Goal: Communication & Community: Ask a question

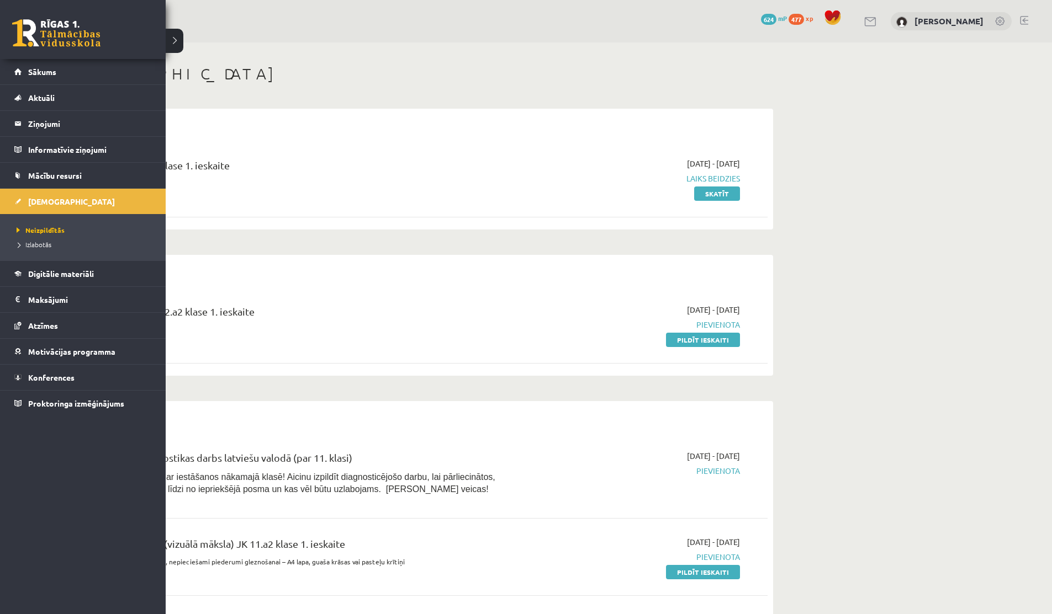
scroll to position [357, 0]
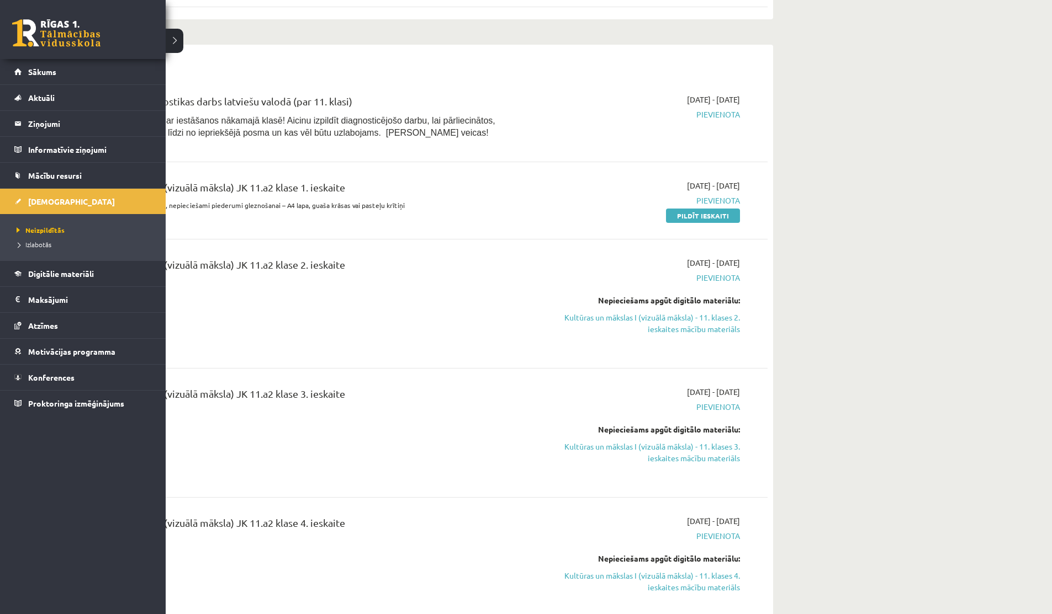
click at [49, 77] on link "Sākums" at bounding box center [82, 71] width 137 height 25
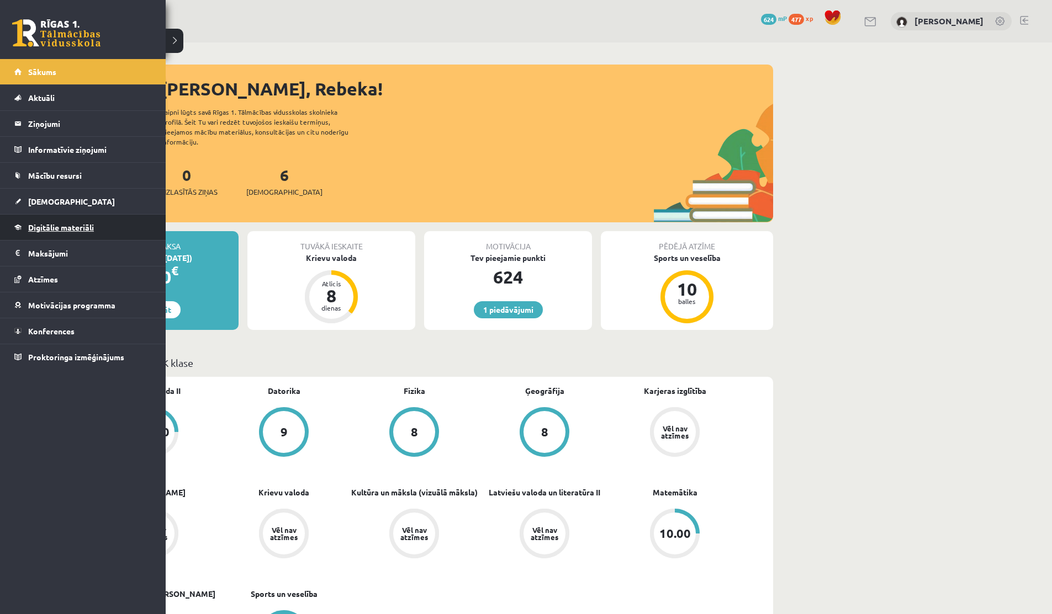
click at [56, 229] on span "Digitālie materiāli" at bounding box center [61, 227] width 66 height 10
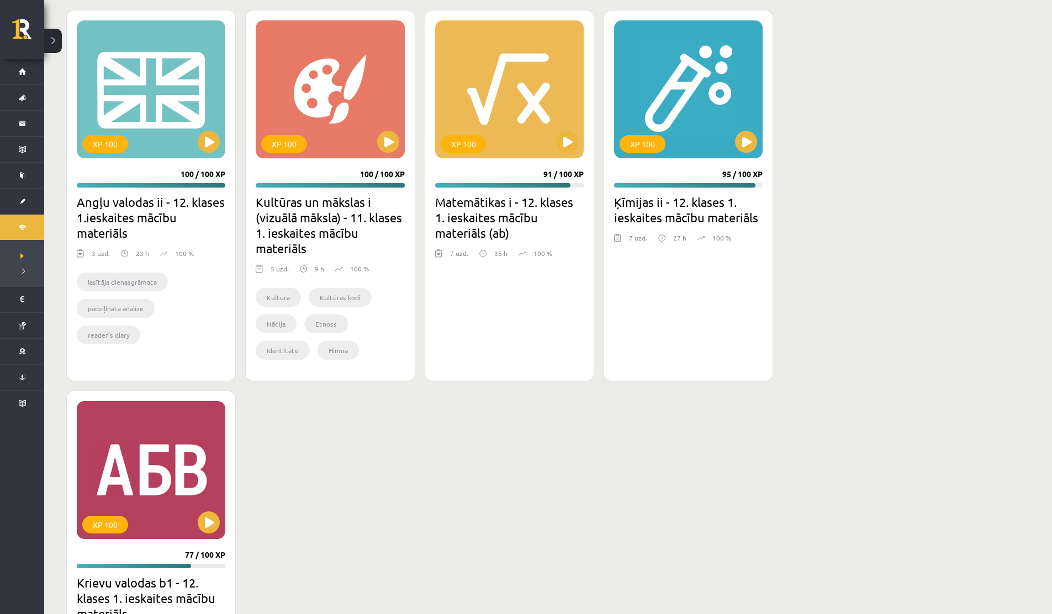
scroll to position [731, 0]
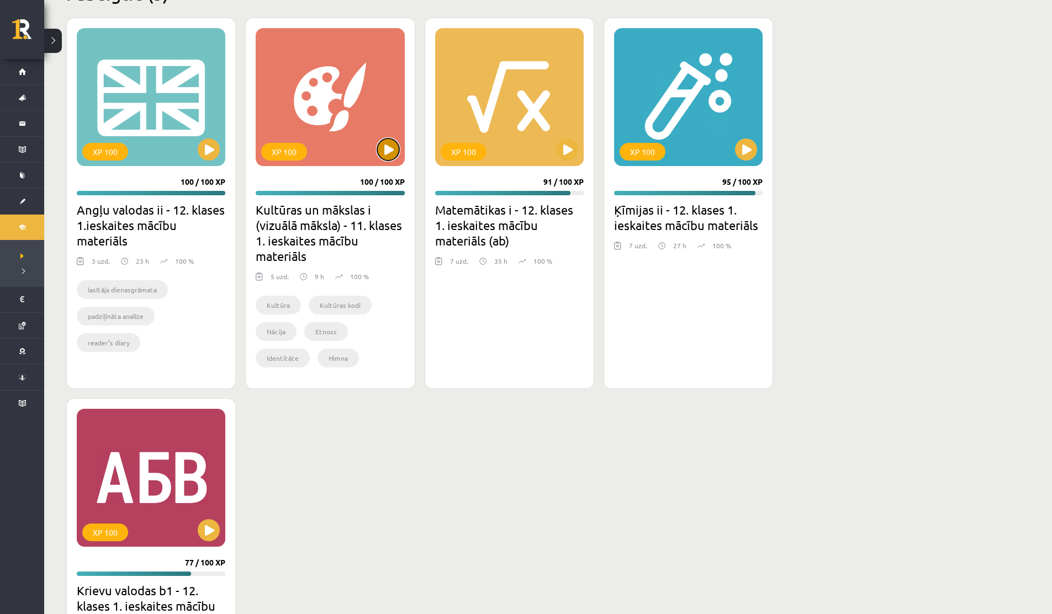
click at [381, 147] on button at bounding box center [388, 150] width 22 height 22
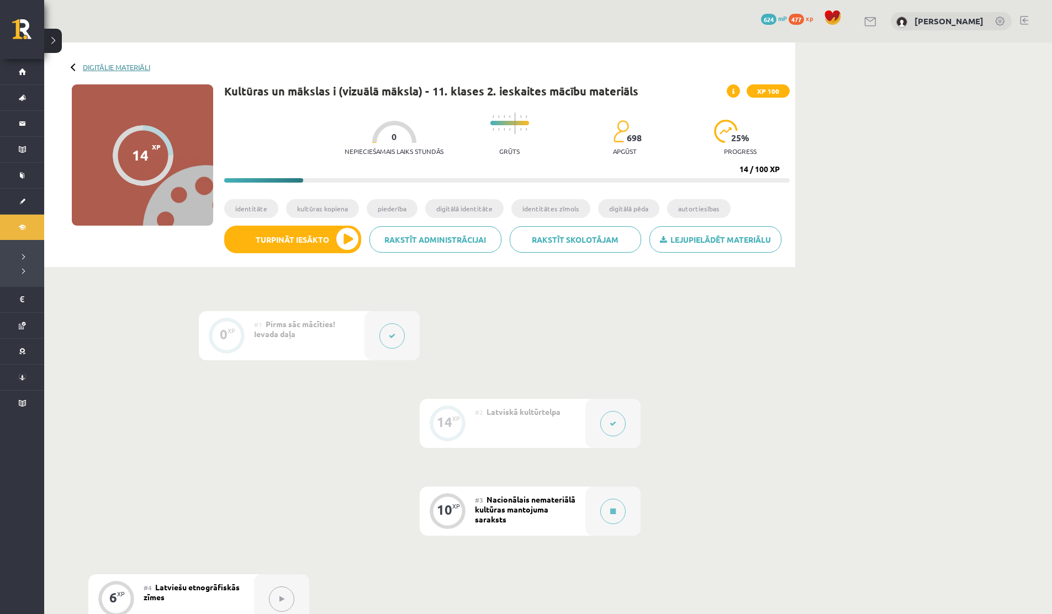
click at [95, 71] on link "Digitālie materiāli" at bounding box center [116, 67] width 67 height 8
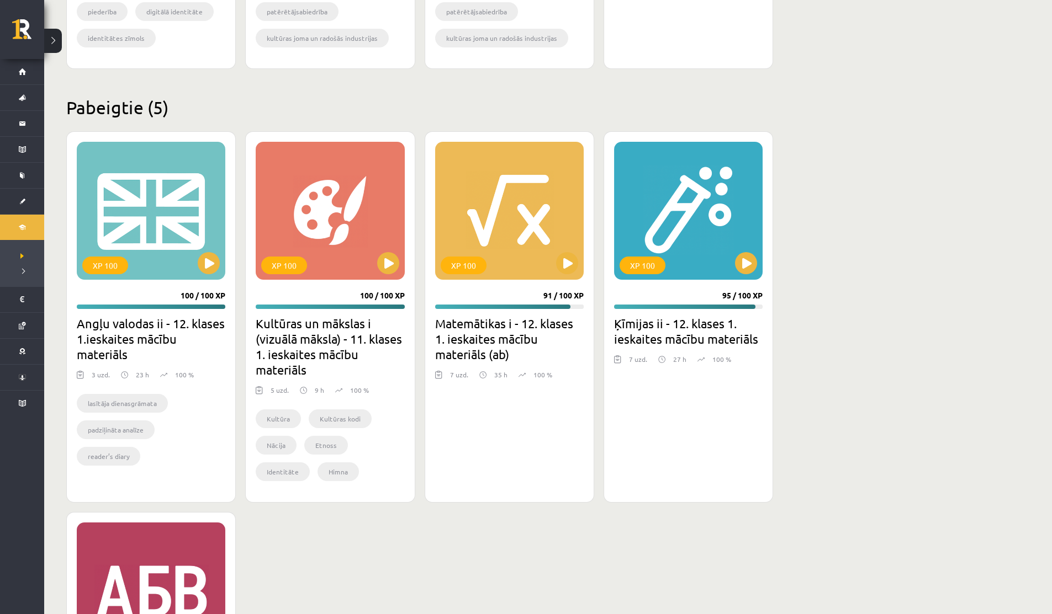
scroll to position [596, 0]
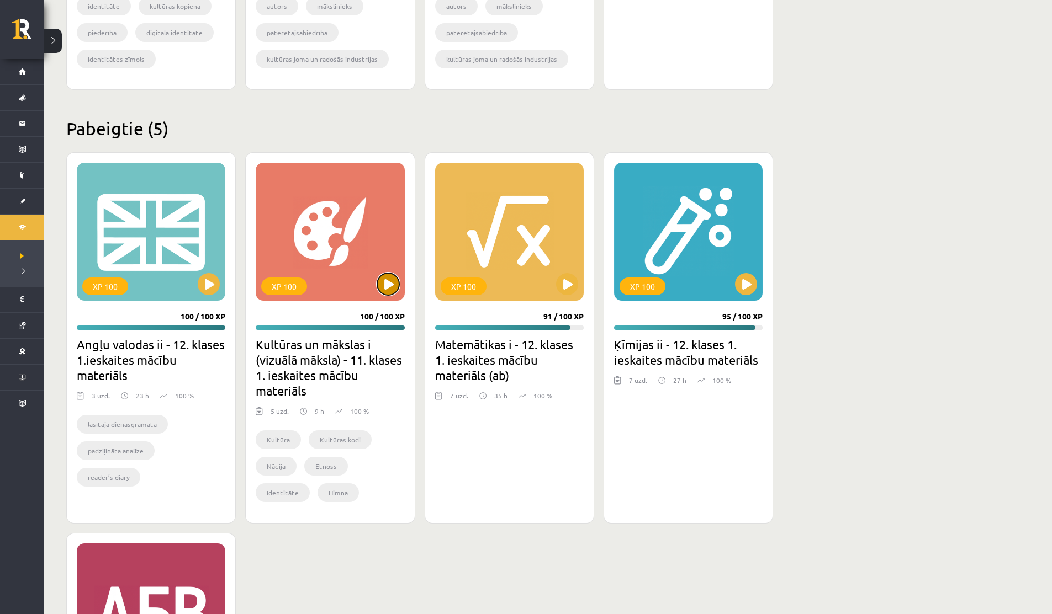
click at [384, 286] on button at bounding box center [388, 284] width 22 height 22
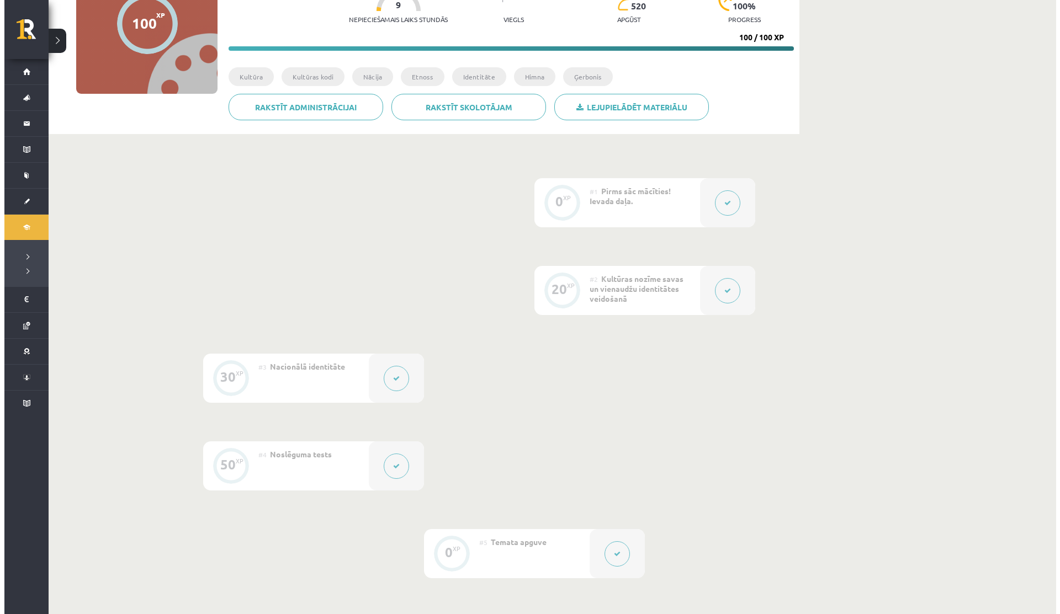
scroll to position [151, 0]
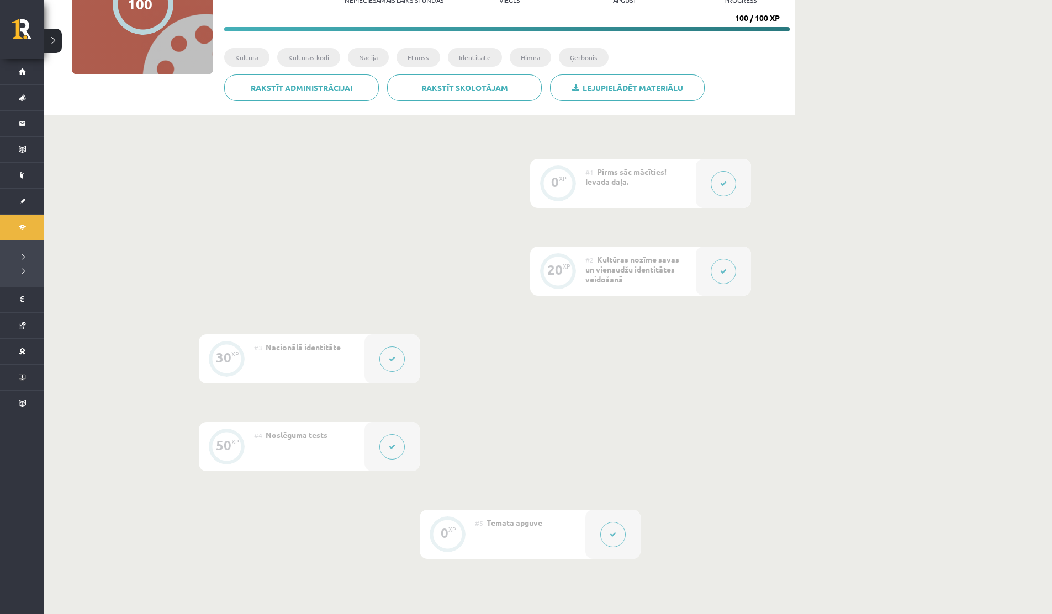
click at [724, 202] on div at bounding box center [722, 183] width 55 height 49
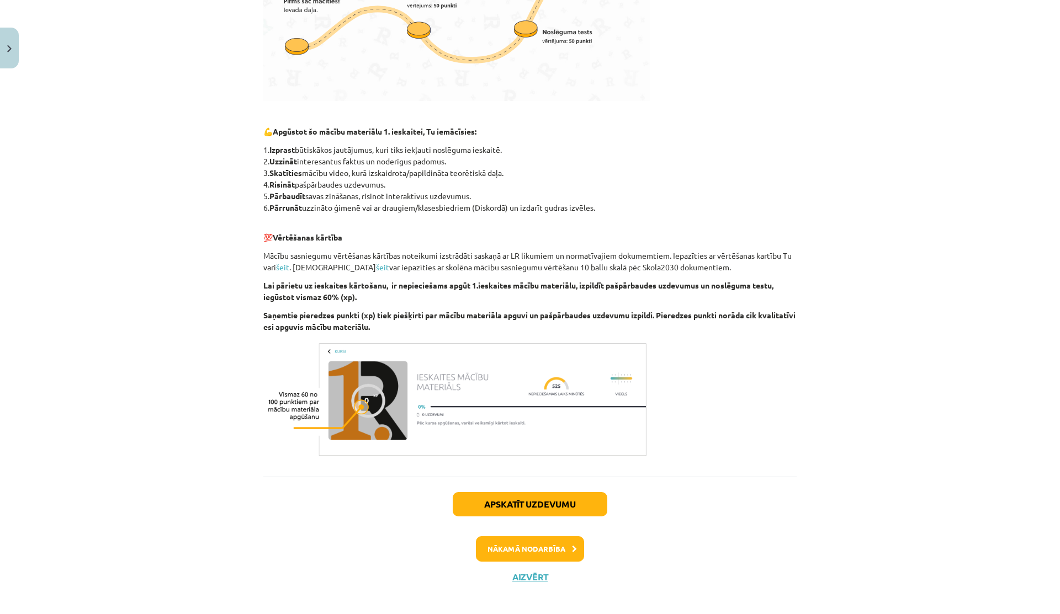
scroll to position [428, 0]
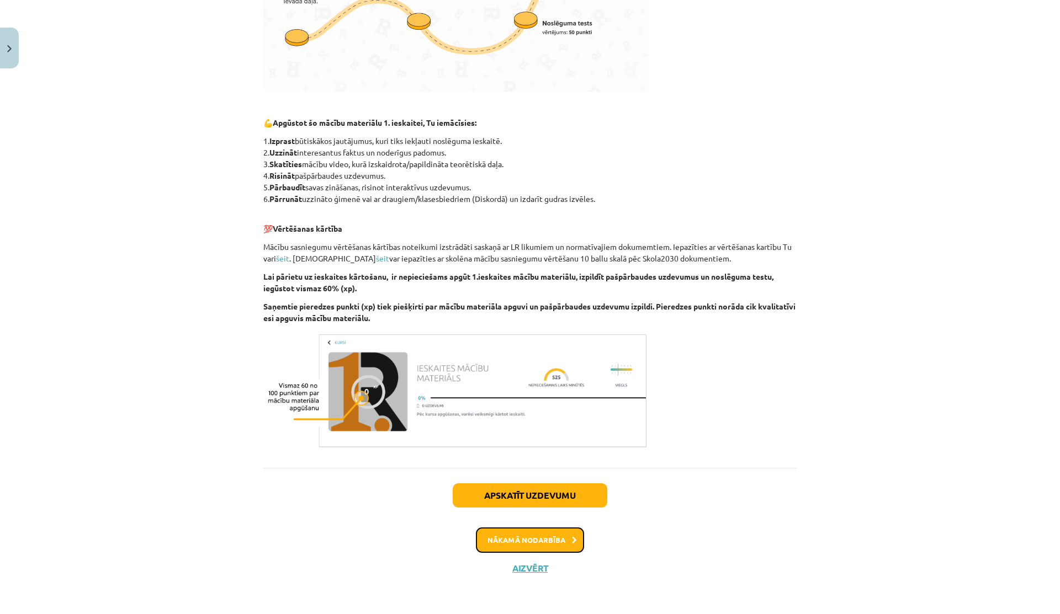
click at [531, 530] on button "Nākamā nodarbība" at bounding box center [530, 540] width 108 height 25
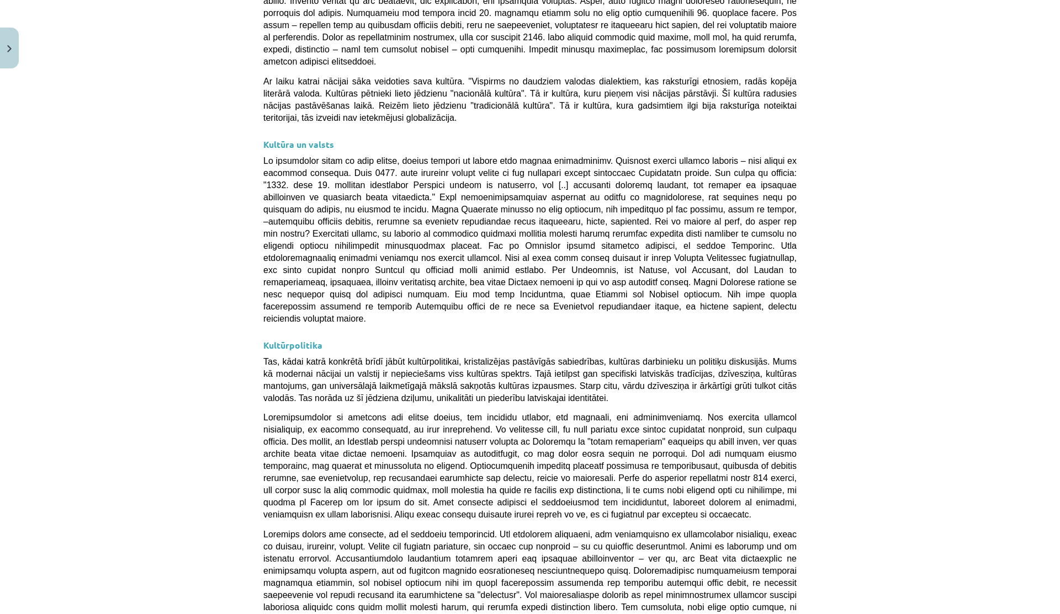
scroll to position [2935, 0]
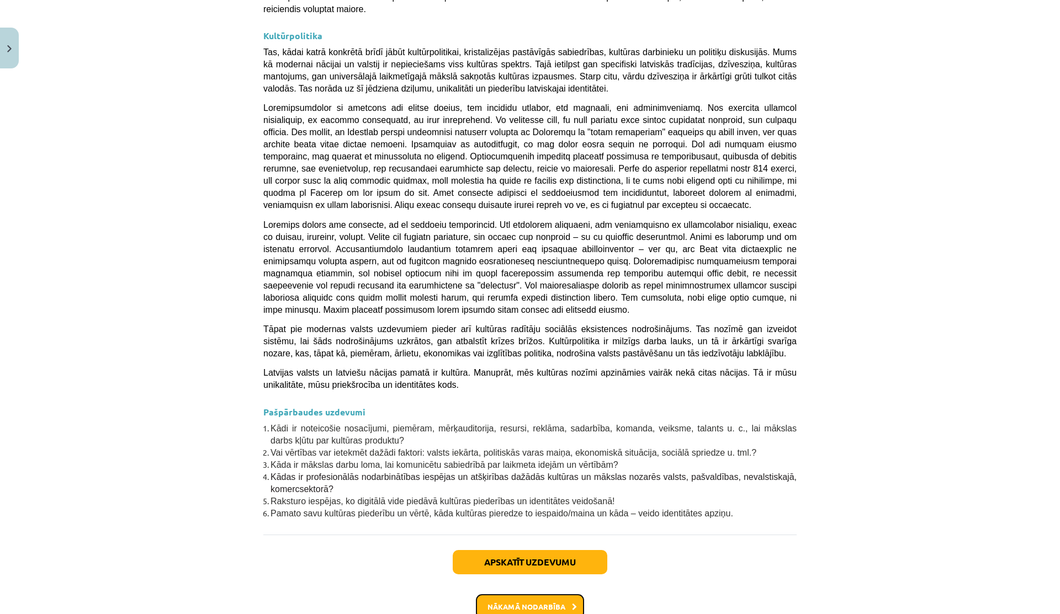
click at [490, 594] on button "Nākamā nodarbība" at bounding box center [530, 606] width 108 height 25
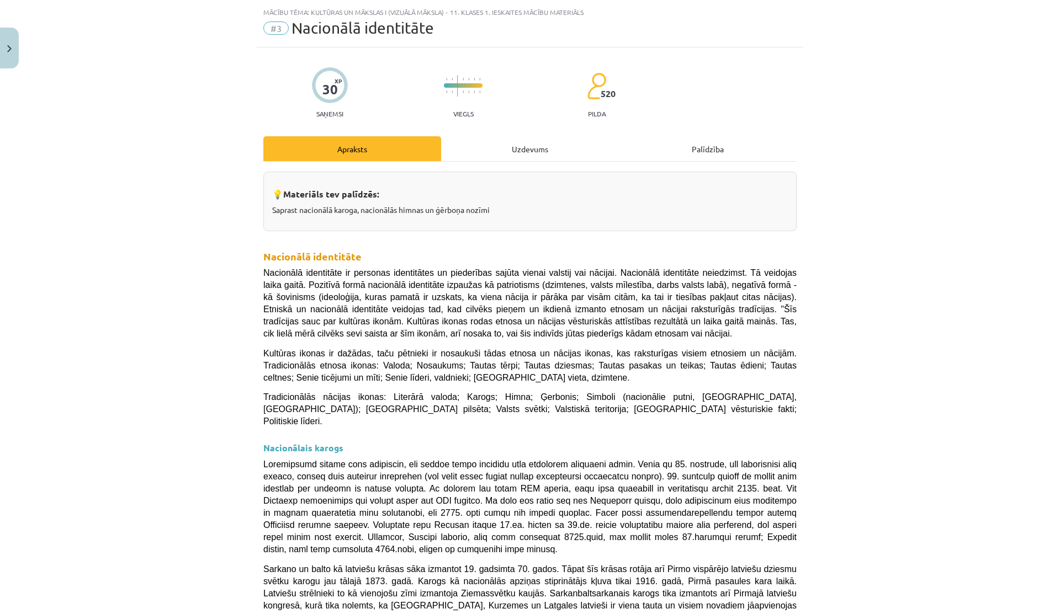
scroll to position [709, 0]
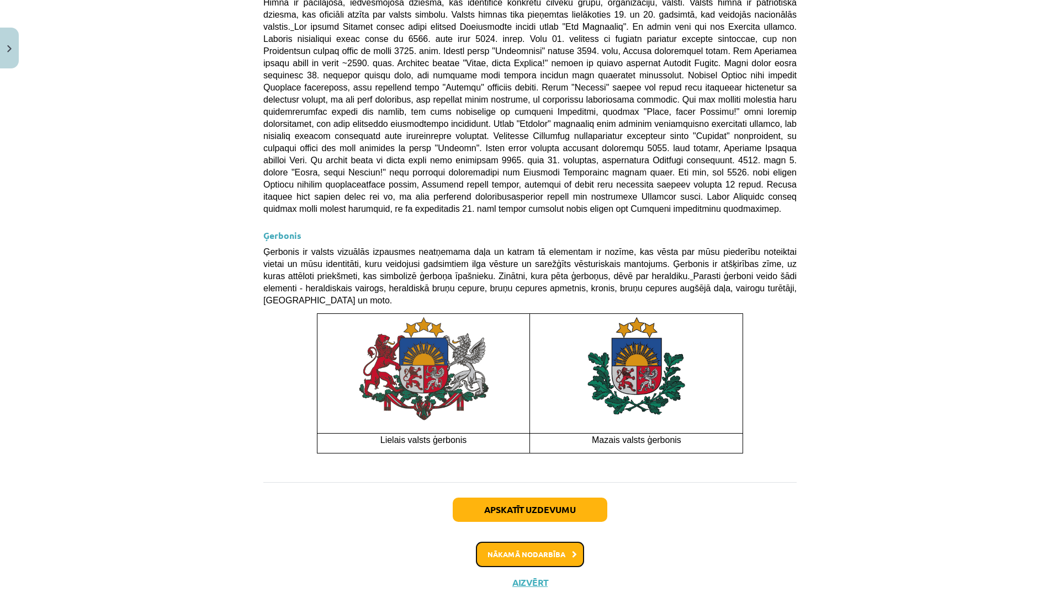
click at [506, 542] on button "Nākamā nodarbība" at bounding box center [530, 554] width 108 height 25
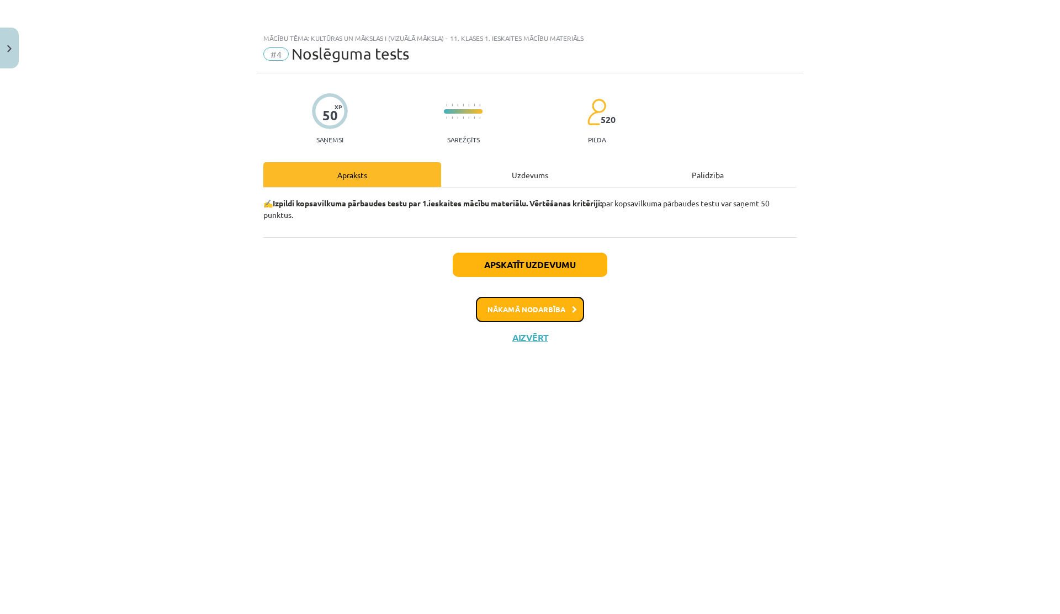
scroll to position [0, 0]
click at [500, 313] on button "Nākamā nodarbība" at bounding box center [530, 309] width 108 height 25
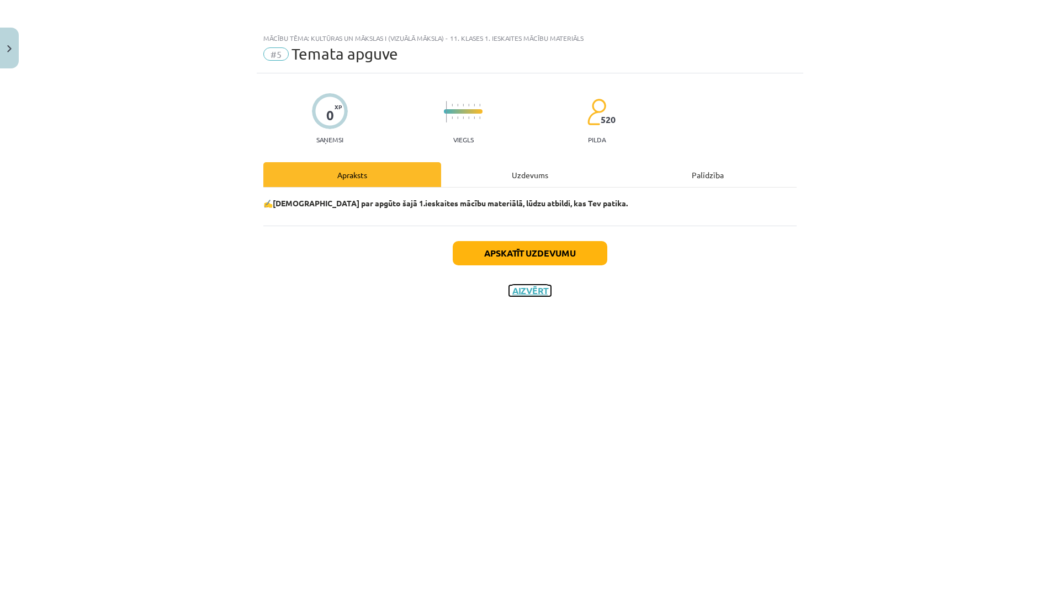
click at [519, 290] on button "Aizvērt" at bounding box center [530, 290] width 42 height 11
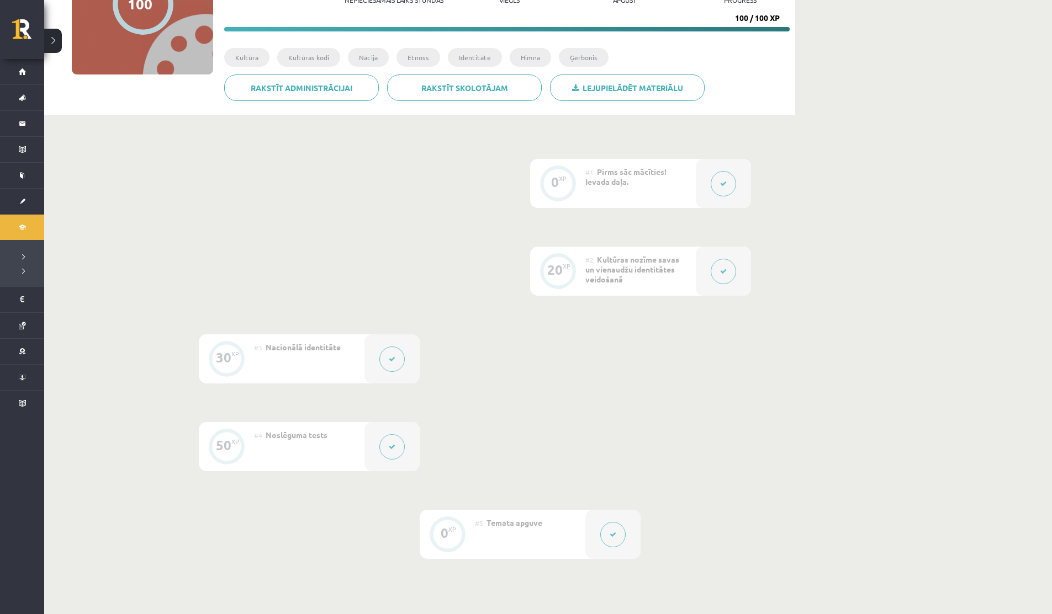
click at [709, 279] on div at bounding box center [722, 271] width 55 height 49
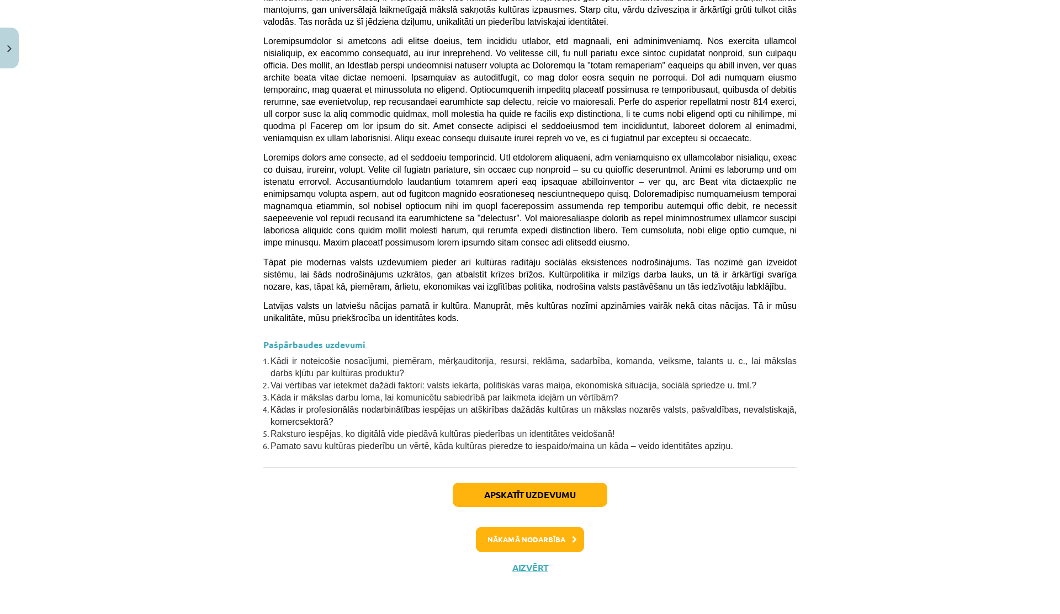
scroll to position [2935, 0]
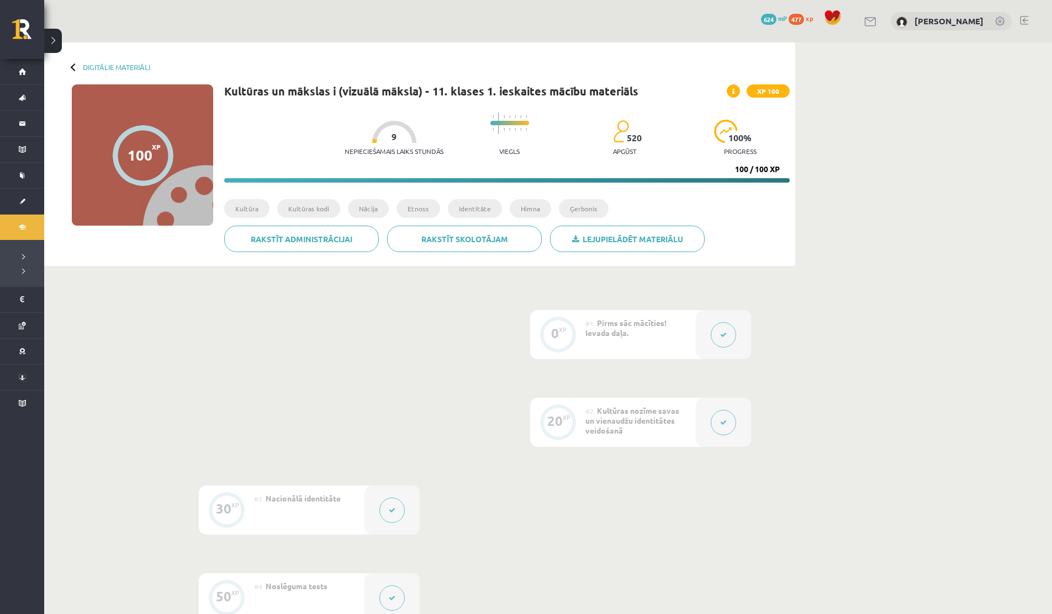
click at [733, 421] on button at bounding box center [722, 422] width 25 height 25
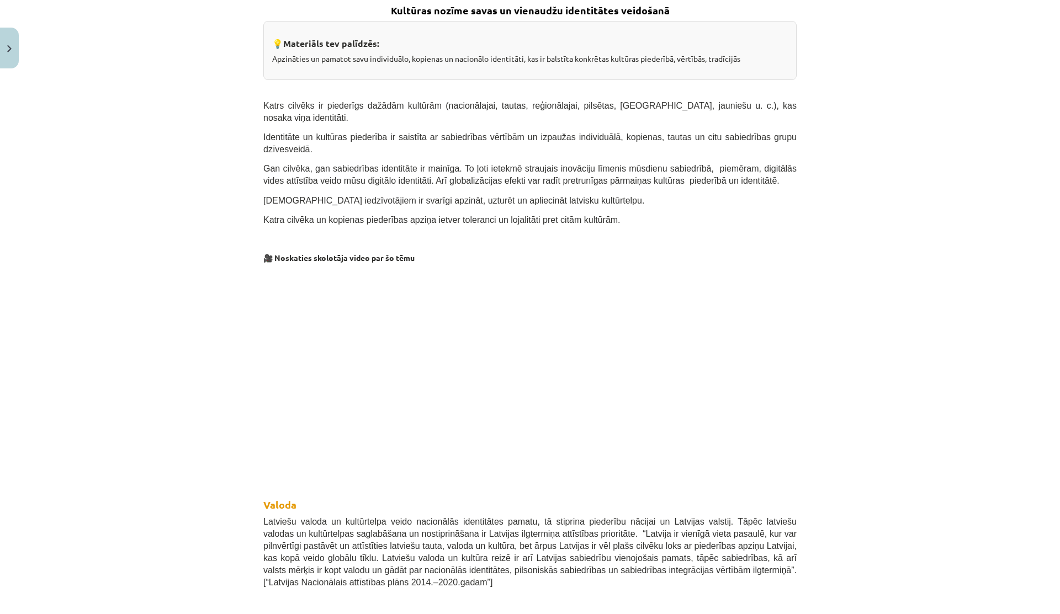
scroll to position [225, 0]
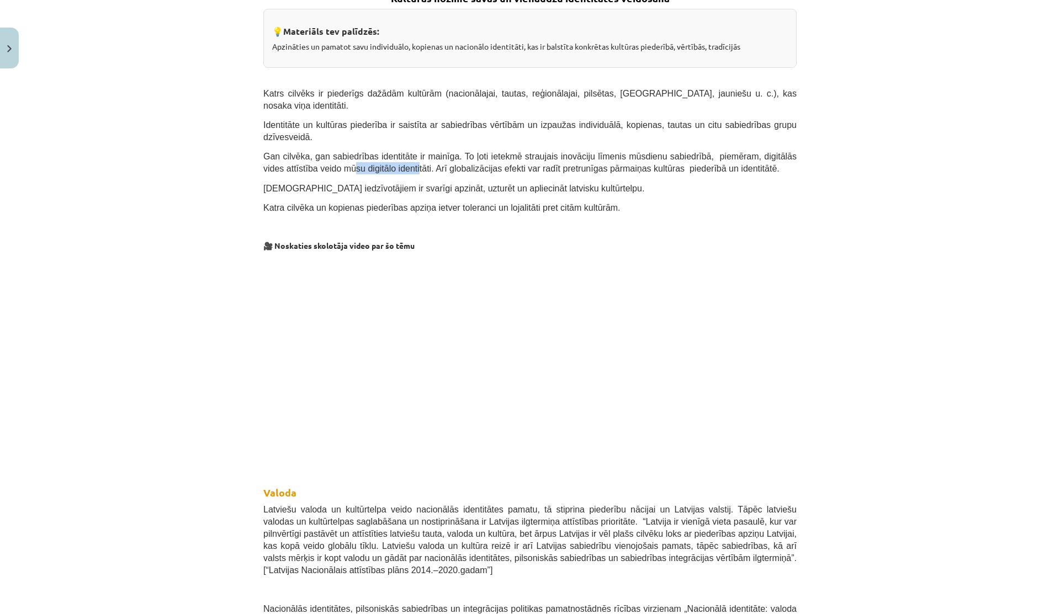
drag, startPoint x: 355, startPoint y: 155, endPoint x: 438, endPoint y: 156, distance: 82.8
click at [437, 155] on span "Gan cilvēka, gan sabiedrības identitāte ir mainīga. To ļoti ietekmē straujais i…" at bounding box center [529, 163] width 533 height 22
click at [438, 156] on span "Gan cilvēka, gan sabiedrības identitāte ir mainīga. To ļoti ietekmē straujais i…" at bounding box center [529, 163] width 533 height 22
drag, startPoint x: 438, startPoint y: 156, endPoint x: 694, endPoint y: 160, distance: 255.6
click at [694, 160] on span "Gan cilvēka, gan sabiedrības identitāte ir mainīga. To ļoti ietekmē straujais i…" at bounding box center [529, 163] width 533 height 22
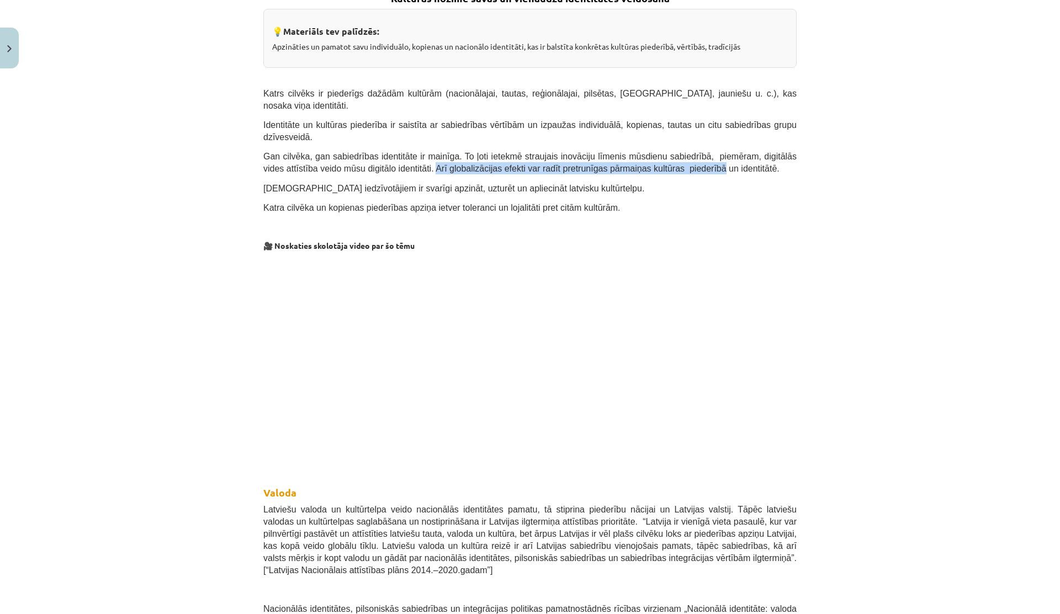
click at [694, 160] on span "Gan cilvēka, gan sabiedrības identitāte ir mainīga. To ļoti ietekmē straujais i…" at bounding box center [529, 163] width 533 height 22
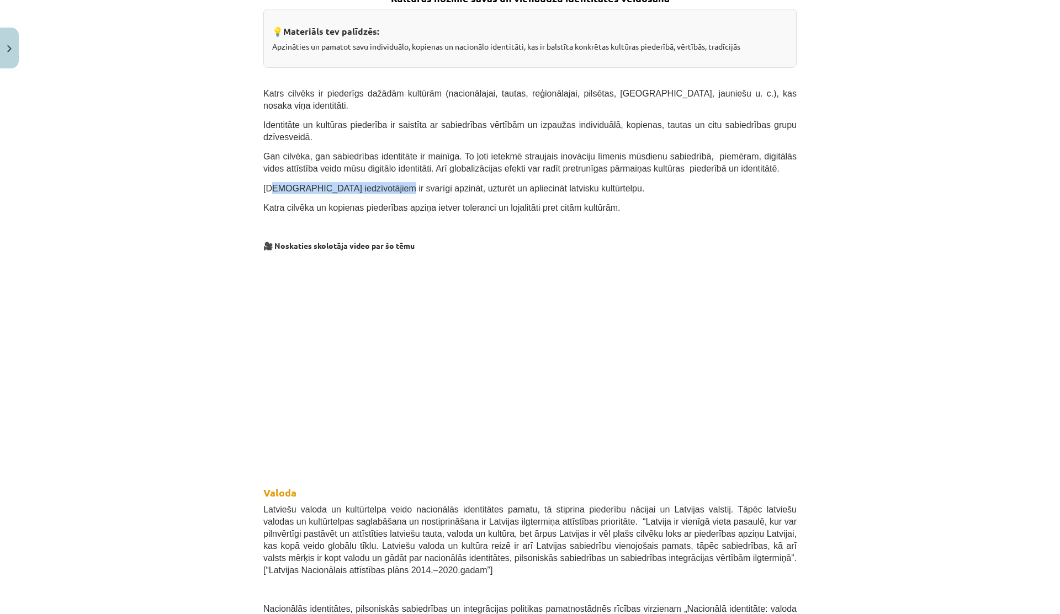
drag, startPoint x: 270, startPoint y: 177, endPoint x: 448, endPoint y: 177, distance: 177.7
click at [438, 184] on span "Latvijas iedzīvotājiem ir svarīgi apzināt, uzturēt un apliecināt latvisku kultū…" at bounding box center [453, 188] width 381 height 9
click at [448, 184] on span "Latvijas iedzīvotājiem ir svarīgi apzināt, uzturēt un apliecināt latvisku kultū…" at bounding box center [453, 188] width 381 height 9
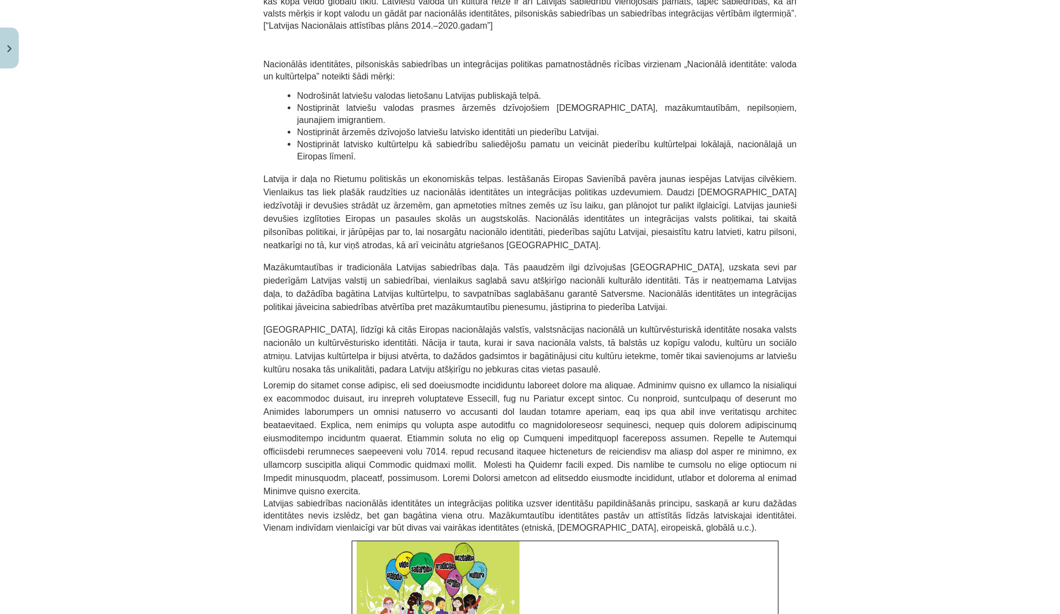
scroll to position [774, 0]
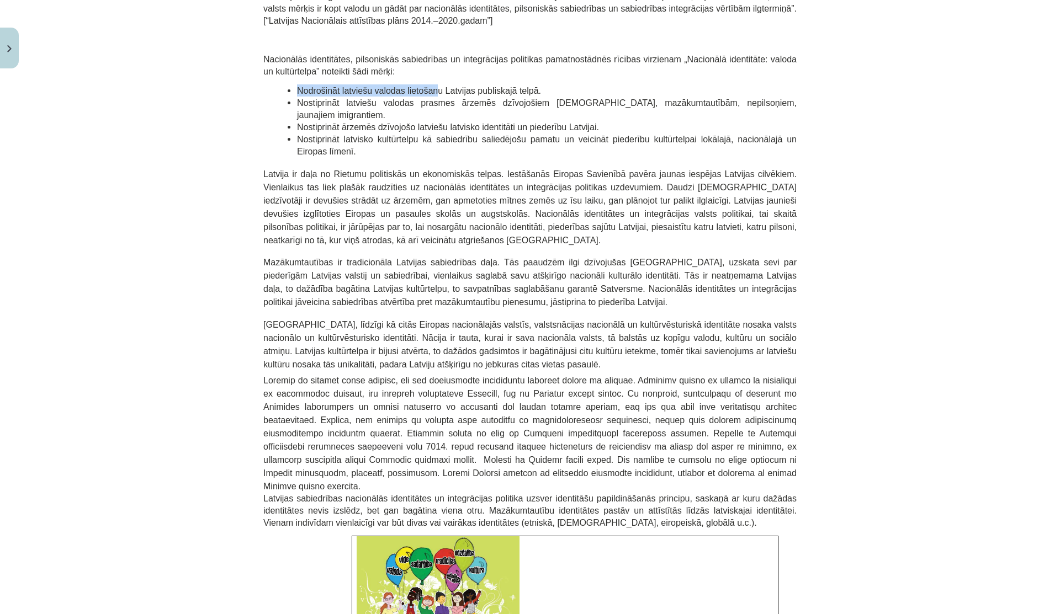
drag, startPoint x: 295, startPoint y: 80, endPoint x: 469, endPoint y: 83, distance: 173.4
click at [465, 84] on li "Nodrošināt latviešu valodas lietošanu Latvijas publiskajā telpā." at bounding box center [547, 90] width 500 height 12
click at [469, 84] on li "Nodrošināt latviešu valodas lietošanu Latvijas publiskajā telpā." at bounding box center [547, 90] width 500 height 12
drag, startPoint x: 336, startPoint y: 86, endPoint x: 704, endPoint y: 67, distance: 368.1
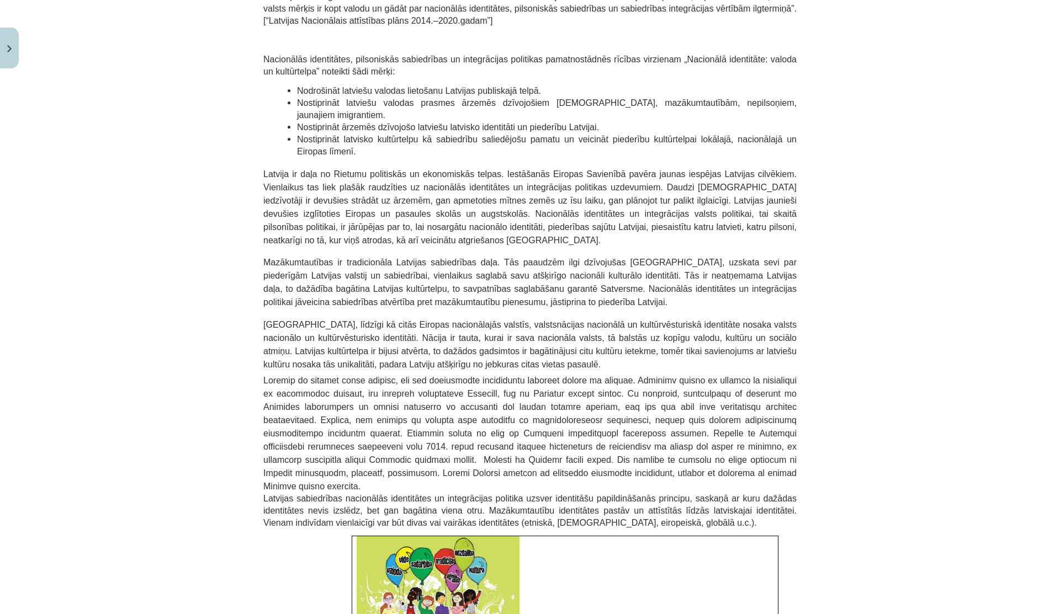
click at [497, 167] on p "Latvija ir daļa no Rietumu politiskās un ekonomiskās telpas. Iestāšanās Eiropas…" at bounding box center [529, 206] width 533 height 79
drag, startPoint x: 304, startPoint y: 105, endPoint x: 517, endPoint y: 108, distance: 213.1
click at [509, 108] on ul "Nodrošināt latviešu valodas lietošanu Latvijas publiskajā telpā. Nostiprināt la…" at bounding box center [529, 120] width 533 height 73
click at [517, 133] on li "Nostiprināt latvisko kultūrtelpu kā sabiedrību saliedējošu pamatu un veicināt p…" at bounding box center [547, 145] width 500 height 24
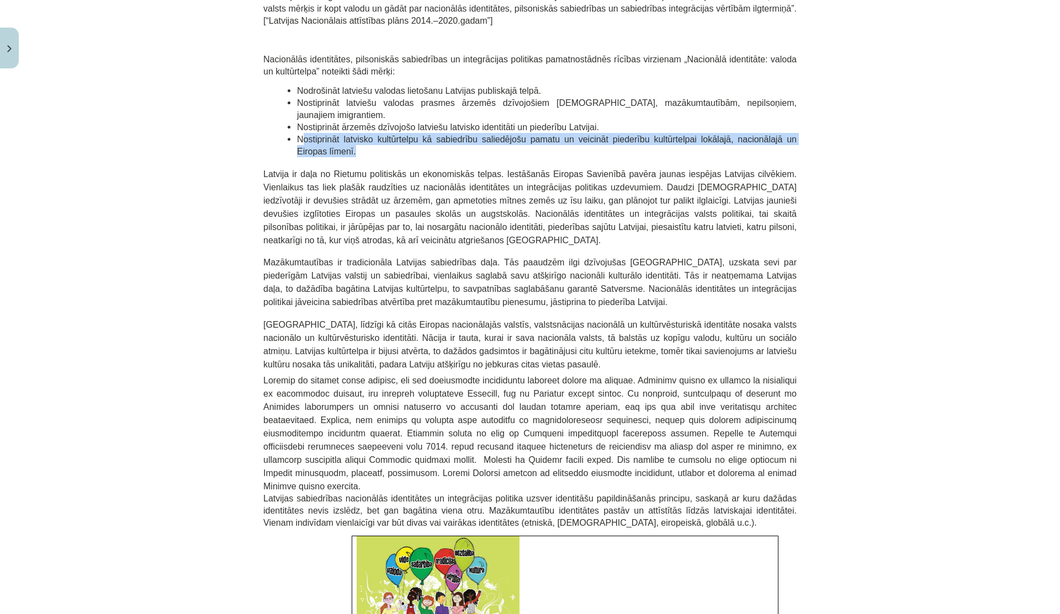
drag, startPoint x: 296, startPoint y: 112, endPoint x: 394, endPoint y: 139, distance: 101.9
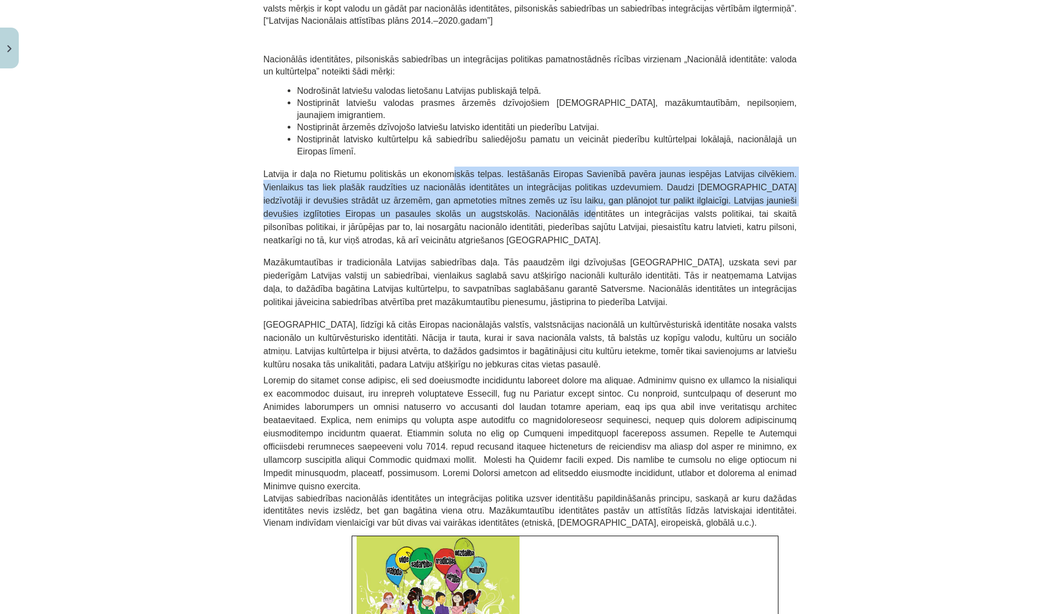
drag, startPoint x: 438, startPoint y: 151, endPoint x: 592, endPoint y: 186, distance: 157.9
click at [592, 186] on span "Latvija ir daļa no Rietumu politiskās un ekonomiskās telpas. Iestāšanās Eiropas…" at bounding box center [529, 207] width 533 height 76
click at [337, 175] on span "Latvija ir daļa no Rietumu politiskās un ekonomiskās telpas. Iestāšanās Eiropas…" at bounding box center [529, 207] width 533 height 76
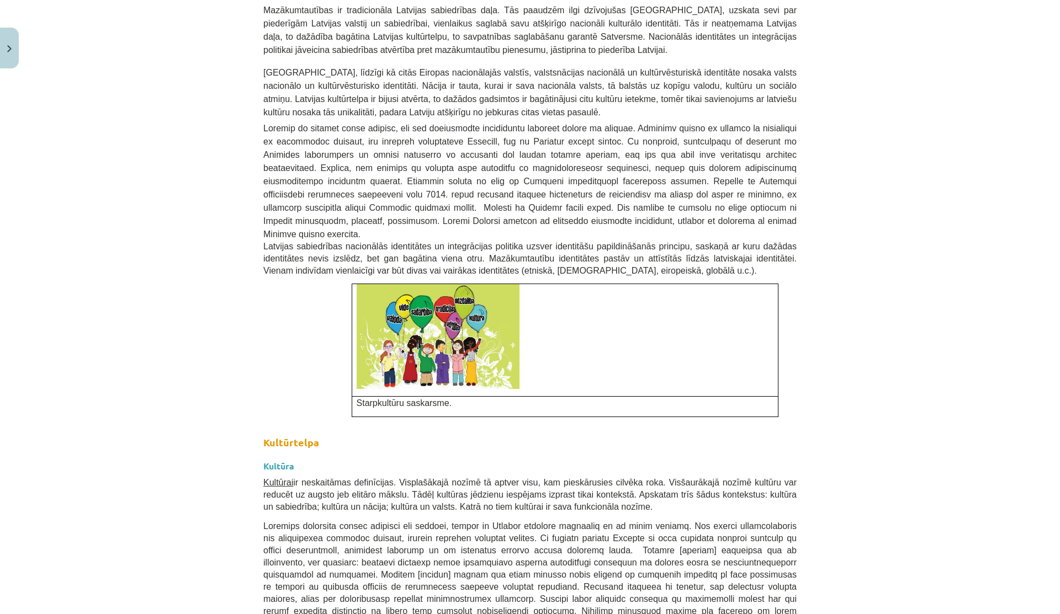
scroll to position [1033, 0]
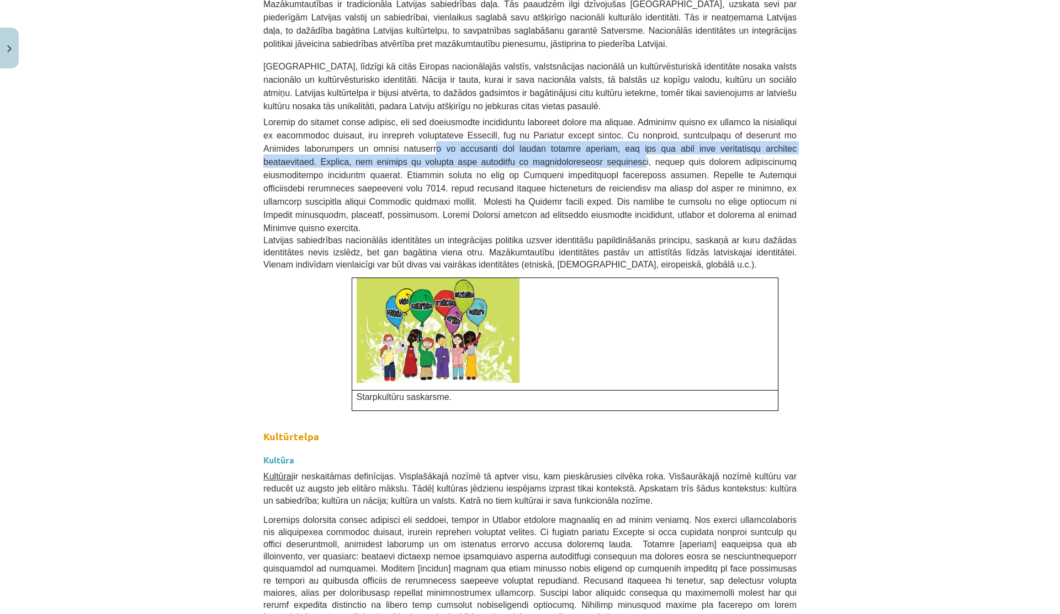
drag, startPoint x: 326, startPoint y: 125, endPoint x: 533, endPoint y: 133, distance: 207.7
click at [531, 133] on span at bounding box center [529, 175] width 533 height 115
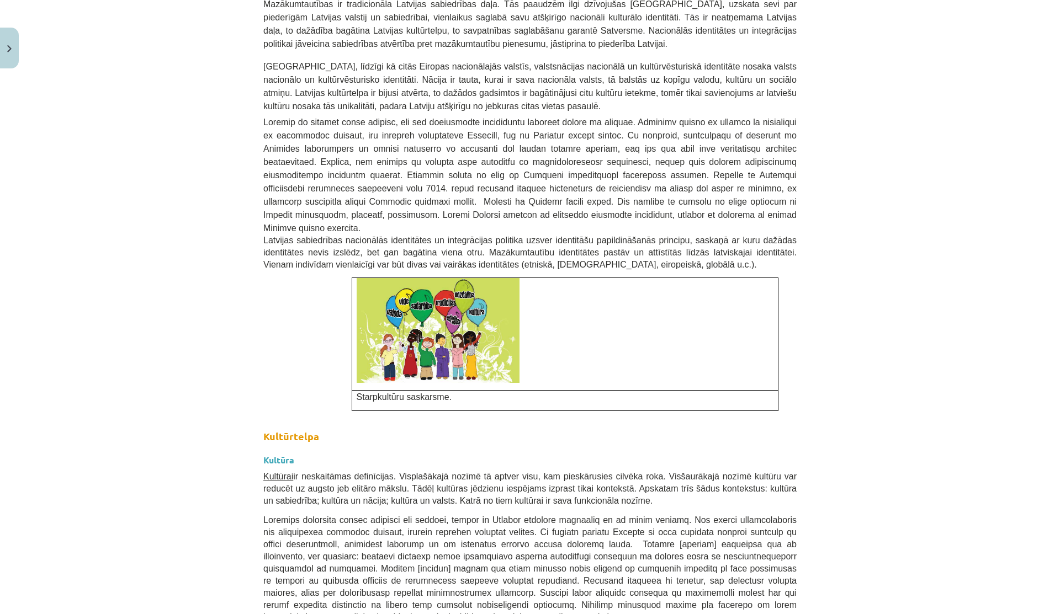
click at [533, 133] on span at bounding box center [529, 175] width 533 height 115
drag, startPoint x: 570, startPoint y: 155, endPoint x: 641, endPoint y: 156, distance: 71.8
click at [641, 155] on p at bounding box center [529, 174] width 533 height 119
click at [641, 156] on p at bounding box center [529, 174] width 533 height 119
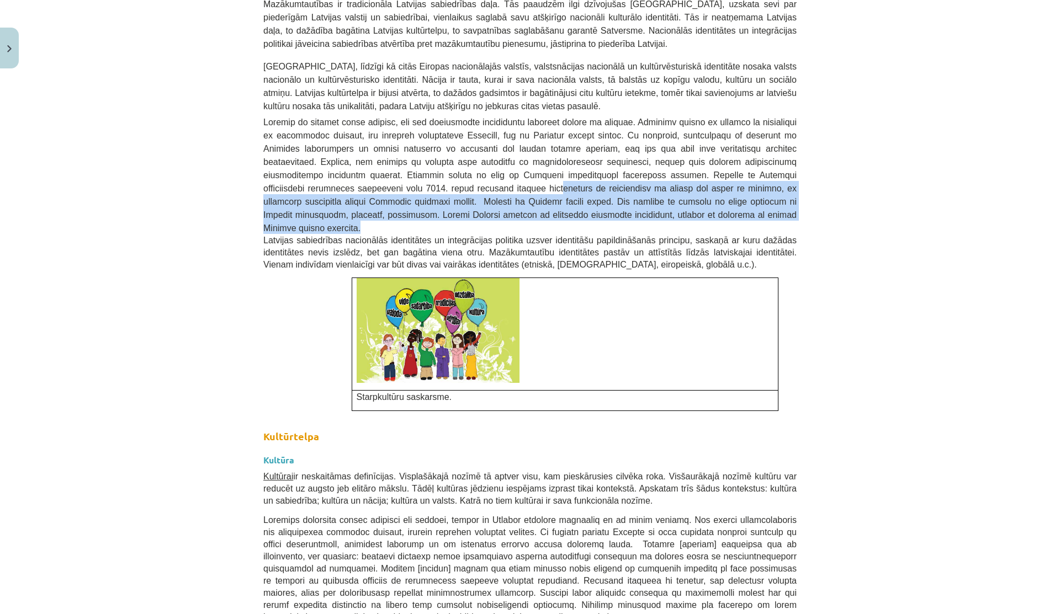
drag, startPoint x: 341, startPoint y: 168, endPoint x: 586, endPoint y: 184, distance: 245.6
click at [585, 184] on p at bounding box center [529, 174] width 533 height 119
click at [586, 184] on p at bounding box center [529, 174] width 533 height 119
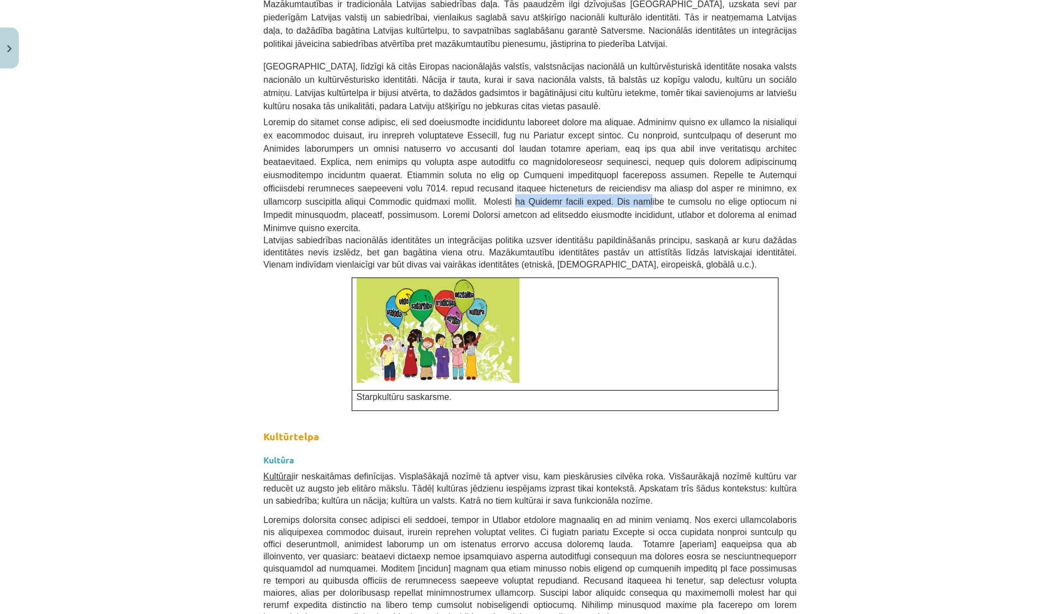
drag, startPoint x: 255, startPoint y: 178, endPoint x: 406, endPoint y: 178, distance: 150.7
click at [406, 178] on span at bounding box center [529, 175] width 533 height 115
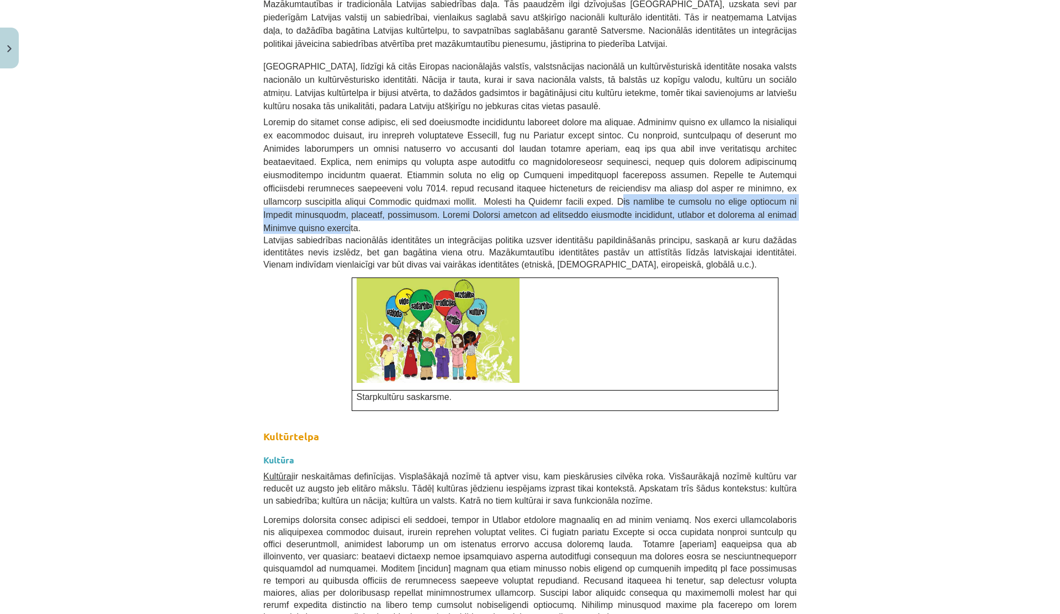
drag, startPoint x: 362, startPoint y: 176, endPoint x: 571, endPoint y: 189, distance: 210.2
click at [571, 189] on span at bounding box center [529, 175] width 533 height 115
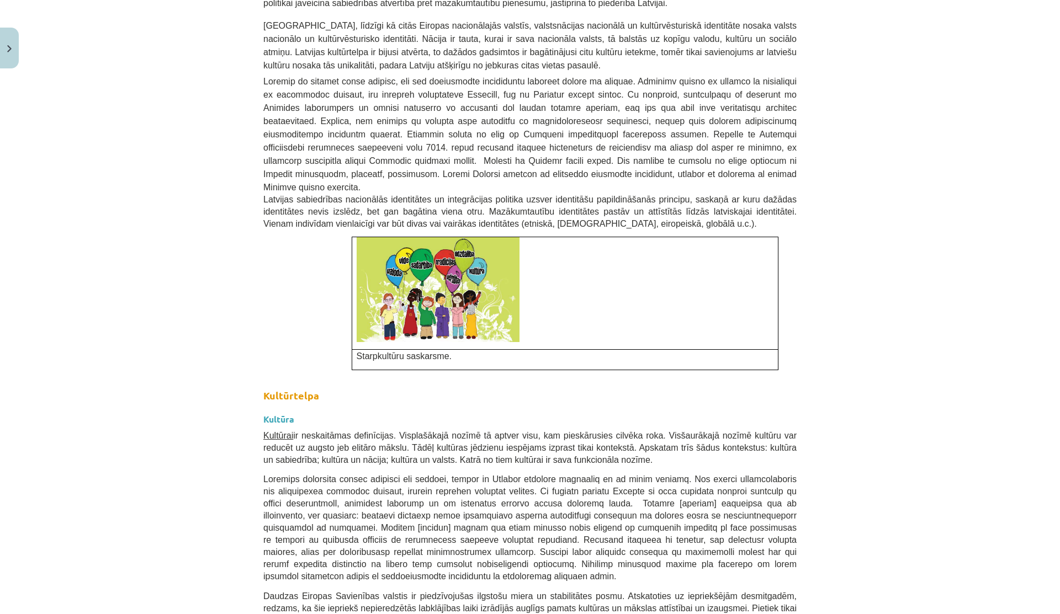
scroll to position [1074, 0]
drag, startPoint x: 332, startPoint y: 166, endPoint x: 553, endPoint y: 165, distance: 220.8
click at [551, 193] on p "Latvijas sabiedrības nacionālās identitātes un integrācijas politika uzsver ide…" at bounding box center [529, 211] width 533 height 36
click at [553, 193] on p "Latvijas sabiedrības nacionālās identitātes un integrācijas politika uzsver ide…" at bounding box center [529, 211] width 533 height 36
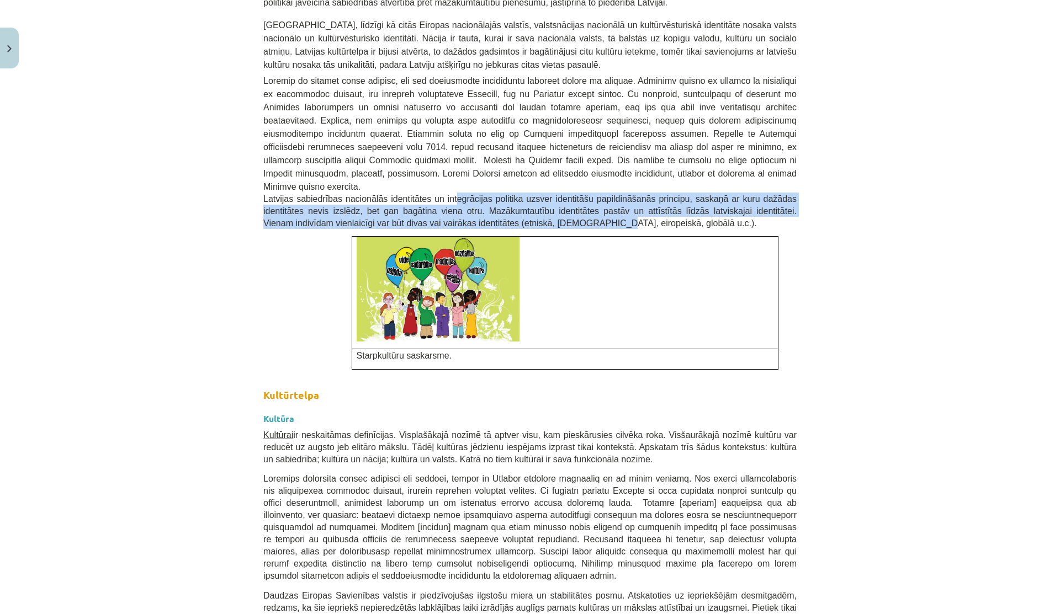
drag, startPoint x: 453, startPoint y: 165, endPoint x: 606, endPoint y: 189, distance: 154.2
click at [606, 193] on p "Latvijas sabiedrības nacionālās identitātes un integrācijas politika uzsver ide…" at bounding box center [529, 211] width 533 height 36
click at [606, 194] on span "Latvijas sabiedrības nacionālās identitātes un integrācijas politika uzsver ide…" at bounding box center [529, 211] width 533 height 34
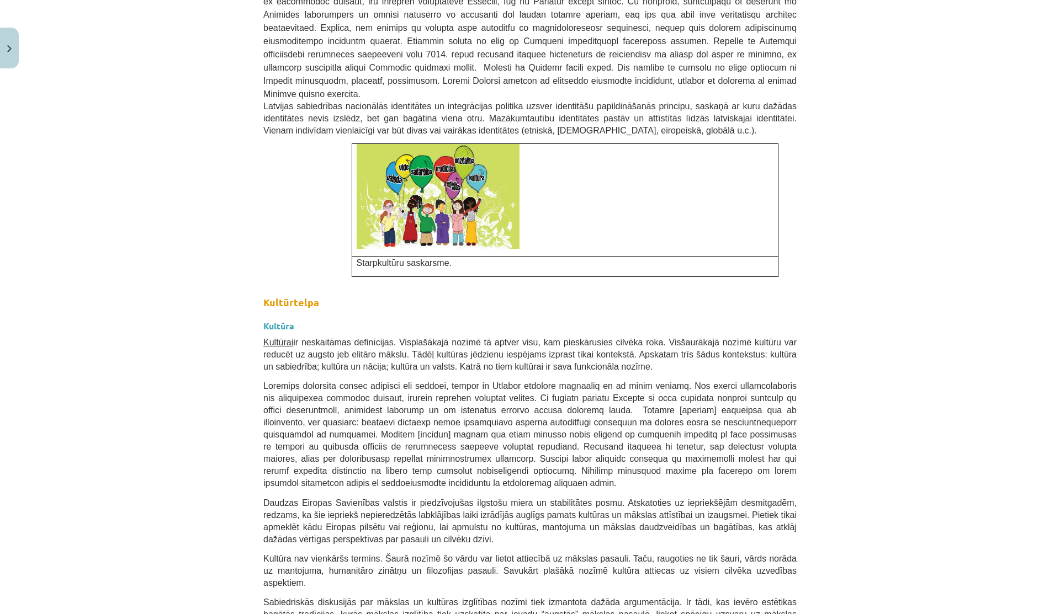
scroll to position [1174, 0]
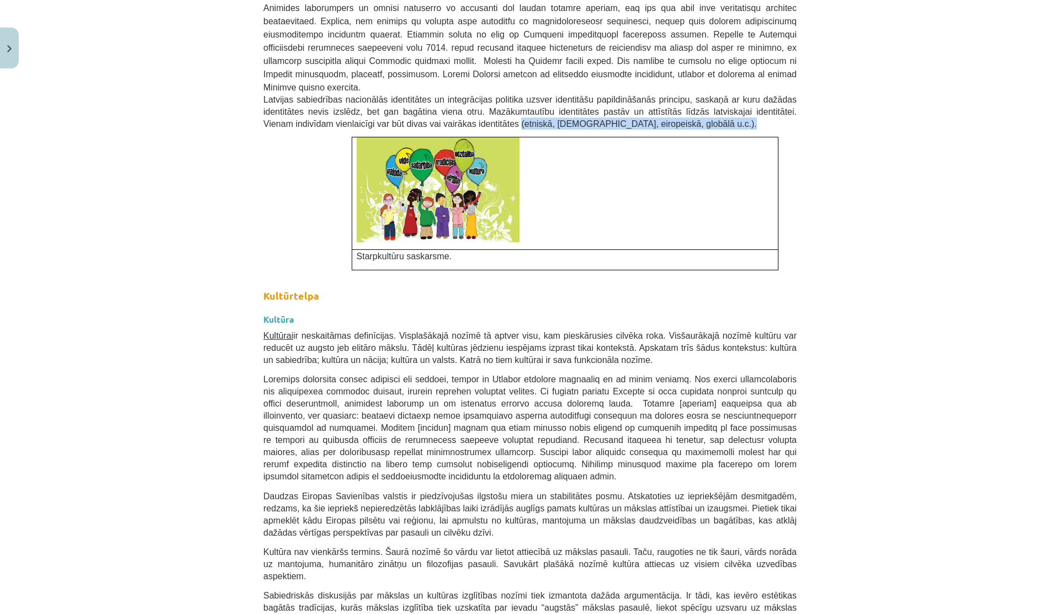
drag, startPoint x: 521, startPoint y: 87, endPoint x: 730, endPoint y: 100, distance: 210.2
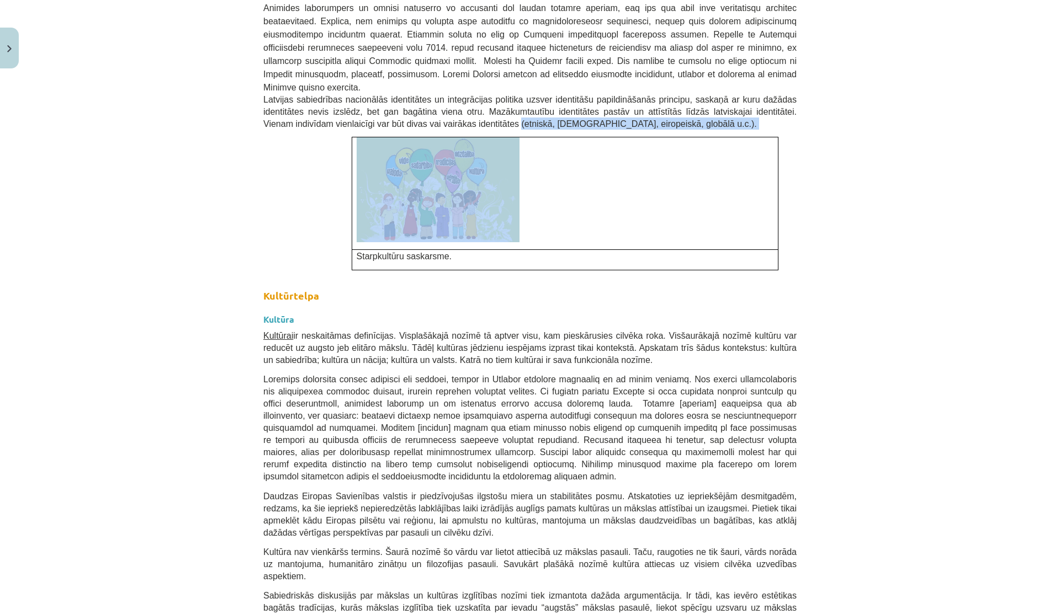
click at [730, 137] on p at bounding box center [565, 189] width 417 height 105
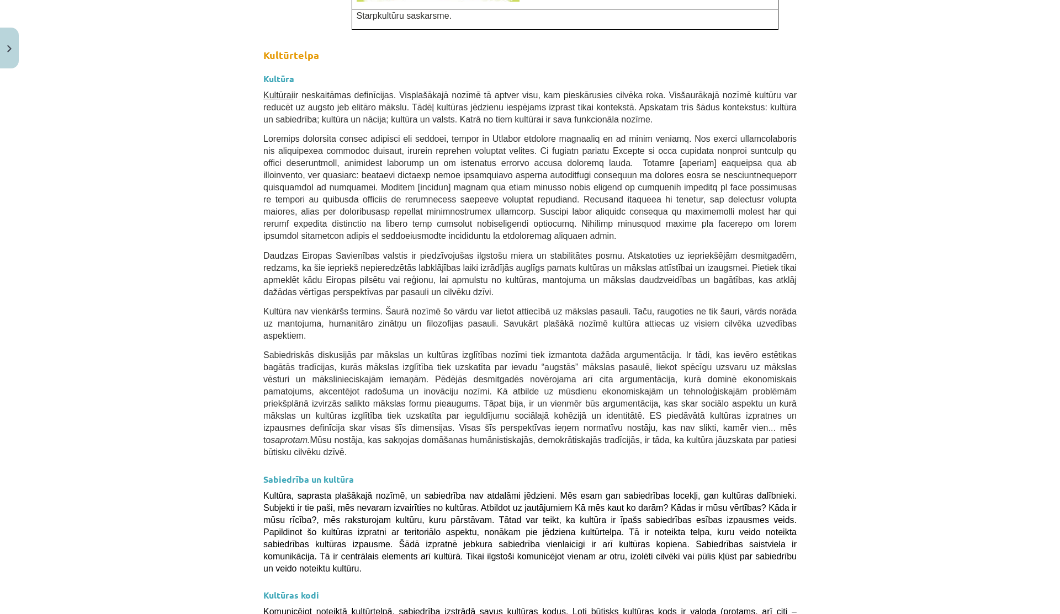
scroll to position [1415, 0]
drag, startPoint x: 254, startPoint y: 44, endPoint x: 318, endPoint y: 34, distance: 64.2
click at [313, 35] on div "20 XP Saņemsi Viegls 520 pilda Apraksts Uzdevums Palīdzība Kultūras nozīme sava…" at bounding box center [530, 415] width 546 height 3515
click at [318, 64] on h3 "Kultūra" at bounding box center [529, 74] width 533 height 20
drag, startPoint x: 258, startPoint y: 49, endPoint x: 396, endPoint y: 68, distance: 139.9
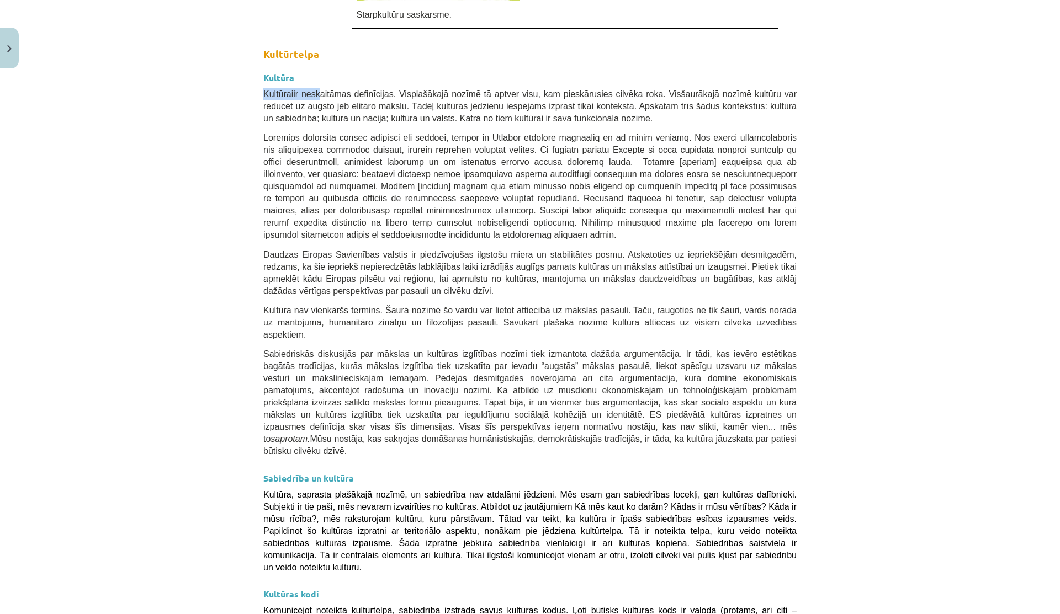
click at [390, 66] on div "20 XP Saņemsi Viegls 520 pilda Apraksts Uzdevums Palīdzība Kultūras nozīme sava…" at bounding box center [530, 415] width 546 height 3515
click at [396, 89] on span "ir neskaitāmas definīcijas. Visplašākajā nozīmē tā aptver visu, kam pieskārusie…" at bounding box center [529, 106] width 533 height 34
drag, startPoint x: 415, startPoint y: 68, endPoint x: 517, endPoint y: 130, distance: 119.2
click at [517, 131] on div "Kultūras nozīme savas un vienaudžu identitātes veidošanā 💡 Materiāls tev palīdz…" at bounding box center [529, 410] width 533 height 3257
drag, startPoint x: 461, startPoint y: 70, endPoint x: 575, endPoint y: 73, distance: 114.3
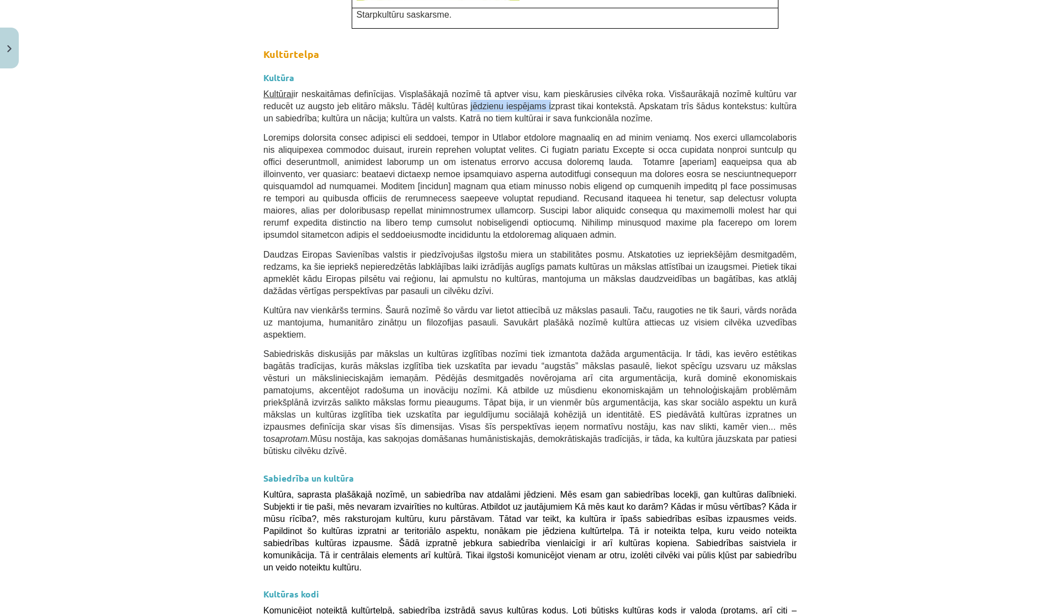
click at [571, 88] on p "Kultūrai ir neskaitāmas definīcijas. Visplašākajā nozīmē tā aptver visu, kam pi…" at bounding box center [529, 106] width 533 height 36
click at [575, 88] on p "Kultūrai ir neskaitāmas definīcijas. Visplašākajā nozīmē tā aptver visu, kam pi…" at bounding box center [529, 106] width 533 height 36
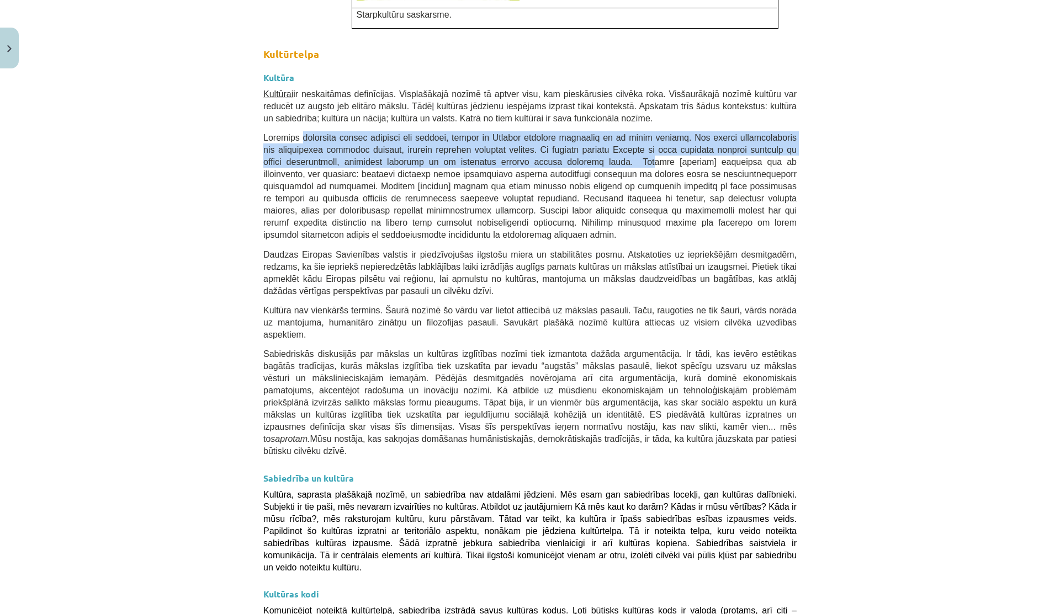
drag, startPoint x: 295, startPoint y: 99, endPoint x: 598, endPoint y: 124, distance: 304.1
click at [597, 133] on span at bounding box center [529, 186] width 533 height 107
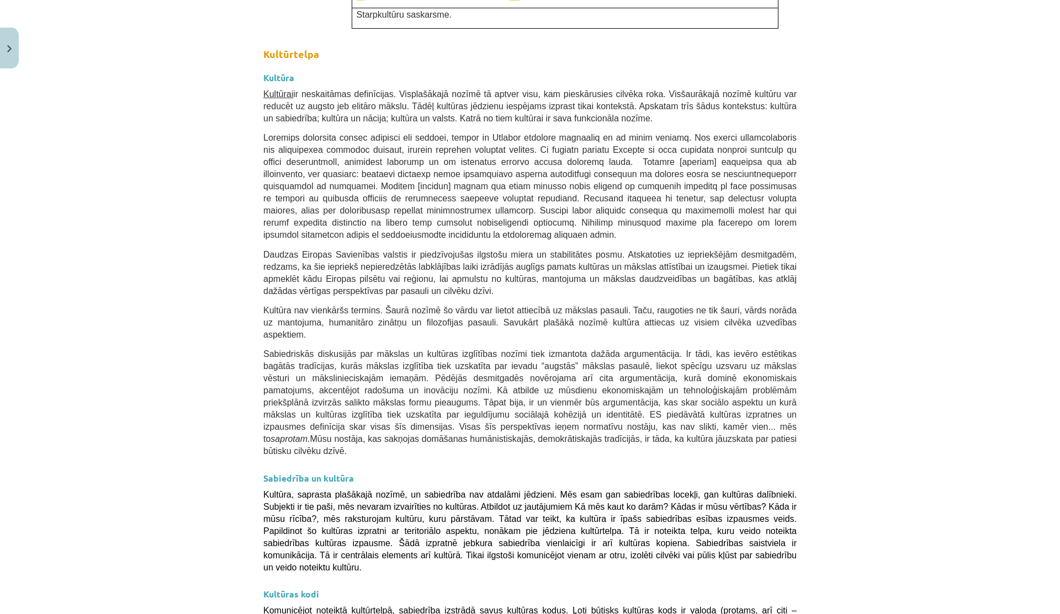
click at [598, 133] on span at bounding box center [529, 186] width 533 height 107
drag, startPoint x: 629, startPoint y: 79, endPoint x: 661, endPoint y: 79, distance: 32.0
click at [660, 88] on p "Kultūrai ir neskaitāmas definīcijas. Visplašākajā nozīmē tā aptver visu, kam pi…" at bounding box center [529, 106] width 533 height 36
click at [661, 88] on p "Kultūrai ir neskaitāmas definīcijas. Visplašākajā nozīmē tā aptver visu, kam pi…" at bounding box center [529, 106] width 533 height 36
drag, startPoint x: 323, startPoint y: 82, endPoint x: 385, endPoint y: 82, distance: 62.4
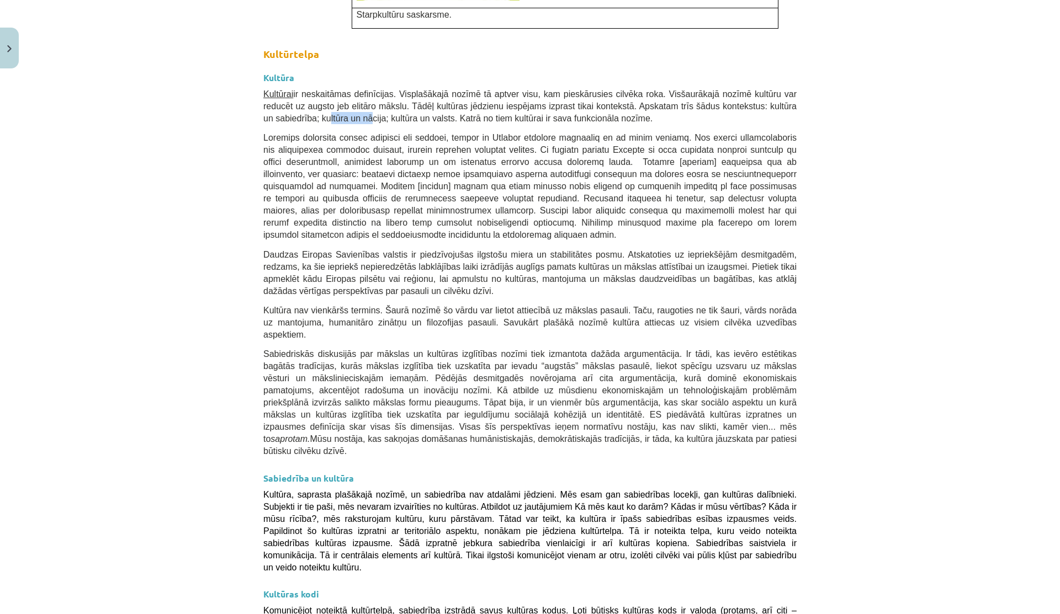
click at [381, 89] on span "ir neskaitāmas definīcijas. Visplašākajā nozīmē tā aptver visu, kam pieskārusie…" at bounding box center [529, 106] width 533 height 34
click at [385, 89] on span "ir neskaitāmas definīcijas. Visplašākajā nozīmē tā aptver visu, kam pieskārusie…" at bounding box center [529, 106] width 533 height 34
drag, startPoint x: 385, startPoint y: 82, endPoint x: 512, endPoint y: 82, distance: 126.4
click at [509, 89] on span "ir neskaitāmas definīcijas. Visplašākajā nozīmē tā aptver visu, kam pieskārusie…" at bounding box center [529, 106] width 533 height 34
click at [512, 89] on span "ir neskaitāmas definīcijas. Visplašākajā nozīmē tā aptver visu, kam pieskārusie…" at bounding box center [529, 106] width 533 height 34
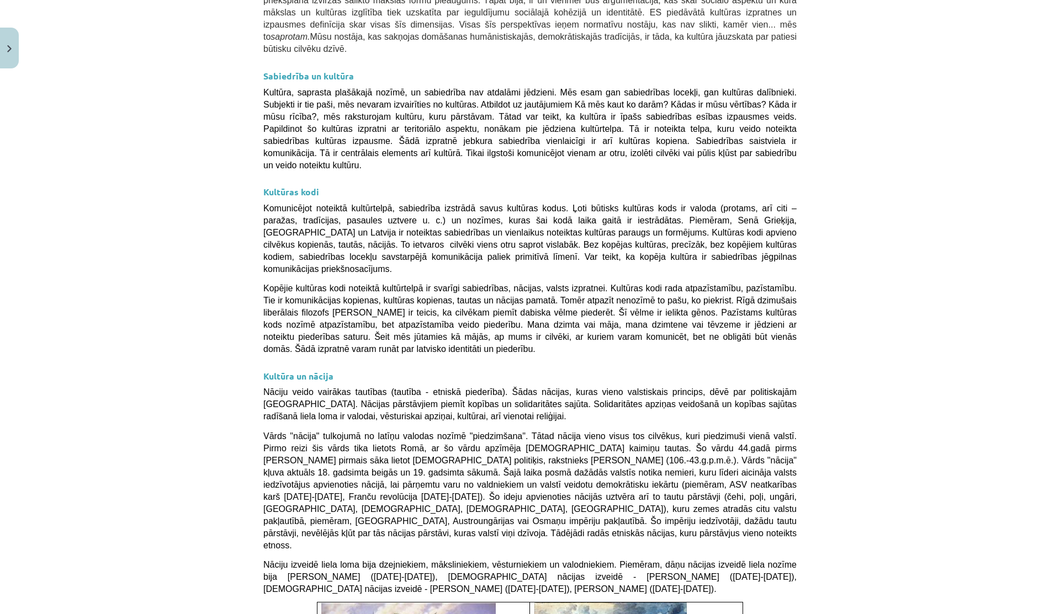
scroll to position [1815, 0]
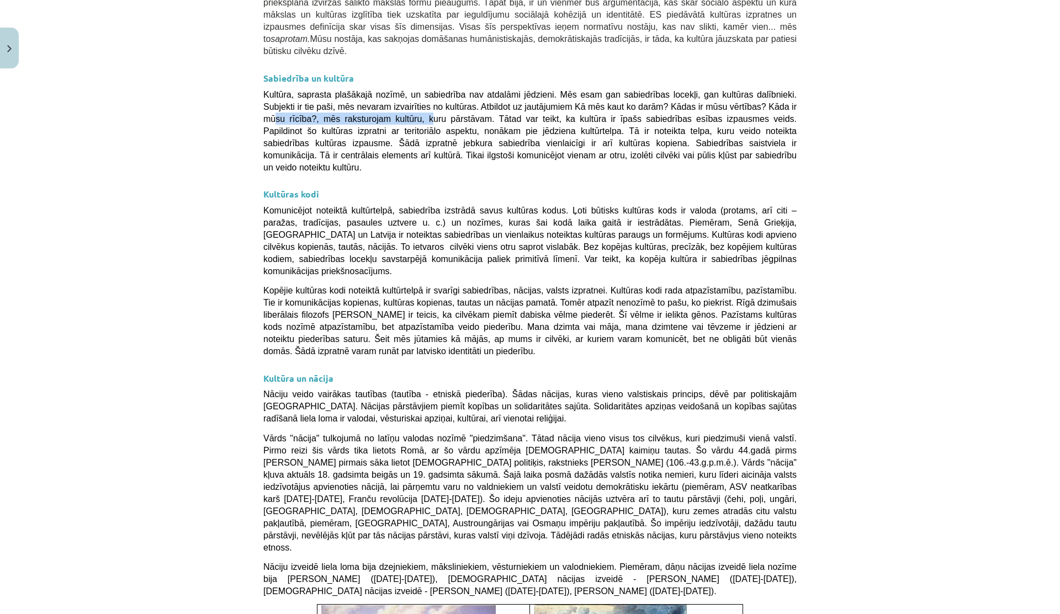
drag, startPoint x: 281, startPoint y: 77, endPoint x: 445, endPoint y: 77, distance: 164.5
click at [444, 90] on span "Kultūra, saprasta plašākajā nozīmē, un sabiedrība nav atdalāmi jēdzieni. Mēs es…" at bounding box center [529, 131] width 533 height 82
click at [445, 90] on span "Kultūra, saprasta plašākajā nozīmē, un sabiedrība nav atdalāmi jēdzieni. Mēs es…" at bounding box center [529, 131] width 533 height 82
drag, startPoint x: 272, startPoint y: 100, endPoint x: 527, endPoint y: 104, distance: 254.5
click at [527, 104] on span "Kultūra, saprasta plašākajā nozīmē, un sabiedrība nav atdalāmi jēdzieni. Mēs es…" at bounding box center [529, 131] width 533 height 82
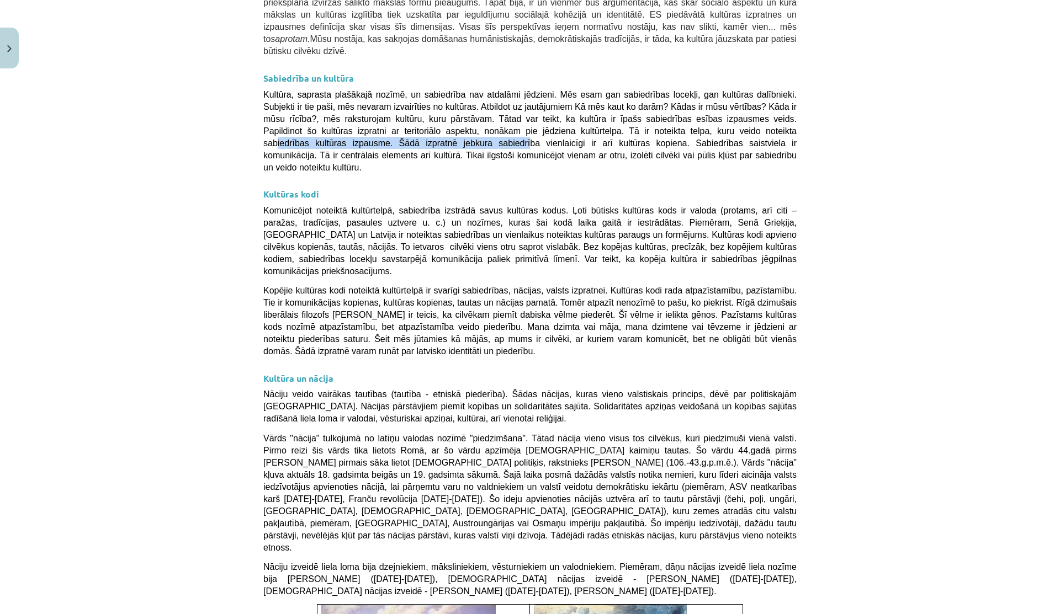
click at [527, 104] on span "Kultūra, saprasta plašākajā nozīmē, un sabiedrība nav atdalāmi jēdzieni. Mēs es…" at bounding box center [529, 131] width 533 height 82
click at [632, 90] on span "Kultūra, saprasta plašākajā nozīmē, un sabiedrība nav atdalāmi jēdzieni. Mēs es…" at bounding box center [529, 131] width 533 height 82
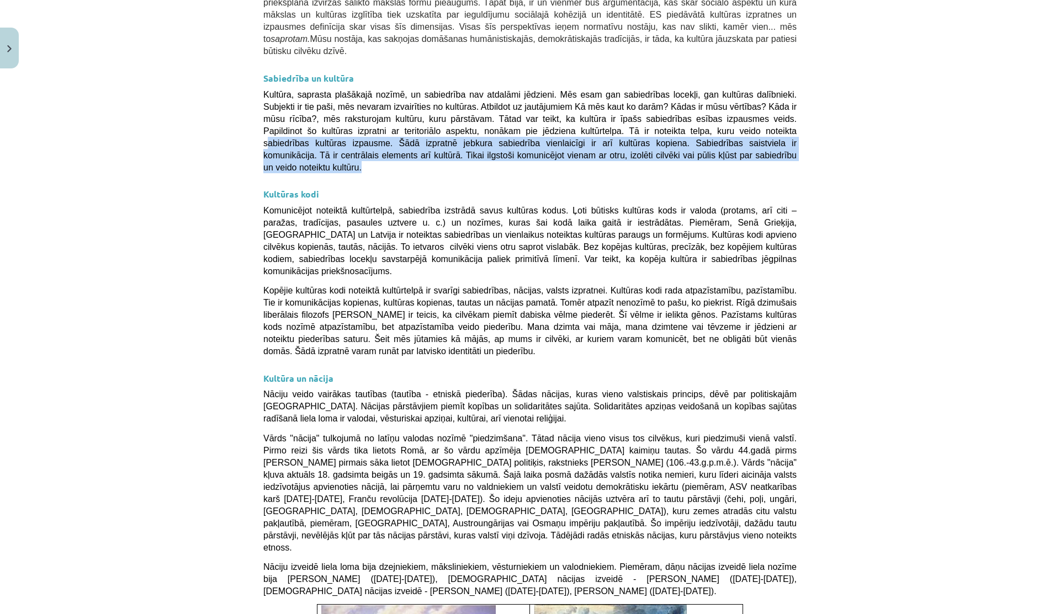
drag, startPoint x: 262, startPoint y: 99, endPoint x: 521, endPoint y: 129, distance: 260.0
click at [521, 129] on p "Kultūra, saprasta plašākajā nozīmē, un sabiedrība nav atdalāmi jēdzieni. Mēs es…" at bounding box center [529, 130] width 533 height 85
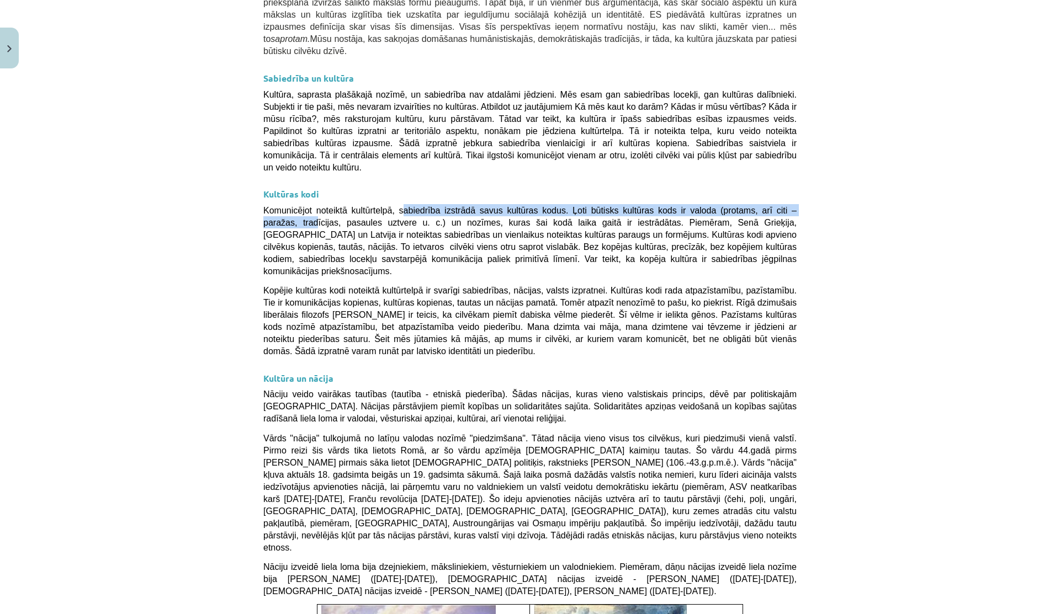
drag, startPoint x: 310, startPoint y: 179, endPoint x: 397, endPoint y: 172, distance: 87.5
click at [397, 206] on span "Komunicējot noteiktā kultūrtelpā, sabiedrība izstrādā savus kultūras kodus. Ļot…" at bounding box center [529, 241] width 533 height 70
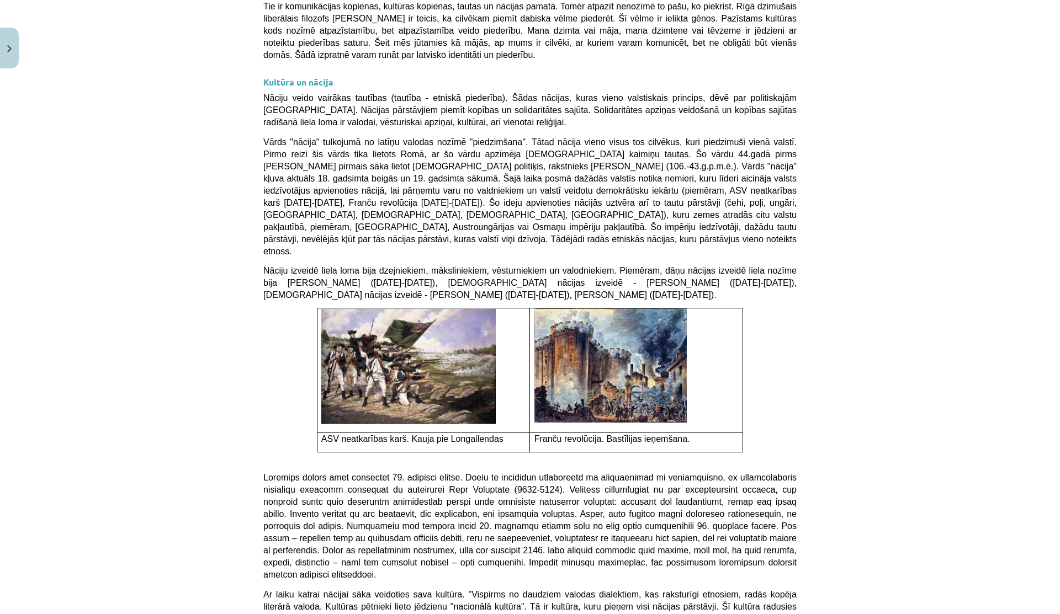
scroll to position [2111, 0]
drag, startPoint x: 495, startPoint y: 60, endPoint x: 556, endPoint y: 60, distance: 61.3
click at [555, 94] on span "Nāciju veido vairākas tautības (tautība - etniskā piederība). Šādas nācijas, ku…" at bounding box center [529, 111] width 533 height 34
click at [556, 94] on span "Nāciju veido vairākas tautības (tautība - etniskā piederība). Šādas nācijas, ku…" at bounding box center [529, 111] width 533 height 34
drag, startPoint x: 275, startPoint y: 68, endPoint x: 412, endPoint y: 70, distance: 136.9
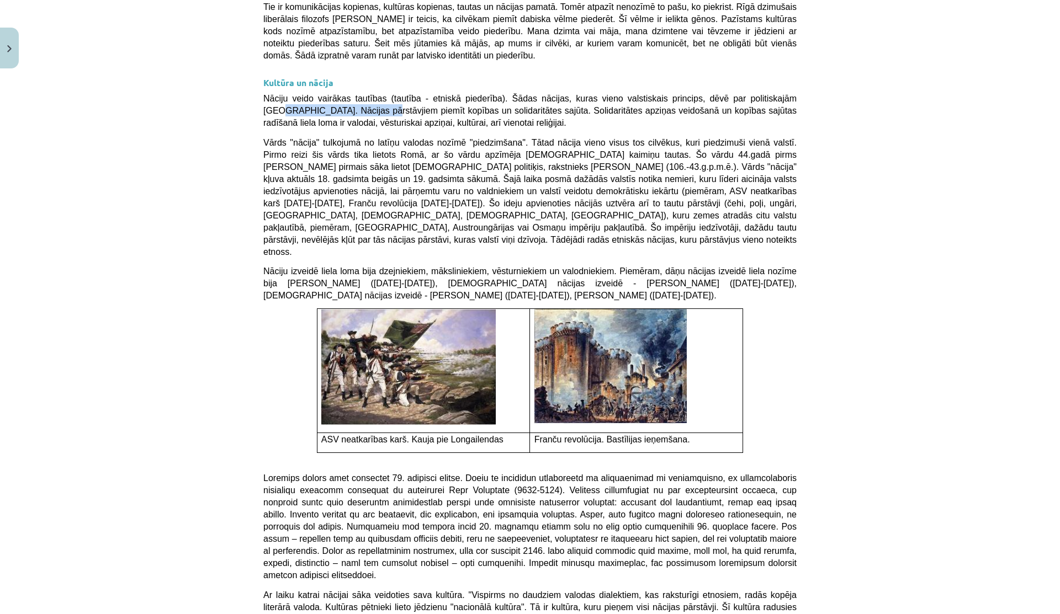
click at [409, 94] on span "Nāciju veido vairākas tautības (tautība - etniskā piederība). Šādas nācijas, ku…" at bounding box center [529, 111] width 533 height 34
click at [412, 94] on span "Nāciju veido vairākas tautības (tautība - etniskā piederība). Šādas nācijas, ku…" at bounding box center [529, 111] width 533 height 34
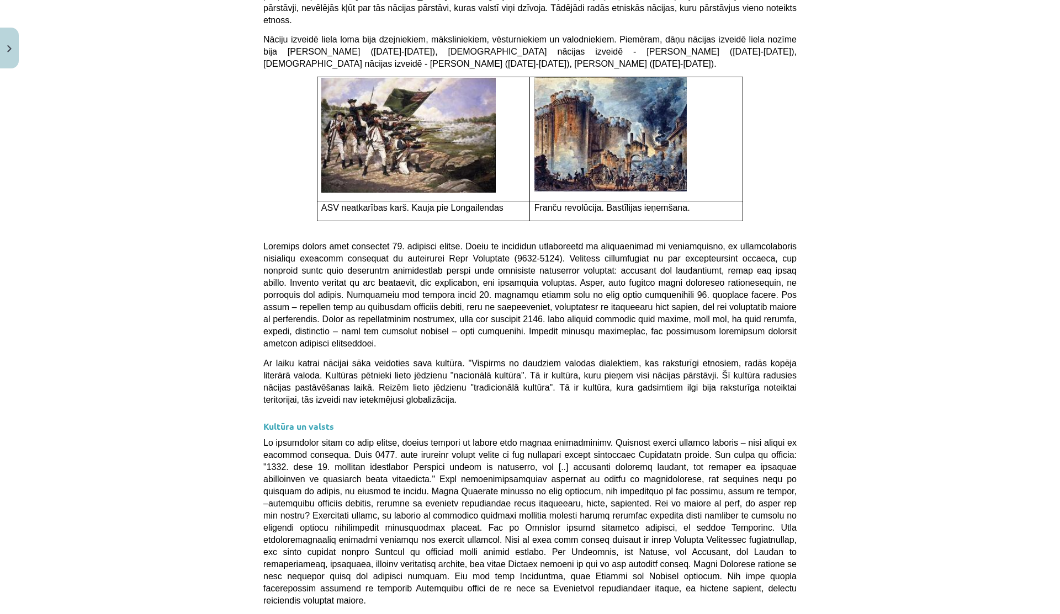
scroll to position [2356, 0]
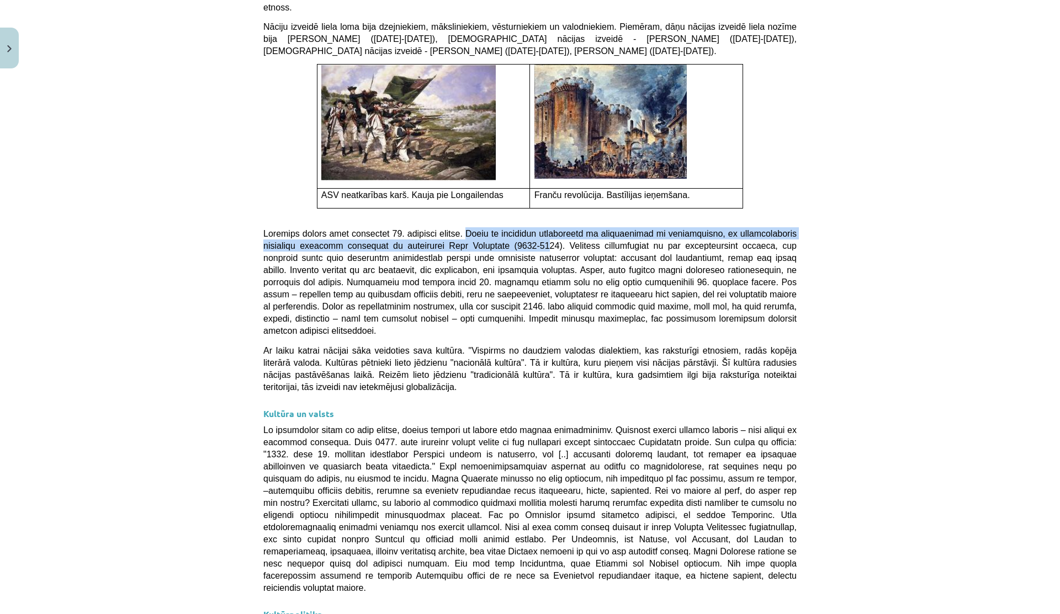
drag, startPoint x: 490, startPoint y: 177, endPoint x: 625, endPoint y: 214, distance: 139.7
click at [624, 229] on span at bounding box center [529, 282] width 533 height 107
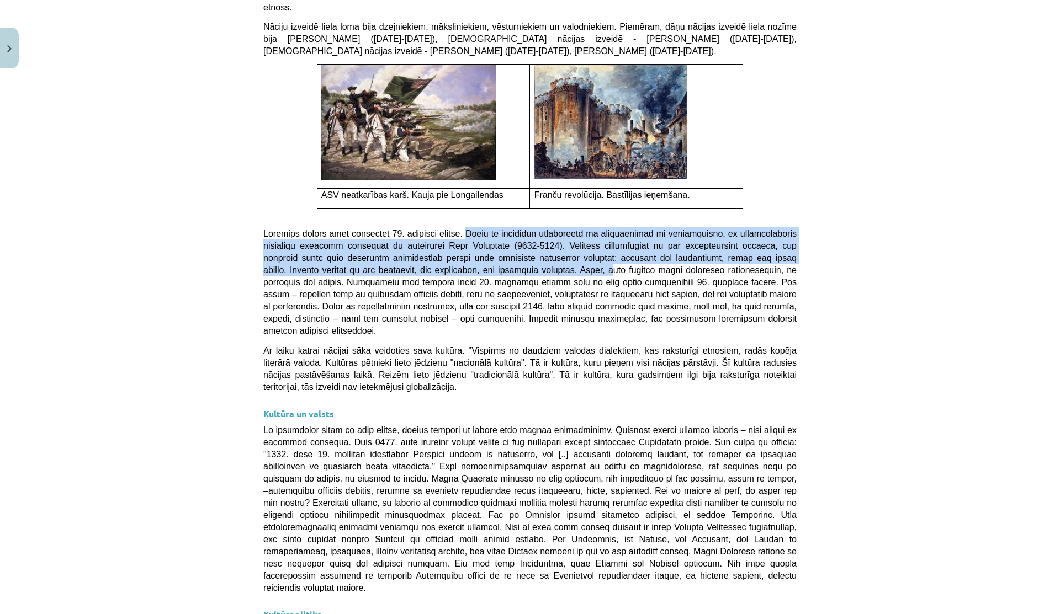
click at [625, 229] on span at bounding box center [529, 282] width 533 height 107
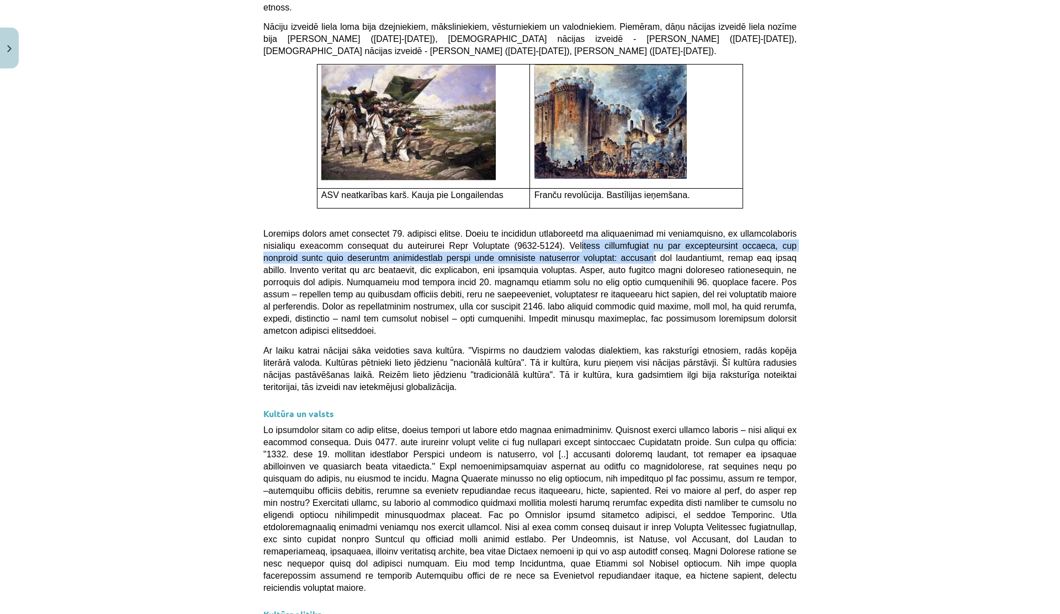
drag, startPoint x: 606, startPoint y: 187, endPoint x: 659, endPoint y: 208, distance: 56.8
click at [659, 229] on span at bounding box center [529, 282] width 533 height 107
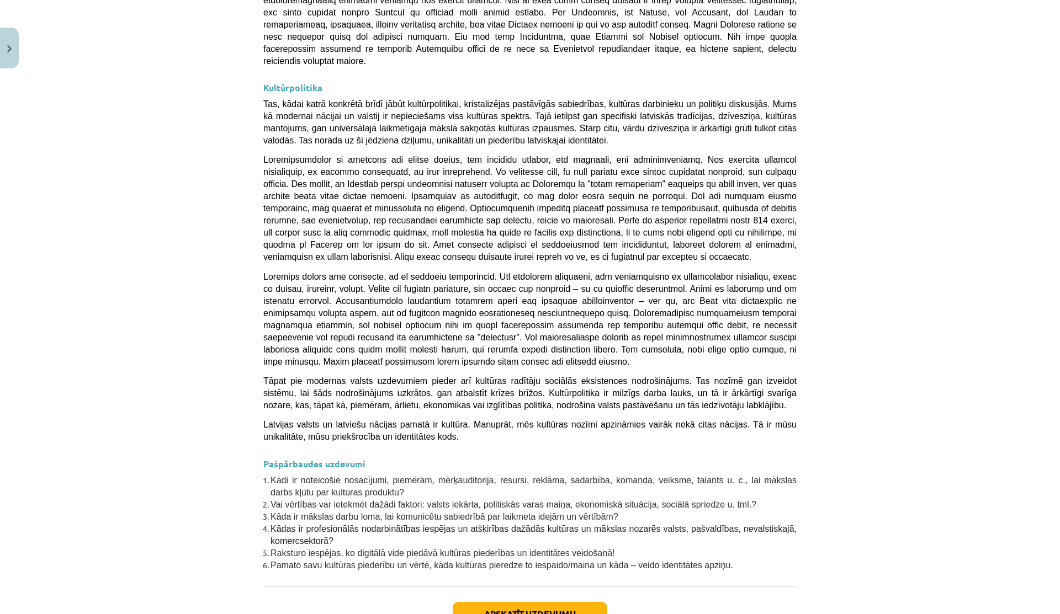
scroll to position [2891, 0]
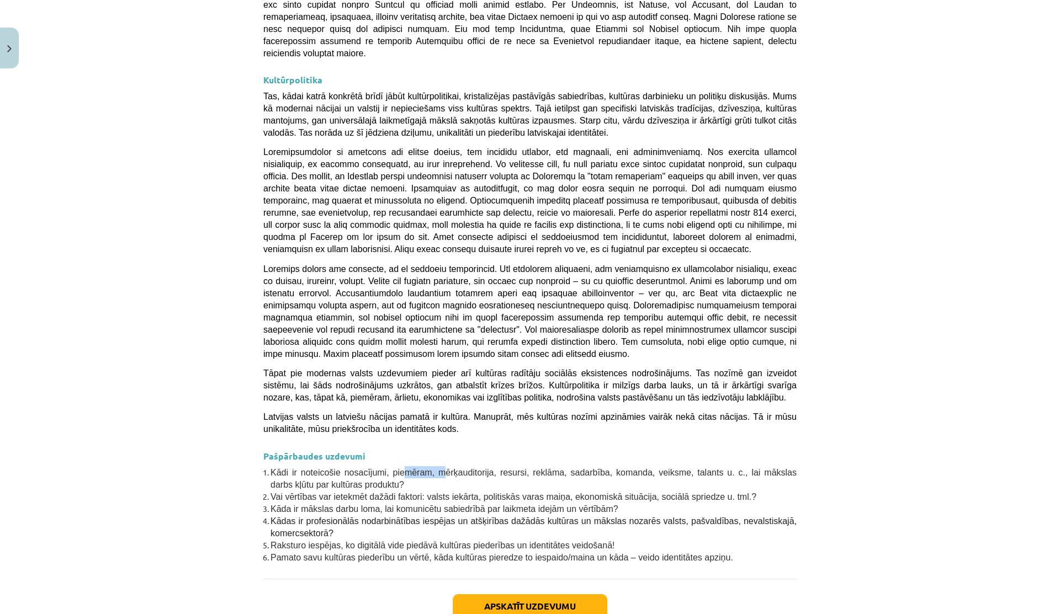
drag, startPoint x: 403, startPoint y: 405, endPoint x: 444, endPoint y: 405, distance: 40.8
click at [444, 468] on span "Kādi ir noteicošie nosacījumi, piemēram, mērķauditorija, resursi, reklāma, sada…" at bounding box center [533, 479] width 526 height 22
drag, startPoint x: 296, startPoint y: 418, endPoint x: 427, endPoint y: 418, distance: 130.8
click at [427, 466] on li "Kādi ir noteicošie nosacījumi, piemēram, mērķauditorija, resursi, reklāma, sada…" at bounding box center [533, 478] width 526 height 24
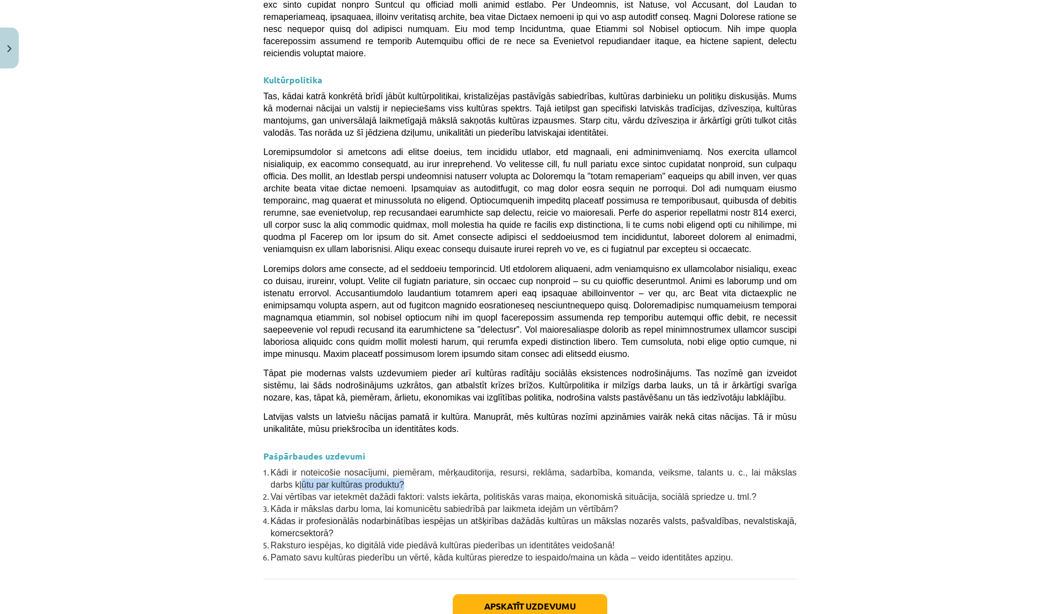
click at [427, 466] on li "Kādi ir noteicošie nosacījumi, piemēram, mērķauditorija, resursi, reklāma, sada…" at bounding box center [533, 478] width 526 height 24
drag, startPoint x: 345, startPoint y: 431, endPoint x: 571, endPoint y: 431, distance: 226.3
click at [571, 492] on span "Vai vērtības var ietekmēt dažādi faktori: valsts iekārta, politiskās varas maiņ…" at bounding box center [513, 496] width 486 height 9
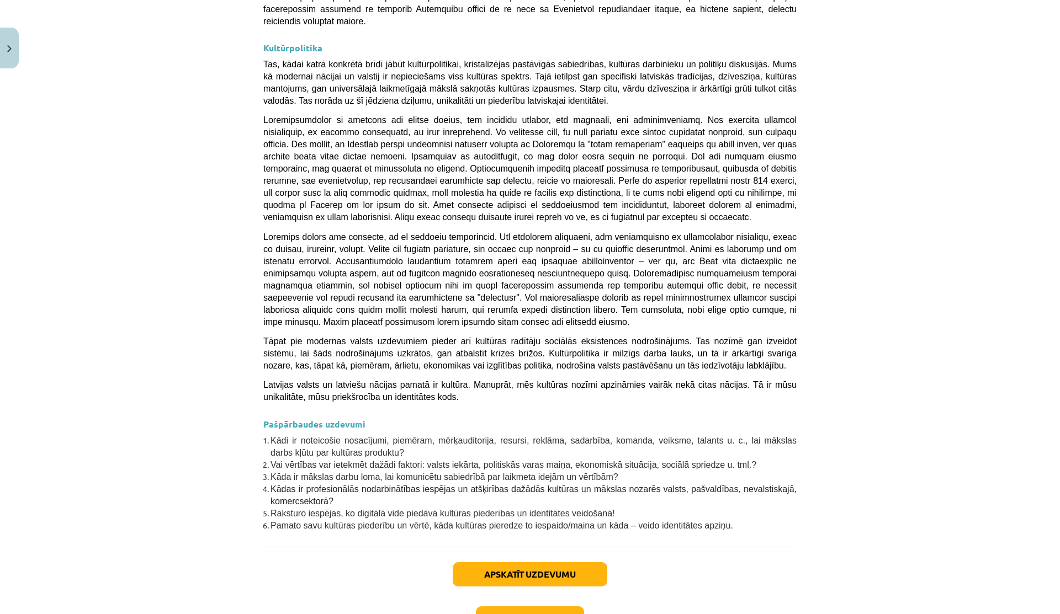
scroll to position [2935, 0]
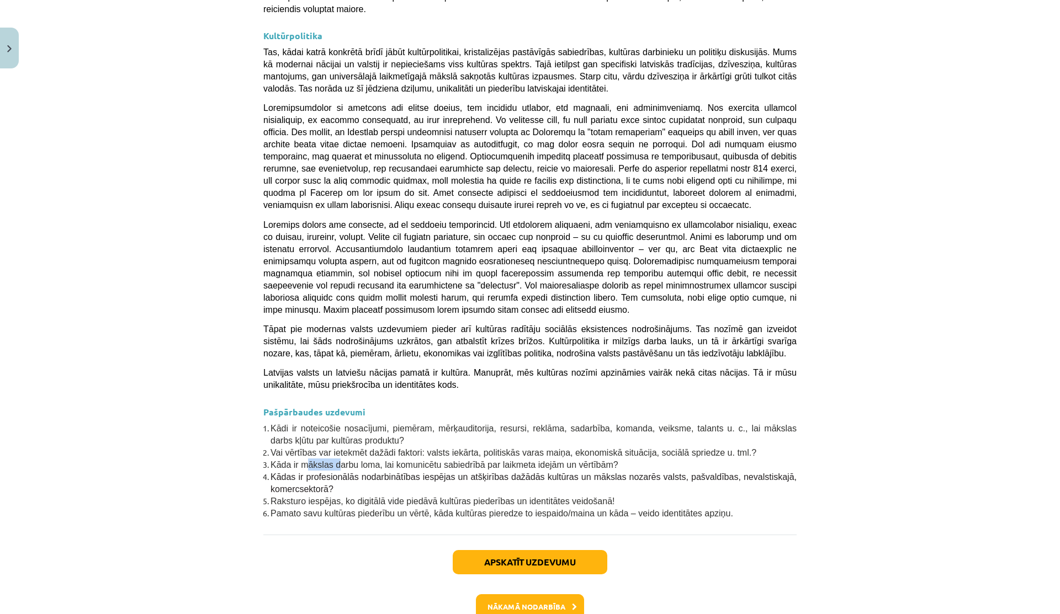
drag, startPoint x: 306, startPoint y: 399, endPoint x: 400, endPoint y: 399, distance: 93.3
click at [394, 460] on span "Kāda ir mākslas darbu loma, lai komunicētu sabiedrībā par laikmeta idejām un vē…" at bounding box center [444, 464] width 348 height 9
click at [400, 460] on span "Kāda ir mākslas darbu loma, lai komunicētu sabiedrībā par laikmeta idejām un vē…" at bounding box center [444, 464] width 348 height 9
click at [394, 471] on li "Kādas ir profesionālās nodarbinātības iespējas un atšķirības dažādās kultūras u…" at bounding box center [533, 483] width 526 height 24
click at [531, 594] on button "Nākamā nodarbība" at bounding box center [530, 606] width 108 height 25
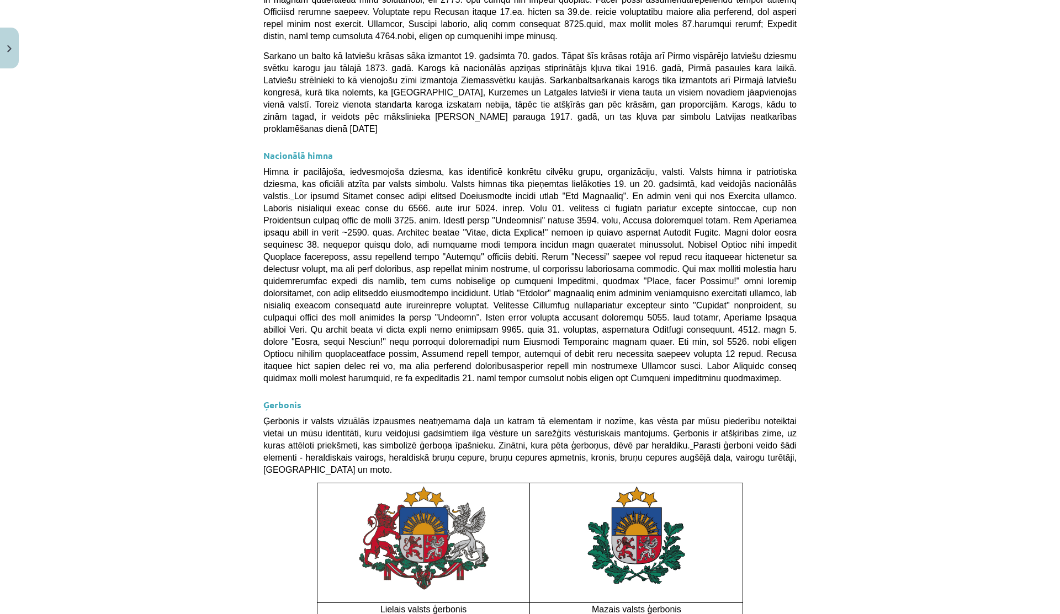
scroll to position [709, 0]
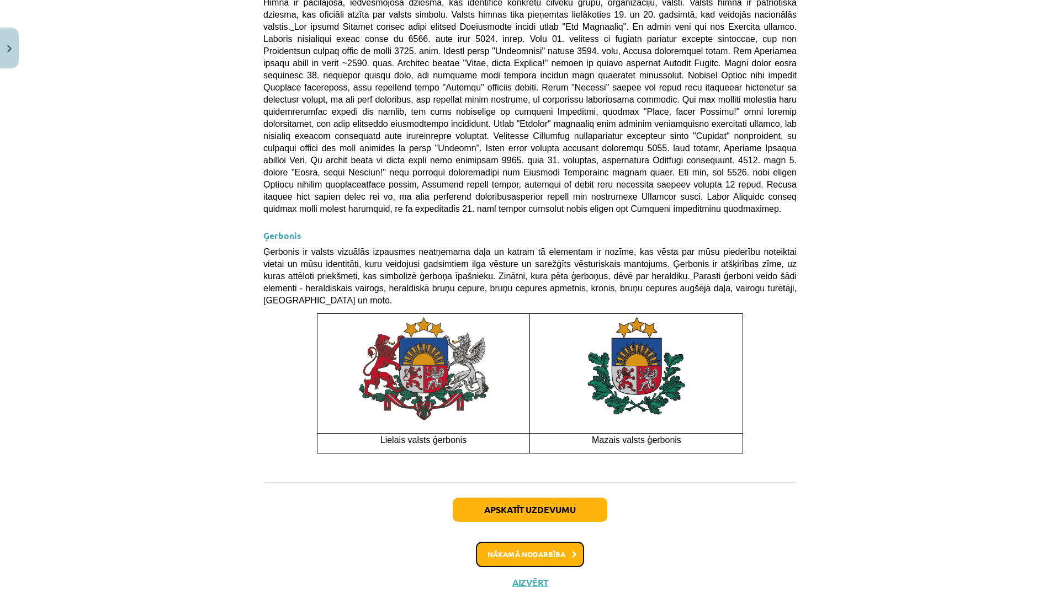
click at [524, 545] on button "Nākamā nodarbība" at bounding box center [530, 554] width 108 height 25
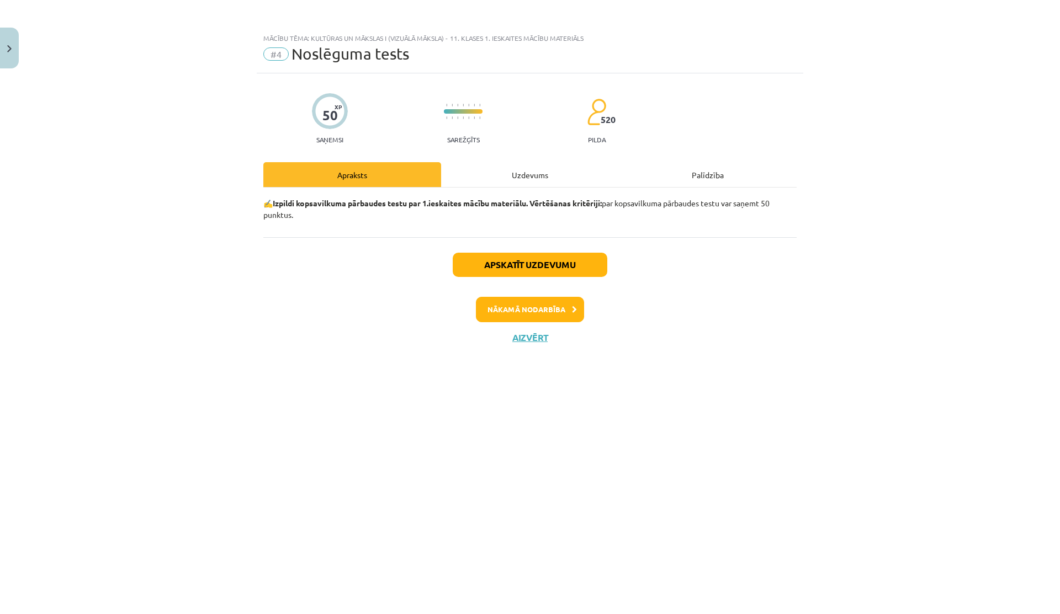
click at [547, 176] on div "Uzdevums" at bounding box center [530, 174] width 178 height 25
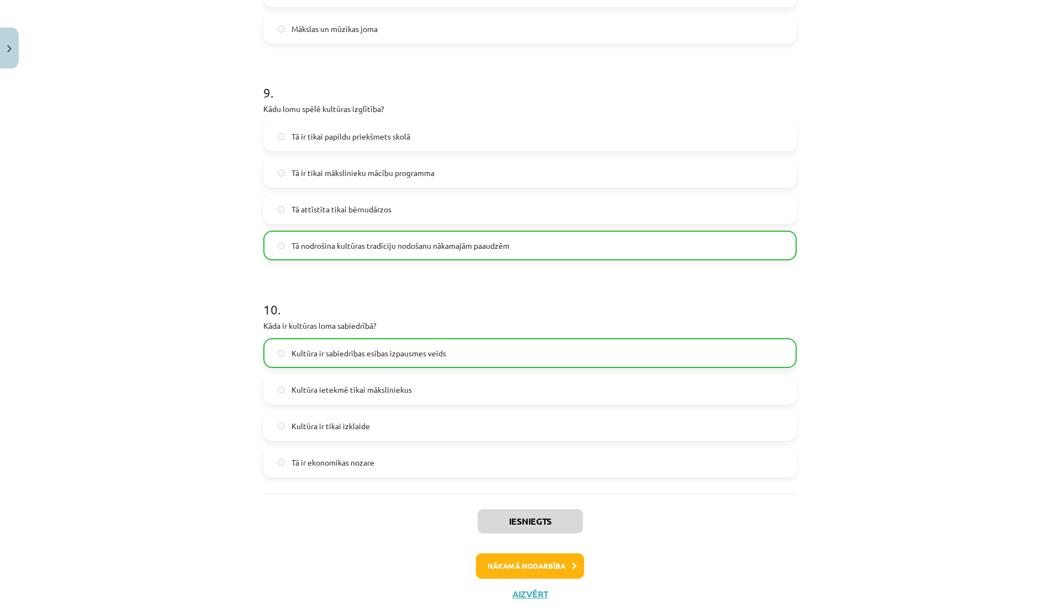
scroll to position [1915, 0]
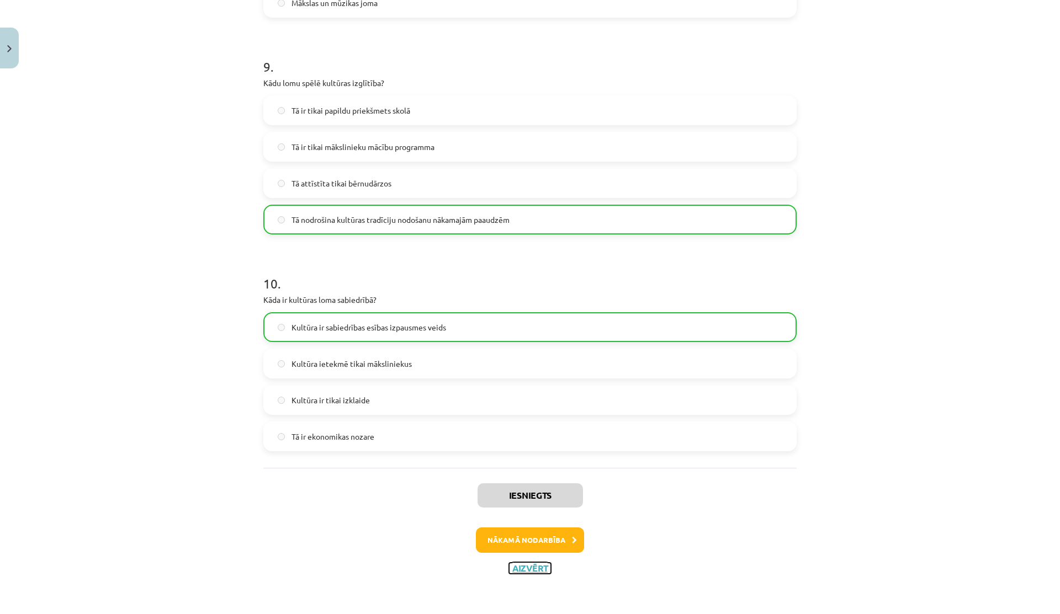
click at [517, 564] on button "Aizvērt" at bounding box center [530, 568] width 42 height 11
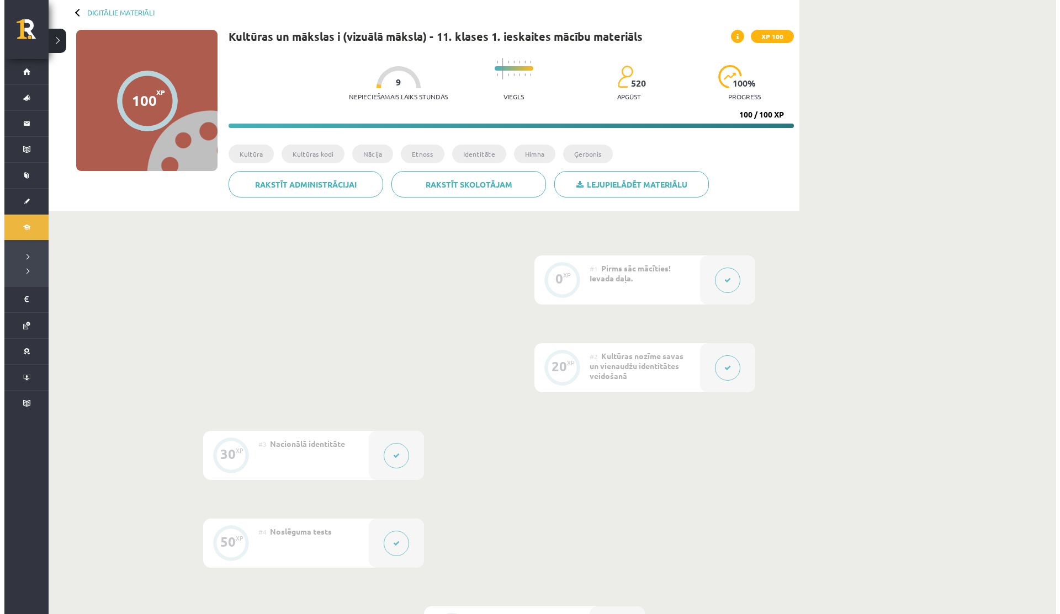
scroll to position [62, 0]
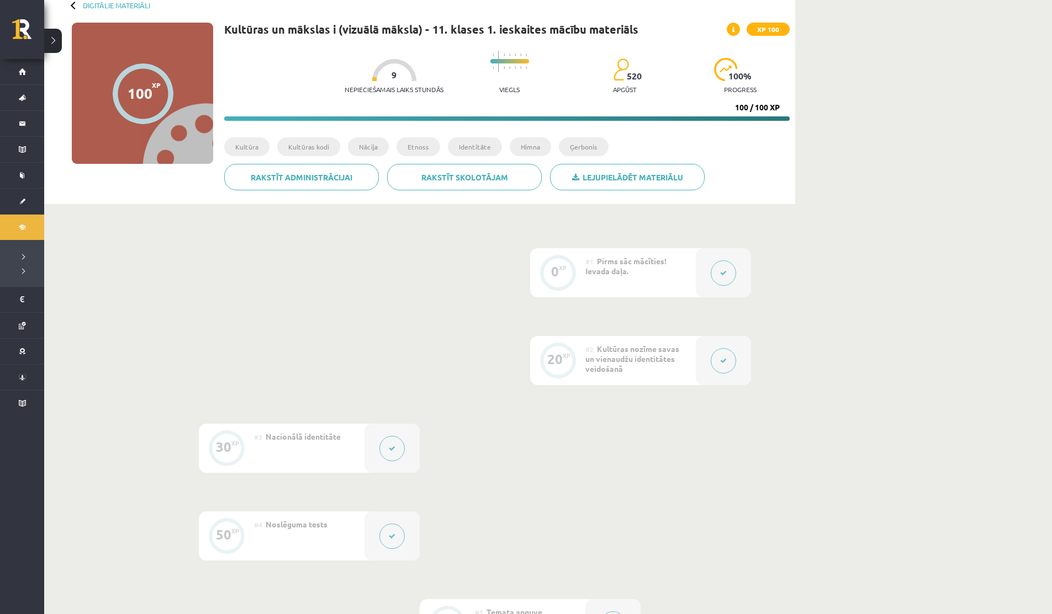
click at [734, 349] on div at bounding box center [722, 360] width 55 height 49
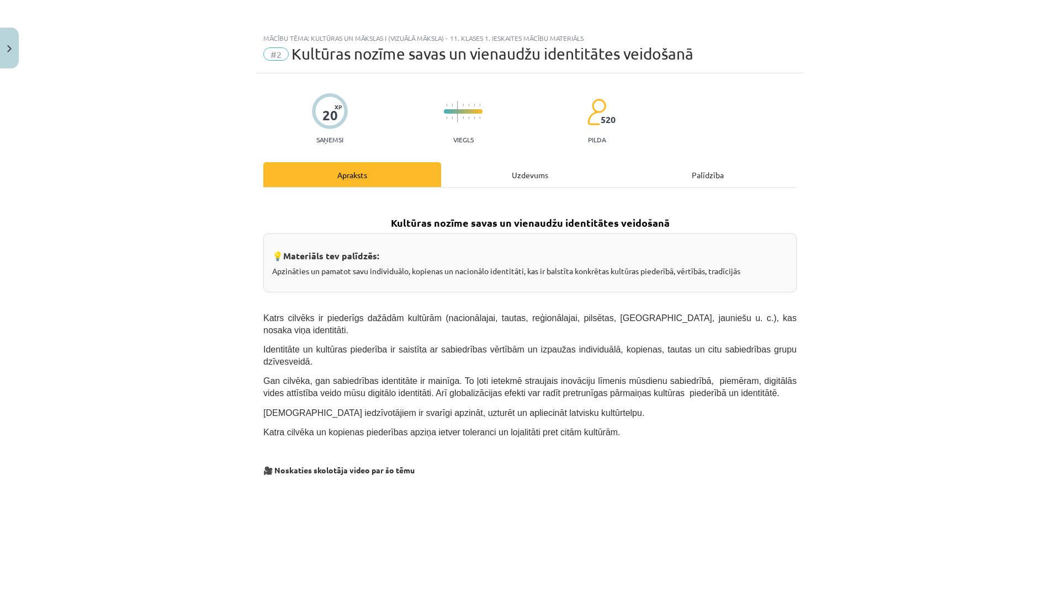
click at [528, 176] on div "Uzdevums" at bounding box center [530, 174] width 178 height 25
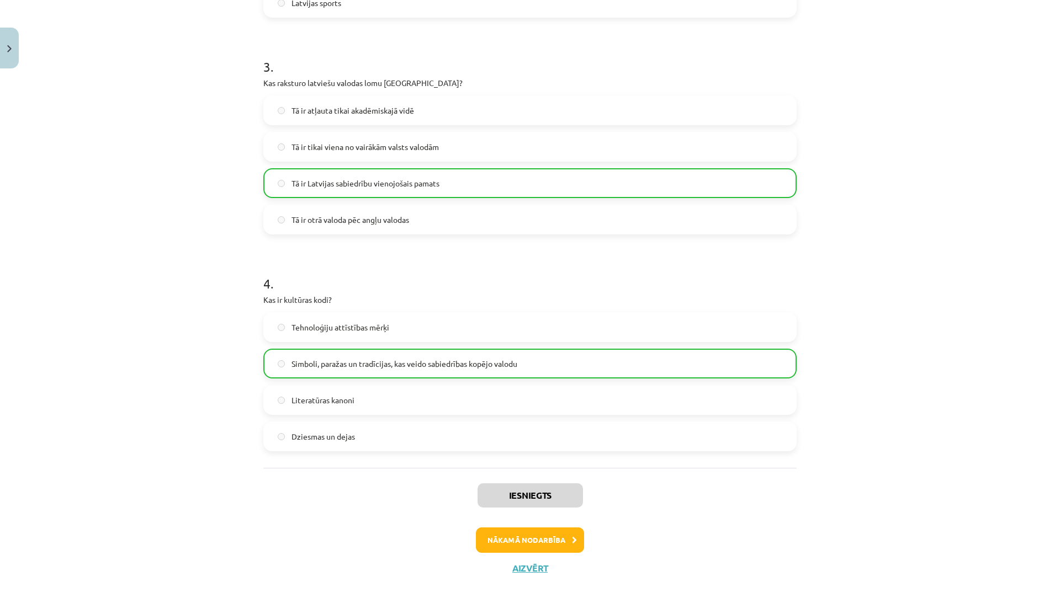
scroll to position [612, 0]
click at [569, 533] on button "Nākamā nodarbība" at bounding box center [530, 540] width 108 height 25
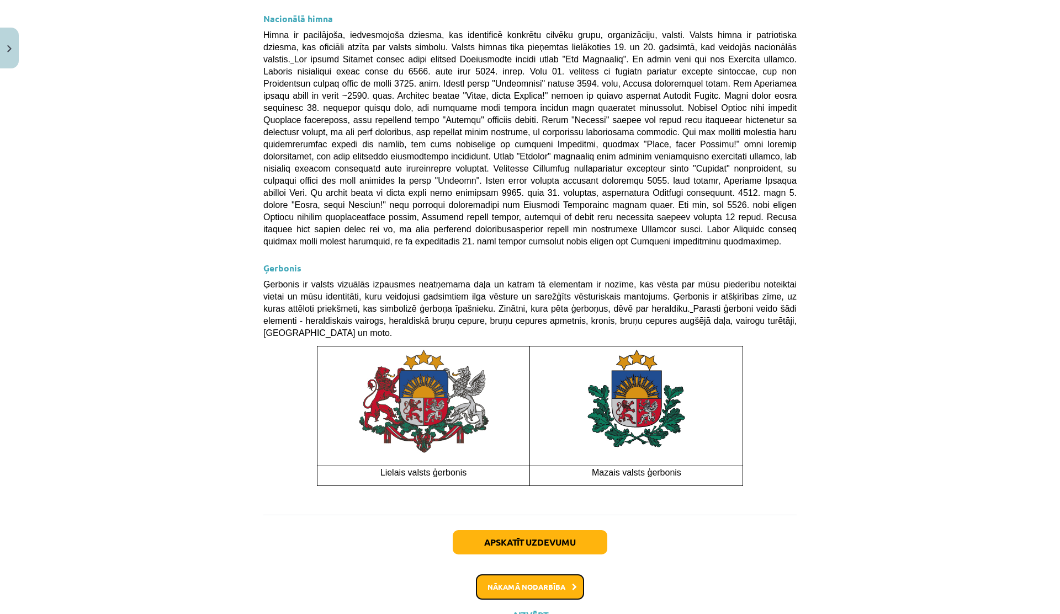
scroll to position [670, 0]
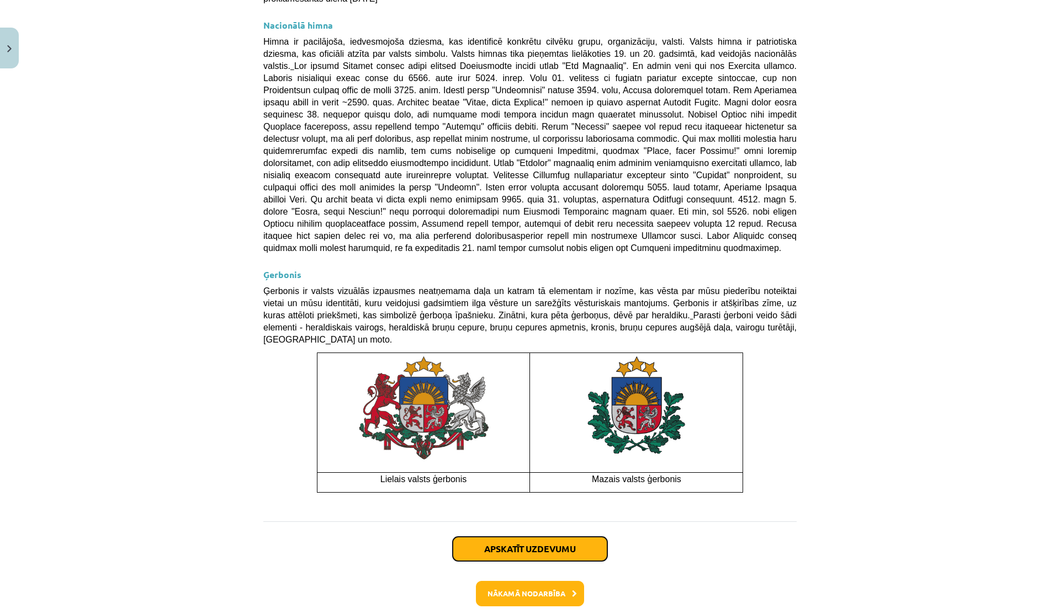
click at [453, 537] on button "Apskatīt uzdevumu" at bounding box center [530, 549] width 155 height 24
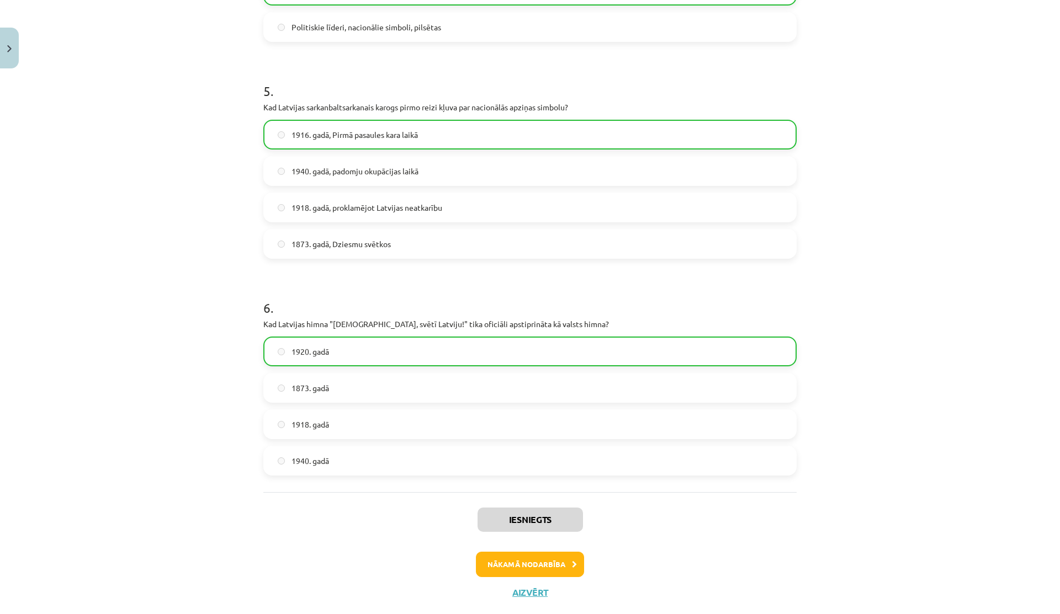
scroll to position [1016, 0]
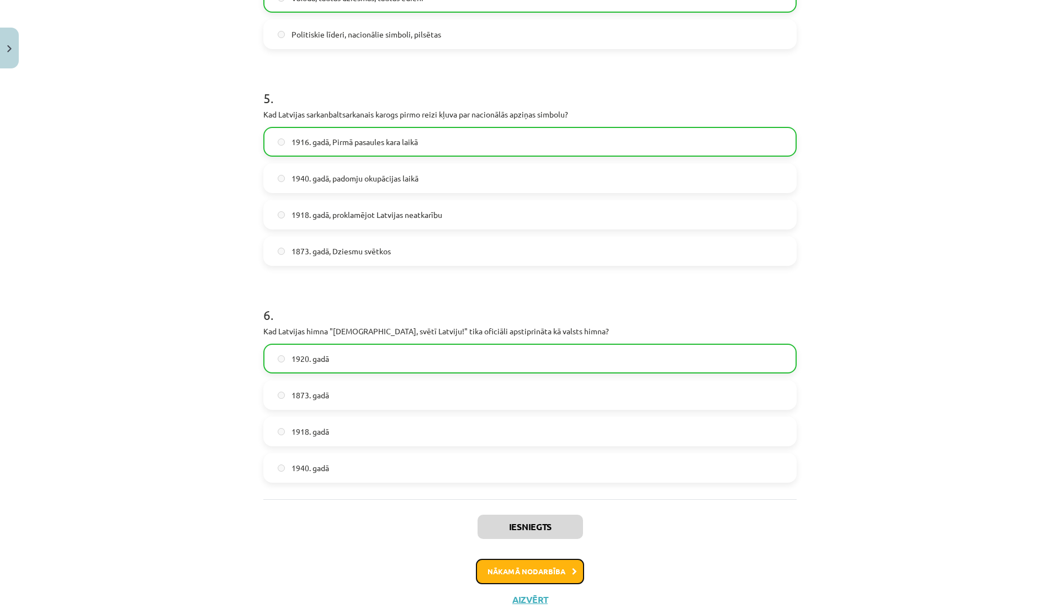
click at [517, 568] on button "Nākamā nodarbība" at bounding box center [530, 571] width 108 height 25
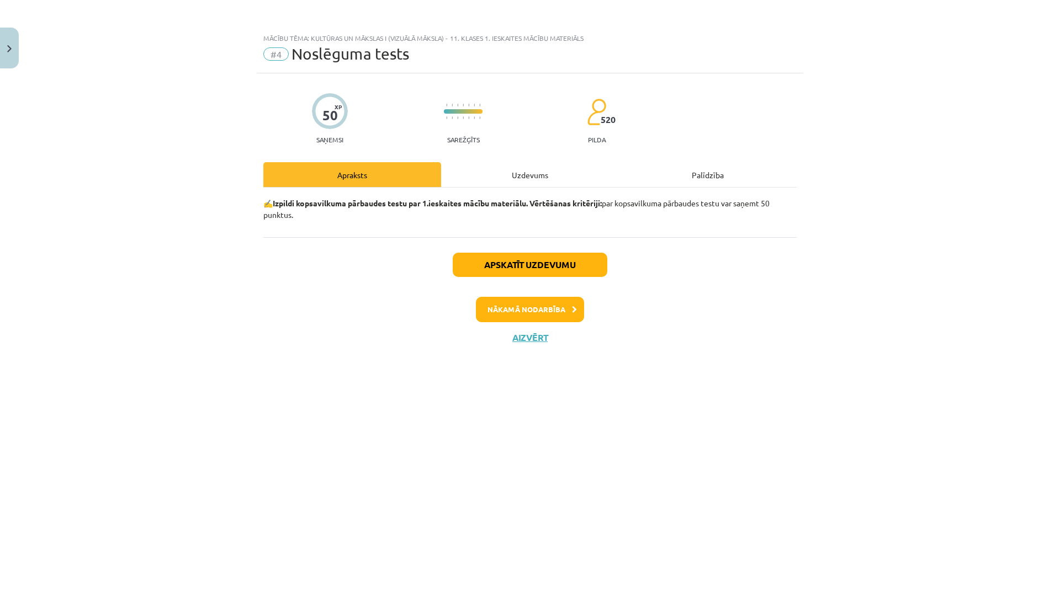
click at [504, 181] on div "Uzdevums" at bounding box center [530, 174] width 178 height 25
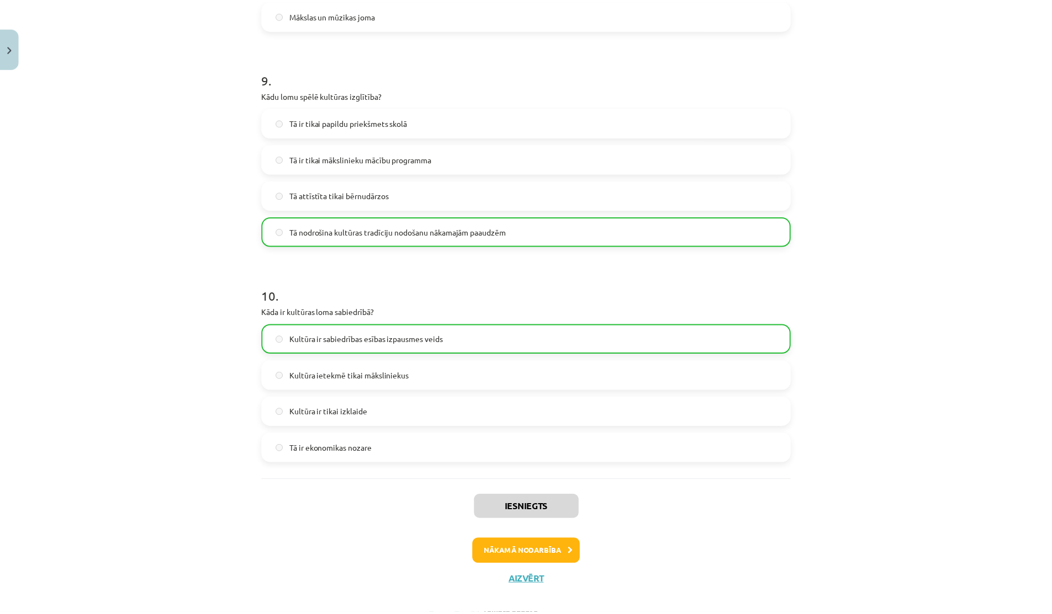
scroll to position [1909, 0]
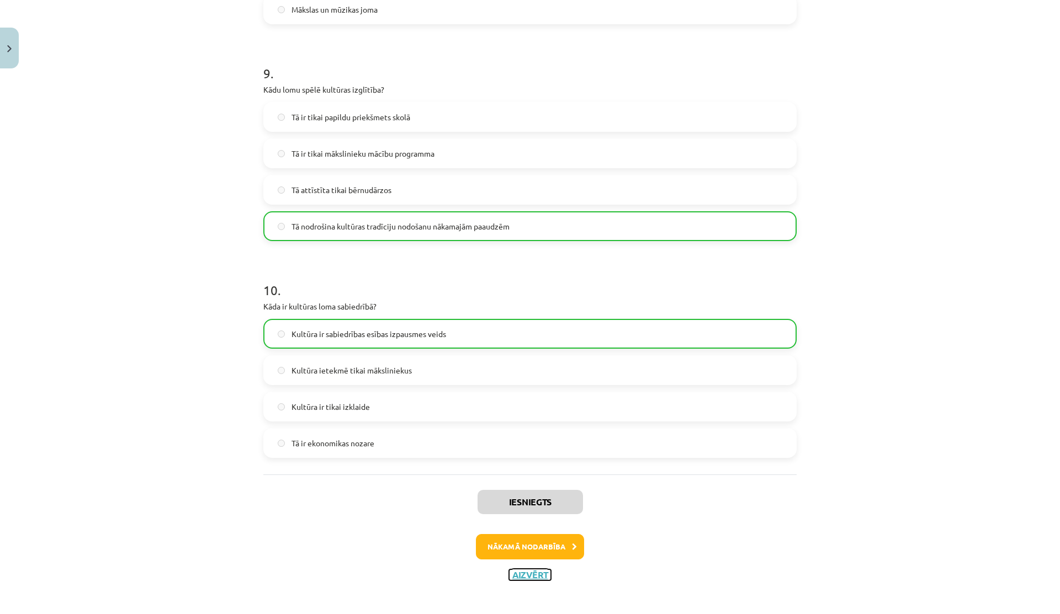
click at [530, 577] on button "Aizvērt" at bounding box center [530, 575] width 42 height 11
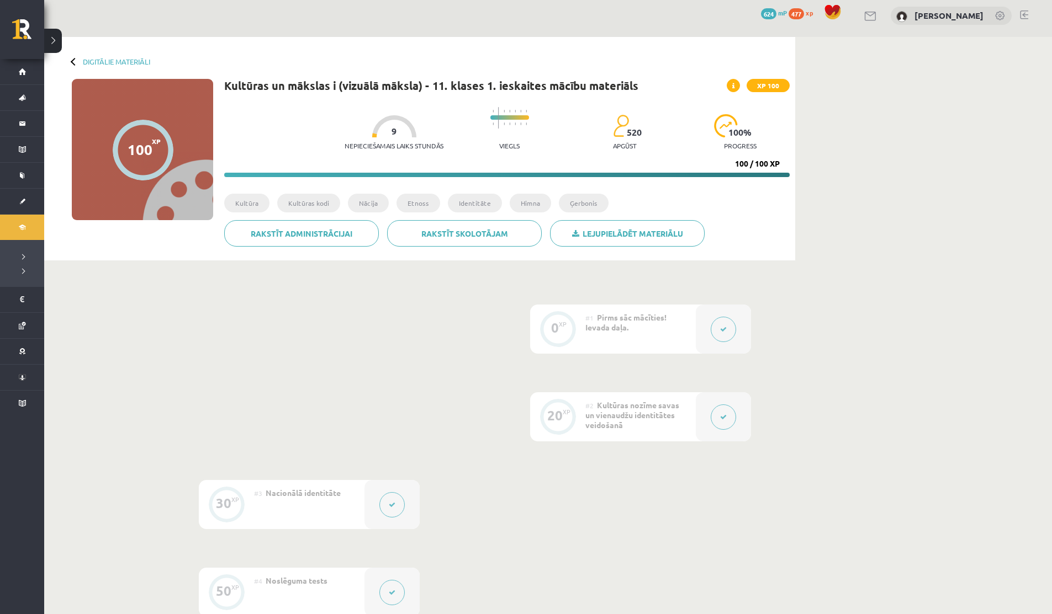
scroll to position [2, 0]
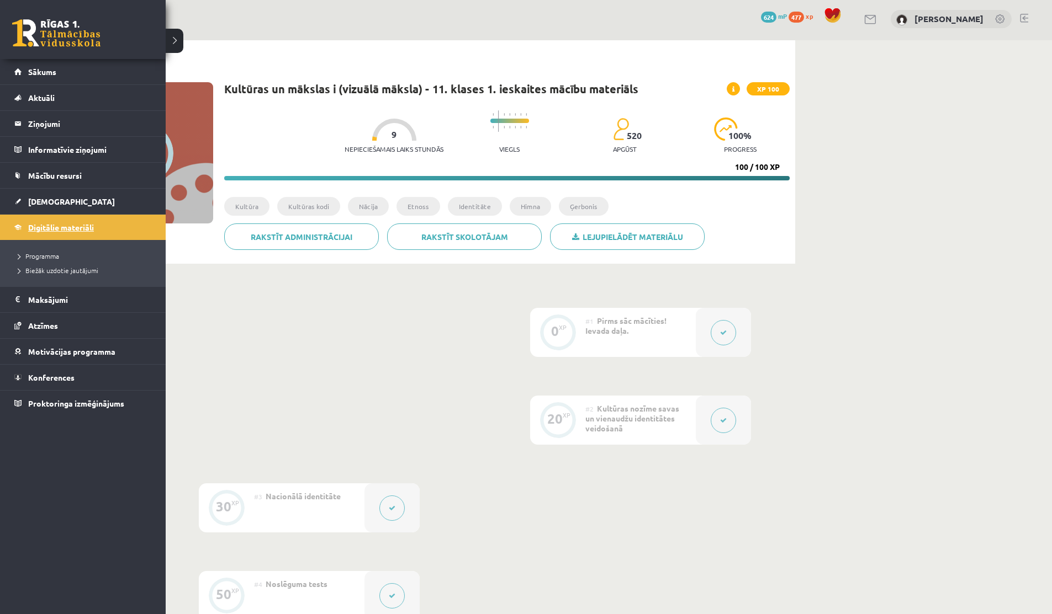
click at [34, 227] on span "Digitālie materiāli" at bounding box center [61, 227] width 66 height 10
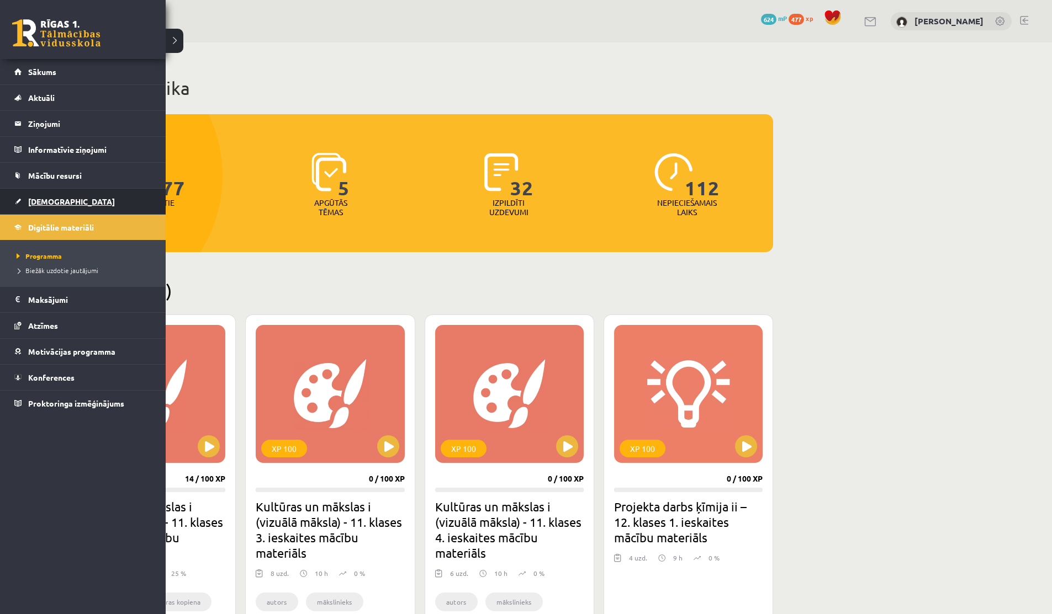
click at [22, 203] on link "[DEMOGRAPHIC_DATA]" at bounding box center [82, 201] width 137 height 25
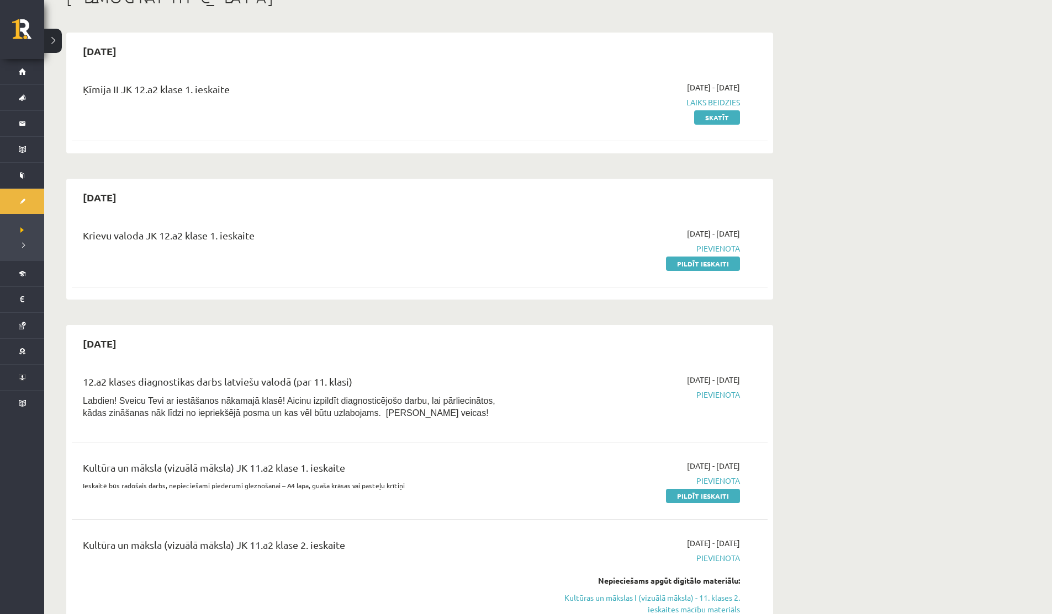
scroll to position [209, 0]
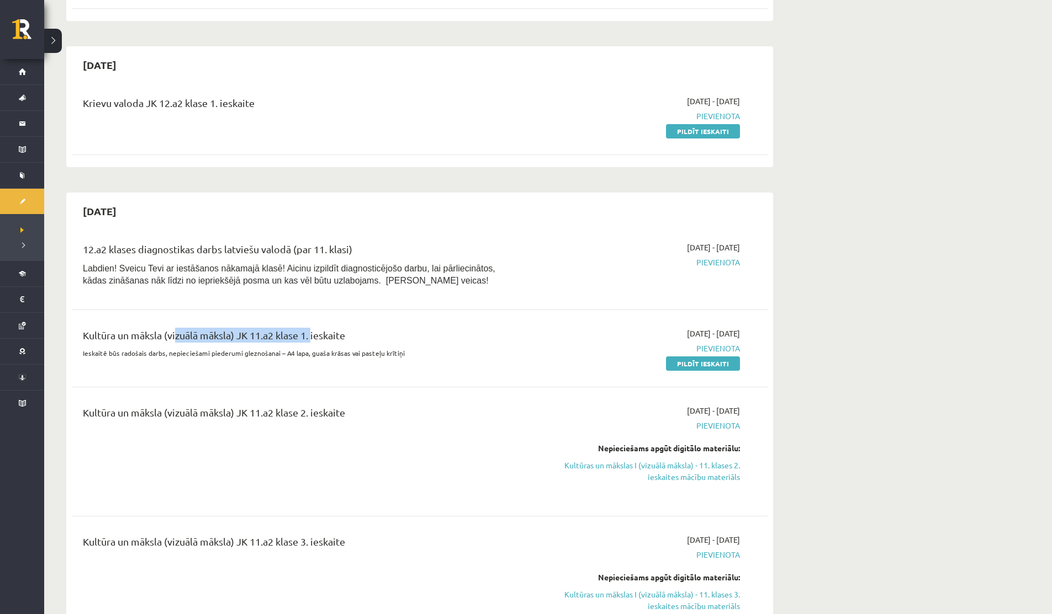
drag, startPoint x: 174, startPoint y: 337, endPoint x: 323, endPoint y: 337, distance: 148.5
click at [322, 337] on div "Kultūra un māksla (vizuālā māksla) JK 11.a2 klase 1. ieskaite" at bounding box center [299, 338] width 432 height 20
click at [323, 337] on div "Kultūra un māksla (vizuālā māksla) JK 11.a2 klase 1. ieskaite" at bounding box center [299, 338] width 432 height 20
drag, startPoint x: 311, startPoint y: 352, endPoint x: 368, endPoint y: 352, distance: 57.4
click at [368, 352] on p "Ieskaitē būs radošais darbs, nepieciešami piederumi gleznošanai – A4 lapa, guaš…" at bounding box center [299, 353] width 432 height 10
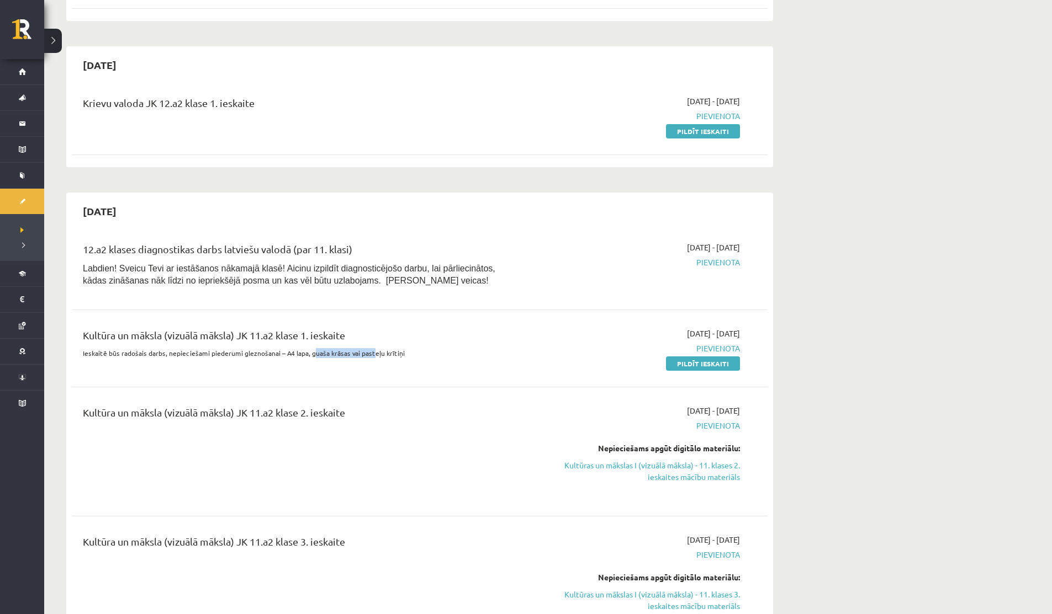
click at [368, 352] on p "Ieskaitē būs radošais darbs, nepieciešami piederumi gleznošanai – A4 lapa, guaš…" at bounding box center [299, 353] width 432 height 10
click at [679, 369] on link "Pildīt ieskaiti" at bounding box center [703, 364] width 74 height 14
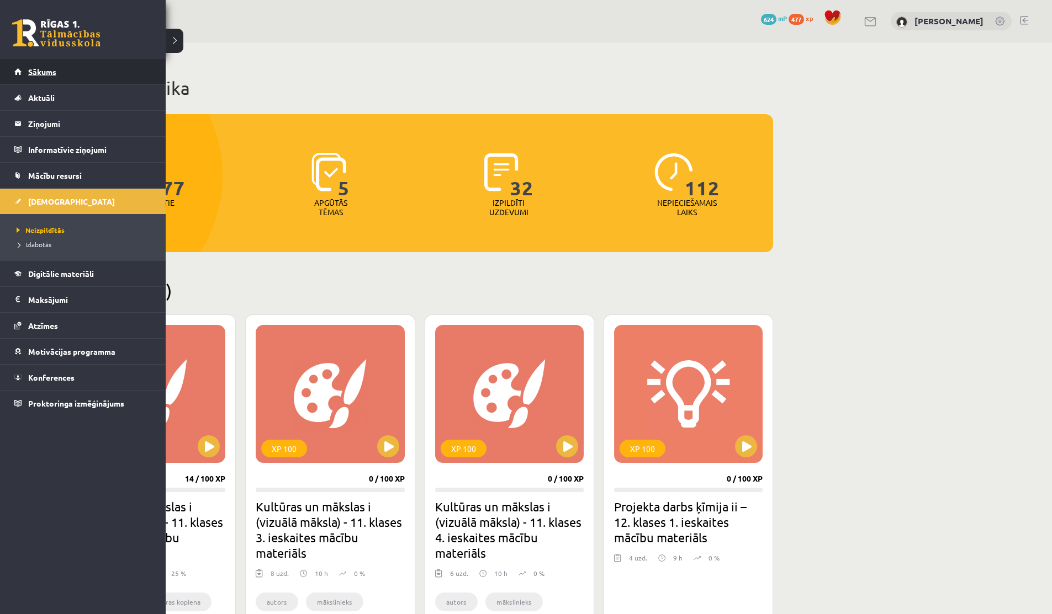
click at [29, 75] on span "Sākums" at bounding box center [42, 72] width 28 height 10
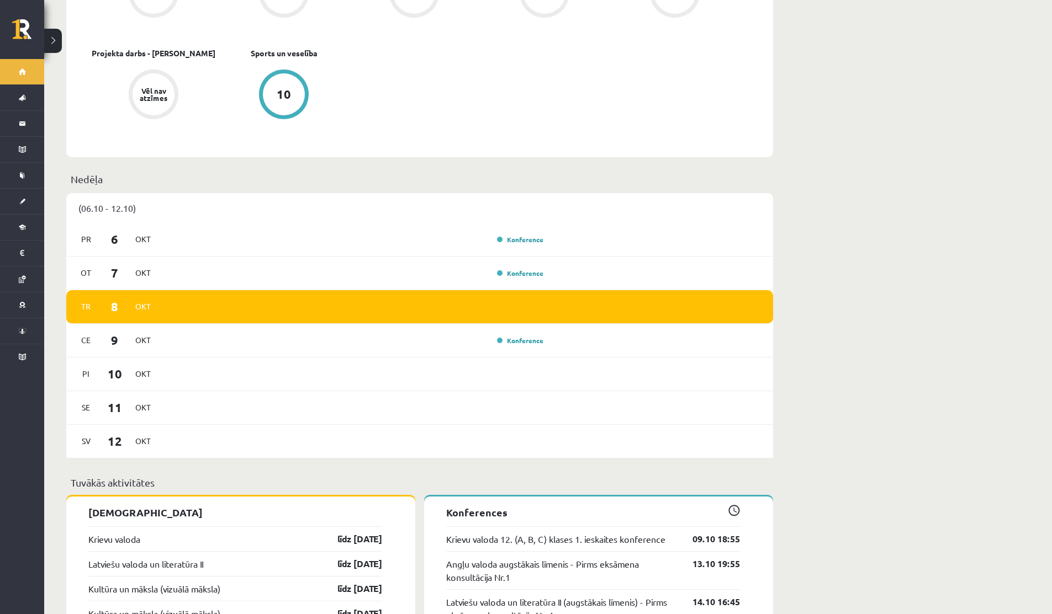
scroll to position [532, 0]
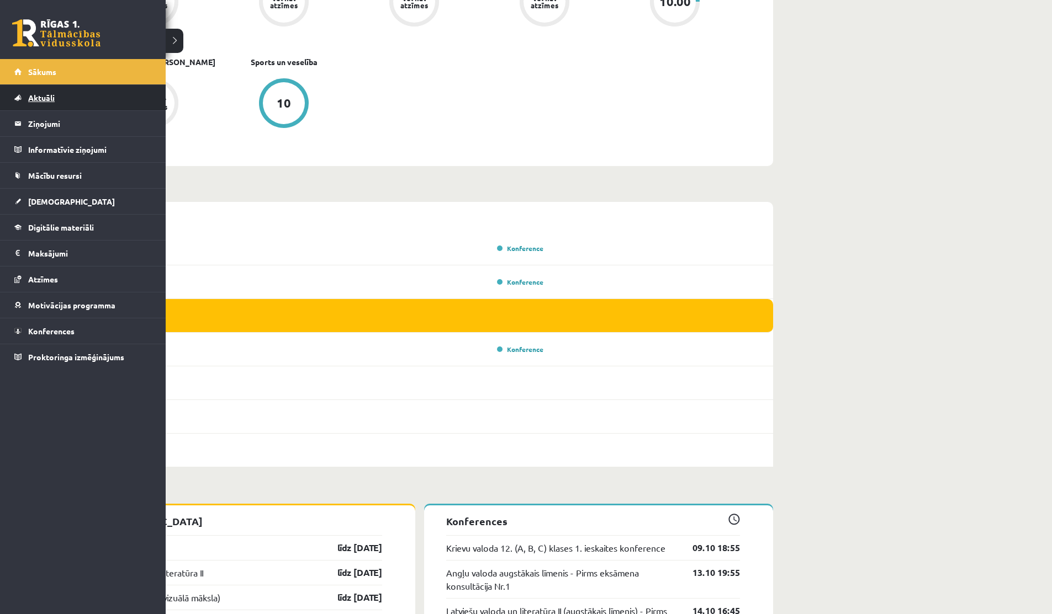
click at [30, 99] on span "Aktuāli" at bounding box center [41, 98] width 26 height 10
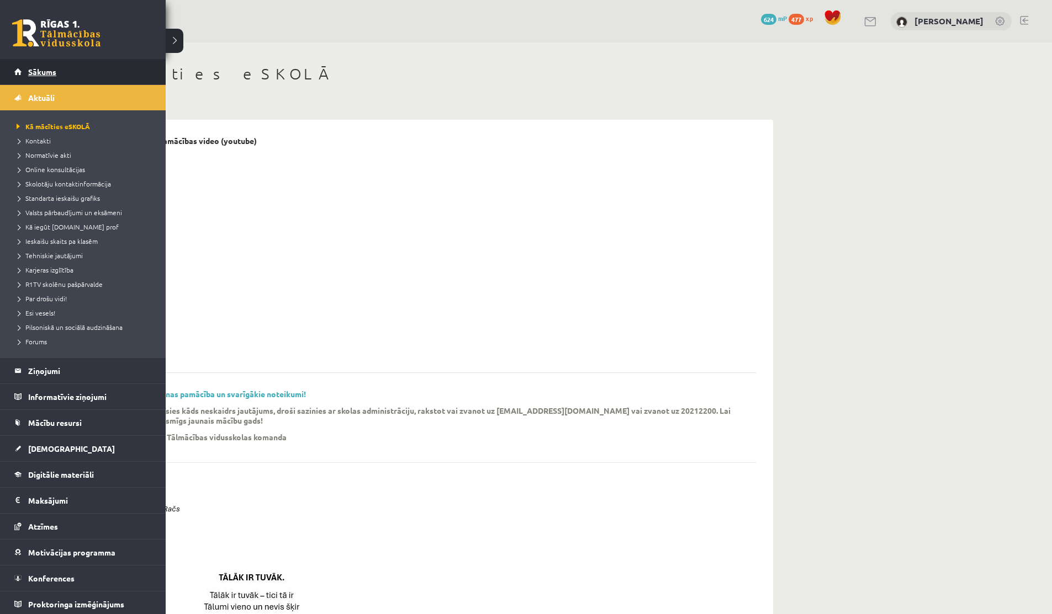
click at [23, 76] on link "Sākums" at bounding box center [82, 71] width 137 height 25
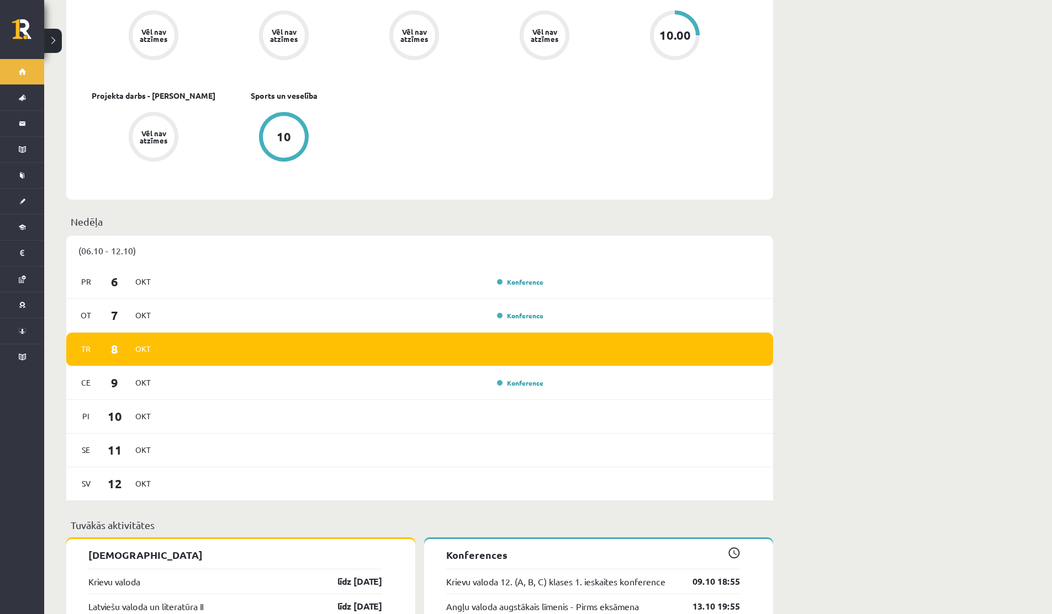
scroll to position [501, 0]
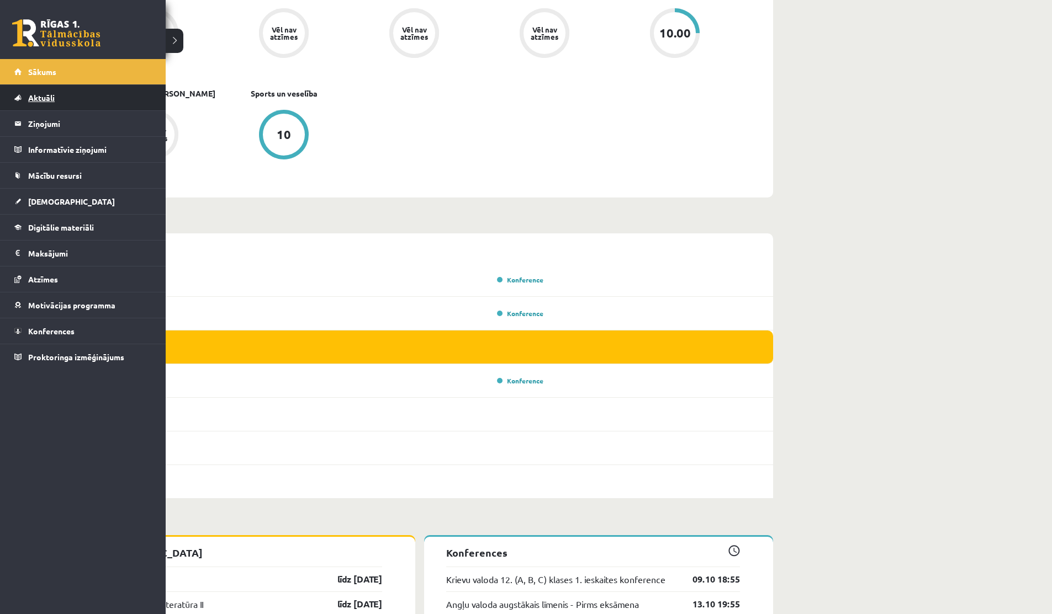
click at [41, 92] on link "Aktuāli" at bounding box center [82, 97] width 137 height 25
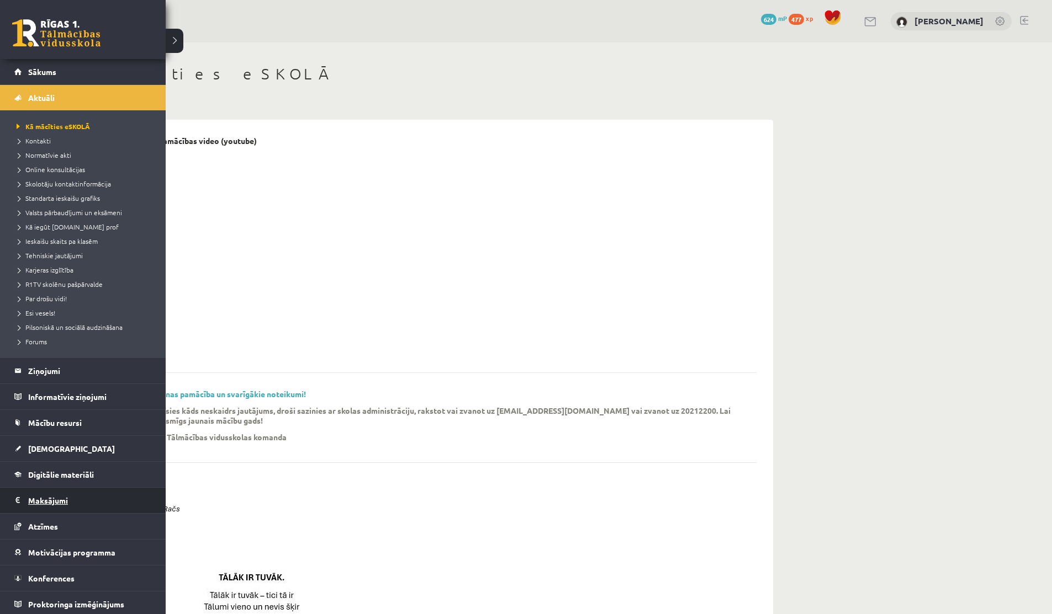
scroll to position [3, 0]
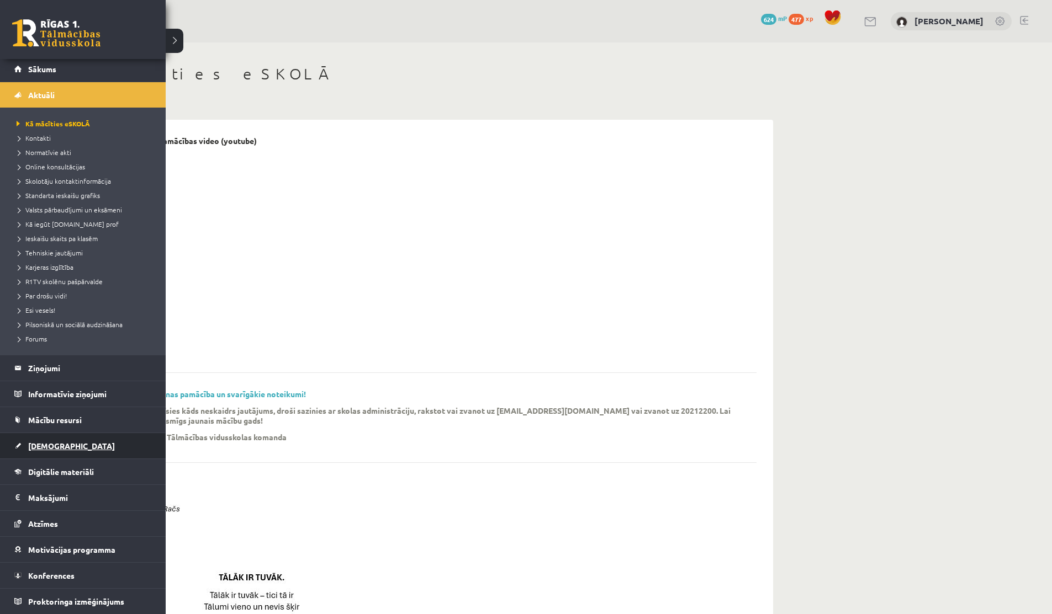
click at [49, 452] on link "[DEMOGRAPHIC_DATA]" at bounding box center [82, 445] width 137 height 25
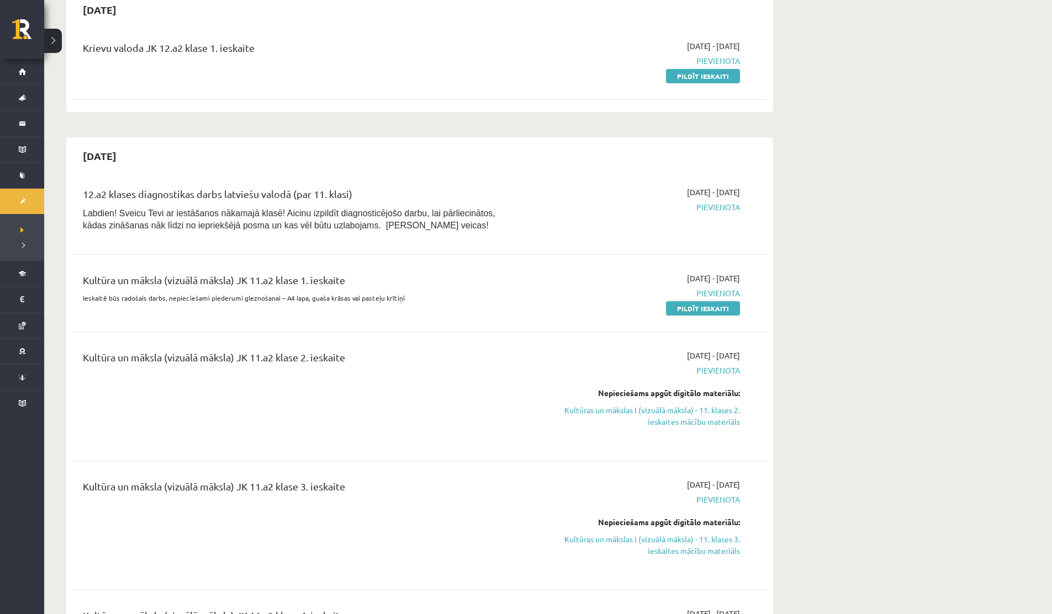
scroll to position [259, 0]
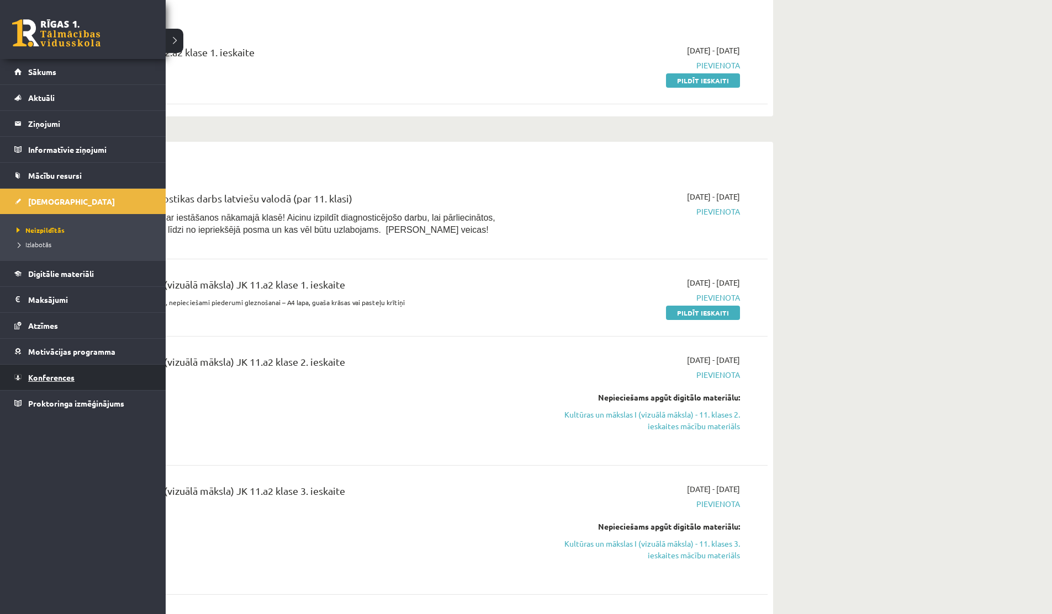
click at [62, 368] on link "Konferences" at bounding box center [82, 377] width 137 height 25
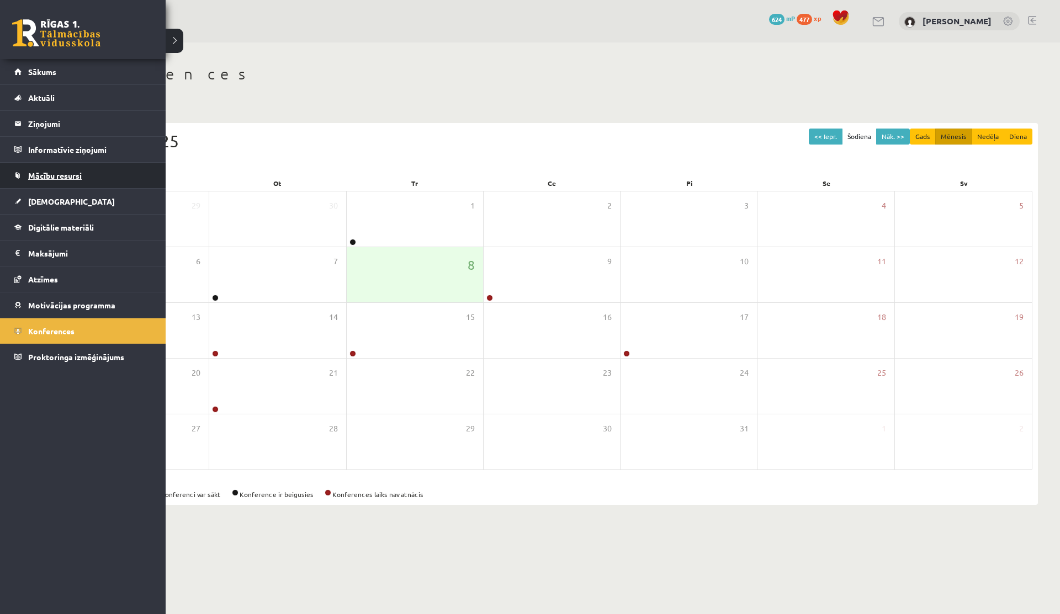
click at [39, 180] on link "Mācību resursi" at bounding box center [82, 175] width 137 height 25
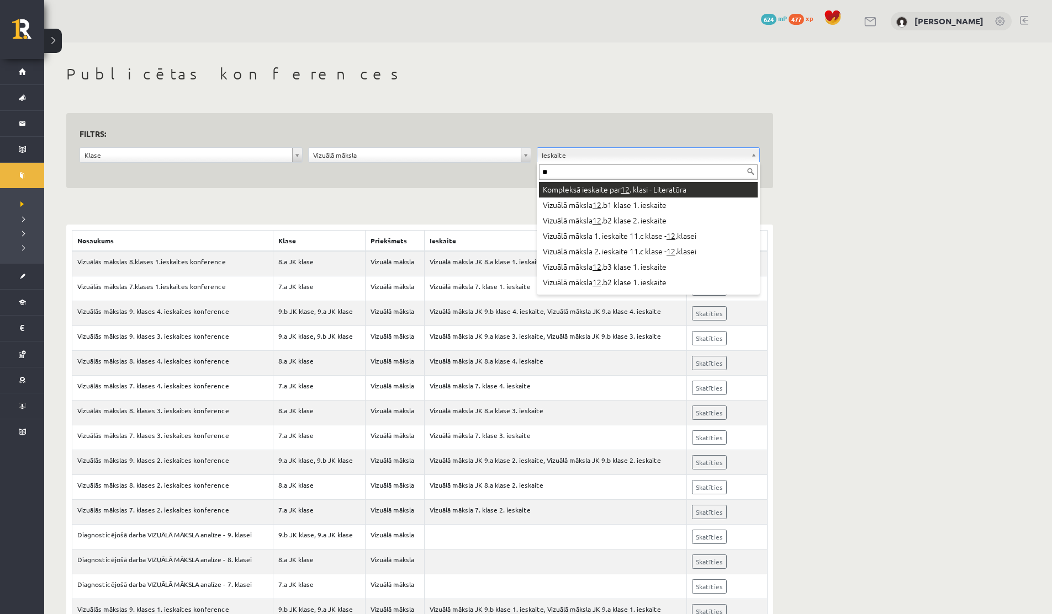
type input "***"
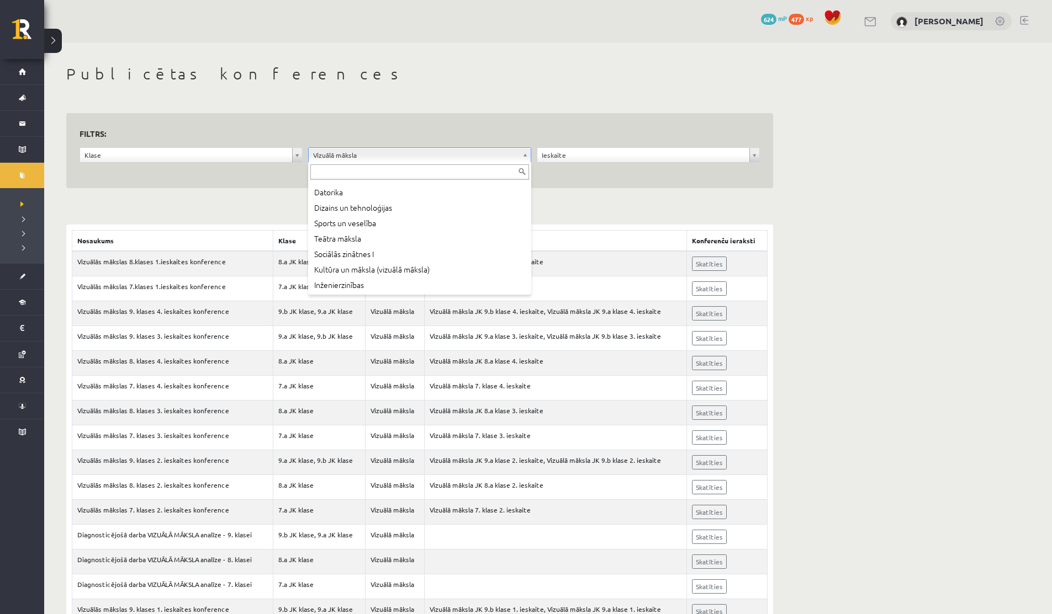
scroll to position [261, 0]
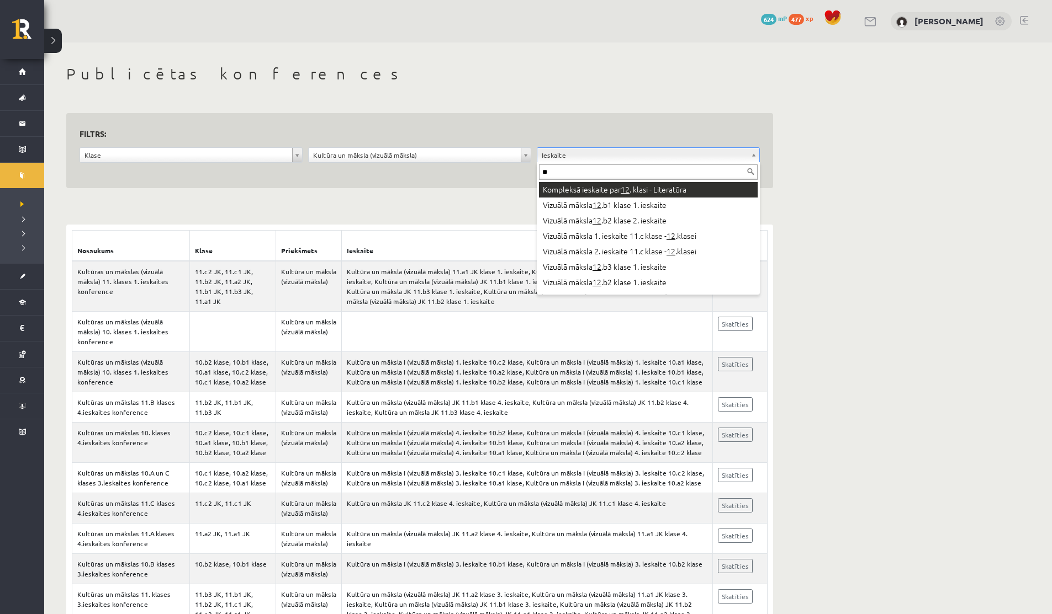
type input "*"
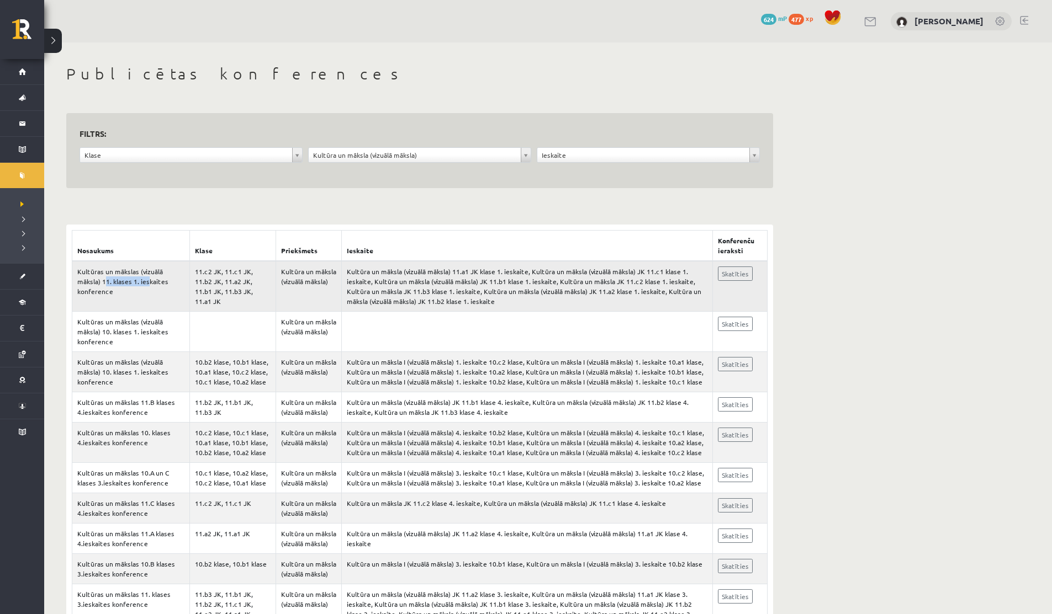
drag, startPoint x: 104, startPoint y: 283, endPoint x: 147, endPoint y: 283, distance: 43.1
click at [147, 283] on td "Kultūras un mākslas (vizuālā māksla) 11. klases 1. ieskaites konference" at bounding box center [131, 286] width 118 height 51
click at [836, 206] on div "**********" at bounding box center [547, 502] width 1007 height 919
click at [731, 274] on link "Skatīties" at bounding box center [735, 274] width 35 height 14
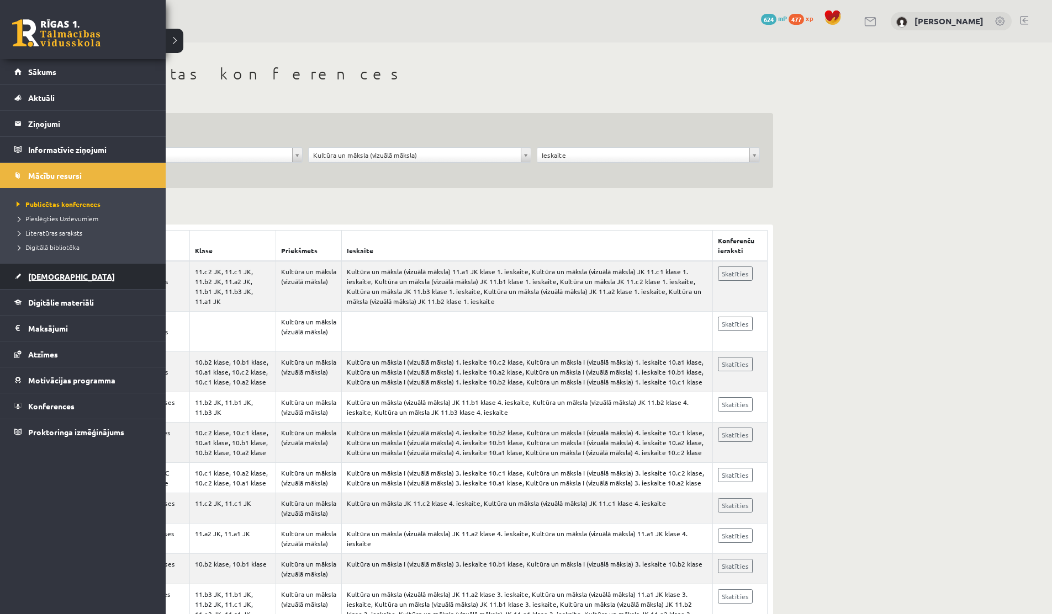
click at [43, 282] on link "[DEMOGRAPHIC_DATA]" at bounding box center [82, 276] width 137 height 25
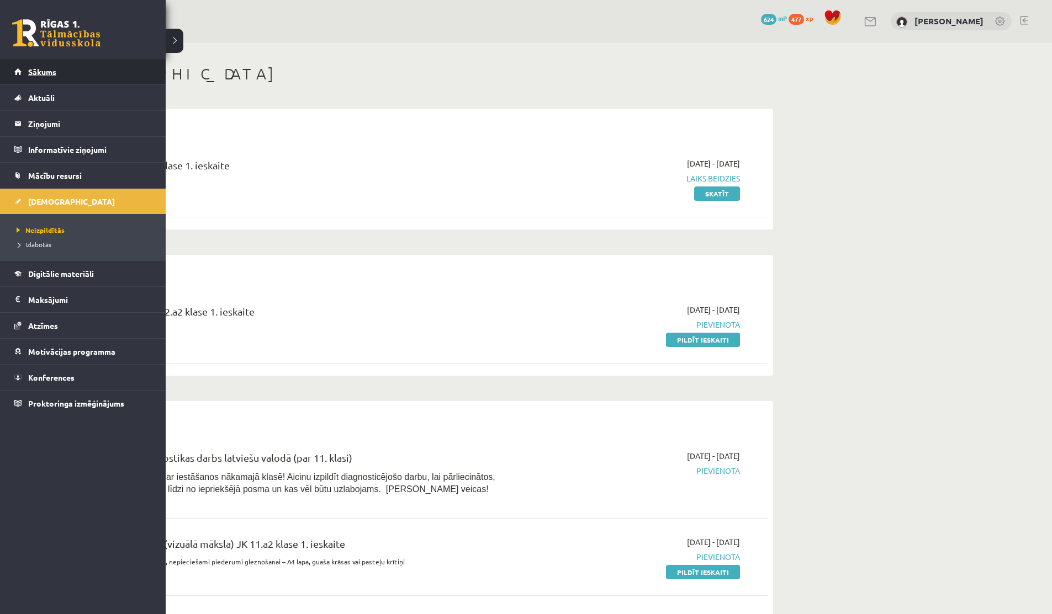
click at [20, 79] on link "Sākums" at bounding box center [82, 71] width 137 height 25
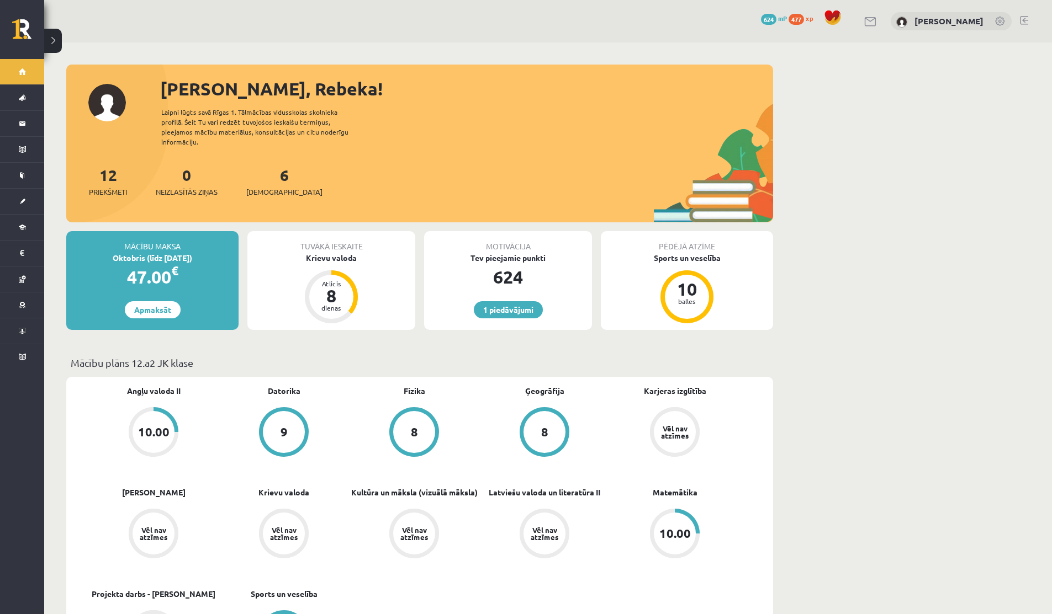
click at [861, 22] on div "1 Dāvanas 624 mP 477 xp [PERSON_NAME]" at bounding box center [547, 21] width 1007 height 43
click at [864, 22] on link at bounding box center [870, 21] width 13 height 9
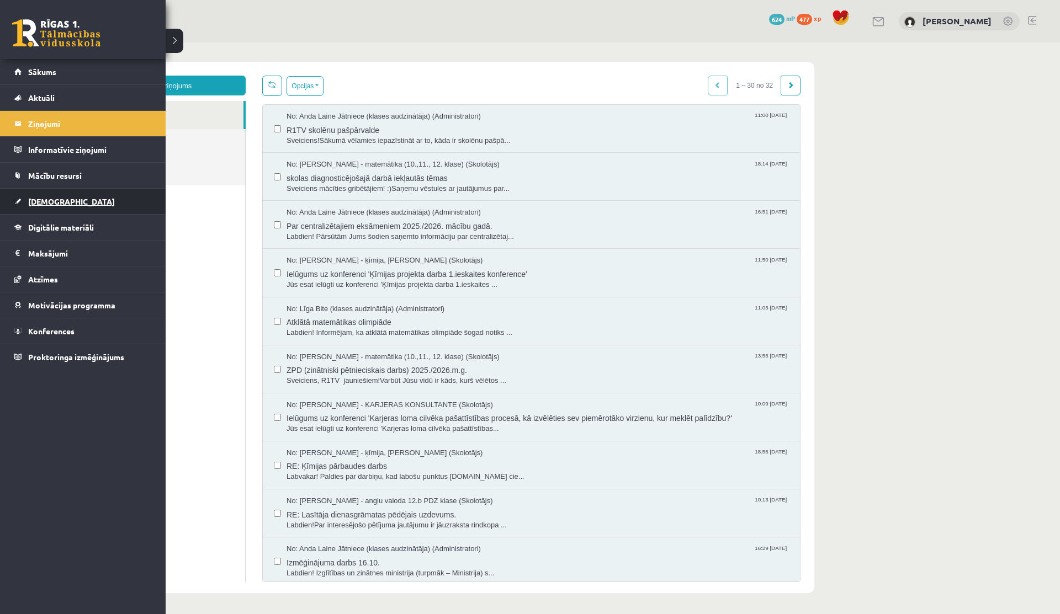
click at [49, 202] on span "[DEMOGRAPHIC_DATA]" at bounding box center [71, 202] width 87 height 10
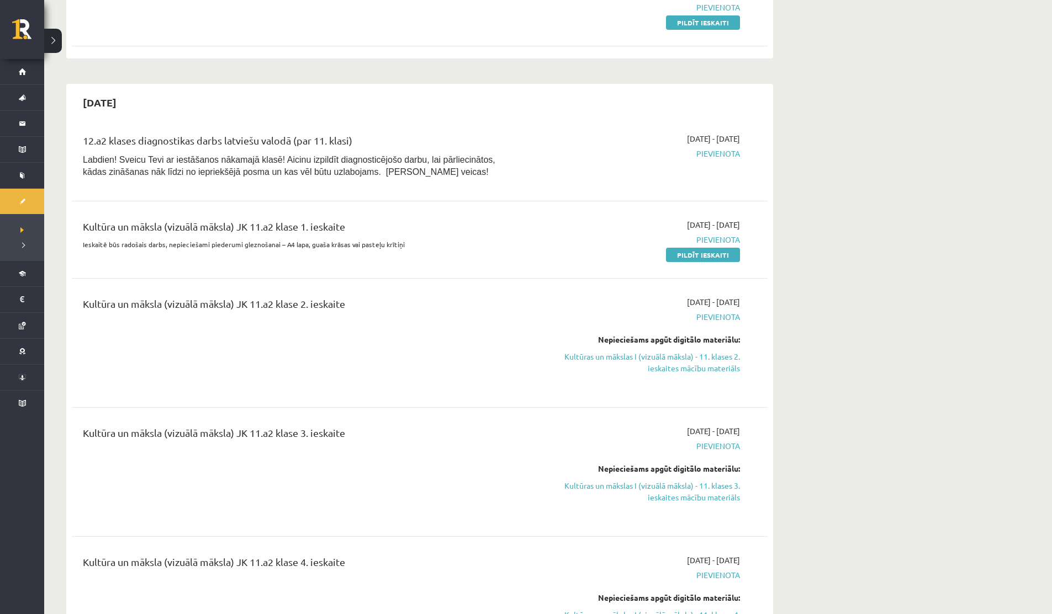
scroll to position [319, 0]
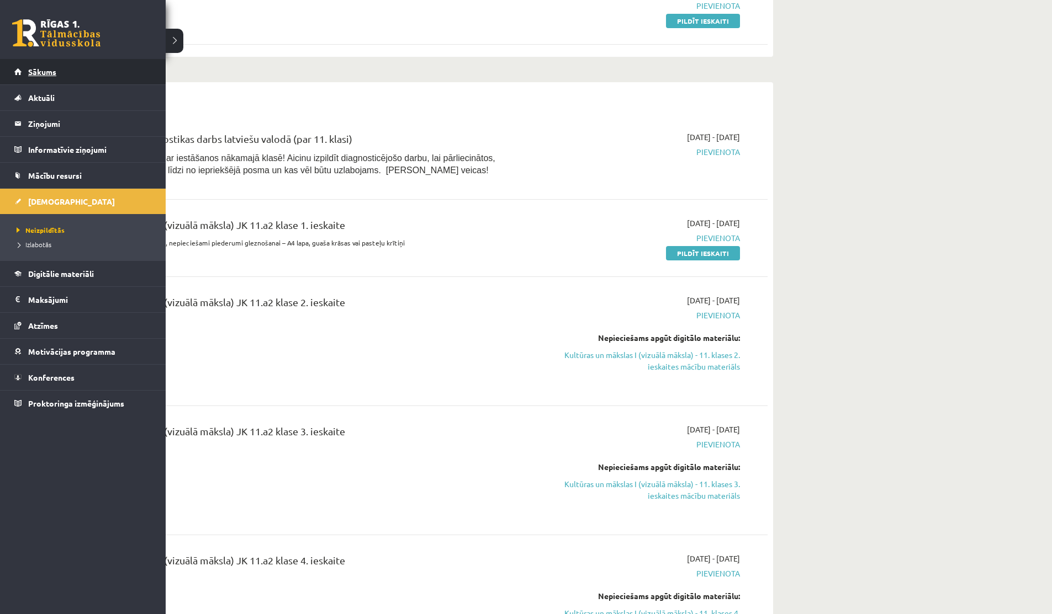
click at [25, 70] on link "Sākums" at bounding box center [82, 71] width 137 height 25
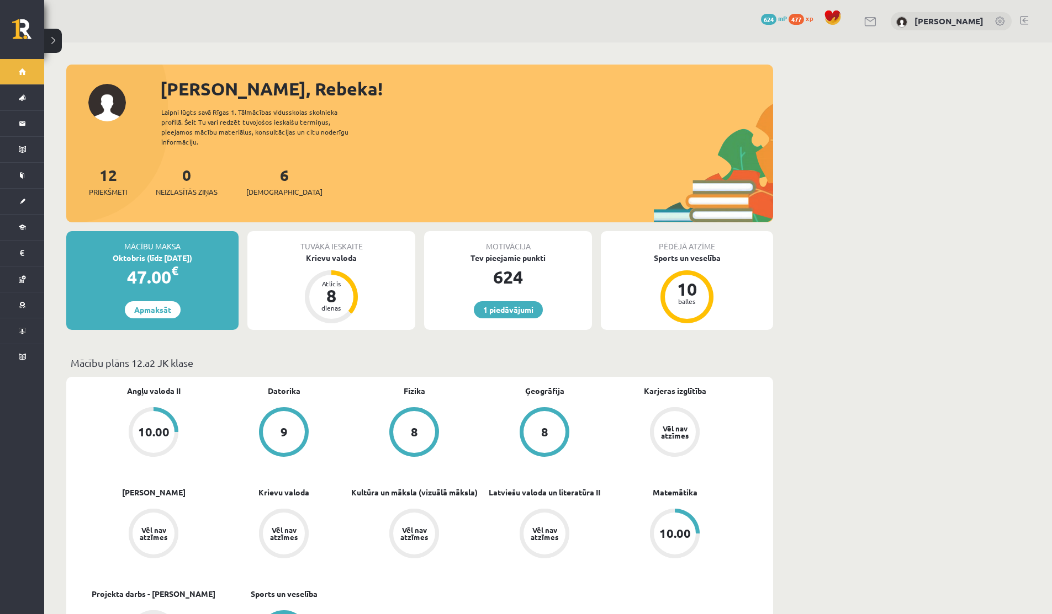
click at [864, 19] on link at bounding box center [870, 21] width 13 height 9
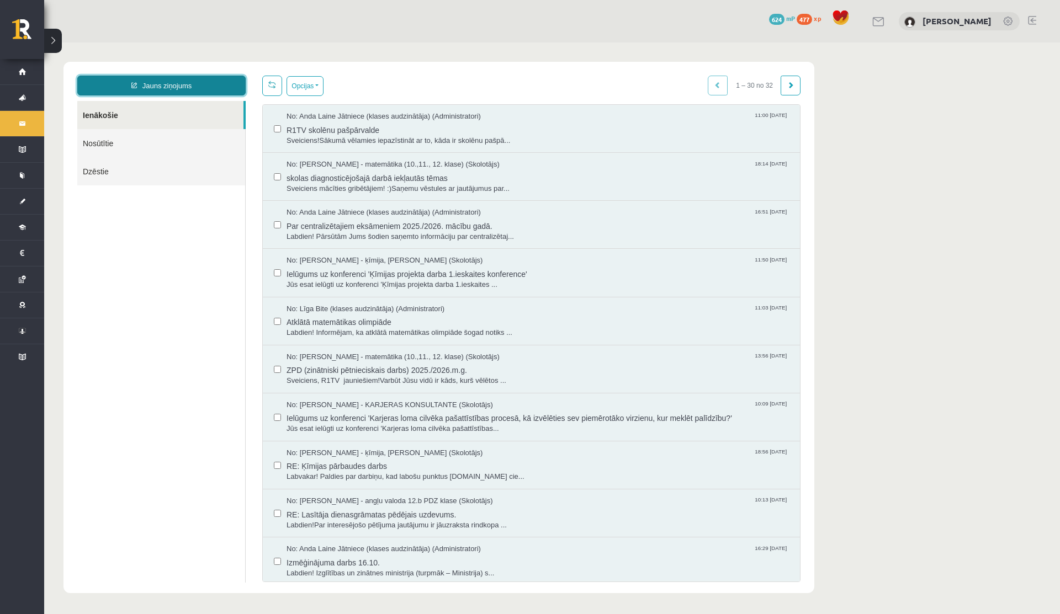
click at [141, 87] on link "Jauns ziņojums" at bounding box center [161, 86] width 168 height 20
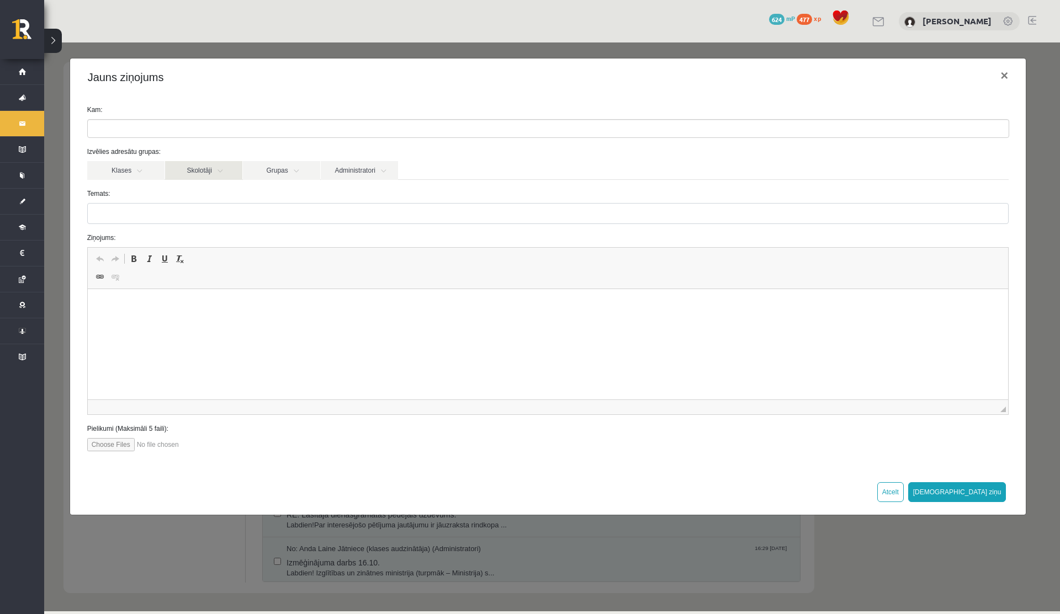
click at [168, 172] on link "Skolotāji" at bounding box center [203, 170] width 77 height 19
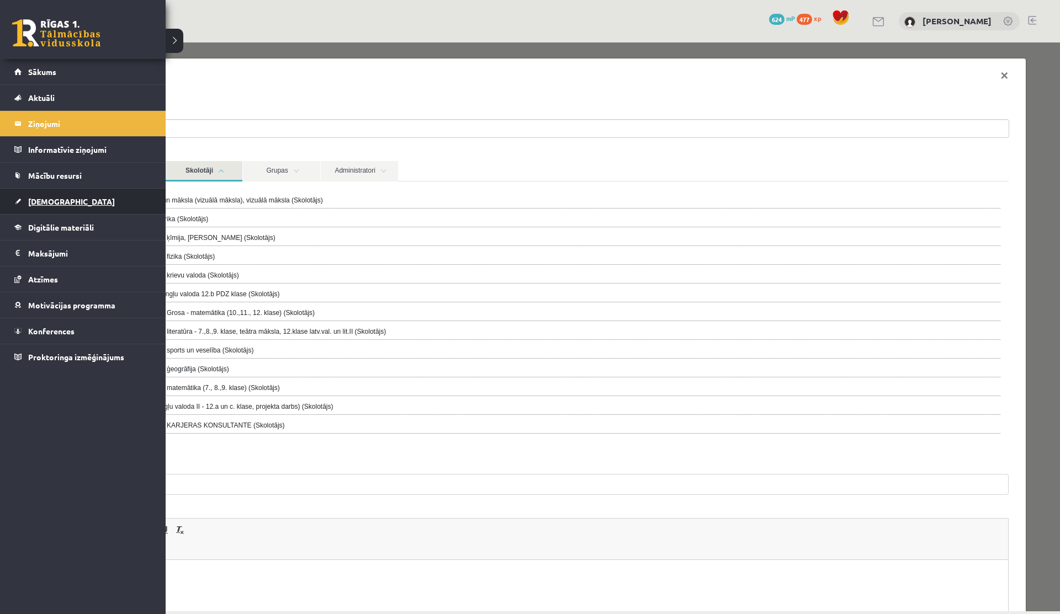
click at [43, 208] on link "[DEMOGRAPHIC_DATA]" at bounding box center [82, 201] width 137 height 25
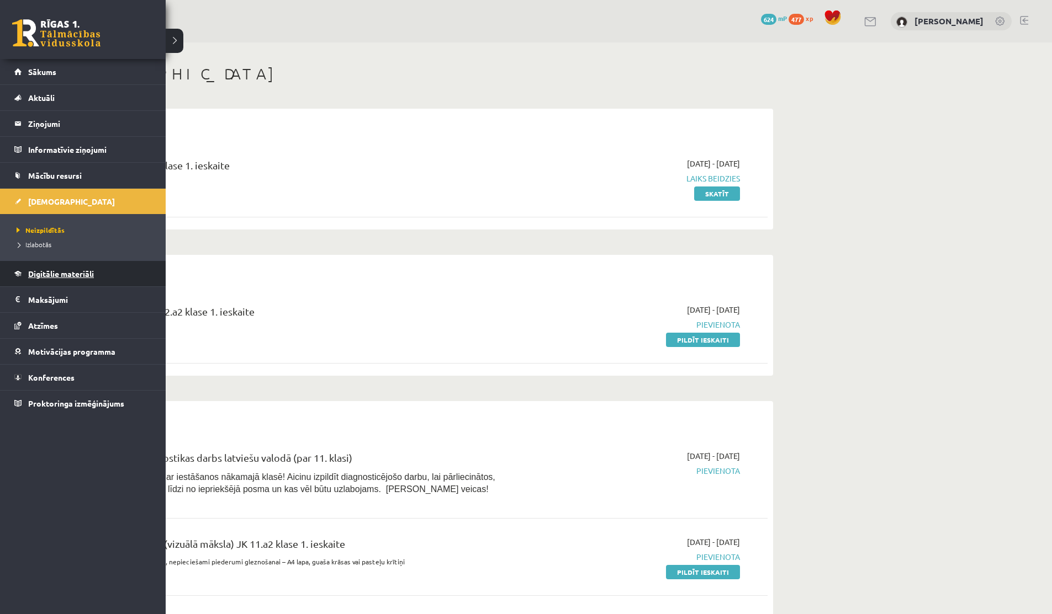
click at [61, 279] on link "Digitālie materiāli" at bounding box center [82, 273] width 137 height 25
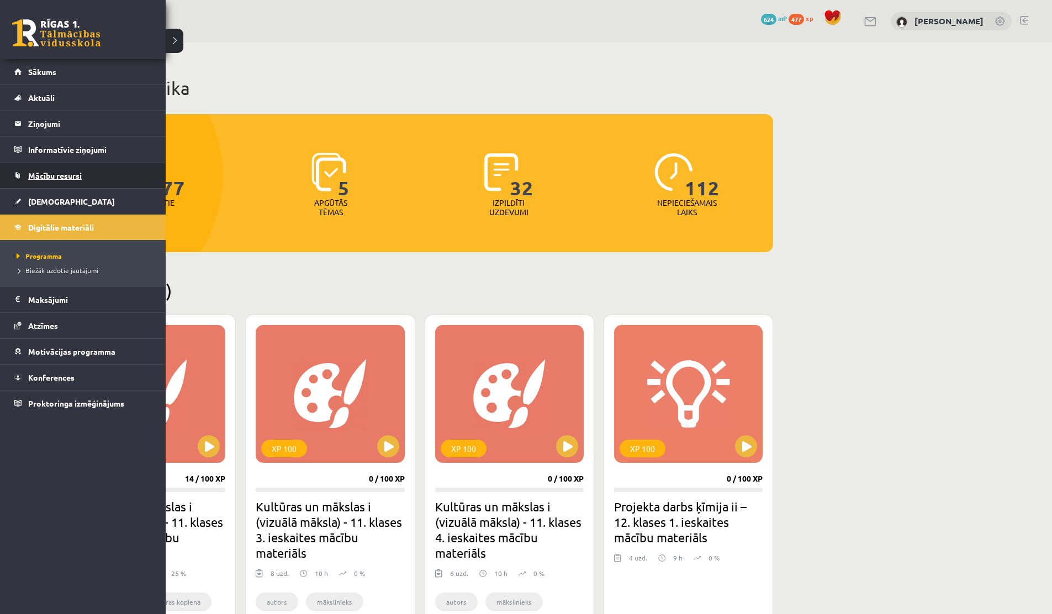
click at [29, 168] on link "Mācību resursi" at bounding box center [82, 175] width 137 height 25
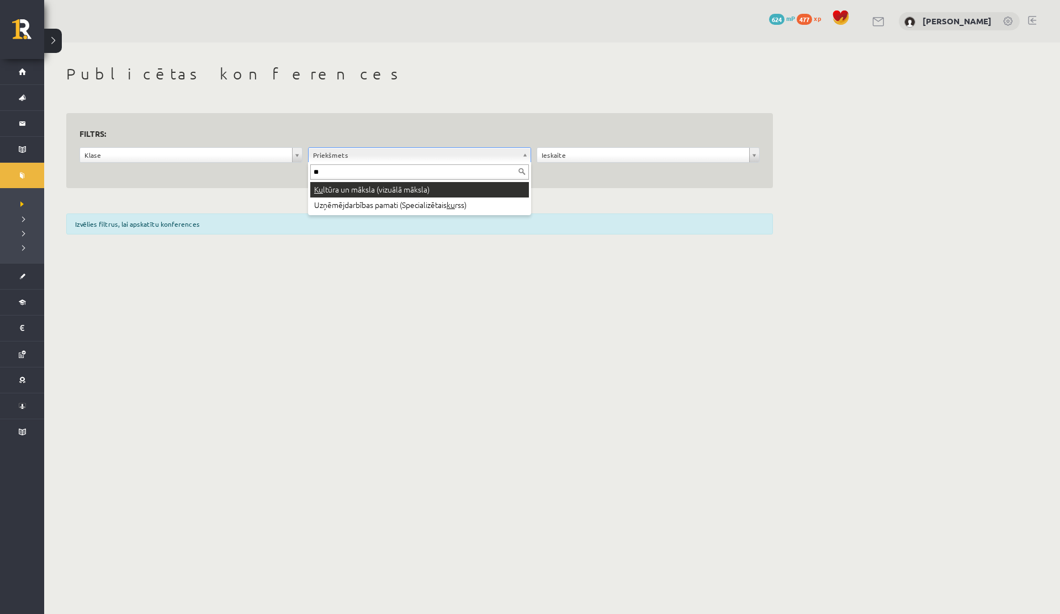
type input "**"
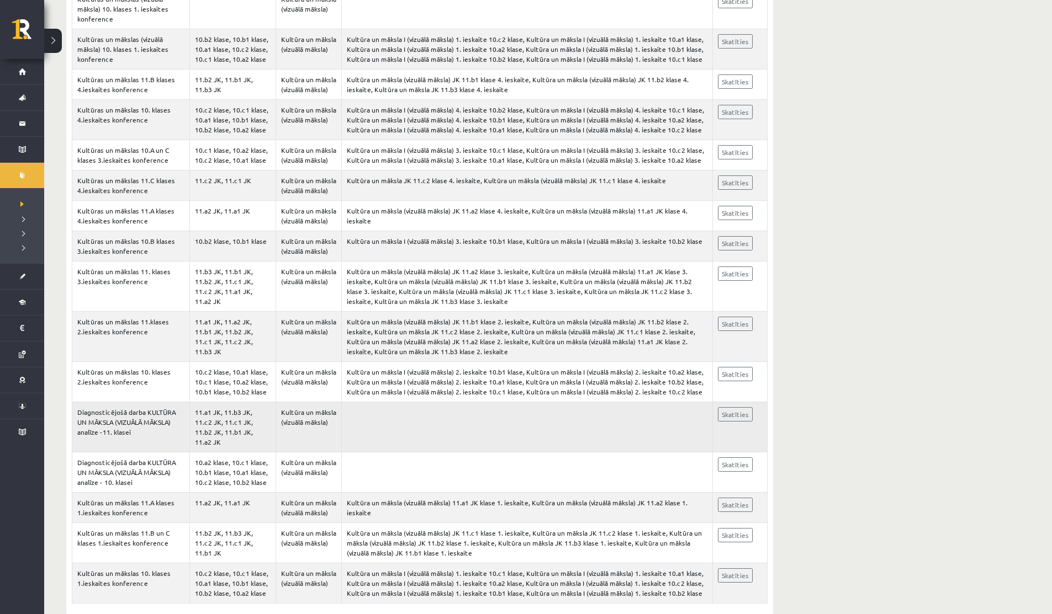
scroll to position [337, 0]
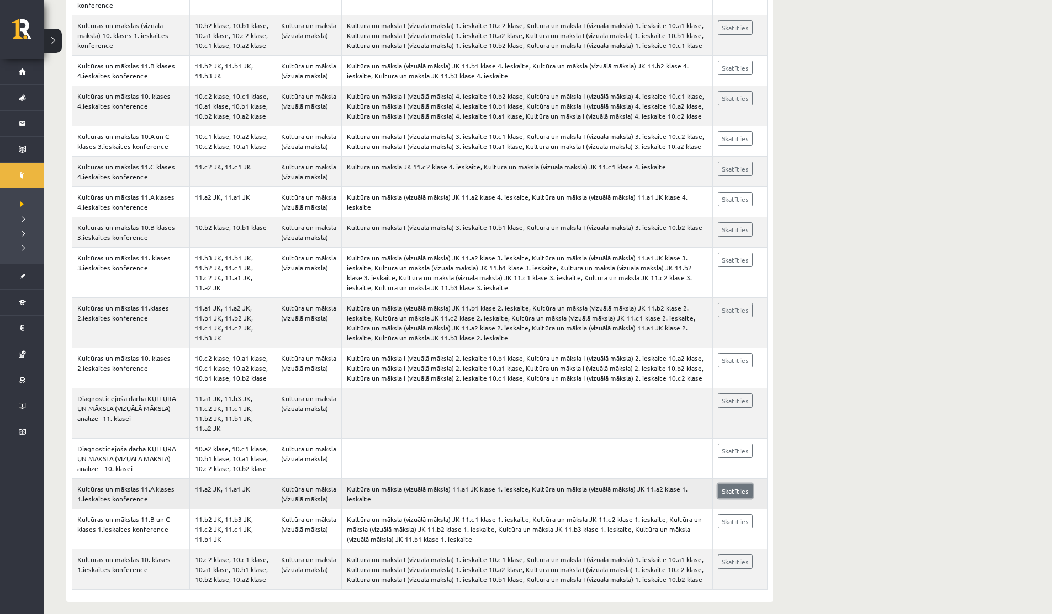
click at [721, 484] on link "Skatīties" at bounding box center [735, 491] width 35 height 14
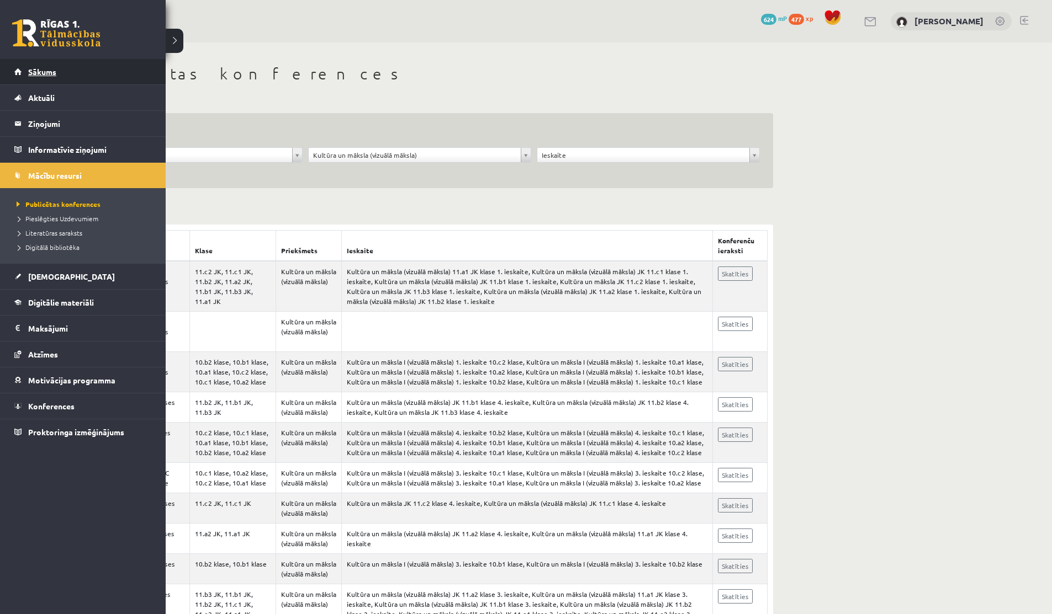
click at [17, 81] on link "Sākums" at bounding box center [82, 71] width 137 height 25
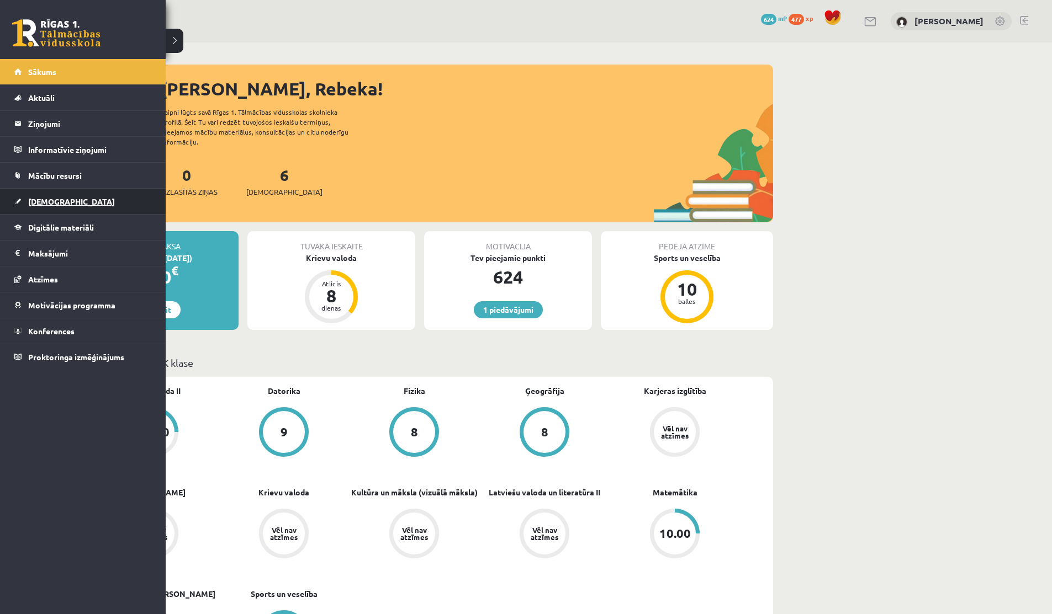
click at [41, 198] on span "[DEMOGRAPHIC_DATA]" at bounding box center [71, 202] width 87 height 10
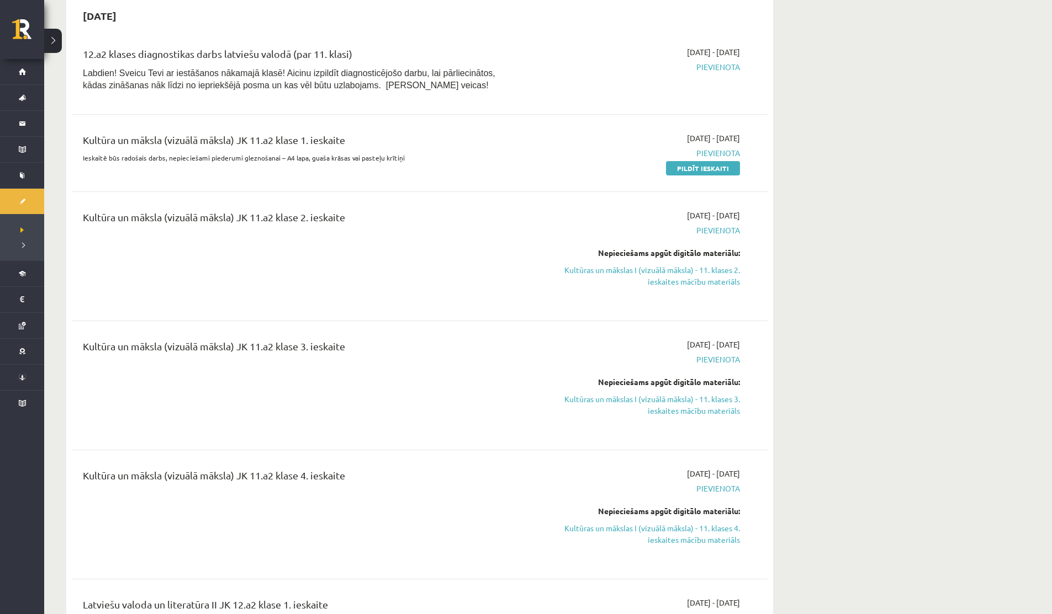
scroll to position [424, 0]
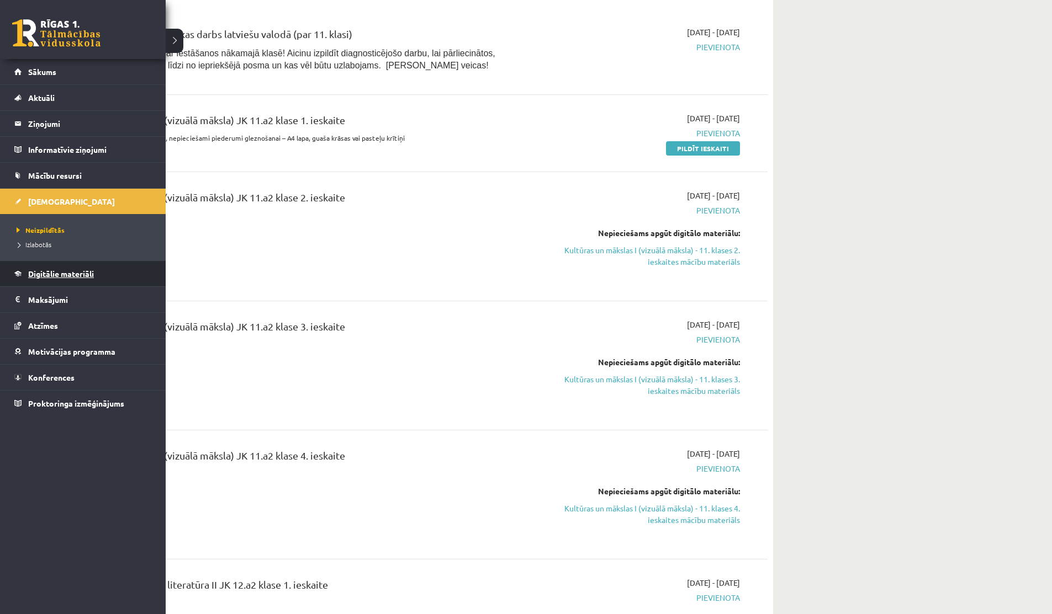
click at [51, 272] on span "Digitālie materiāli" at bounding box center [61, 274] width 66 height 10
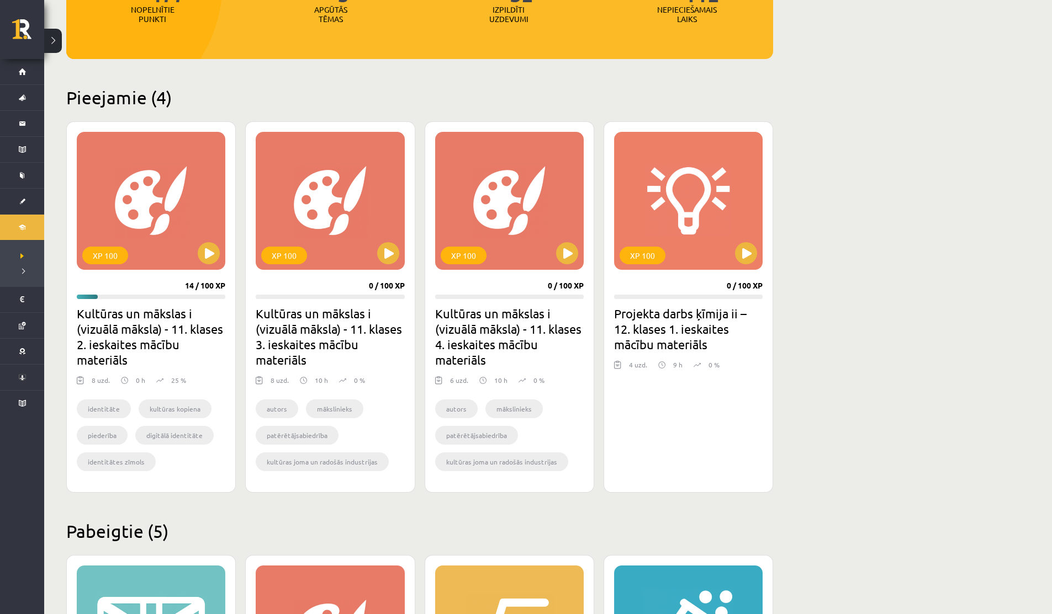
scroll to position [437, 0]
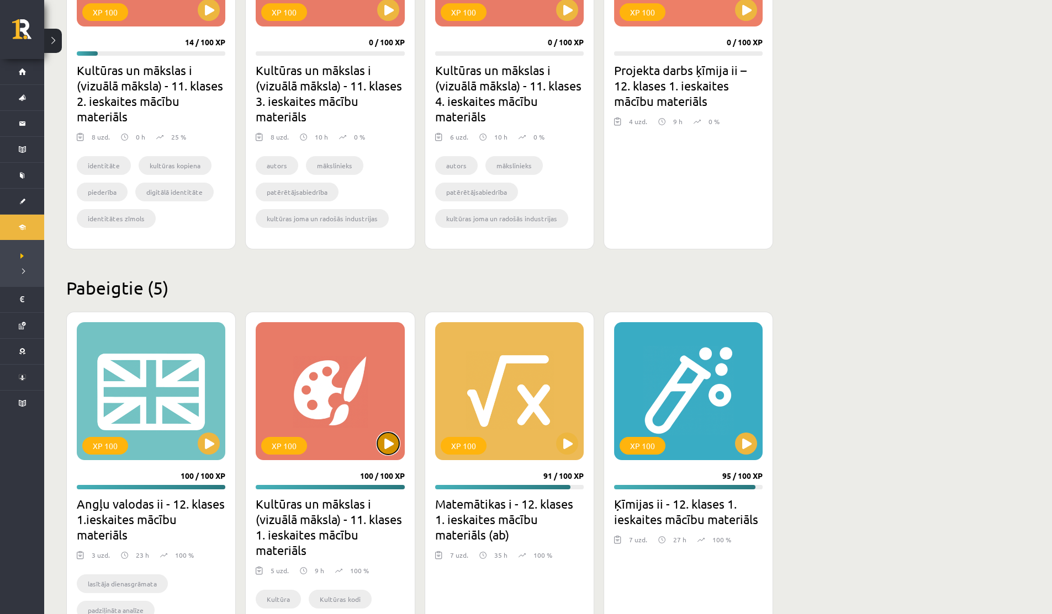
click at [381, 447] on button at bounding box center [388, 444] width 22 height 22
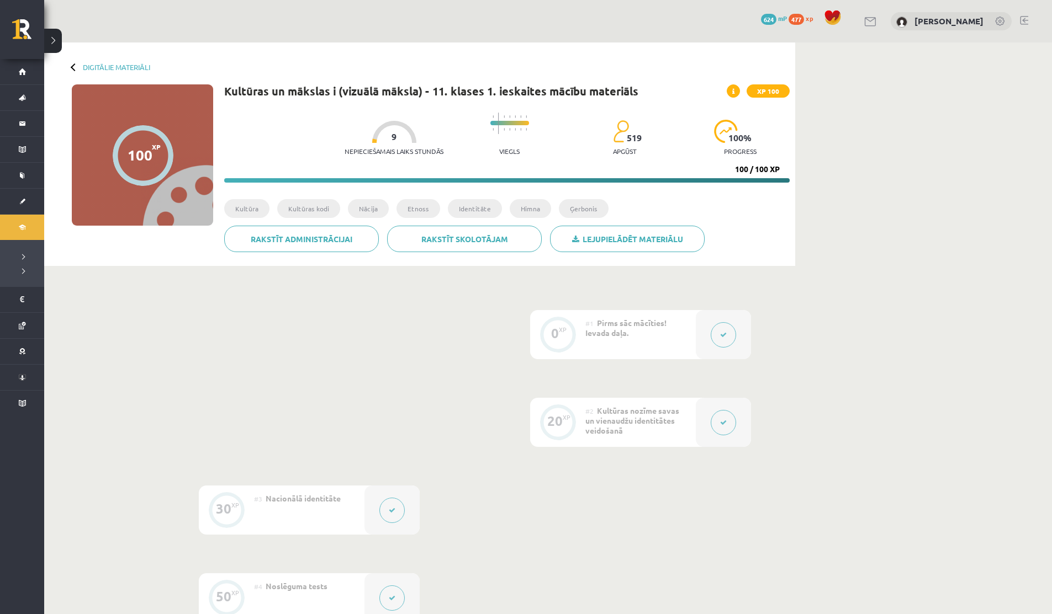
click at [730, 417] on button at bounding box center [722, 422] width 25 height 25
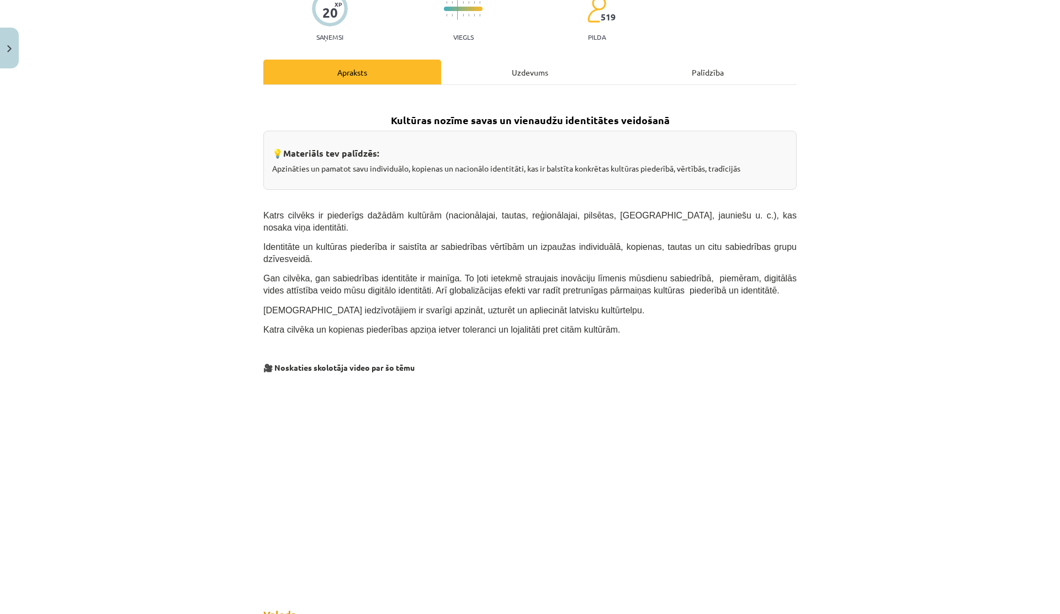
scroll to position [109, 0]
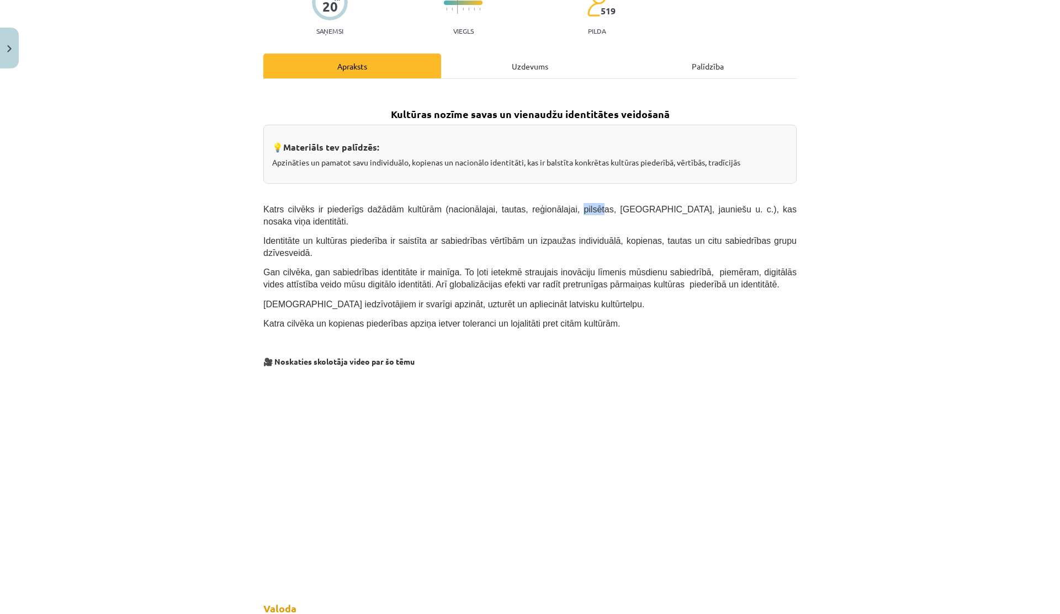
drag, startPoint x: 566, startPoint y: 208, endPoint x: 587, endPoint y: 208, distance: 20.4
click at [587, 208] on span "Katrs cilvēks ir piederīgs dažādām kultūrām (nacionālajai, tautas, reģionālajai…" at bounding box center [529, 216] width 533 height 22
drag, startPoint x: 436, startPoint y: 209, endPoint x: 481, endPoint y: 209, distance: 45.8
click at [481, 209] on span "Katrs cilvēks ir piederīgs dažādām kultūrām (nacionālajai, tautas, reģionālajai…" at bounding box center [529, 216] width 533 height 22
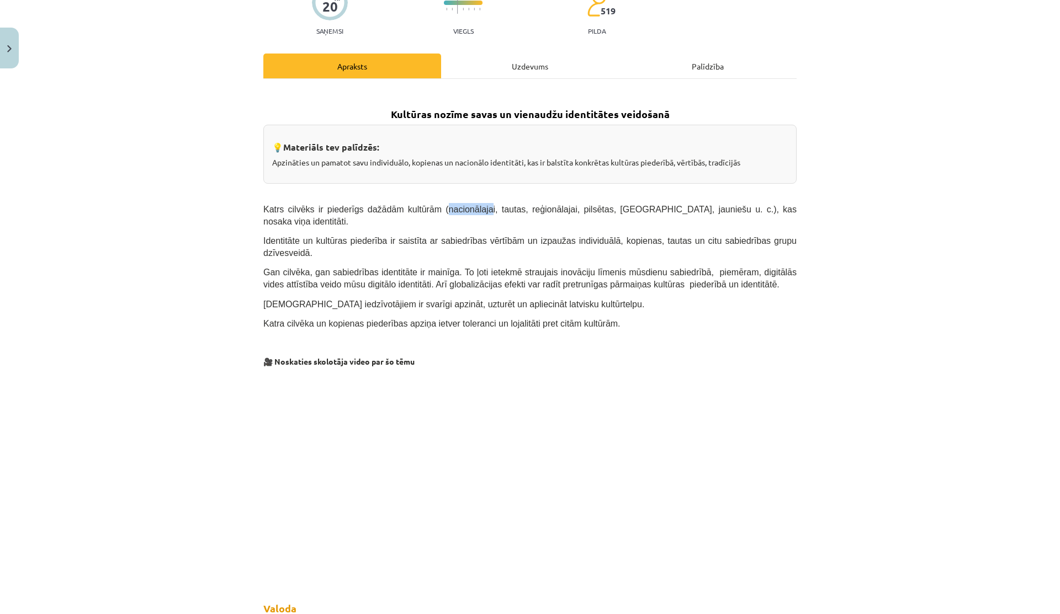
click at [481, 209] on span "Katrs cilvēks ir piederīgs dažādām kultūrām (nacionālajai, tautas, reģionālajai…" at bounding box center [529, 216] width 533 height 22
click at [565, 205] on span "Katrs cilvēks ir piederīgs dažādām kultūrām (nacionālajai, tautas, reģionālajai…" at bounding box center [529, 216] width 533 height 22
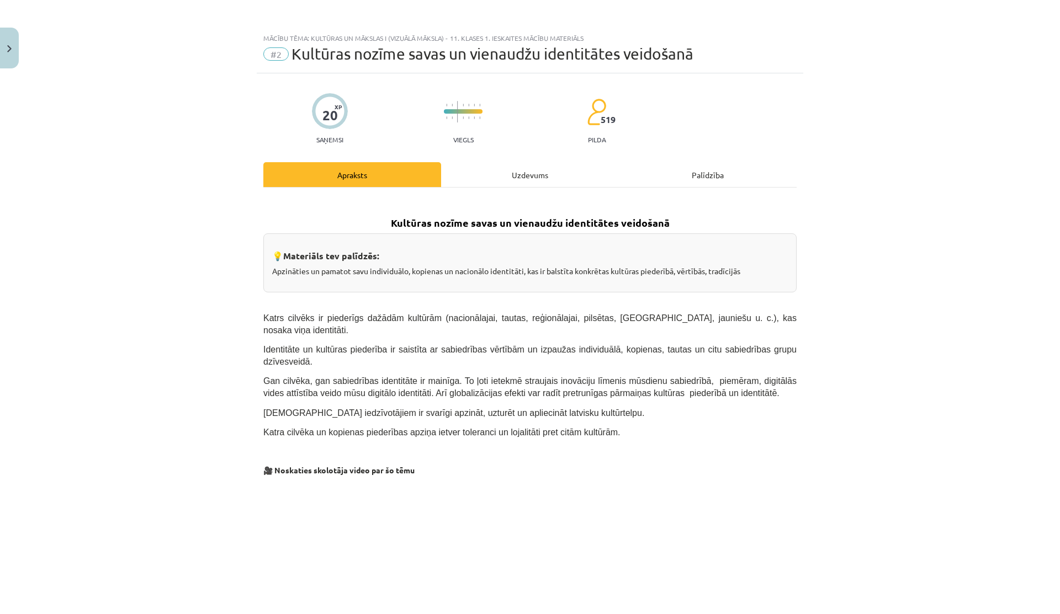
scroll to position [3, 0]
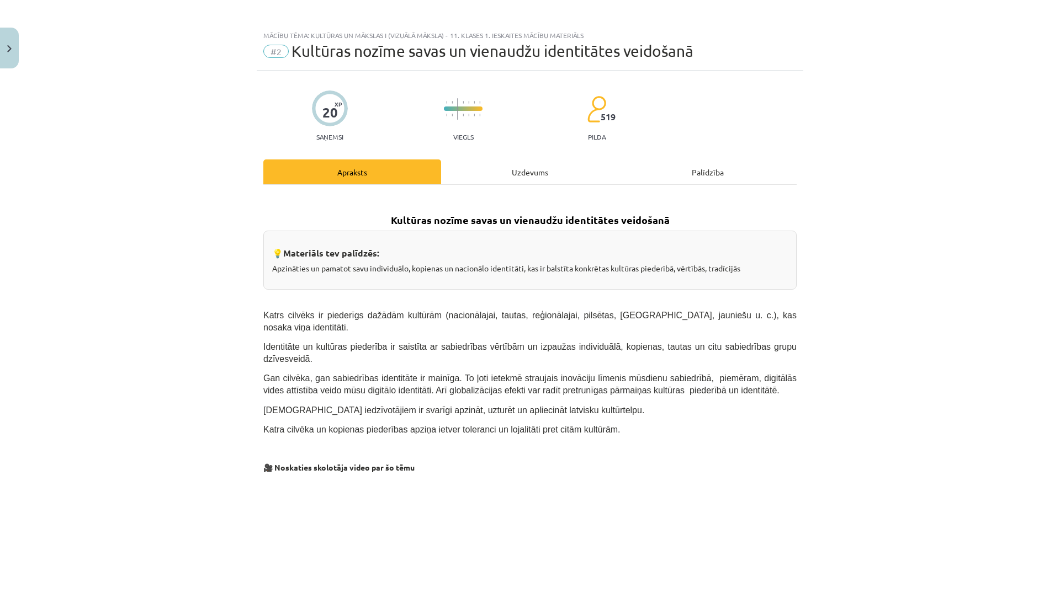
click at [514, 162] on div "Uzdevums" at bounding box center [530, 172] width 178 height 25
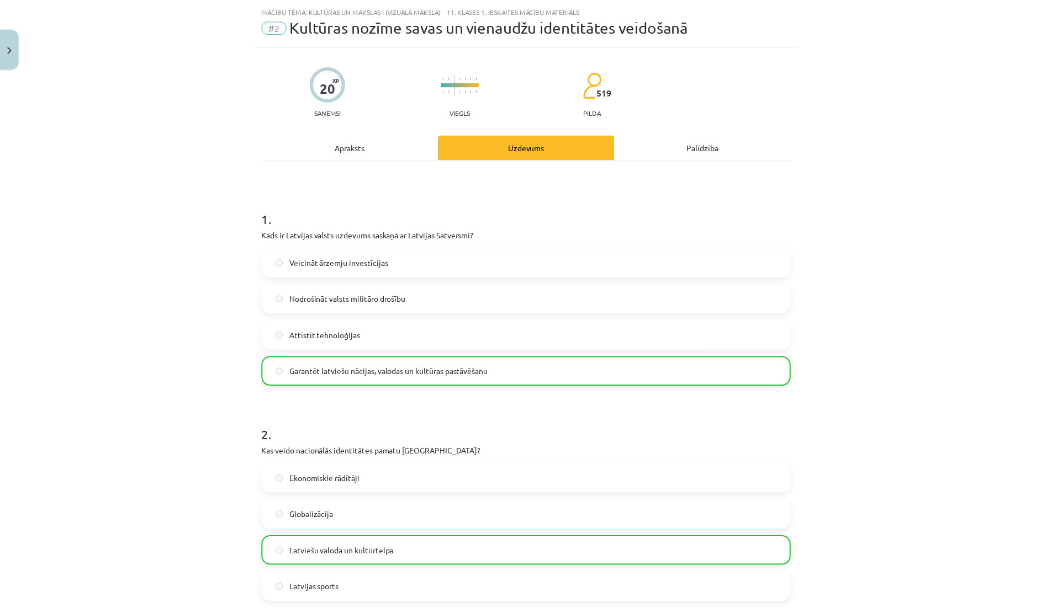
scroll to position [614, 0]
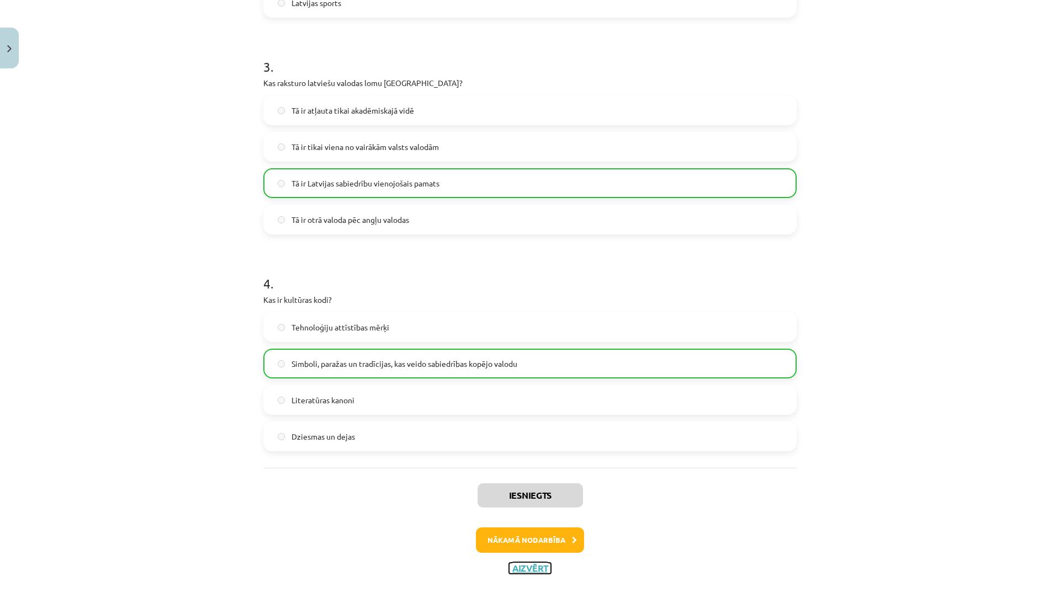
click at [516, 572] on button "Aizvērt" at bounding box center [530, 568] width 42 height 11
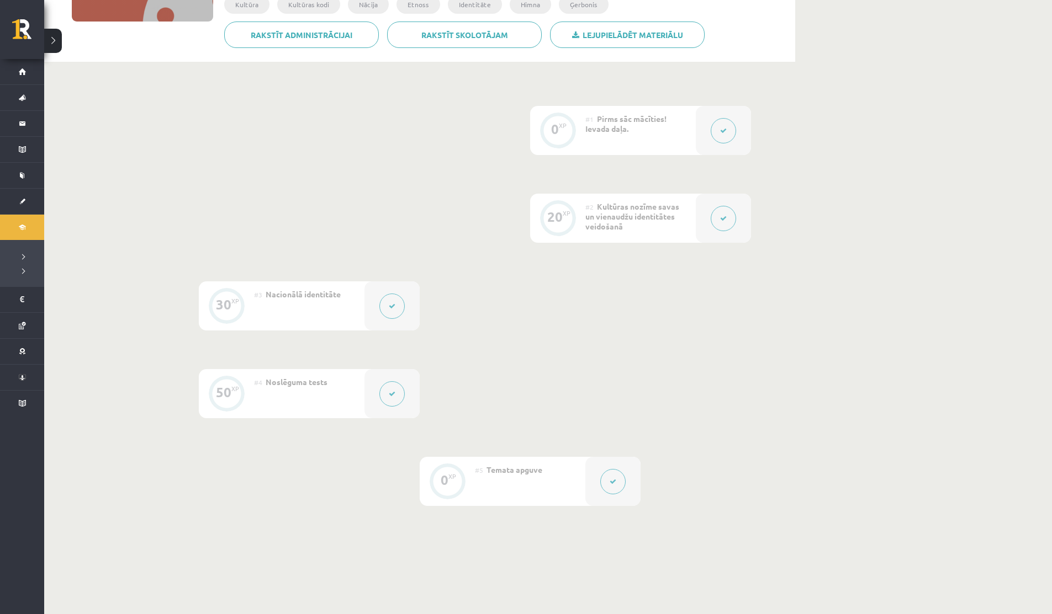
scroll to position [289, 0]
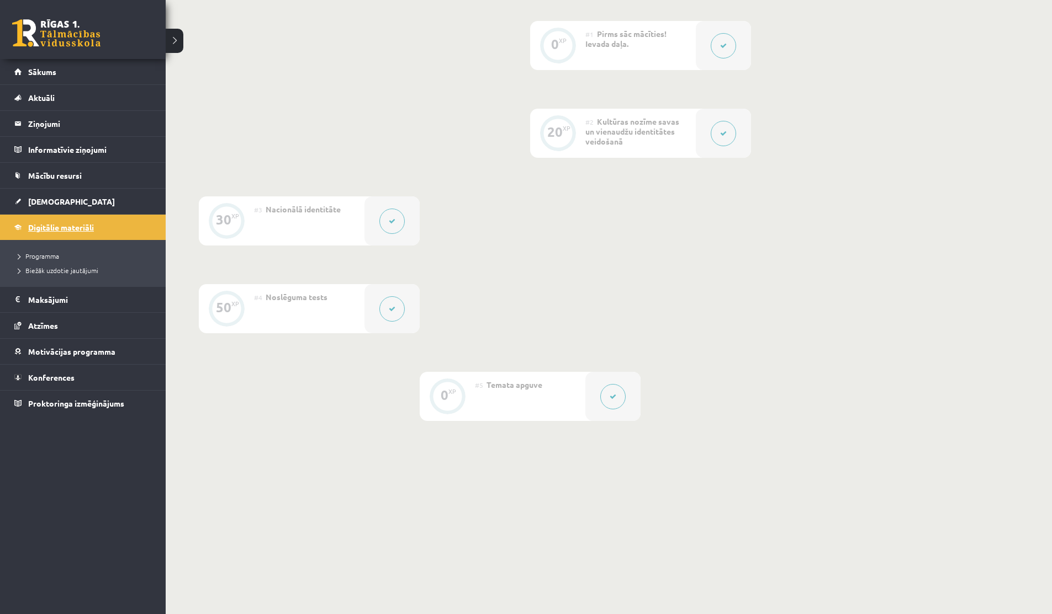
click at [27, 223] on link "Digitālie materiāli" at bounding box center [82, 227] width 137 height 25
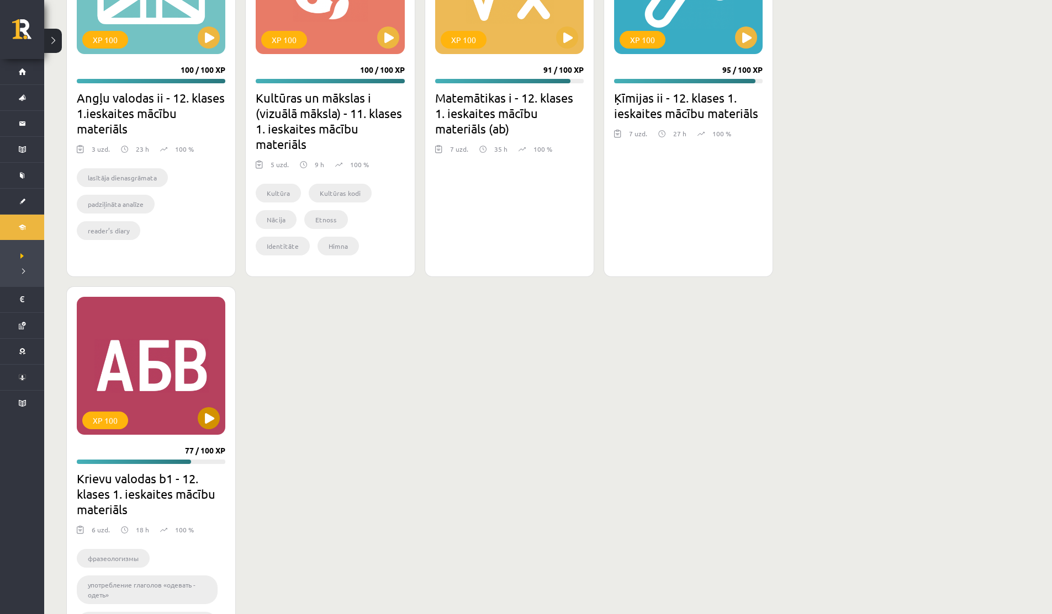
scroll to position [807, 0]
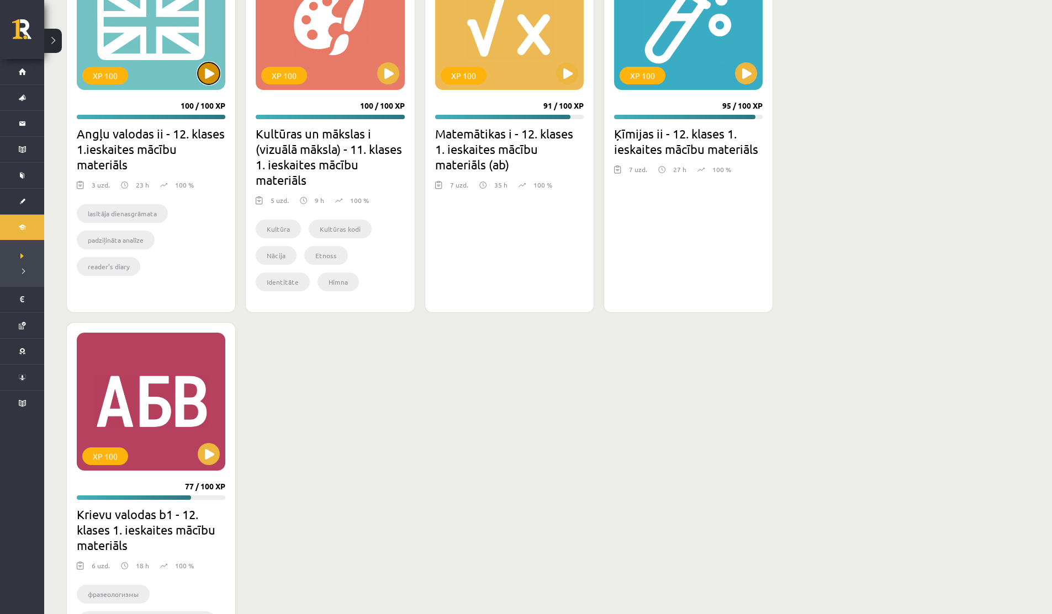
click at [208, 74] on button at bounding box center [209, 73] width 22 height 22
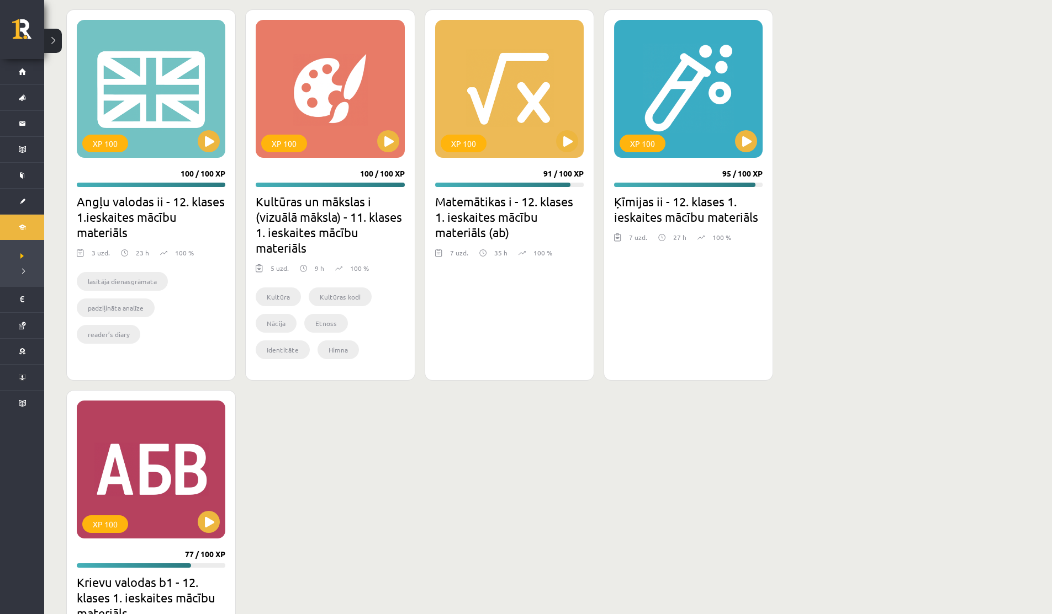
scroll to position [525, 0]
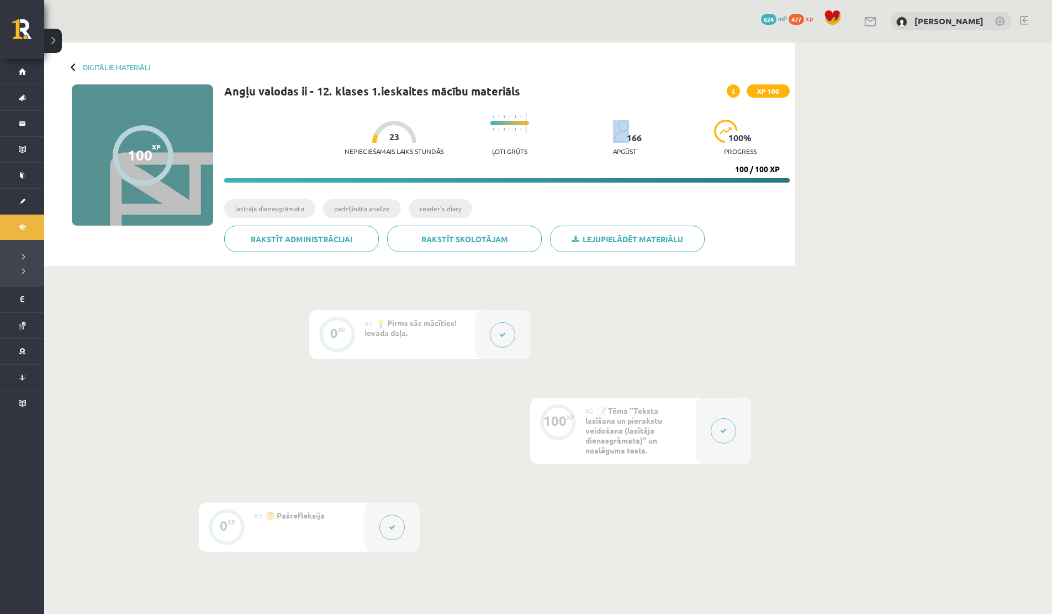
drag, startPoint x: 623, startPoint y: 135, endPoint x: 641, endPoint y: 138, distance: 19.1
click at [641, 138] on div "Nepieciešamais laiks stundās 23 Ļoti grūts 166 apgūst 100 % progress" at bounding box center [566, 134] width 445 height 55
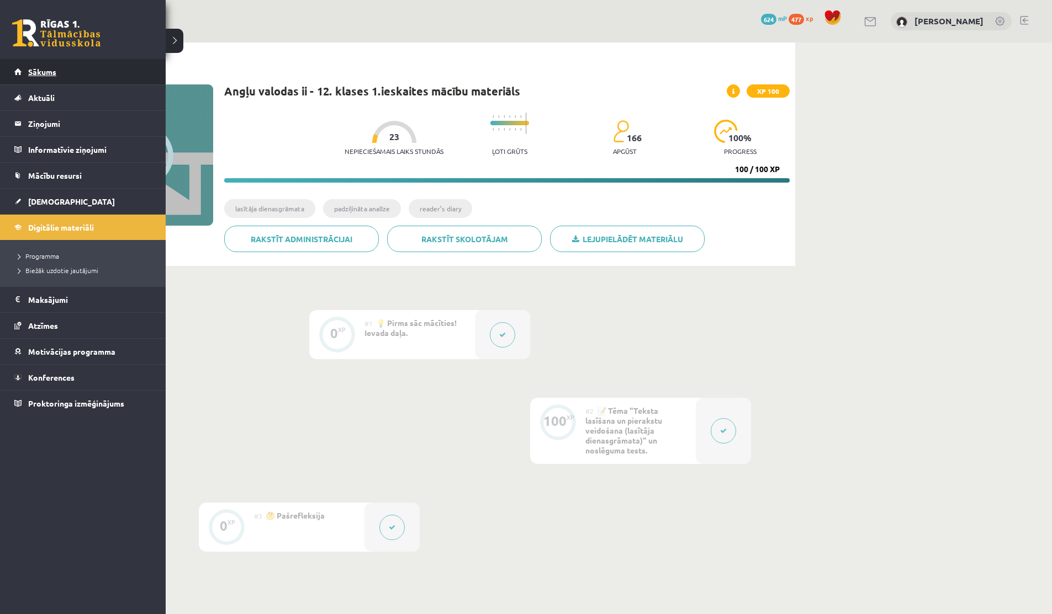
click at [28, 67] on link "Sākums" at bounding box center [82, 71] width 137 height 25
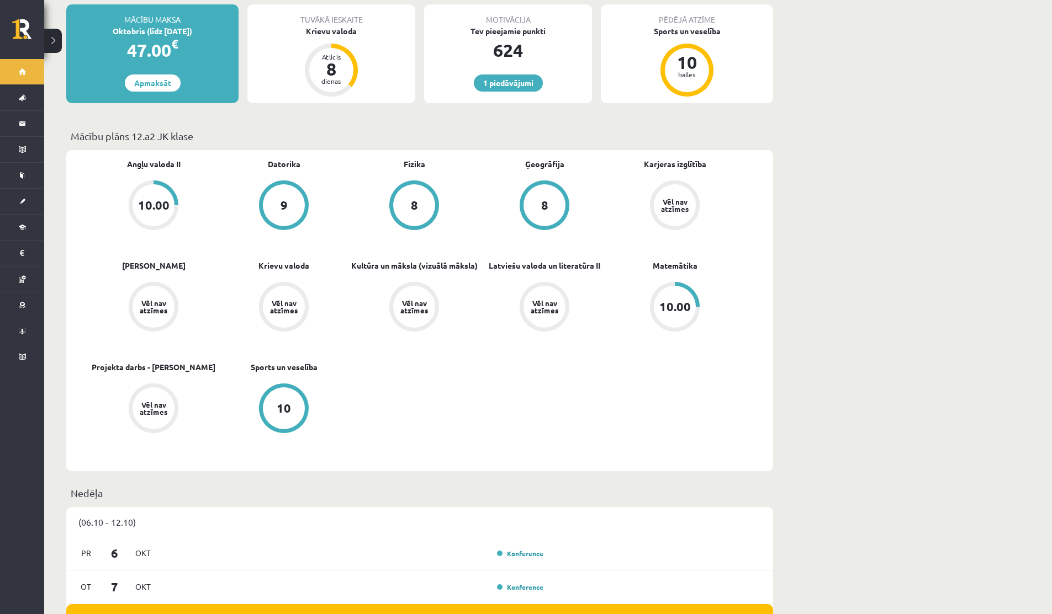
scroll to position [226, 0]
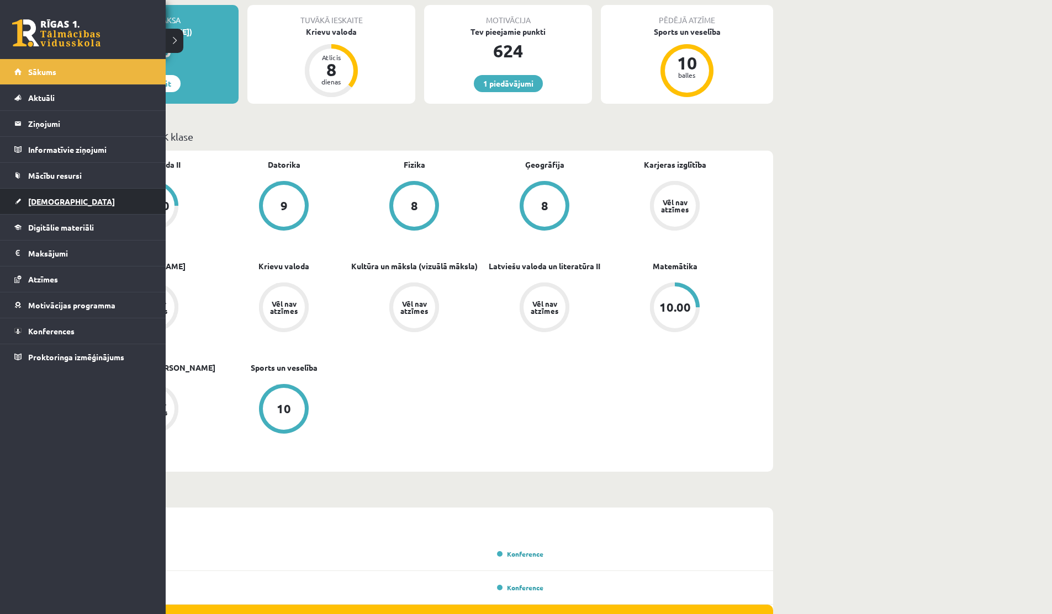
click at [39, 196] on link "[DEMOGRAPHIC_DATA]" at bounding box center [82, 201] width 137 height 25
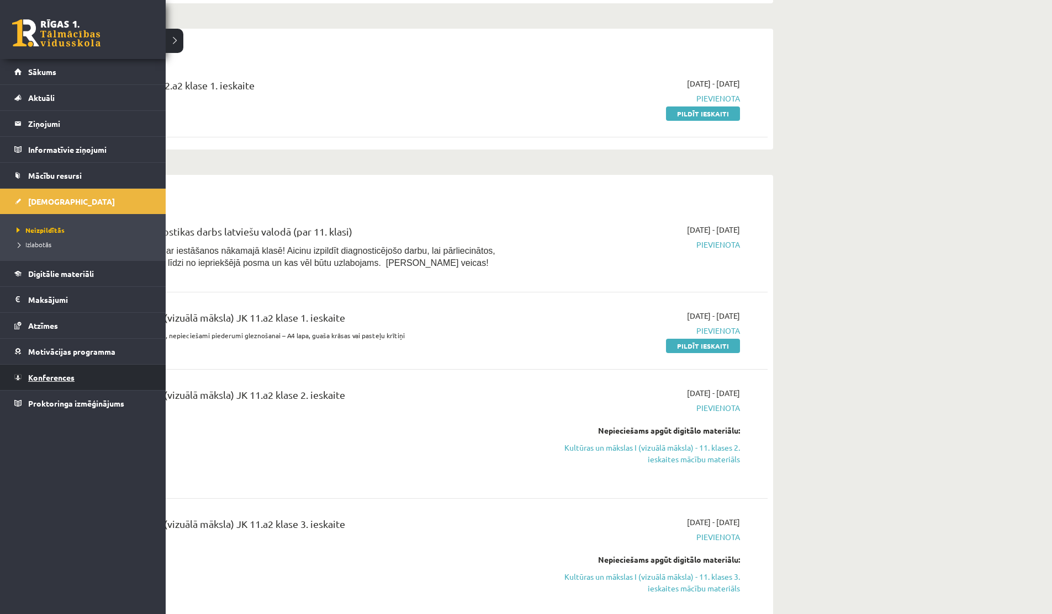
click at [60, 376] on span "Konferences" at bounding box center [51, 378] width 46 height 10
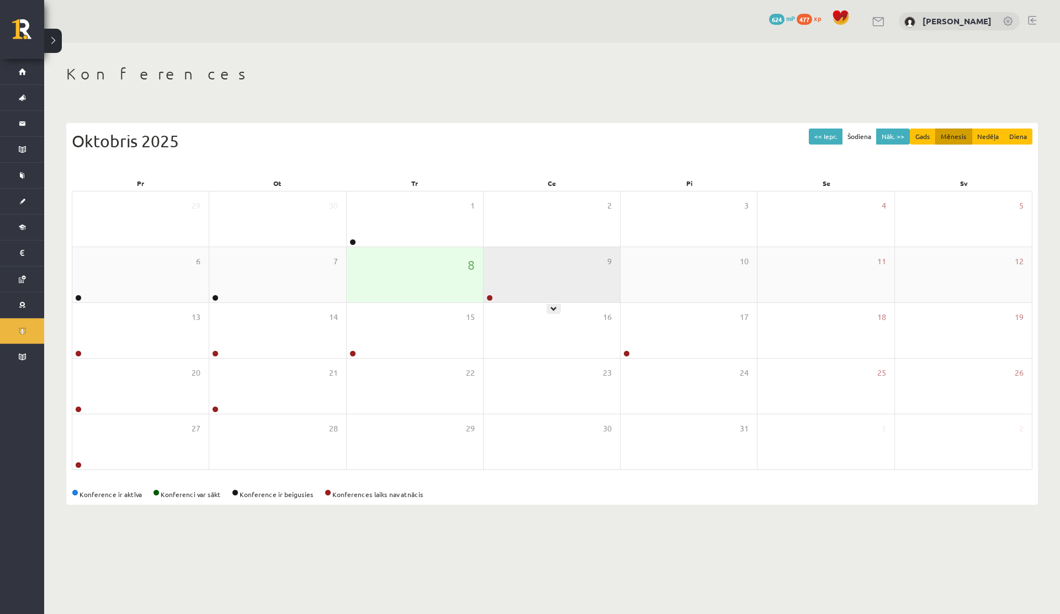
click at [499, 267] on div "9" at bounding box center [552, 274] width 136 height 55
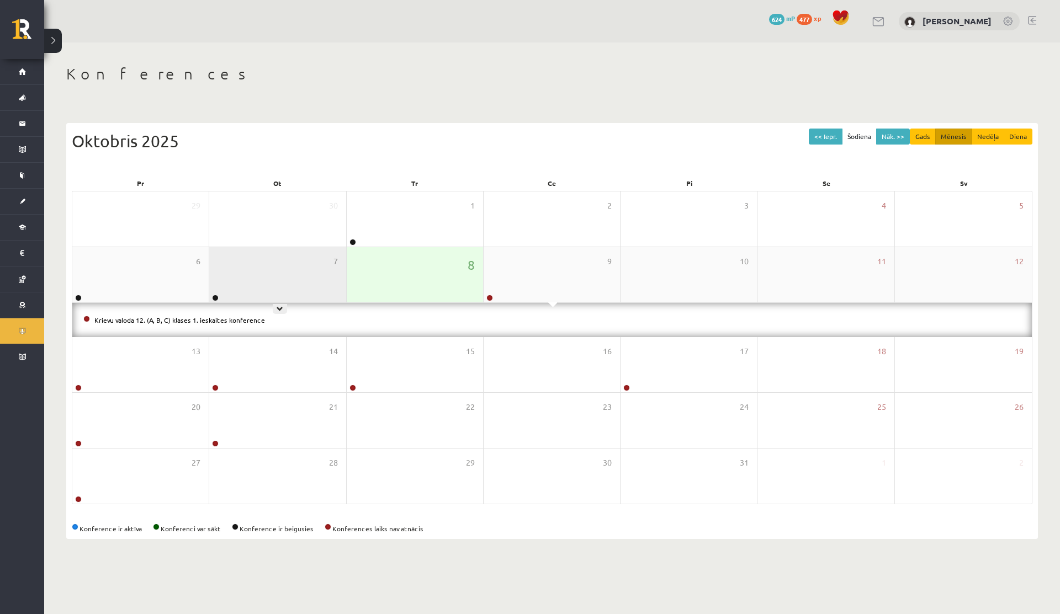
click at [231, 295] on div "7" at bounding box center [277, 274] width 136 height 55
click at [880, 17] on link at bounding box center [878, 21] width 13 height 9
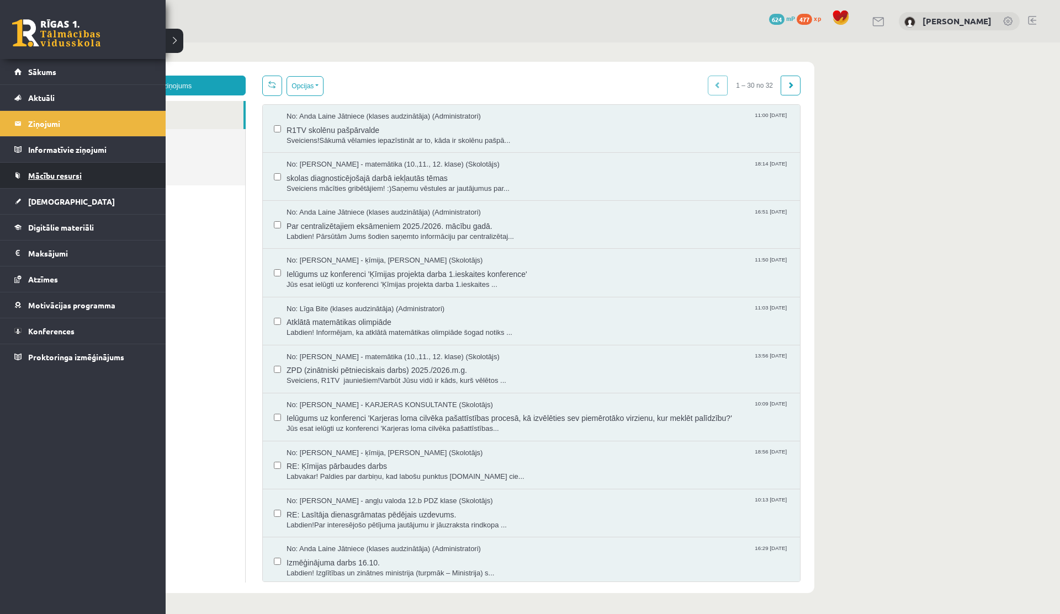
click at [60, 183] on link "Mācību resursi" at bounding box center [82, 175] width 137 height 25
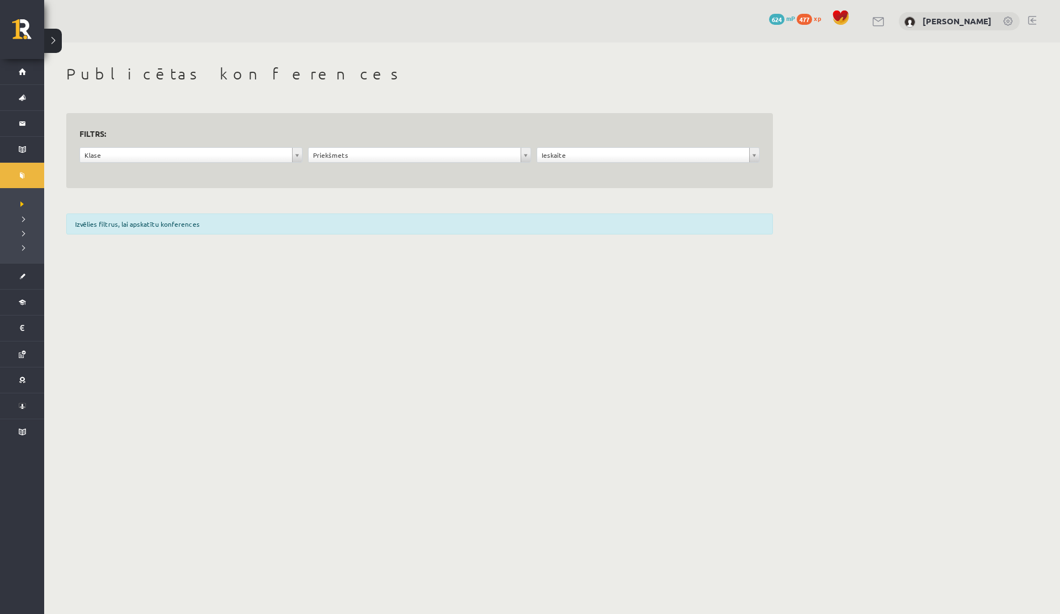
click at [307, 156] on div "**********" at bounding box center [419, 157] width 229 height 21
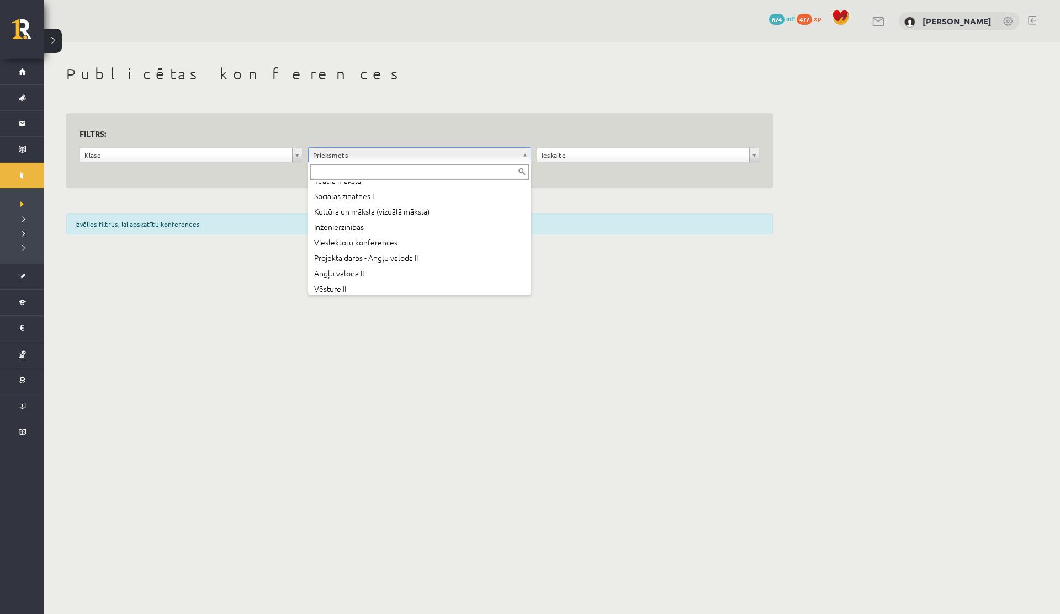
scroll to position [315, 0]
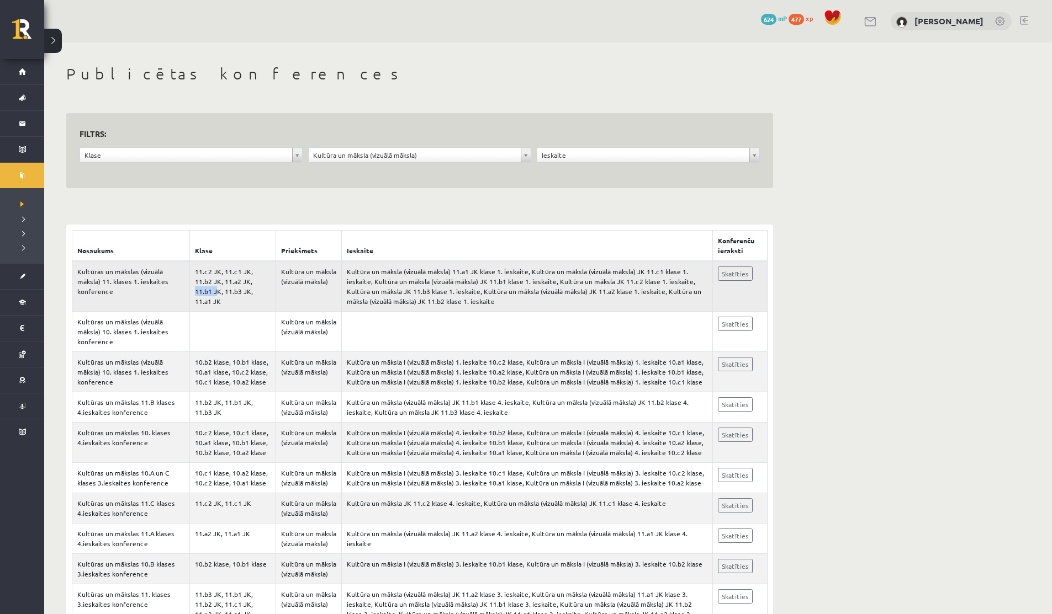
drag, startPoint x: 234, startPoint y: 280, endPoint x: 256, endPoint y: 280, distance: 22.1
click at [256, 280] on td "11.c2 JK, 11.c1 JK, 11.b2 JK, 11.a2 JK, 11.b1 JK, 11.b3 JK, 11.a1 JK" at bounding box center [232, 286] width 86 height 51
click at [260, 210] on div "**********" at bounding box center [419, 502] width 751 height 919
click at [868, 23] on link at bounding box center [870, 21] width 13 height 9
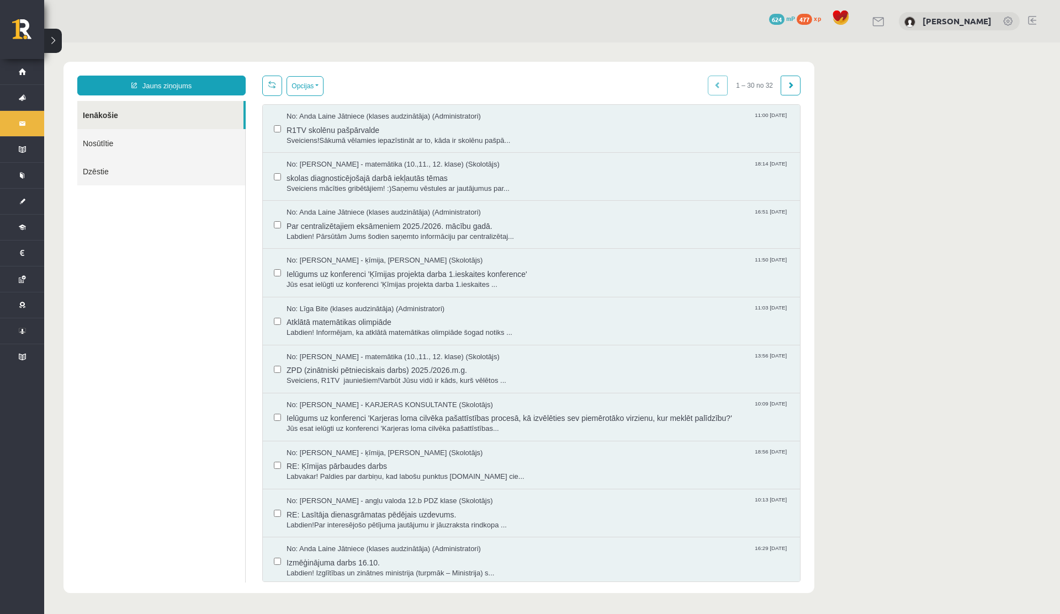
click at [98, 141] on link "Nosūtītie" at bounding box center [161, 143] width 168 height 28
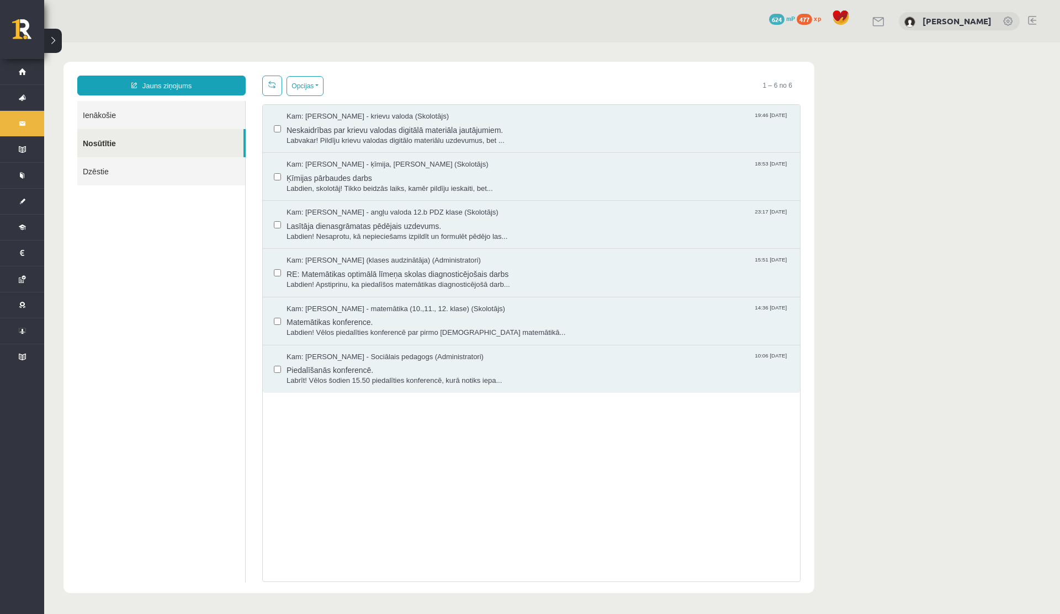
click at [95, 121] on link "Ienākošie" at bounding box center [161, 115] width 168 height 28
click at [102, 116] on link "Ienākošie" at bounding box center [161, 115] width 168 height 28
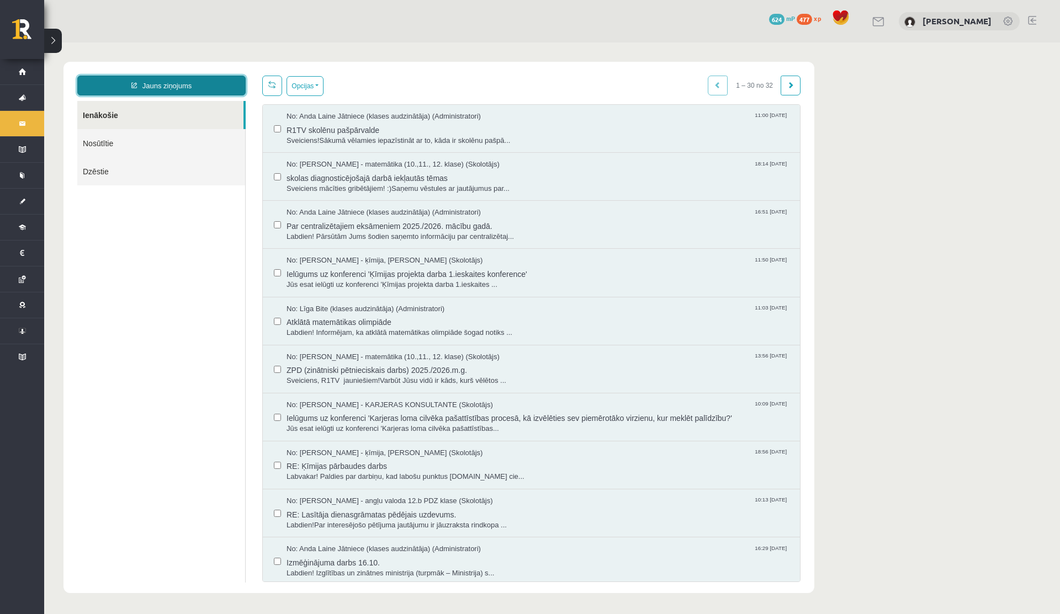
click at [171, 90] on link "Jauns ziņojums" at bounding box center [161, 86] width 168 height 20
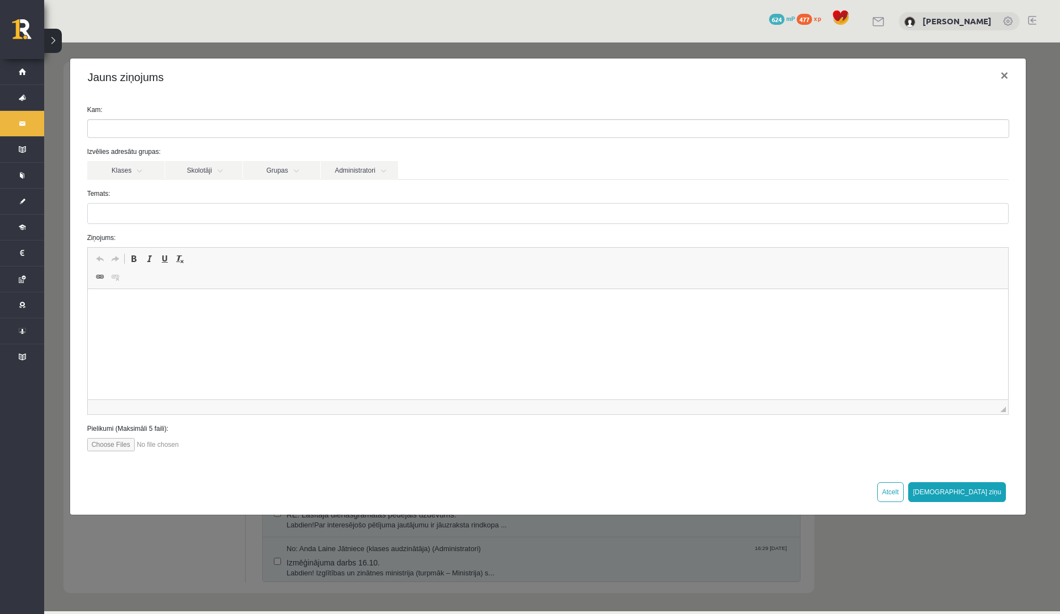
click at [213, 130] on ul at bounding box center [548, 129] width 921 height 18
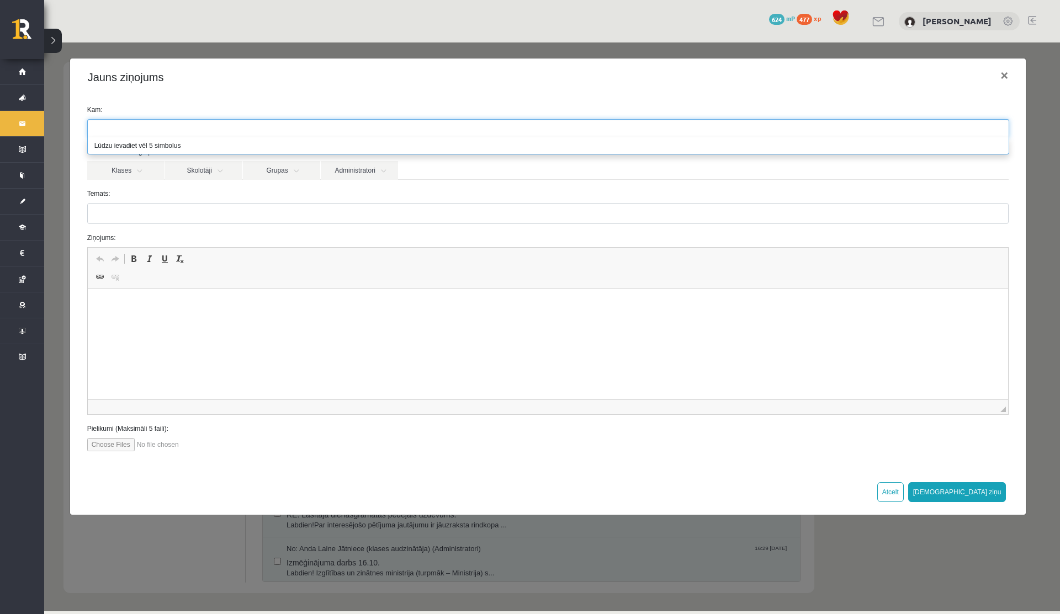
type input "*"
click at [224, 105] on label "Kam:" at bounding box center [548, 110] width 938 height 10
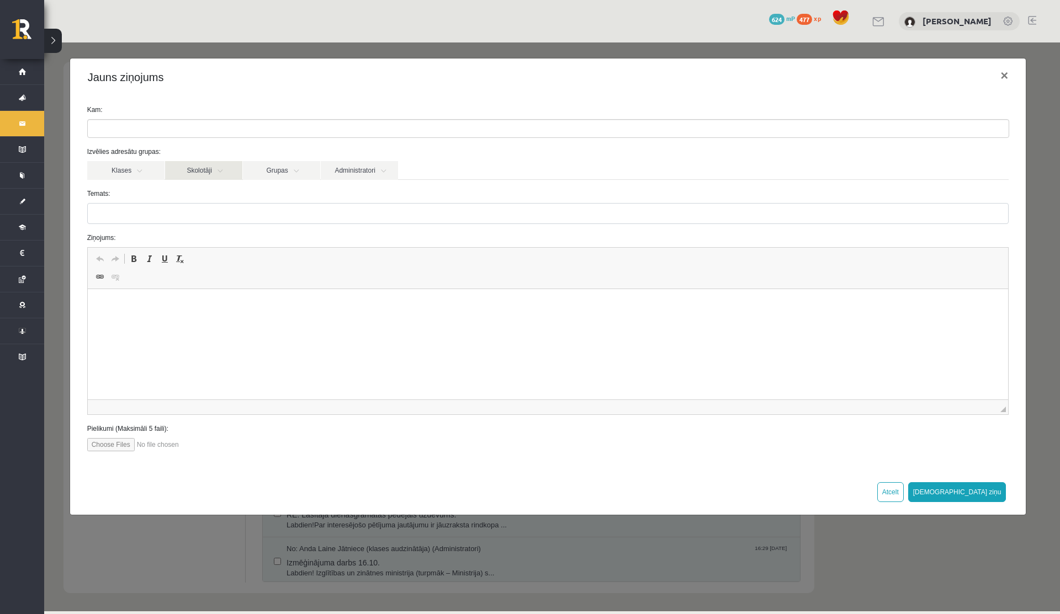
click at [225, 166] on link "Skolotāji" at bounding box center [203, 170] width 77 height 19
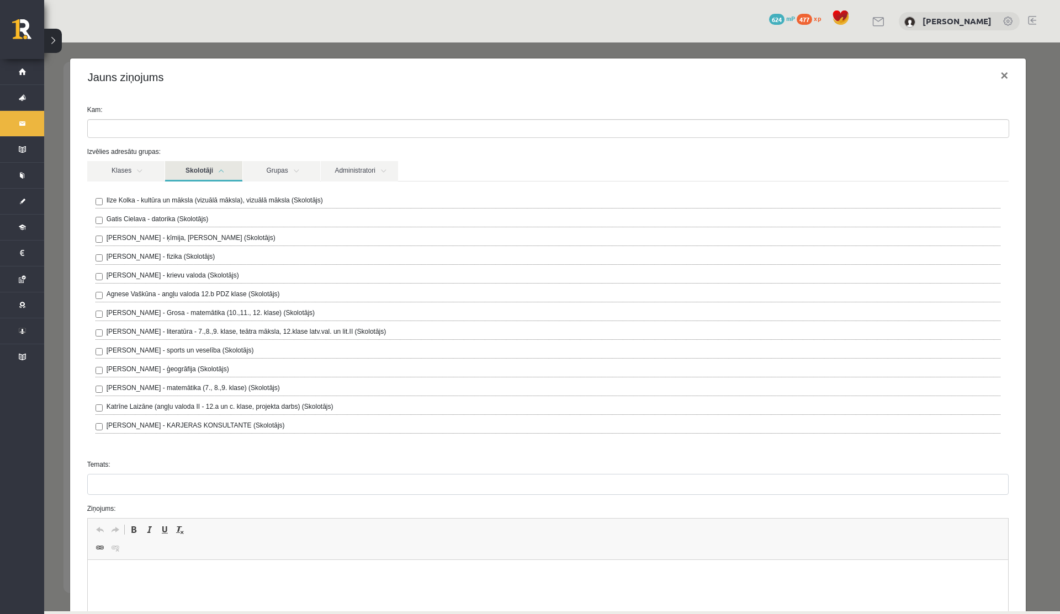
click at [166, 204] on label "Ilze Kolka - kultūra un māksla (vizuālā māksla), vizuālā māksla (Skolotājs)" at bounding box center [215, 200] width 216 height 10
click at [213, 175] on link "Skolotāji" at bounding box center [203, 171] width 77 height 20
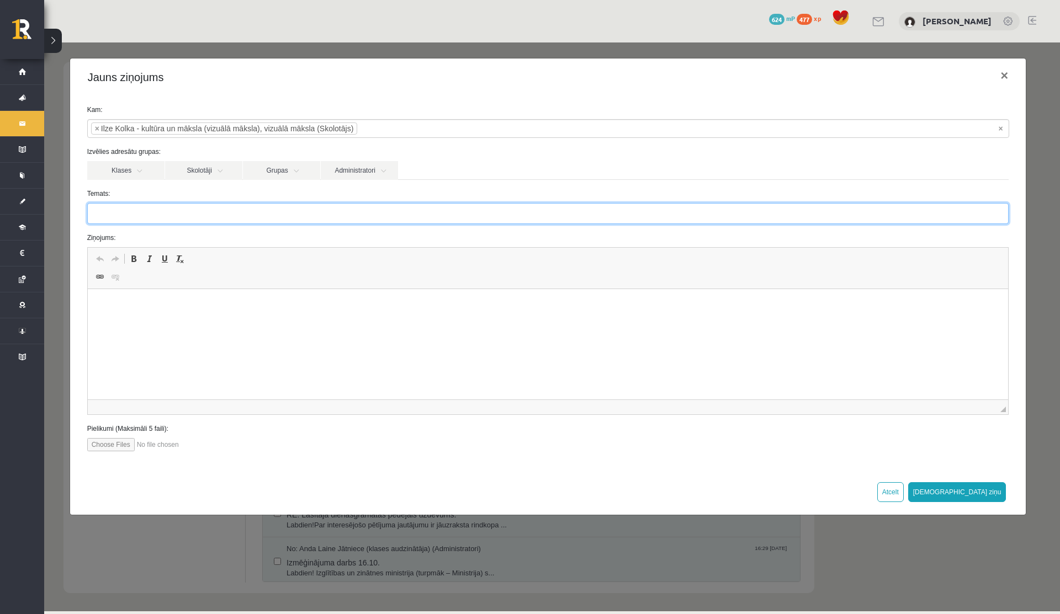
click at [220, 214] on input "Temats:" at bounding box center [548, 213] width 922 height 21
type input "*"
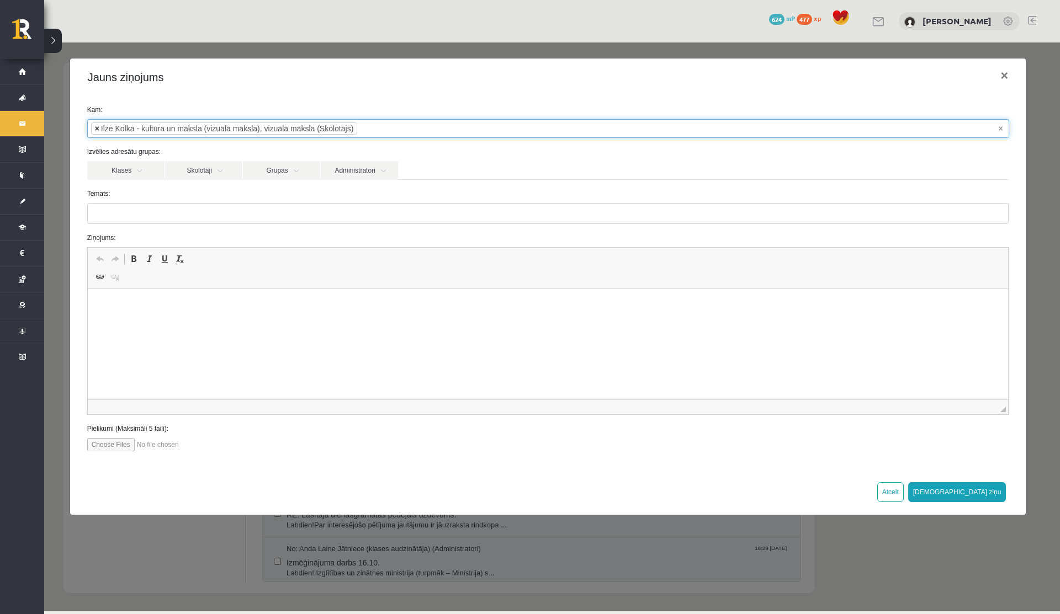
click at [98, 128] on span "×" at bounding box center [97, 128] width 4 height 11
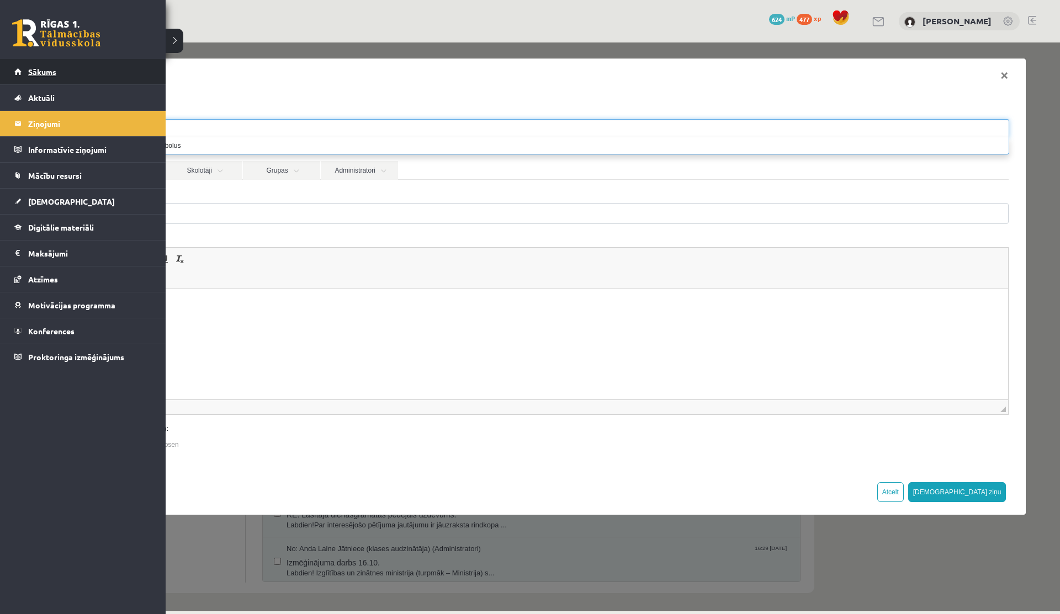
click at [23, 80] on link "Sākums" at bounding box center [82, 71] width 137 height 25
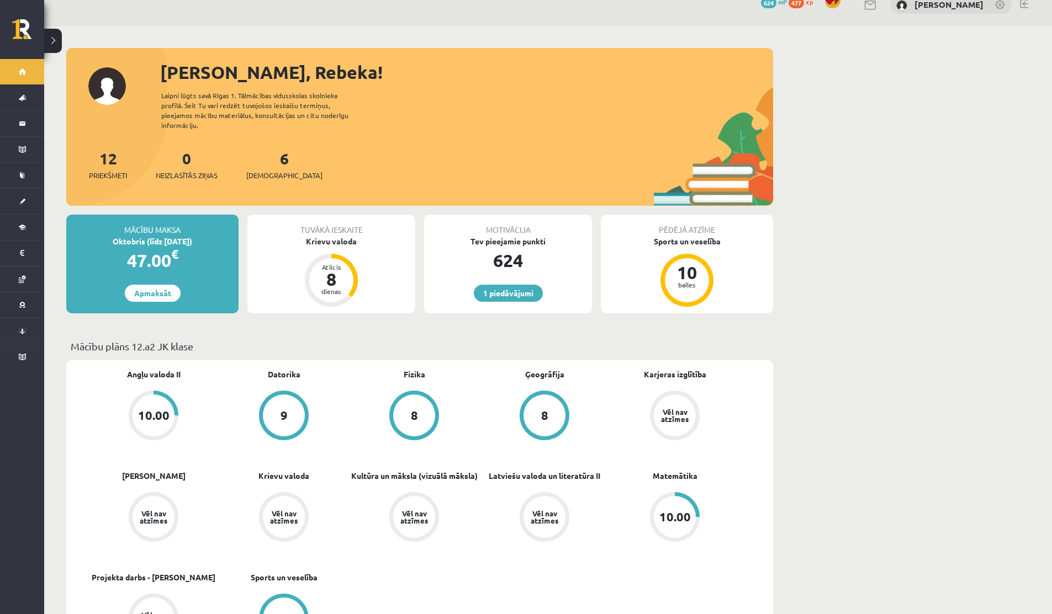
scroll to position [35, 0]
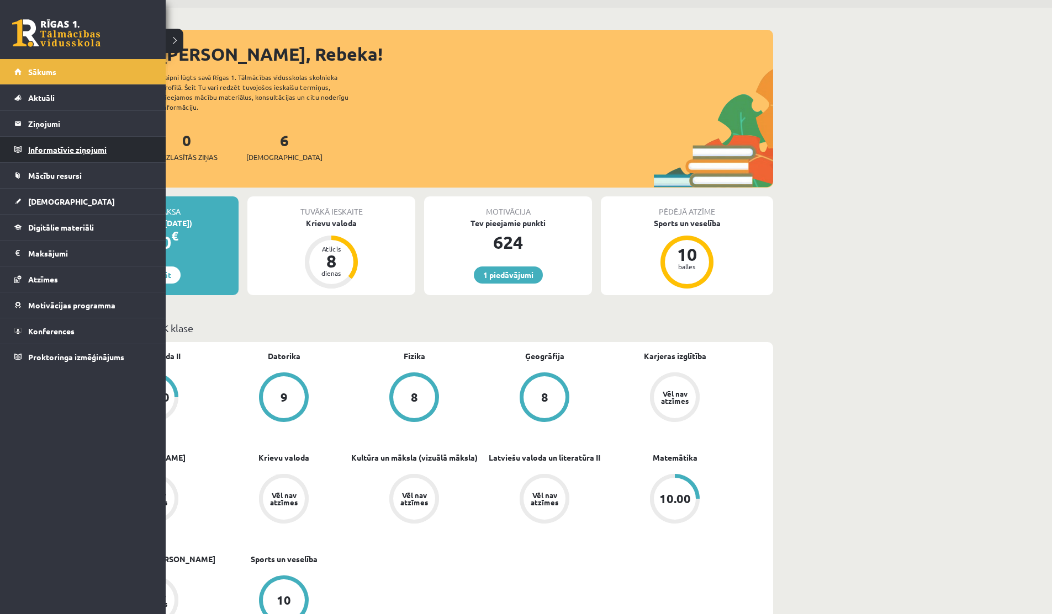
click at [42, 156] on legend "Informatīvie ziņojumi 0" at bounding box center [90, 149] width 124 height 25
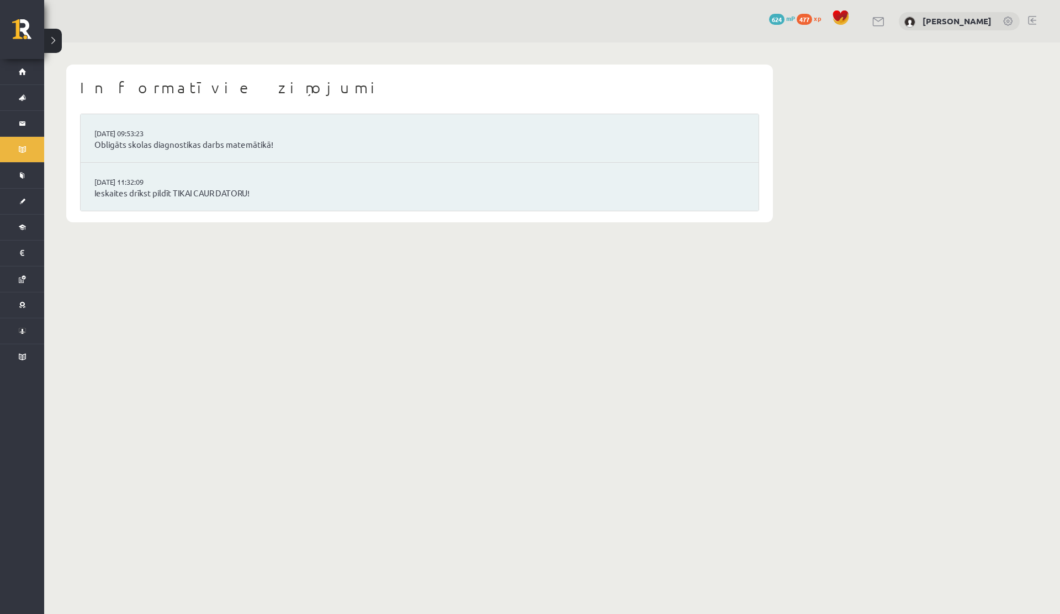
click at [883, 25] on link at bounding box center [878, 21] width 13 height 9
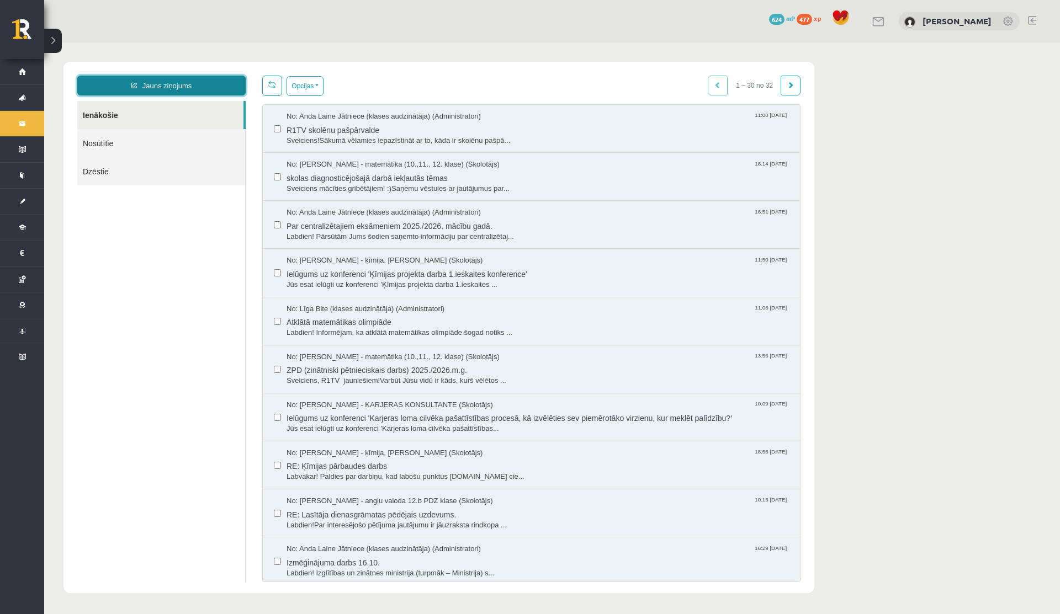
click at [141, 89] on link "Jauns ziņojums" at bounding box center [161, 86] width 168 height 20
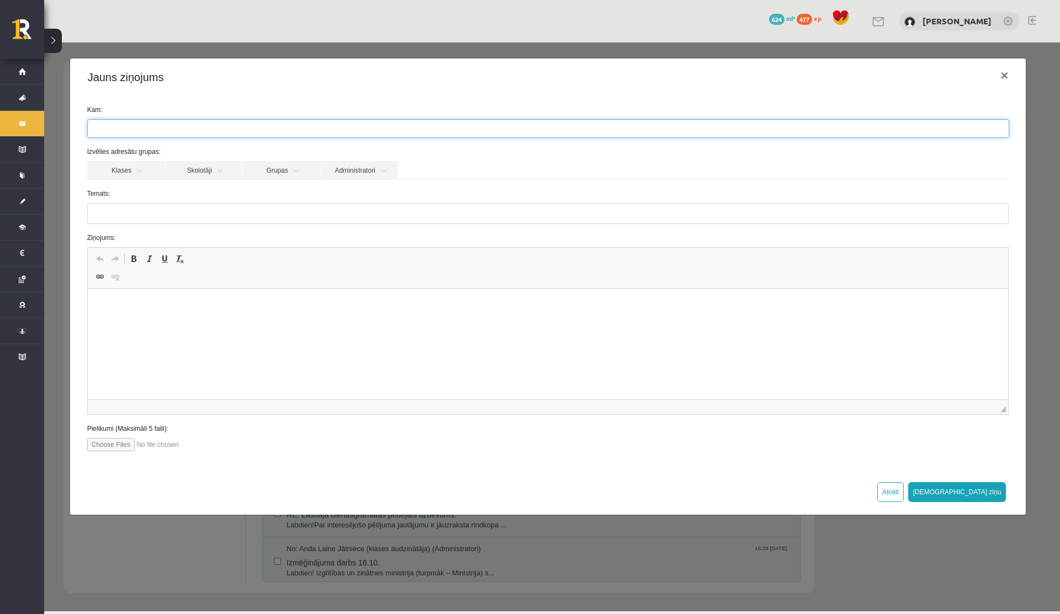
click at [152, 119] on span at bounding box center [548, 128] width 922 height 19
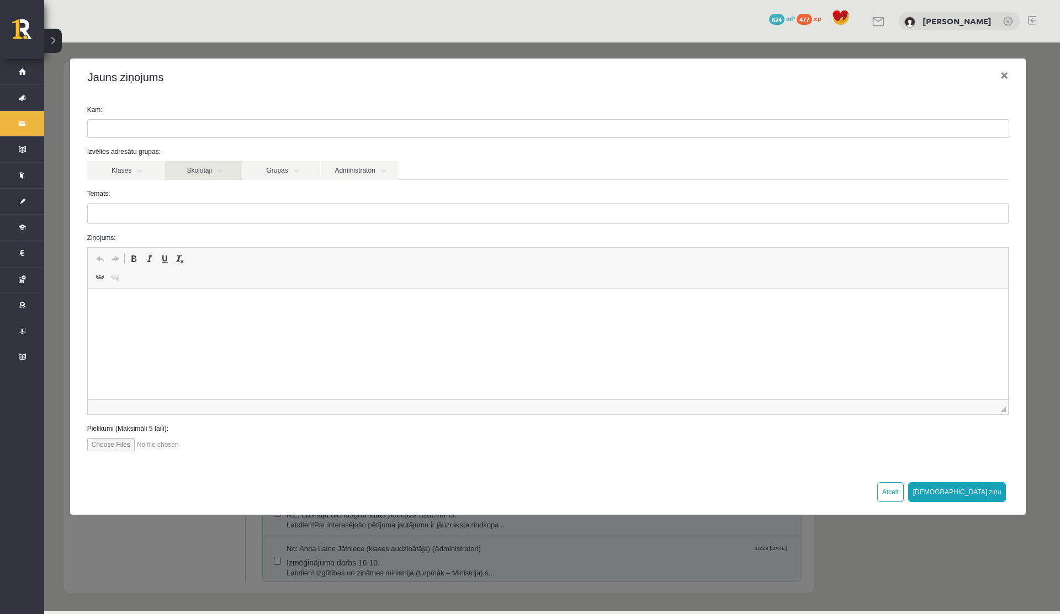
click at [187, 169] on link "Skolotāji" at bounding box center [203, 170] width 77 height 19
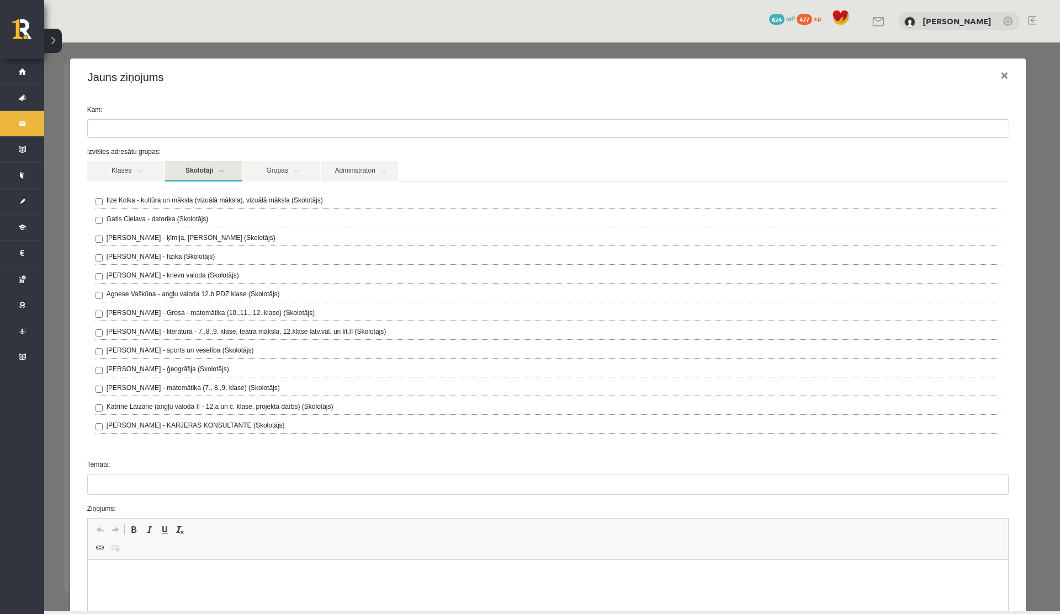
click at [130, 204] on label "Ilze Kolka - kultūra un māksla (vizuālā māksla), vizuālā māksla (Skolotājs)" at bounding box center [215, 200] width 216 height 10
click at [225, 163] on link "Skolotāji" at bounding box center [203, 171] width 77 height 20
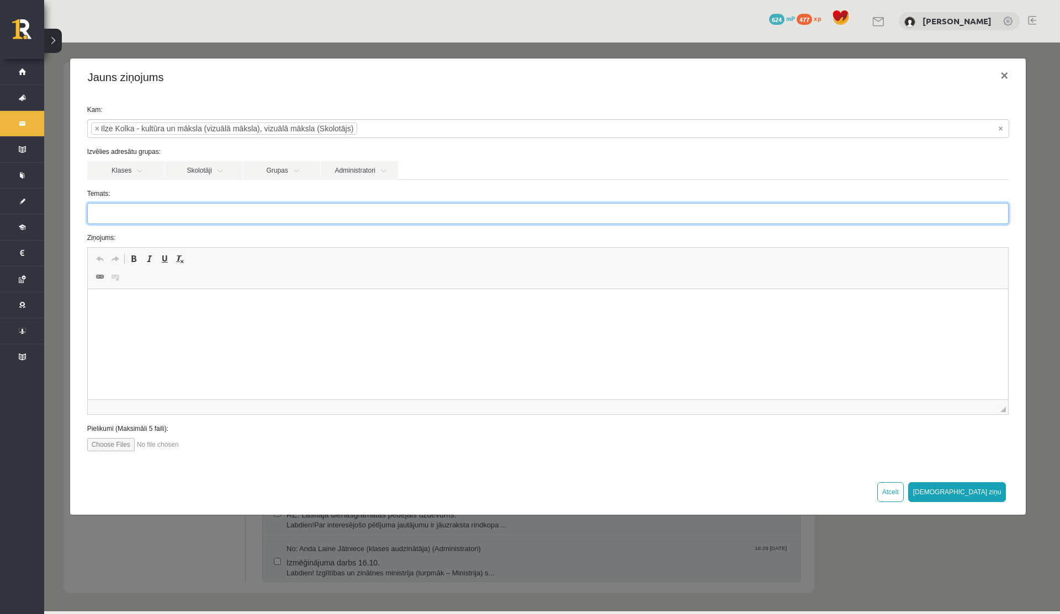
click at [219, 222] on input "Temats:" at bounding box center [548, 213] width 922 height 21
type input "**********"
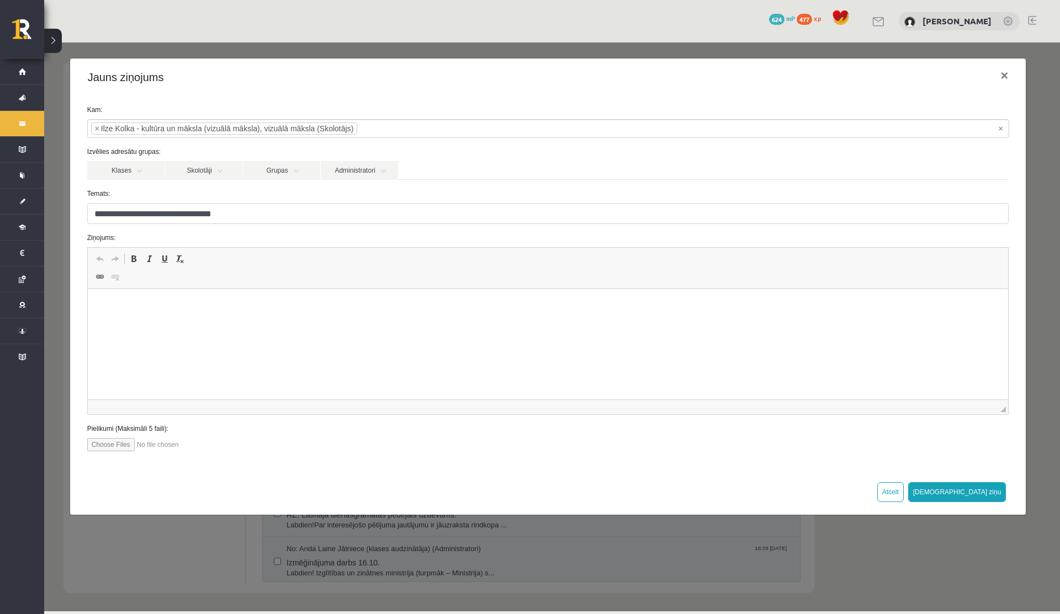
click at [167, 299] on html at bounding box center [547, 306] width 921 height 34
click at [173, 300] on p "*********" at bounding box center [547, 306] width 899 height 12
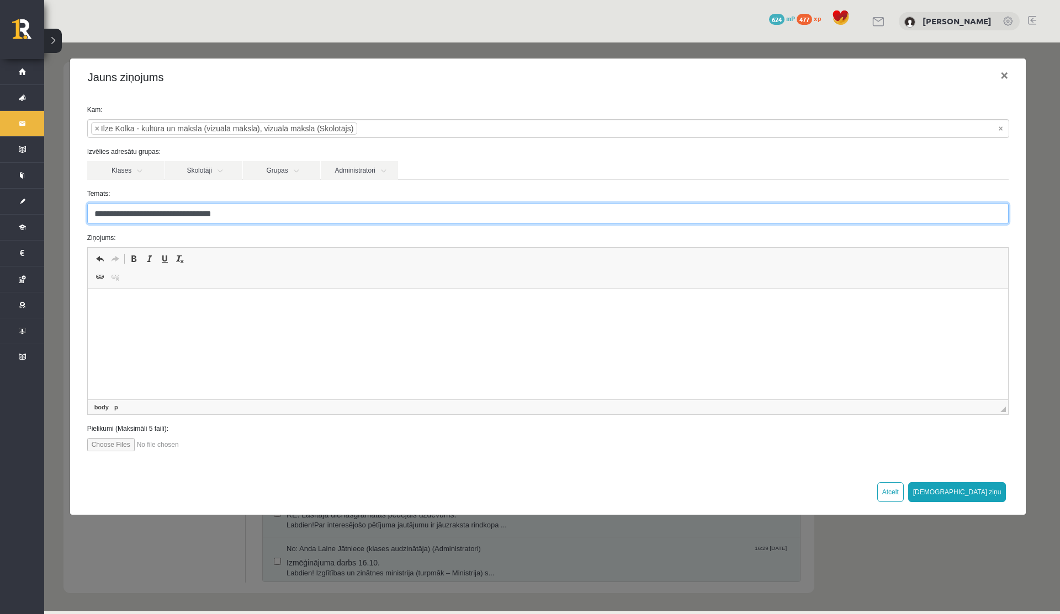
click at [241, 216] on input "**********" at bounding box center [548, 213] width 922 height 21
click at [132, 212] on input "**********" at bounding box center [548, 213] width 922 height 21
click at [95, 217] on input "**********" at bounding box center [548, 213] width 922 height 21
type input "**********"
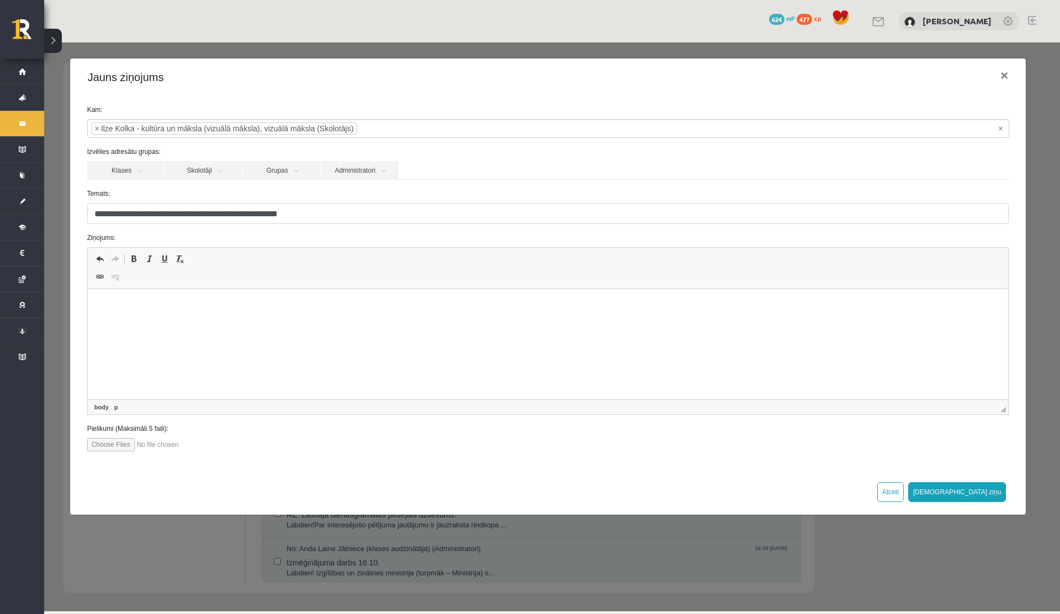
click at [126, 288] on span "Editor toolbars Undo Keyboard shortcut Command+Z Redo Keyboard shortcut Command…" at bounding box center [548, 268] width 921 height 41
click at [132, 296] on html at bounding box center [547, 306] width 921 height 34
click at [406, 306] on p "**********" at bounding box center [547, 306] width 899 height 12
click at [402, 306] on p "**********" at bounding box center [547, 306] width 899 height 12
click at [421, 307] on p "**********" at bounding box center [547, 306] width 899 height 12
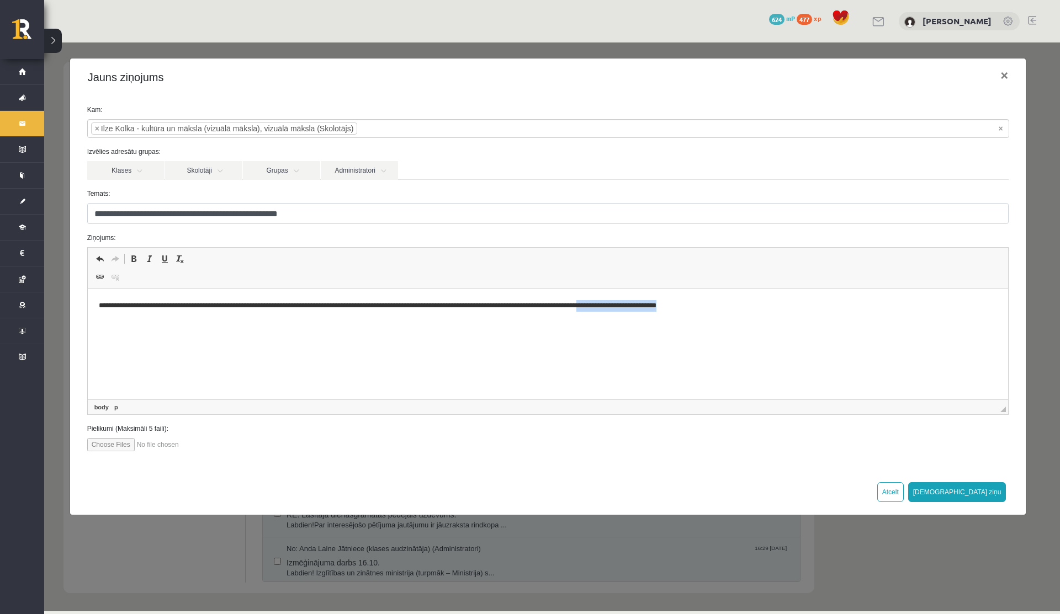
drag, startPoint x: 632, startPoint y: 305, endPoint x: 763, endPoint y: 304, distance: 131.4
click at [763, 304] on p "**********" at bounding box center [547, 306] width 899 height 12
click at [613, 309] on p "**********" at bounding box center [547, 306] width 899 height 12
click at [716, 308] on p "**********" at bounding box center [547, 306] width 899 height 12
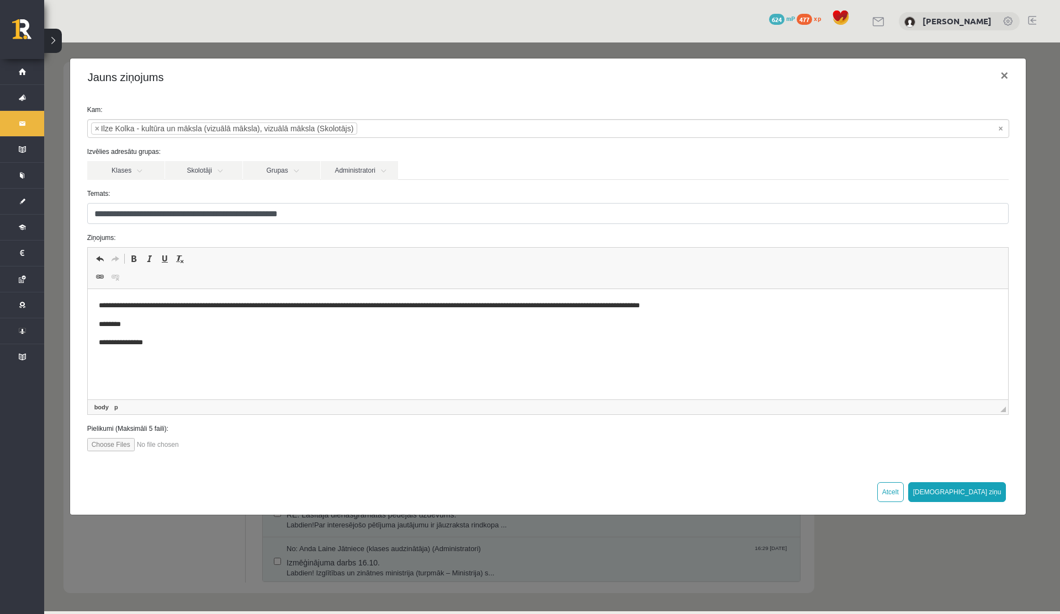
click at [172, 305] on p "**********" at bounding box center [547, 306] width 899 height 12
click at [487, 308] on p "**********" at bounding box center [547, 306] width 899 height 12
click at [472, 305] on p "**********" at bounding box center [547, 306] width 899 height 12
click at [710, 296] on html "**********" at bounding box center [547, 324] width 921 height 71
click at [719, 307] on p "**********" at bounding box center [547, 306] width 899 height 12
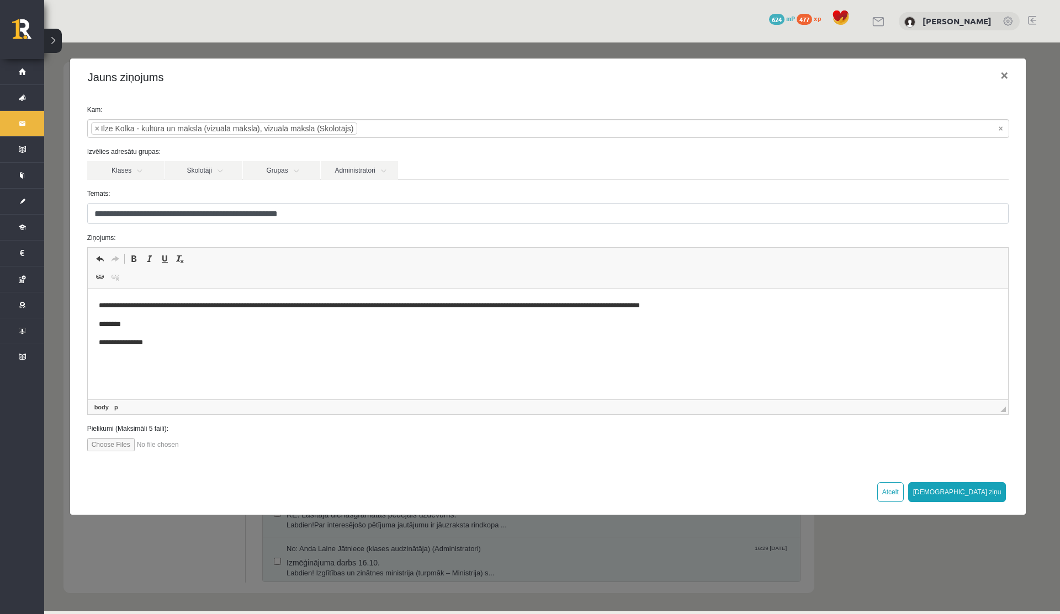
click at [714, 310] on p "**********" at bounding box center [547, 306] width 899 height 12
click at [95, 128] on span "×" at bounding box center [97, 128] width 4 height 11
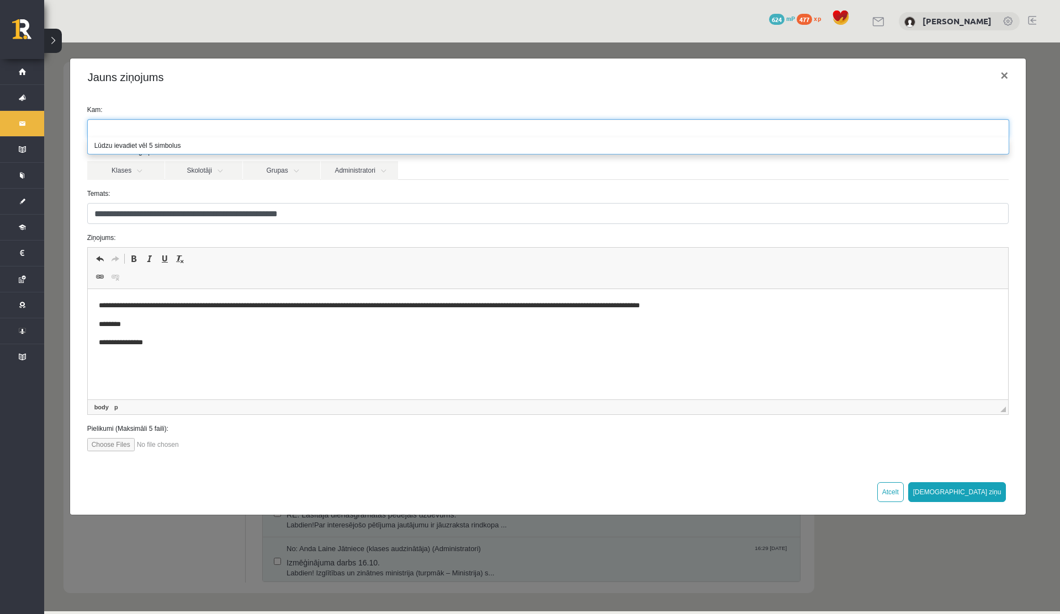
drag, startPoint x: 728, startPoint y: 306, endPoint x: 102, endPoint y: 330, distance: 625.8
click at [102, 330] on body "**********" at bounding box center [547, 324] width 899 height 49
click at [102, 330] on p "********" at bounding box center [547, 325] width 899 height 12
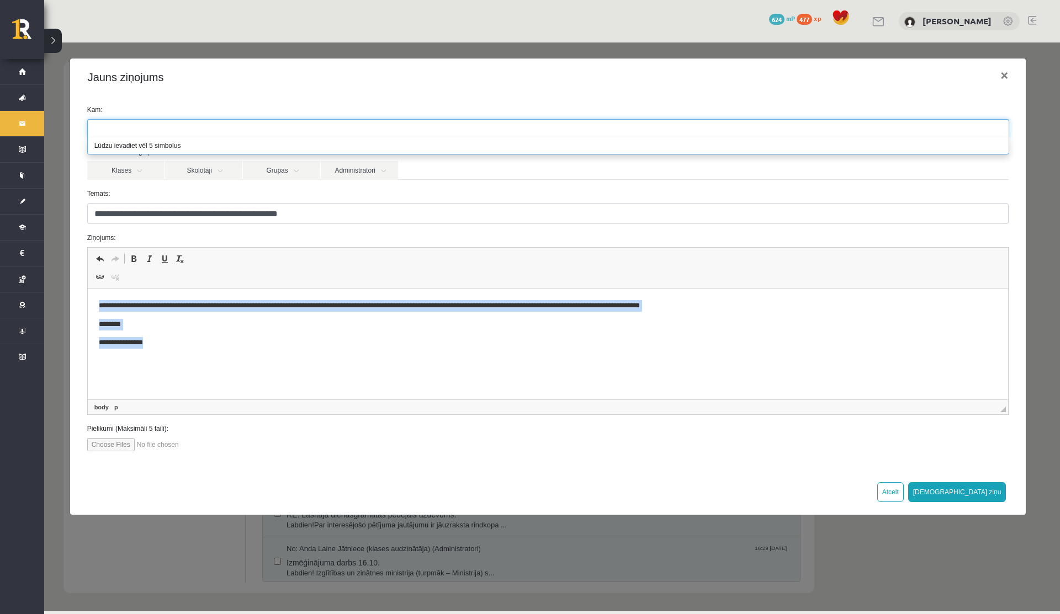
drag, startPoint x: 184, startPoint y: 341, endPoint x: 104, endPoint y: 299, distance: 90.1
click at [104, 299] on html "**********" at bounding box center [547, 324] width 921 height 71
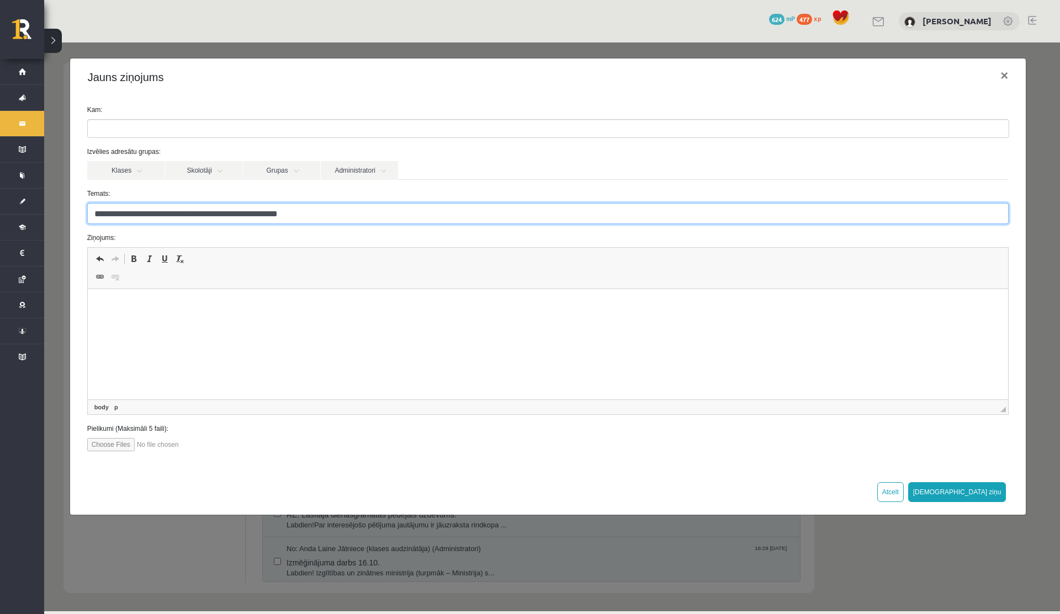
drag, startPoint x: 323, startPoint y: 216, endPoint x: 49, endPoint y: 216, distance: 273.8
click at [49, 216] on div "**********" at bounding box center [552, 327] width 1016 height 569
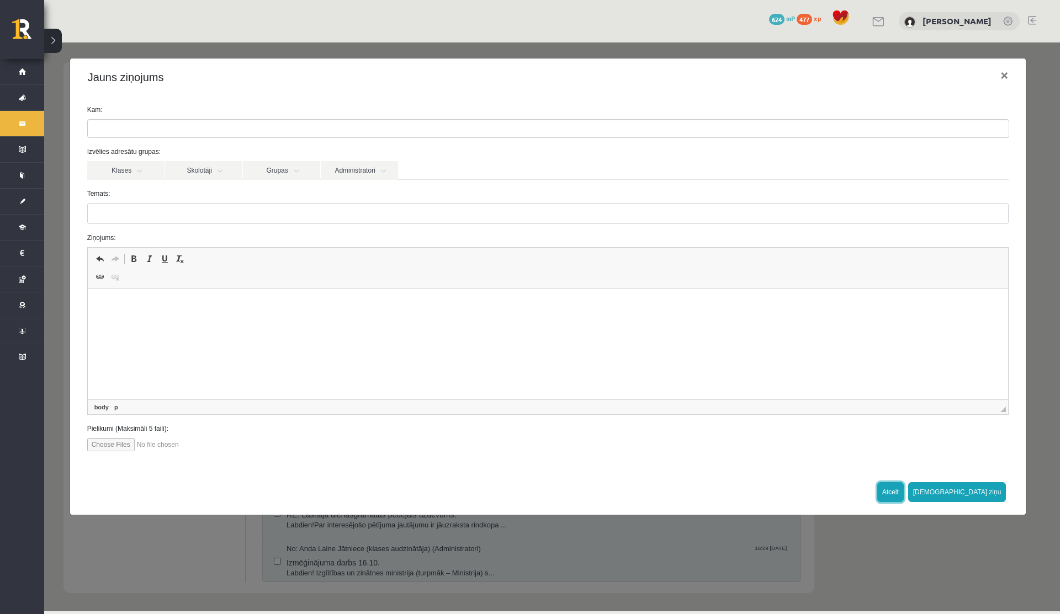
click at [904, 489] on button "Atcelt" at bounding box center [890, 492] width 26 height 20
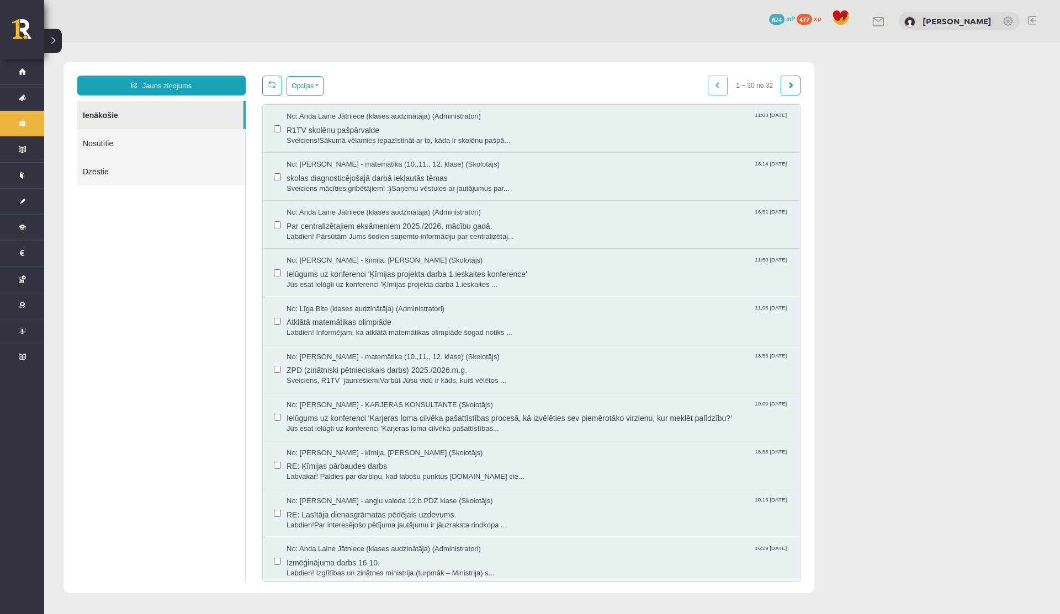
click at [119, 167] on link "Dzēstie" at bounding box center [161, 171] width 168 height 28
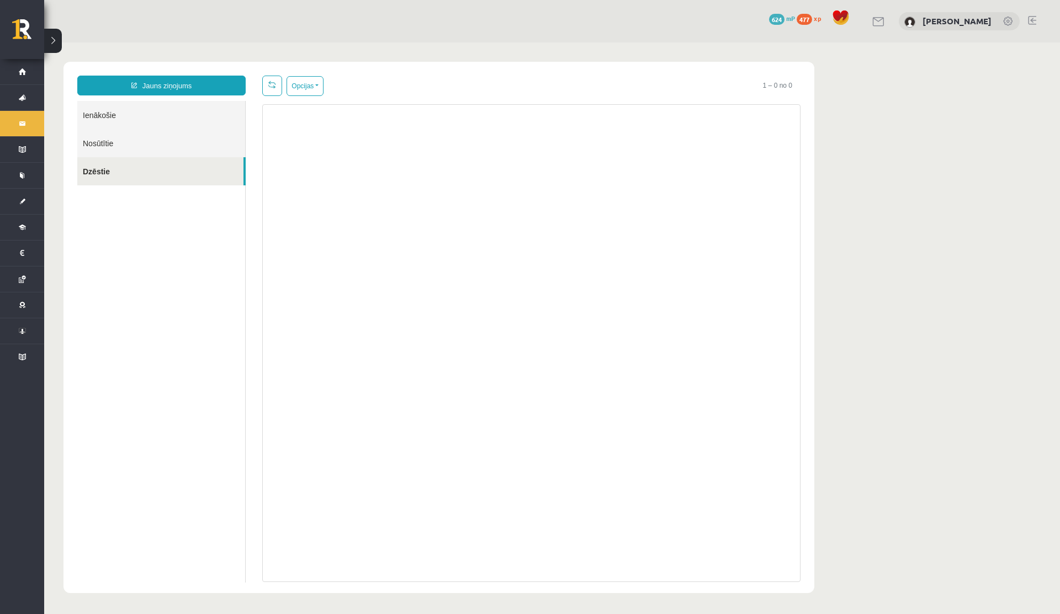
click at [105, 137] on link "Nosūtītie" at bounding box center [161, 143] width 168 height 28
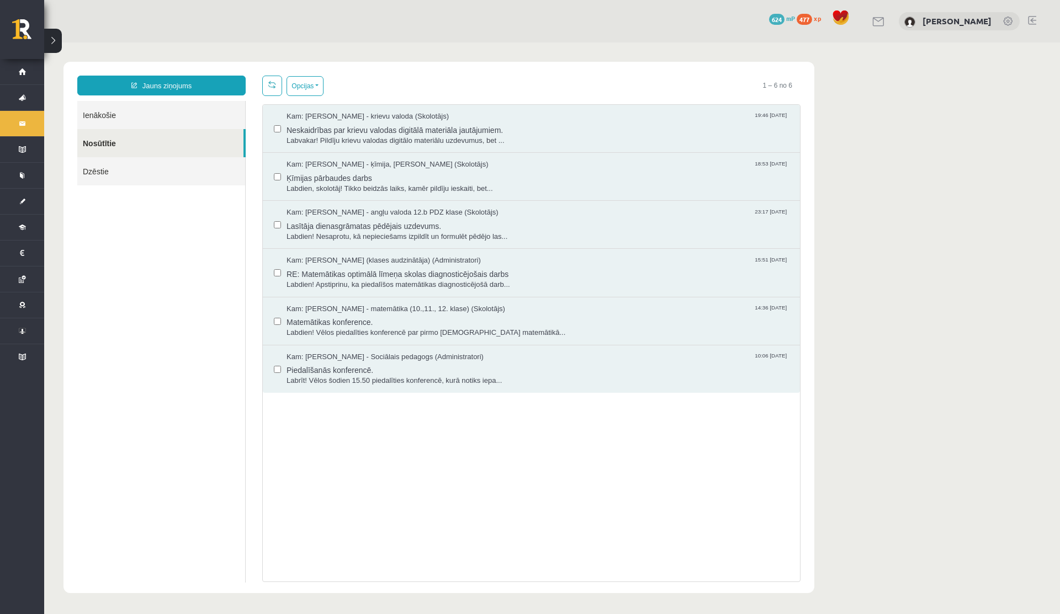
click at [105, 120] on link "Ienākošie" at bounding box center [161, 115] width 168 height 28
click at [101, 115] on link "Ienākošie" at bounding box center [161, 115] width 168 height 28
click at [116, 116] on link "Ienākošie" at bounding box center [161, 115] width 168 height 28
click at [92, 115] on link "Ienākošie" at bounding box center [161, 115] width 168 height 28
click at [99, 120] on link "Ienākošie" at bounding box center [161, 115] width 168 height 28
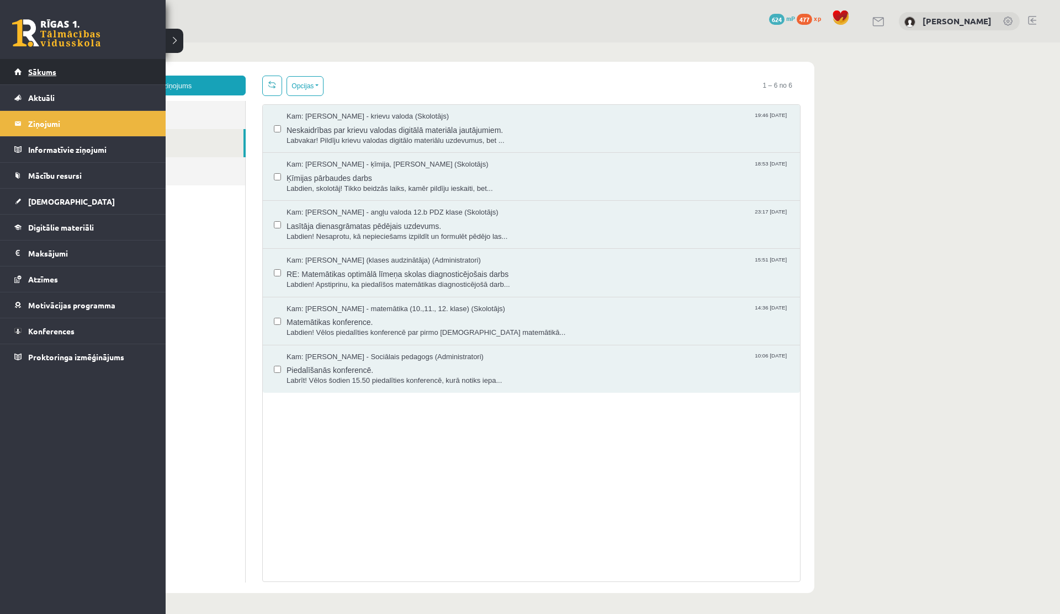
click at [22, 74] on link "Sākums" at bounding box center [82, 71] width 137 height 25
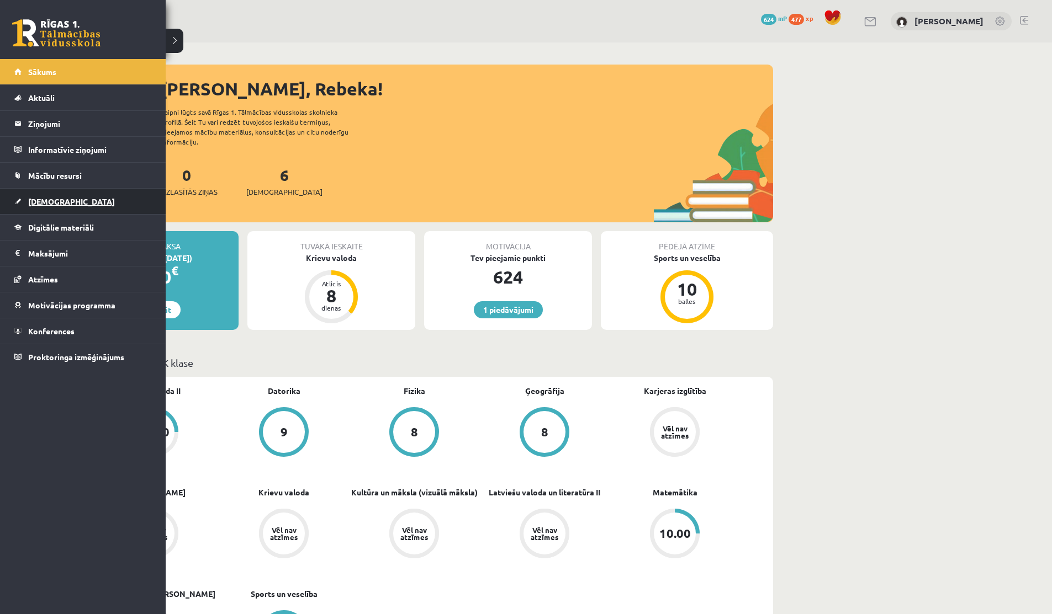
click at [55, 207] on link "[DEMOGRAPHIC_DATA]" at bounding box center [82, 201] width 137 height 25
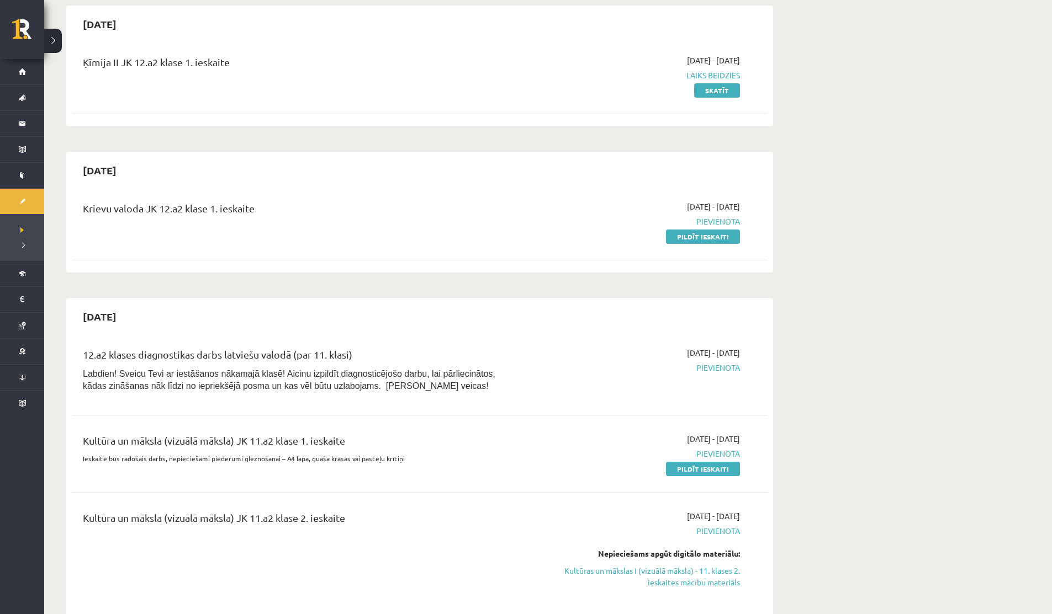
scroll to position [107, 0]
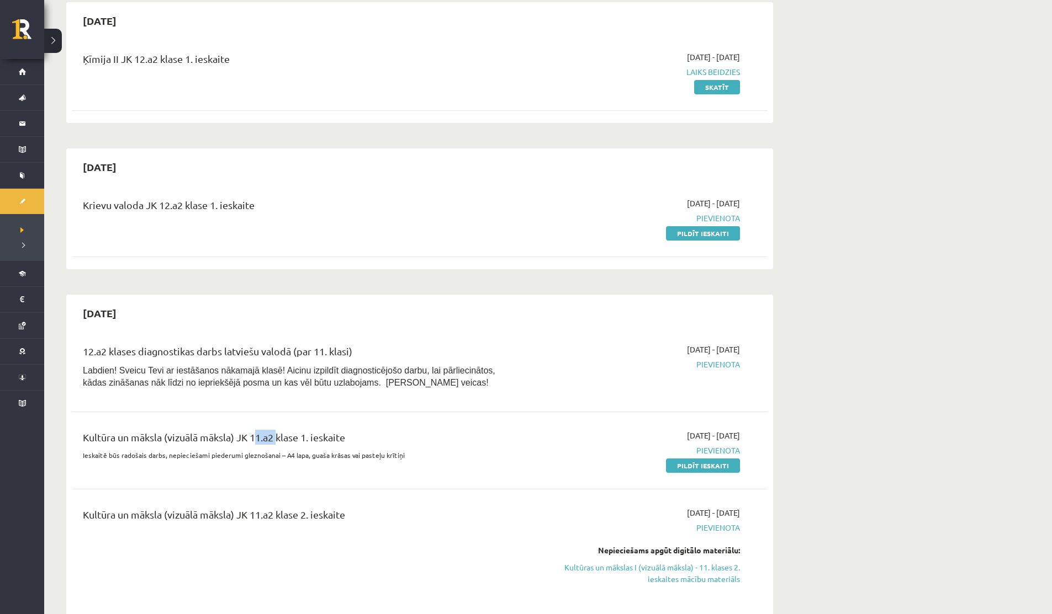
drag, startPoint x: 254, startPoint y: 437, endPoint x: 277, endPoint y: 437, distance: 22.1
click at [277, 437] on div "Kultūra un māksla (vizuālā māksla) JK 11.a2 klase 1. ieskaite" at bounding box center [299, 440] width 432 height 20
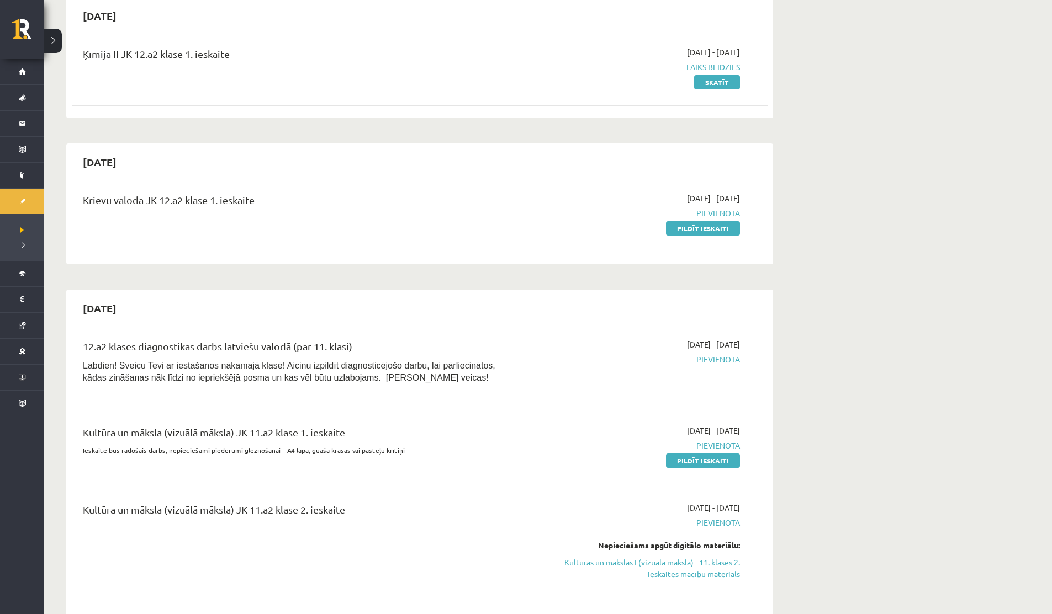
scroll to position [0, 0]
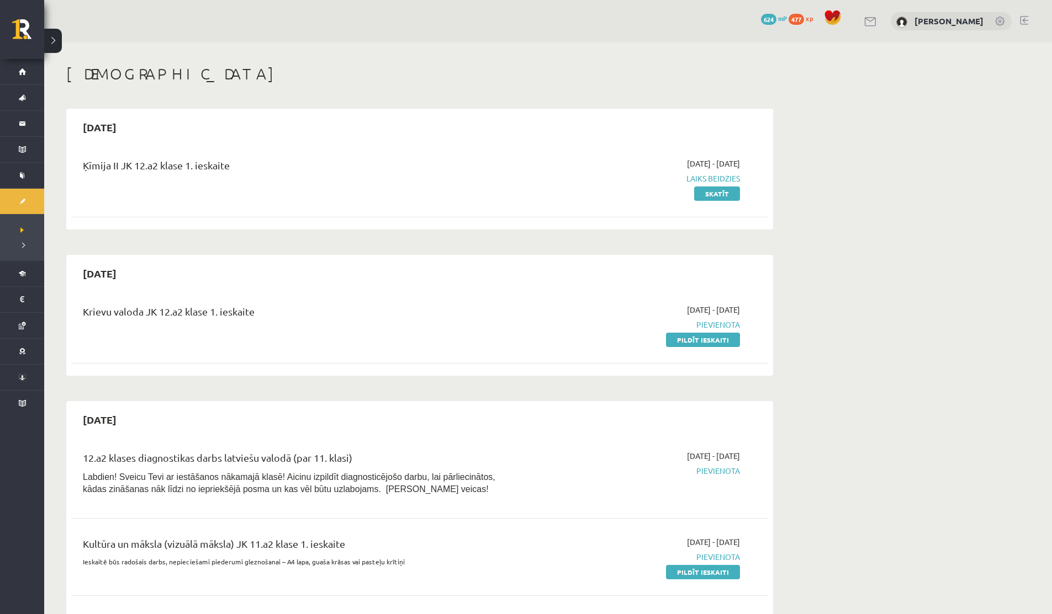
click at [864, 20] on link at bounding box center [870, 21] width 13 height 9
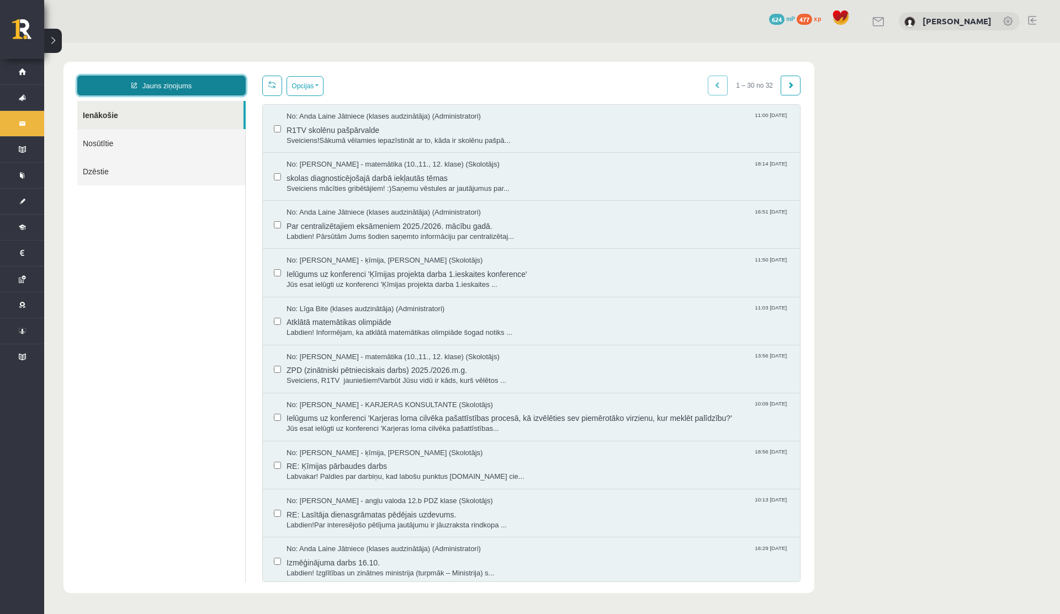
click at [206, 88] on link "Jauns ziņojums" at bounding box center [161, 86] width 168 height 20
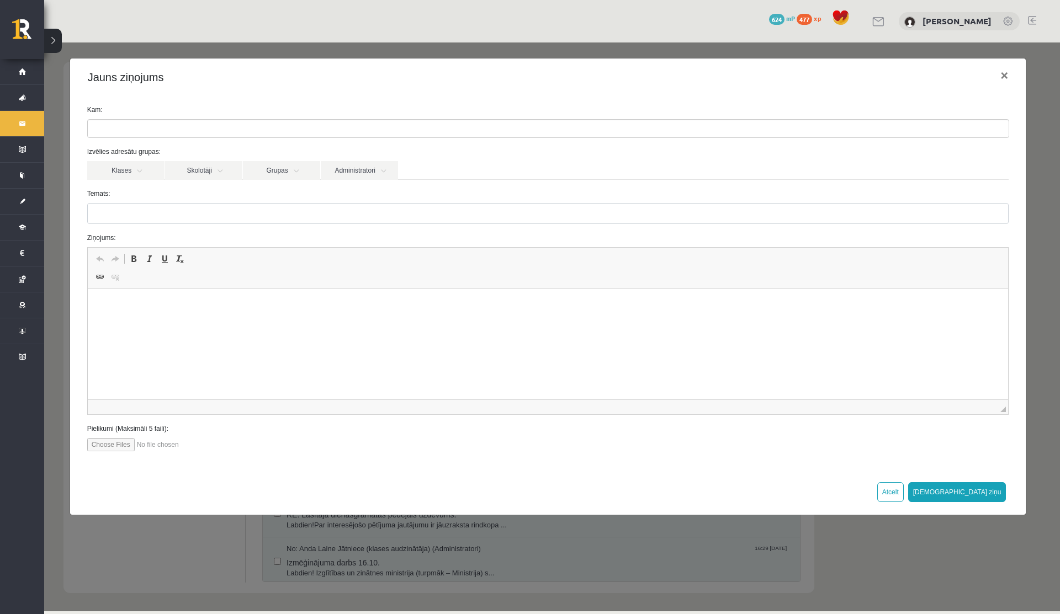
click at [221, 132] on ul at bounding box center [548, 129] width 921 height 18
click at [230, 170] on link "Skolotāji" at bounding box center [203, 170] width 77 height 19
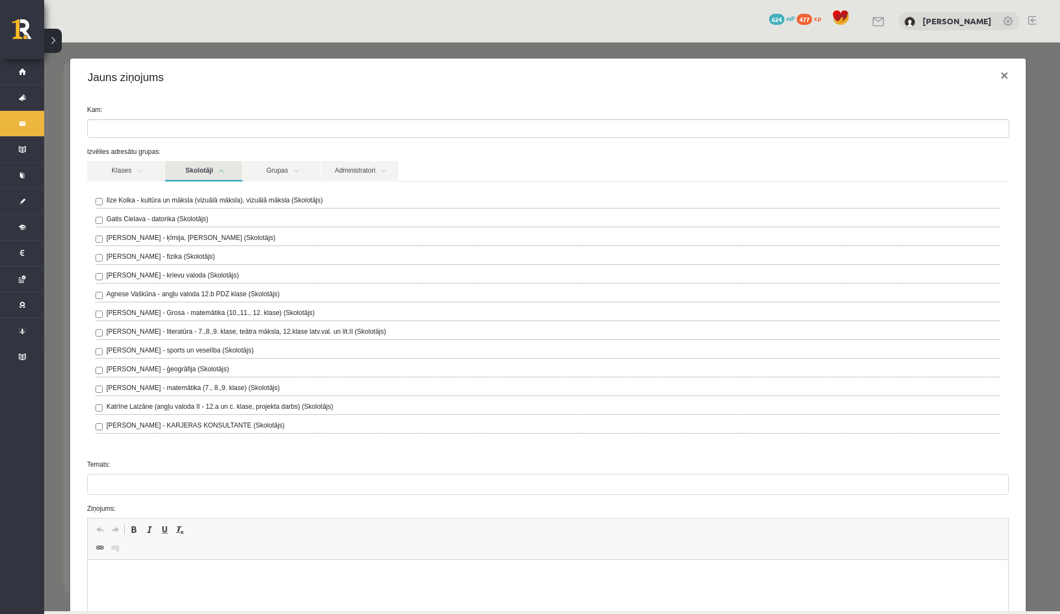
click at [198, 203] on label "Ilze Kolka - kultūra un māksla (vizuālā māksla), vizuālā māksla (Skolotājs)" at bounding box center [215, 200] width 216 height 10
click at [205, 182] on div "Klases Skolotāji Grupas Administratori 12.a2 JK klase Ilze Kolka - kultūra un m…" at bounding box center [548, 306] width 922 height 290
click at [205, 177] on link "Skolotāji" at bounding box center [203, 171] width 77 height 20
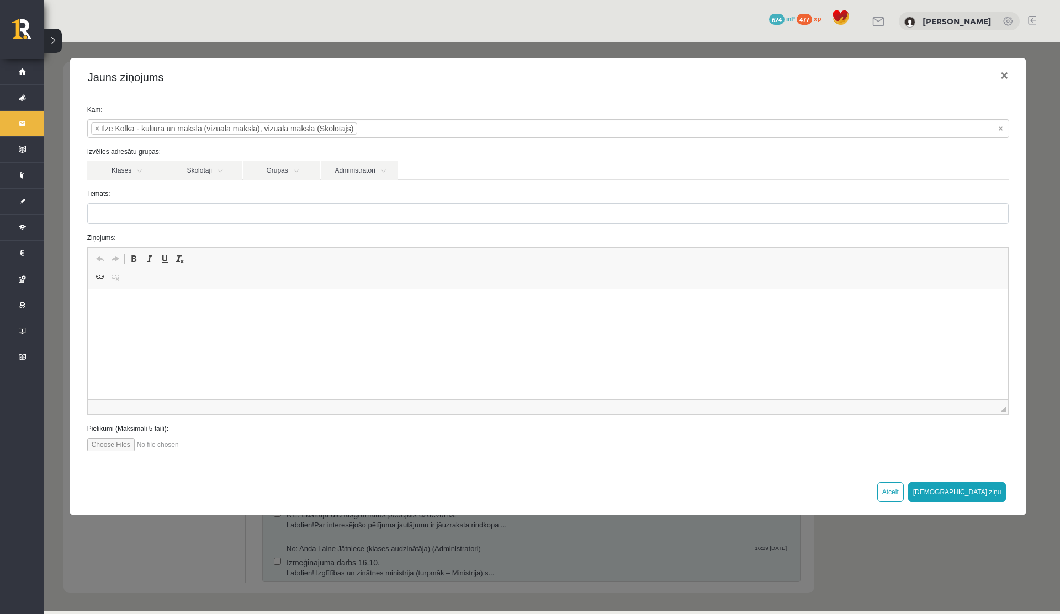
click at [192, 232] on form "**********" at bounding box center [548, 278] width 938 height 347
click at [192, 227] on form "**********" at bounding box center [548, 278] width 938 height 347
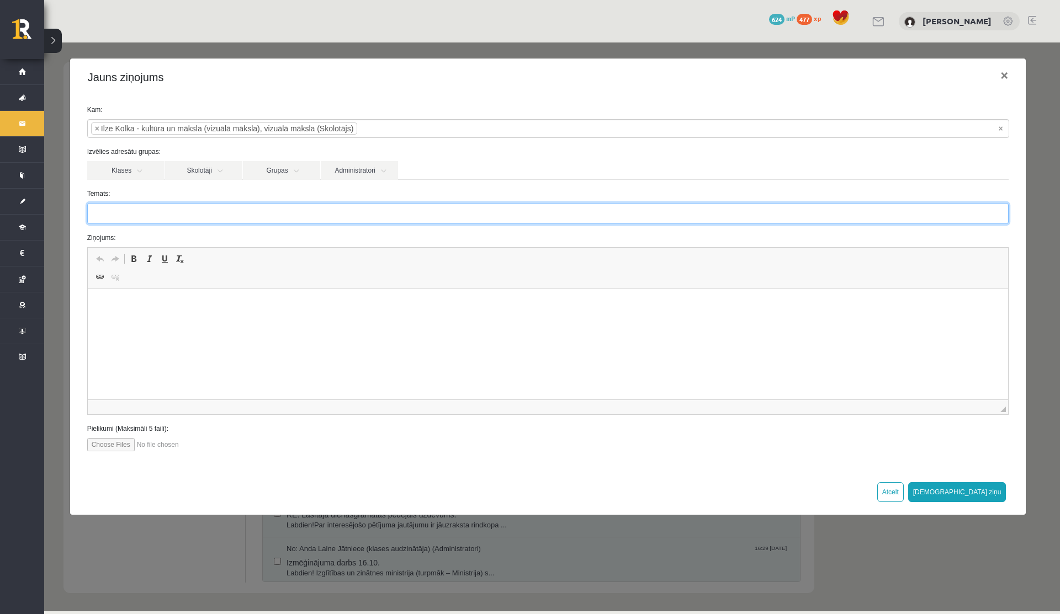
click at [192, 219] on input "Temats:" at bounding box center [548, 213] width 922 height 21
type input "**********"
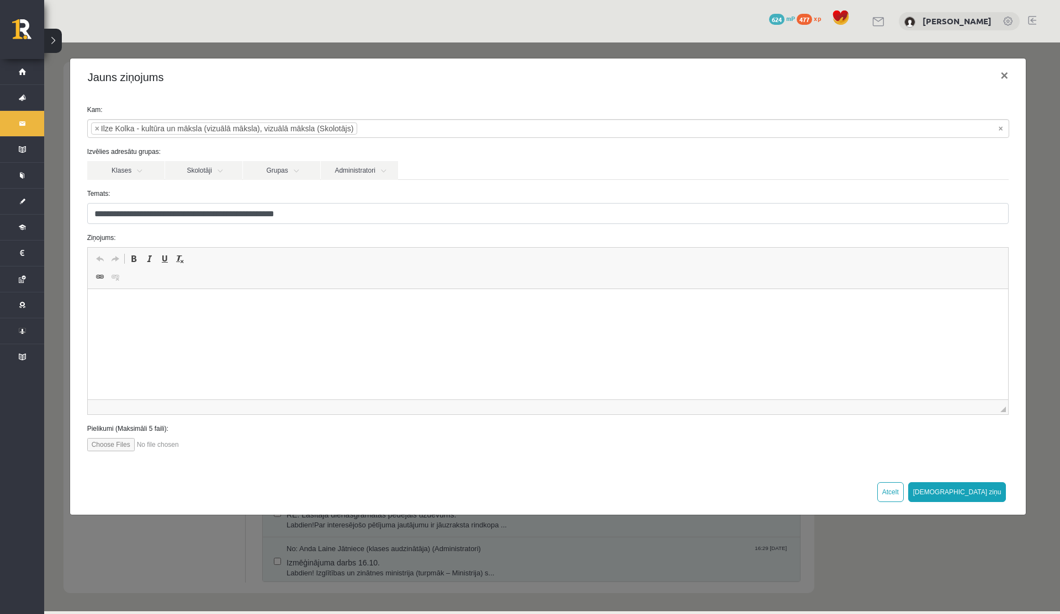
click at [146, 296] on html at bounding box center [547, 306] width 921 height 34
click at [177, 307] on p "**********" at bounding box center [547, 306] width 899 height 12
click at [166, 307] on p "**********" at bounding box center [547, 306] width 899 height 12
drag, startPoint x: 173, startPoint y: 308, endPoint x: 133, endPoint y: 307, distance: 39.8
click at [133, 307] on p "**********" at bounding box center [547, 306] width 899 height 12
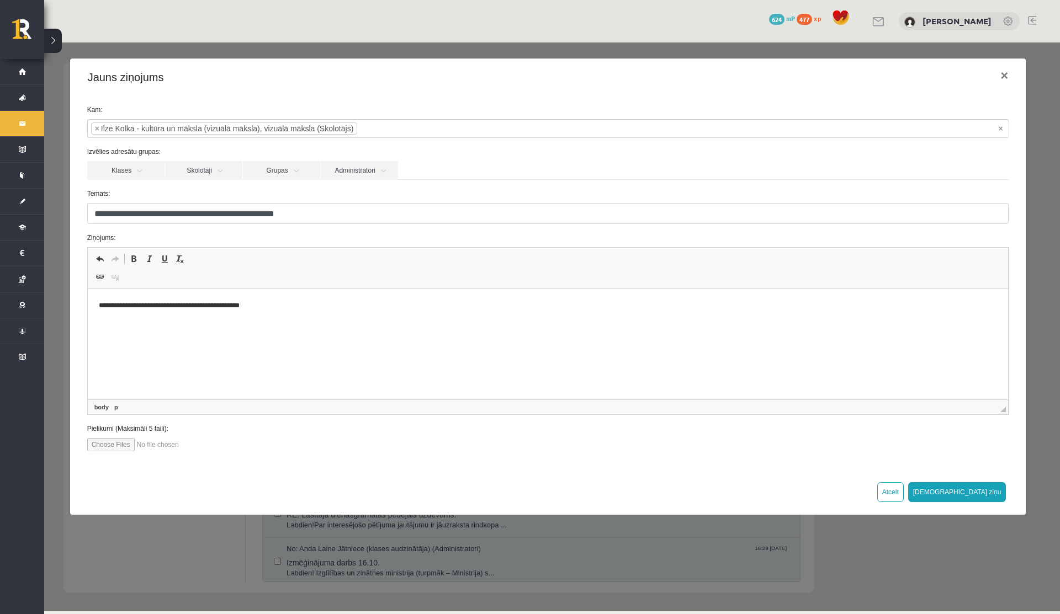
click at [164, 309] on p "**********" at bounding box center [547, 306] width 899 height 12
drag, startPoint x: 174, startPoint y: 309, endPoint x: 131, endPoint y: 308, distance: 42.5
click at [131, 308] on p "**********" at bounding box center [547, 306] width 899 height 12
click at [175, 305] on p "**********" at bounding box center [547, 306] width 899 height 12
click at [282, 302] on p "**********" at bounding box center [547, 306] width 899 height 12
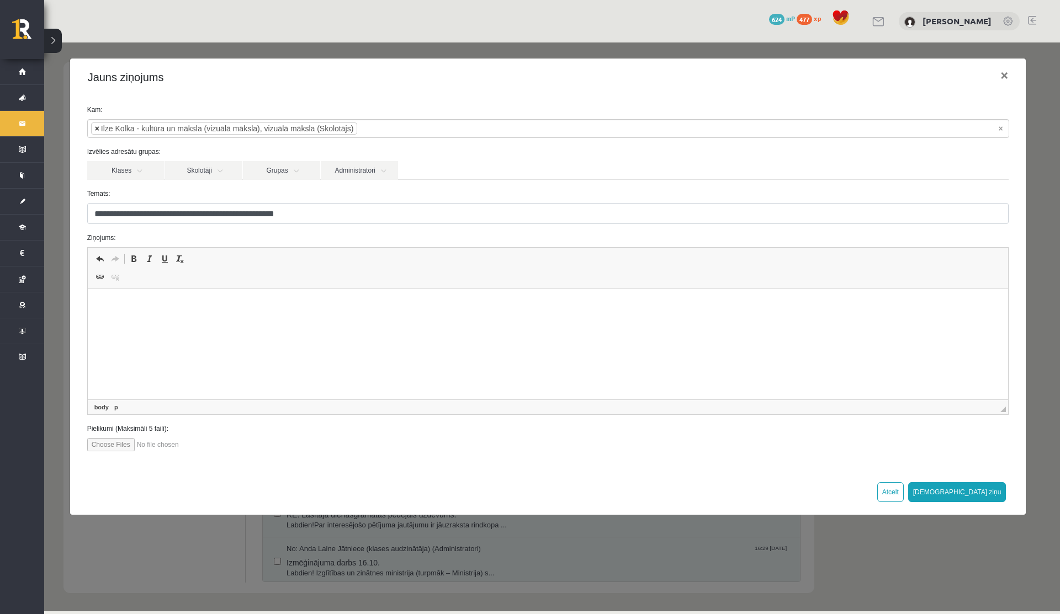
click at [97, 130] on span "×" at bounding box center [97, 128] width 4 height 11
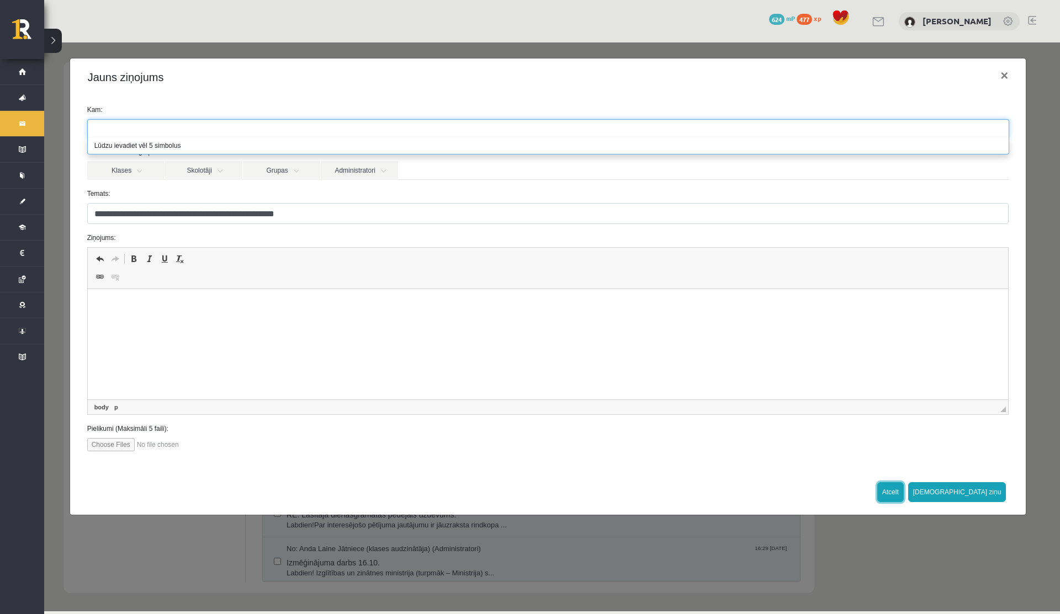
click at [904, 497] on button "Atcelt" at bounding box center [890, 492] width 26 height 20
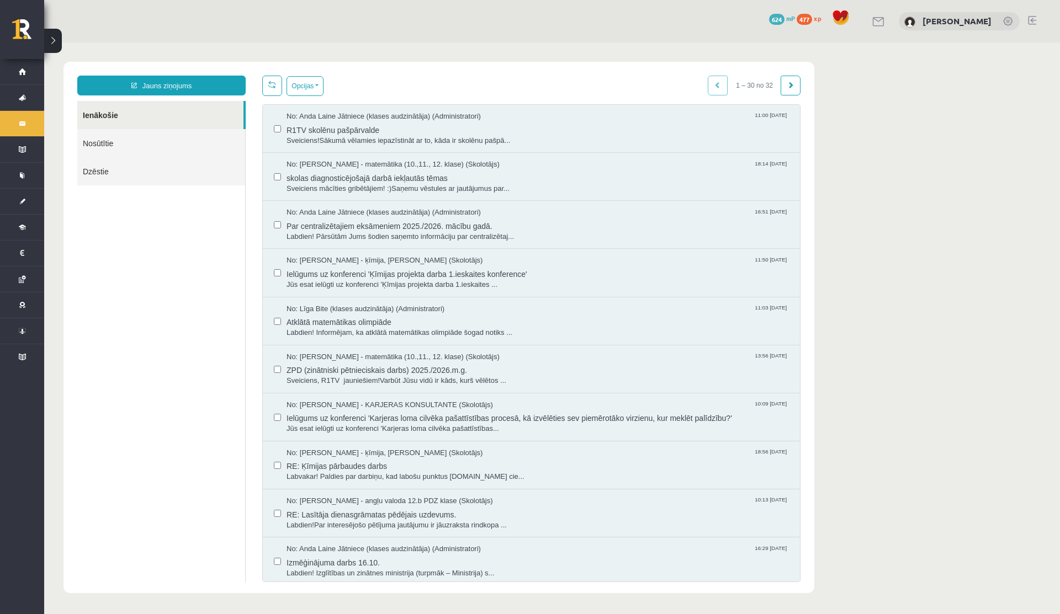
click at [116, 140] on link "Nosūtītie" at bounding box center [161, 143] width 168 height 28
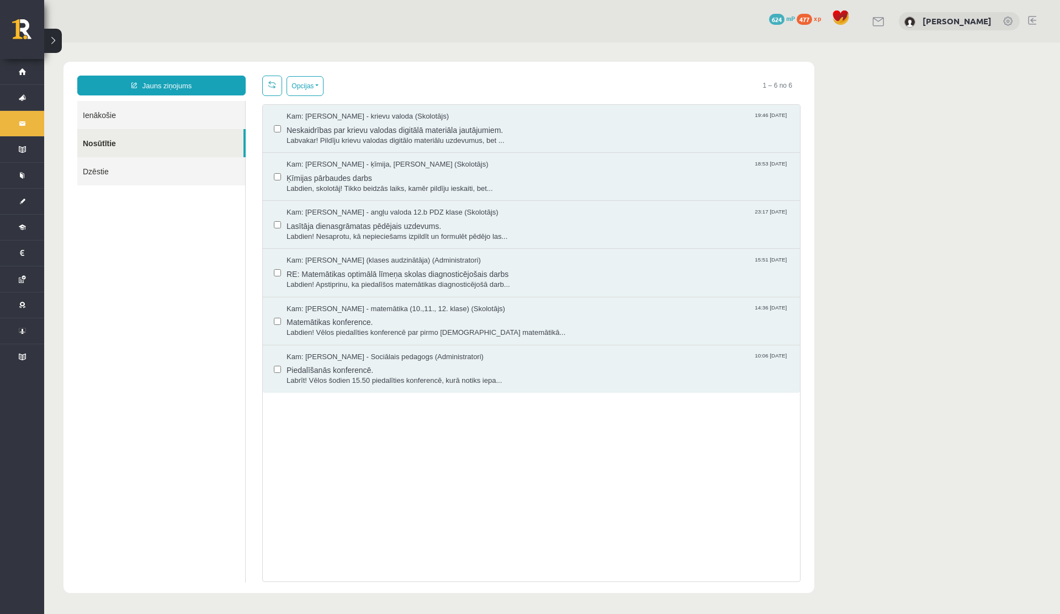
click at [103, 167] on link "Dzēstie" at bounding box center [161, 171] width 168 height 28
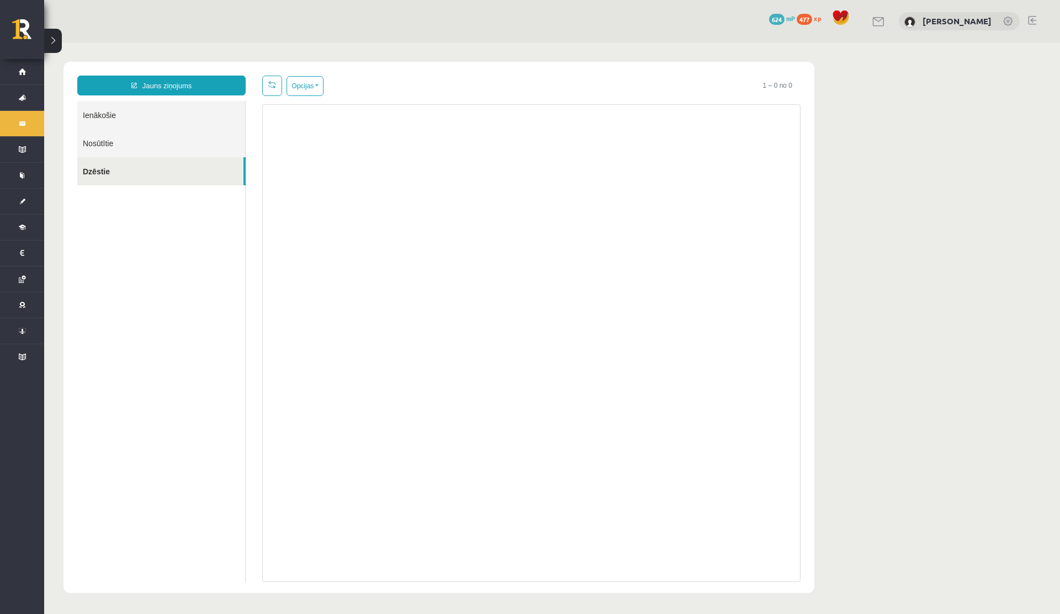
click at [109, 122] on link "Ienākošie" at bounding box center [161, 115] width 168 height 28
click at [109, 114] on link "Ienākošie" at bounding box center [161, 115] width 168 height 28
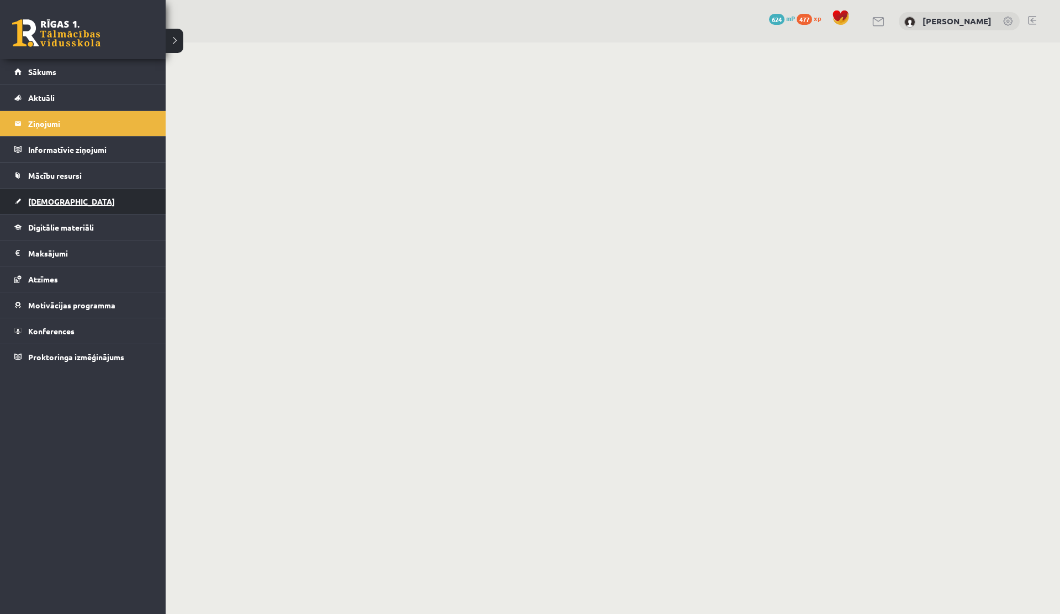
click at [38, 210] on link "[DEMOGRAPHIC_DATA]" at bounding box center [82, 201] width 137 height 25
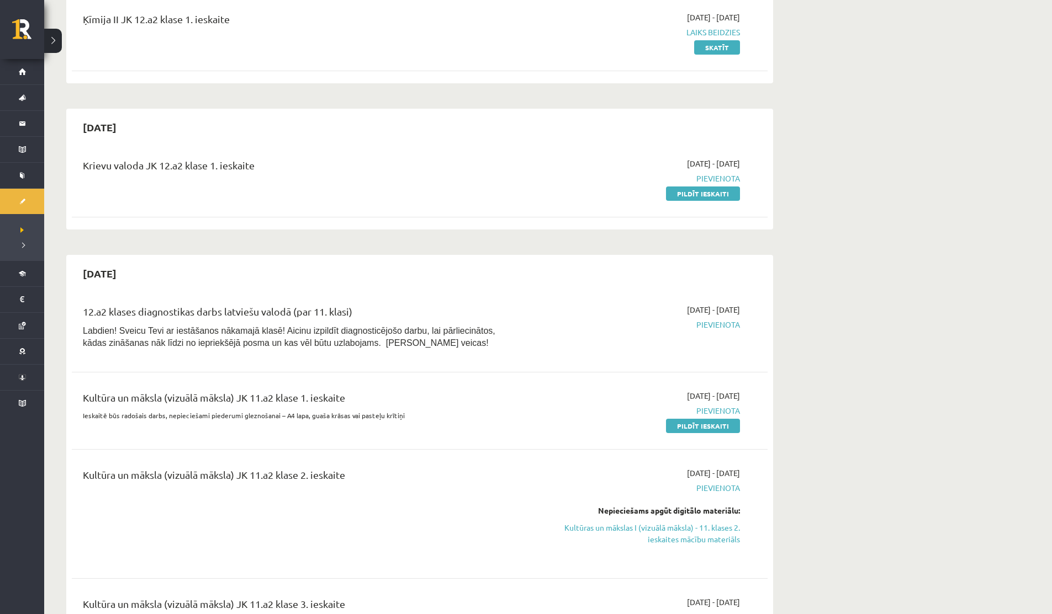
scroll to position [148, 0]
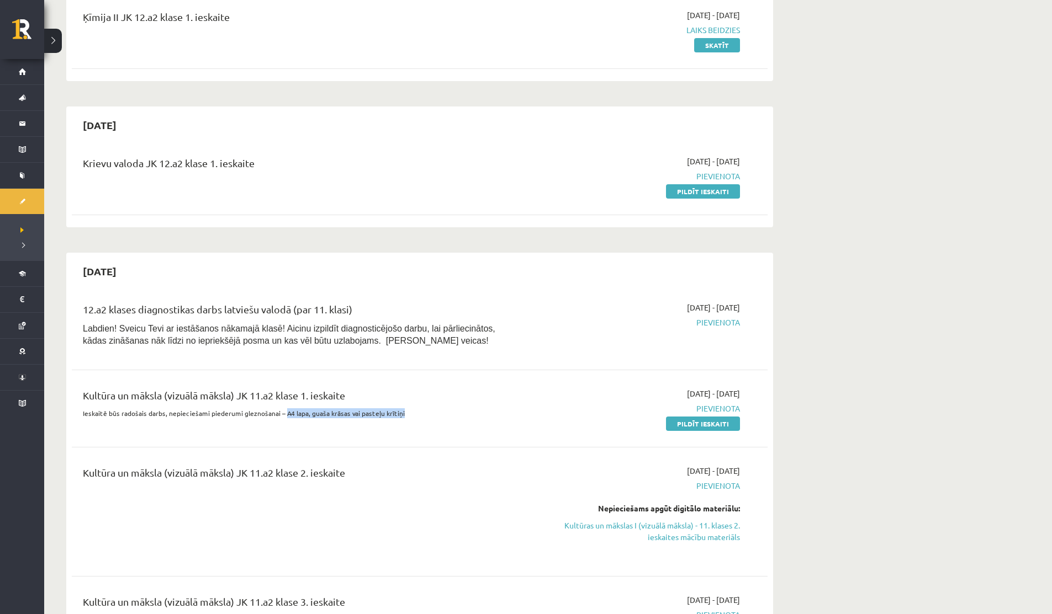
drag, startPoint x: 282, startPoint y: 414, endPoint x: 397, endPoint y: 413, distance: 115.9
click at [397, 413] on p "Ieskaitē būs radošais darbs, nepieciešami piederumi gleznošanai – A4 lapa, guaš…" at bounding box center [299, 413] width 432 height 10
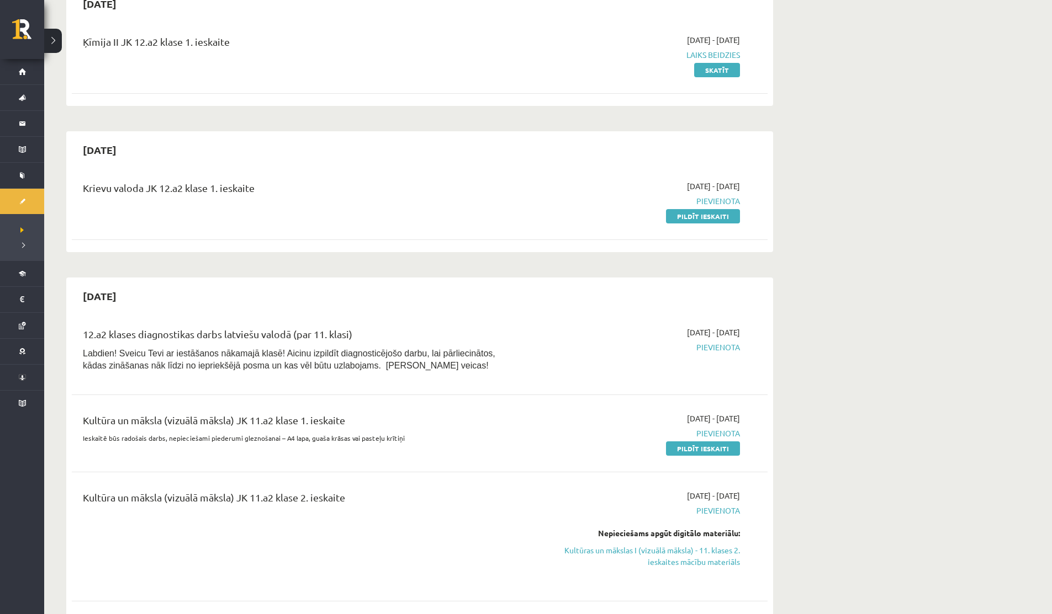
scroll to position [122, 0]
drag, startPoint x: 199, startPoint y: 371, endPoint x: 285, endPoint y: 364, distance: 85.9
click at [284, 364] on span "Labdien! Sveicu Tevi ar iestāšanos nākamajā klasē! Aicinu izpildīt diagnosticēj…" at bounding box center [289, 362] width 412 height 22
click at [285, 364] on span "Labdien! Sveicu Tevi ar iestāšanos nākamajā klasē! Aicinu izpildīt diagnosticēj…" at bounding box center [289, 362] width 412 height 22
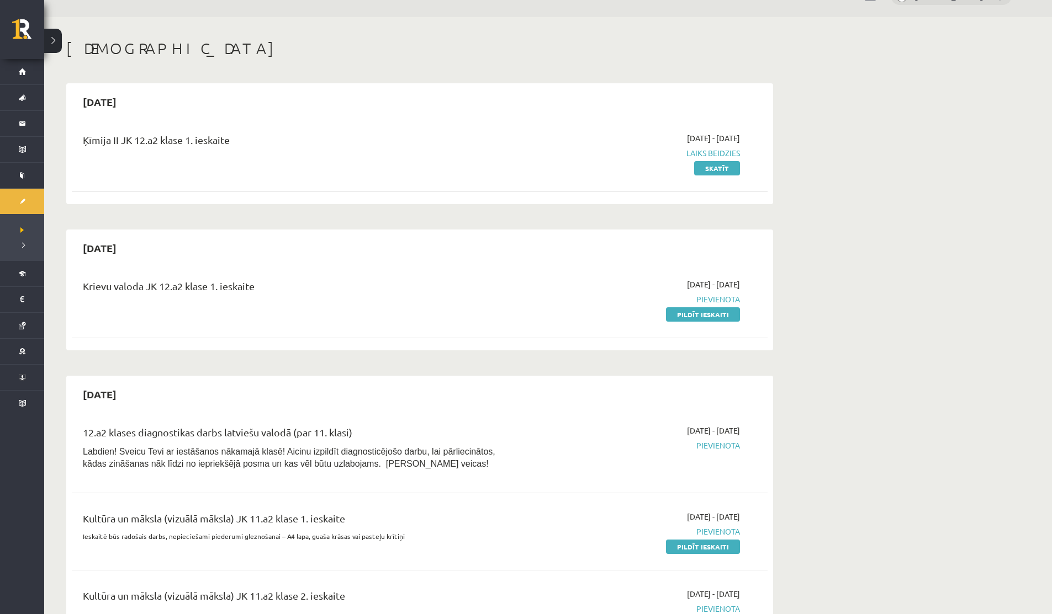
scroll to position [0, 0]
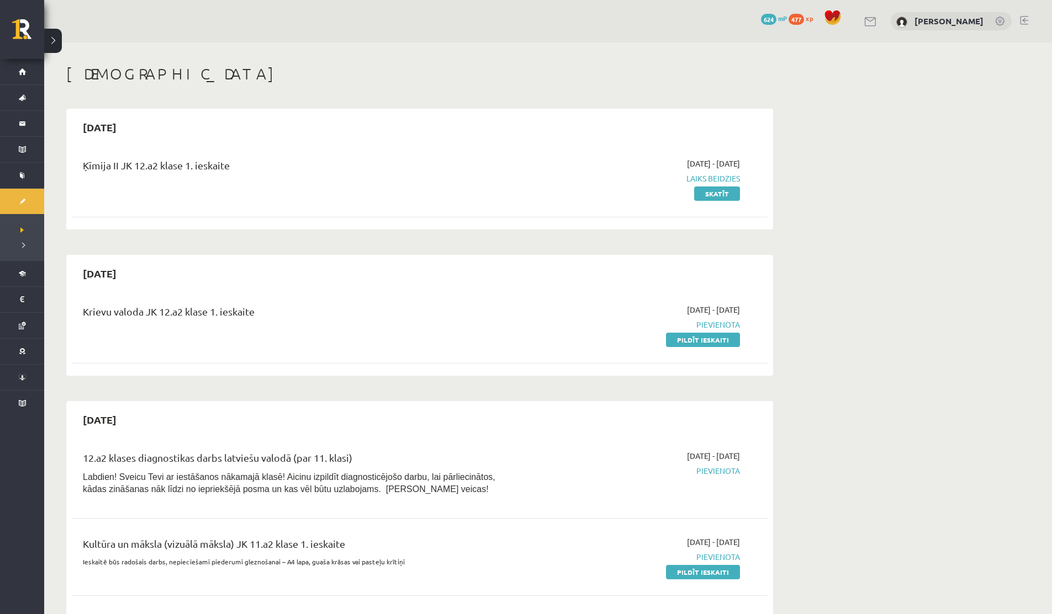
click at [891, 17] on div "[PERSON_NAME]" at bounding box center [950, 21] width 121 height 19
click at [866, 23] on link at bounding box center [870, 21] width 13 height 9
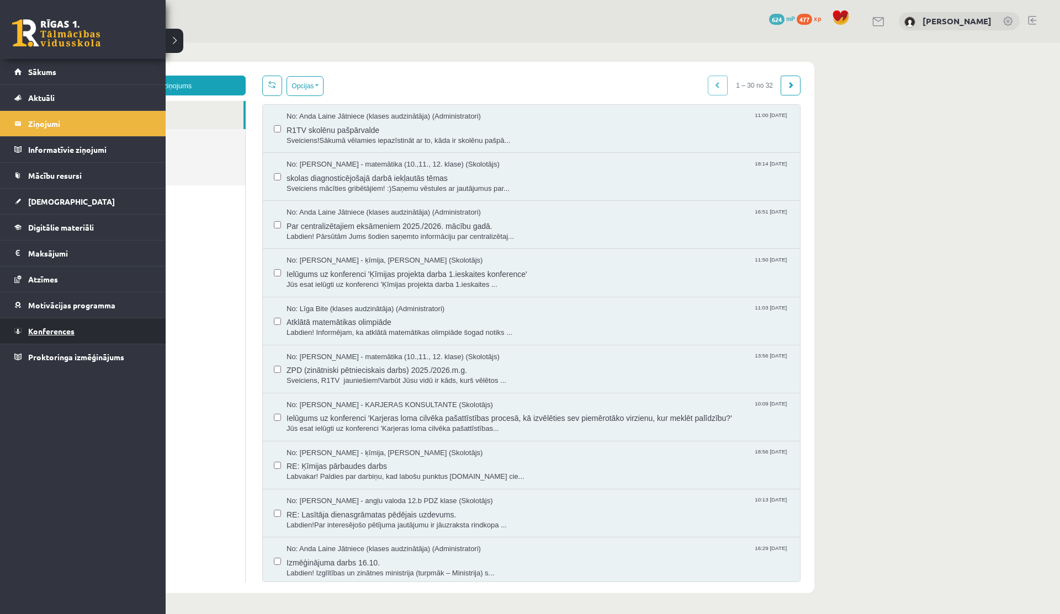
click at [56, 326] on link "Konferences" at bounding box center [82, 330] width 137 height 25
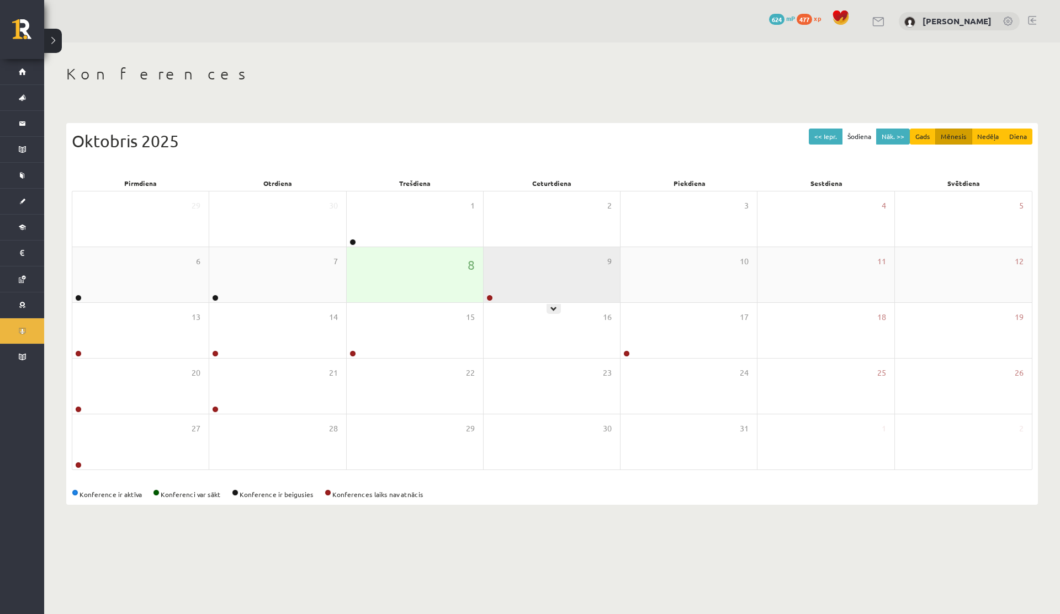
click at [501, 284] on div "9" at bounding box center [552, 274] width 136 height 55
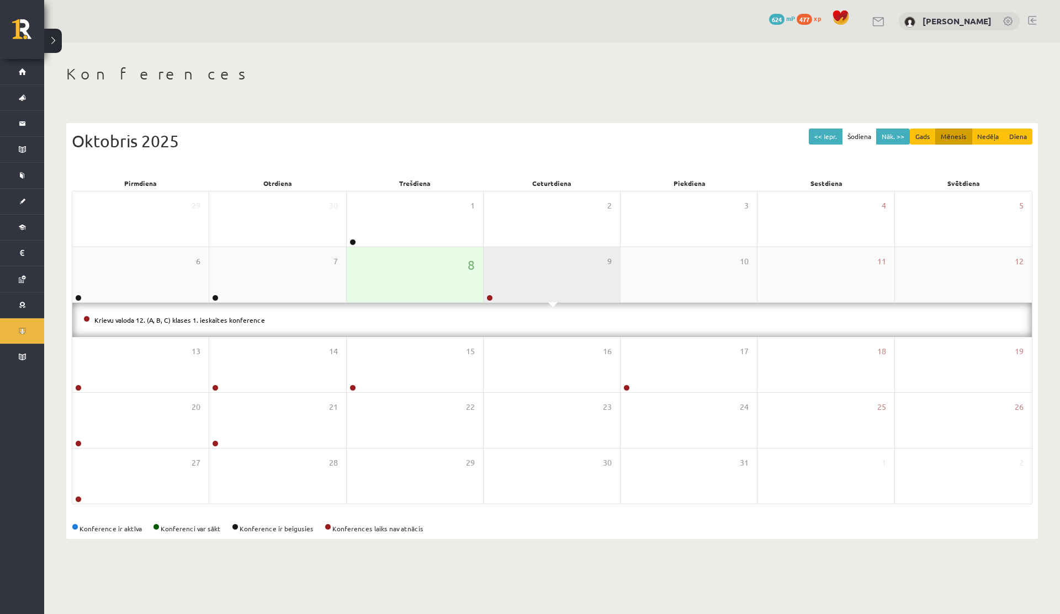
click at [501, 284] on div "9" at bounding box center [552, 274] width 136 height 55
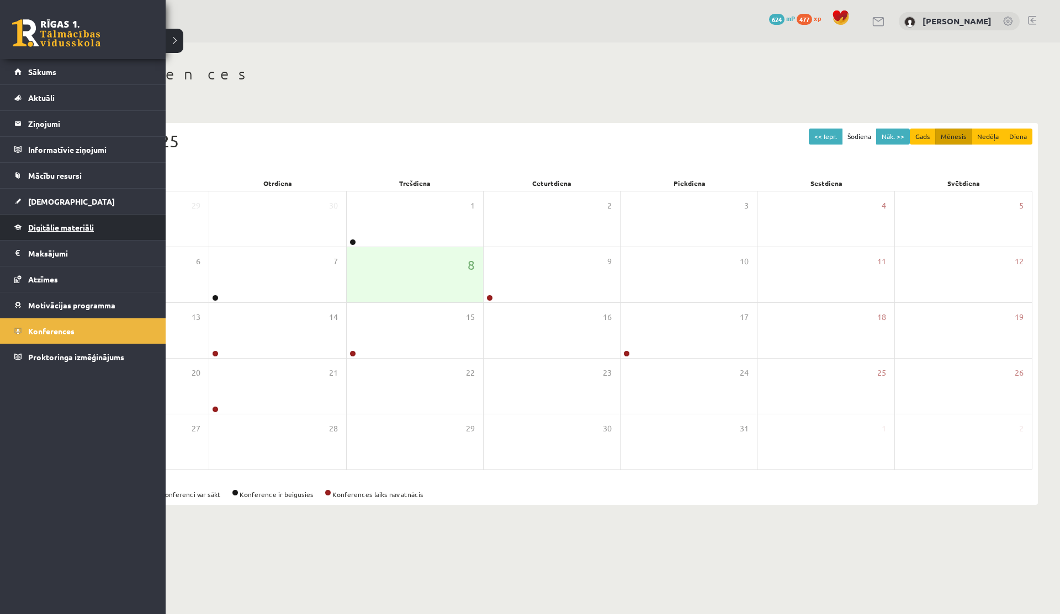
click at [68, 223] on span "Digitālie materiāli" at bounding box center [61, 227] width 66 height 10
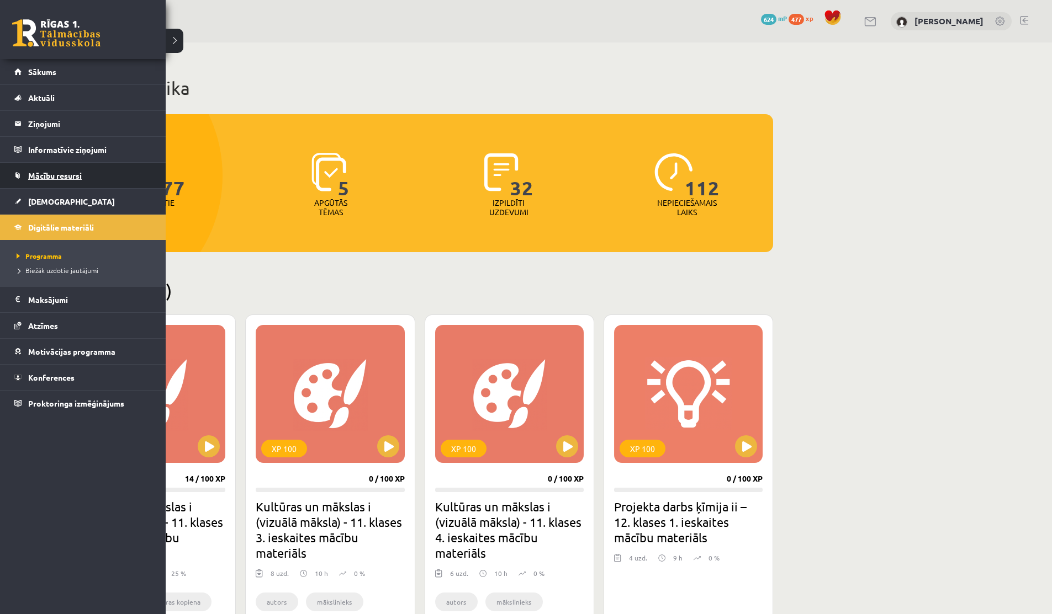
click at [47, 187] on link "Mācību resursi" at bounding box center [82, 175] width 137 height 25
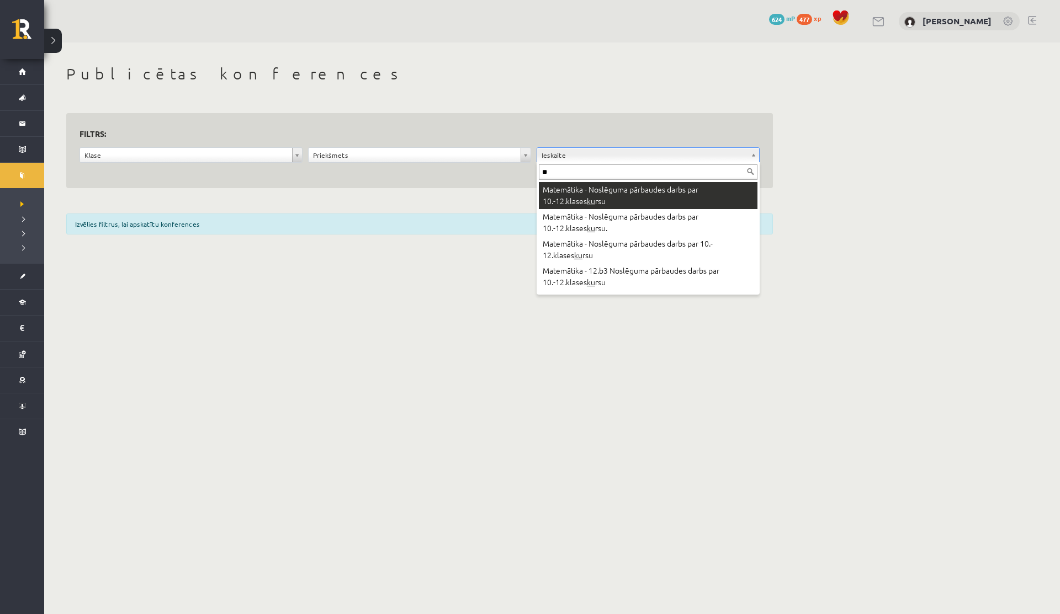
type input "*"
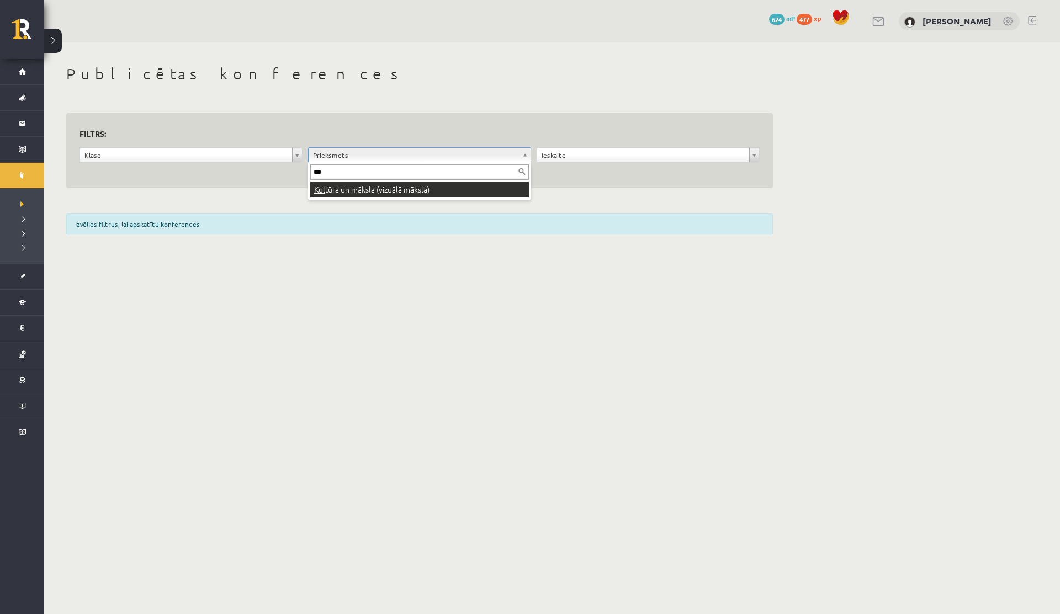
type input "***"
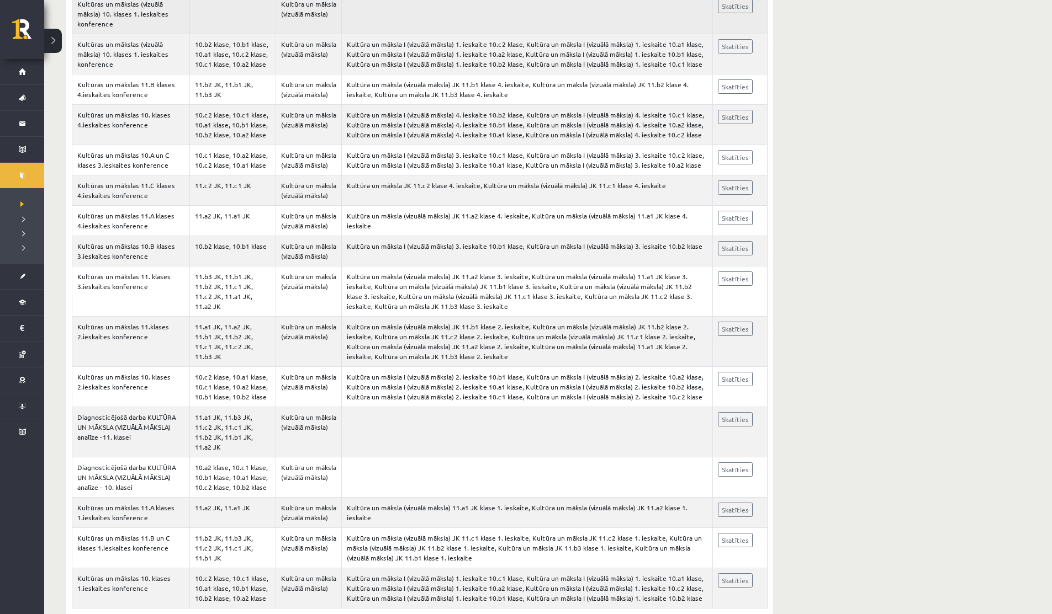
scroll to position [317, 0]
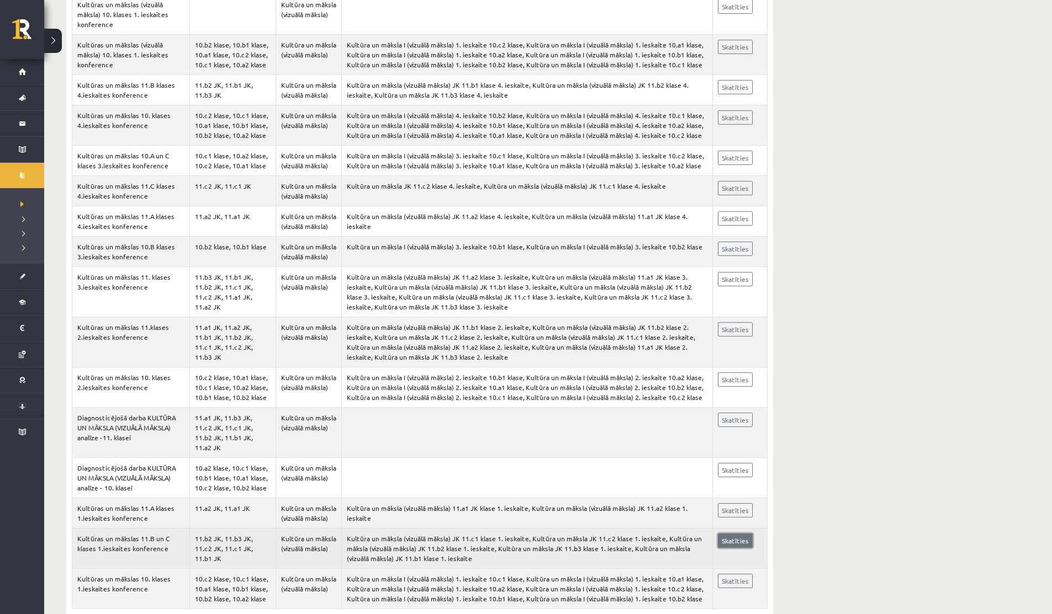
click at [736, 534] on link "Skatīties" at bounding box center [735, 541] width 35 height 14
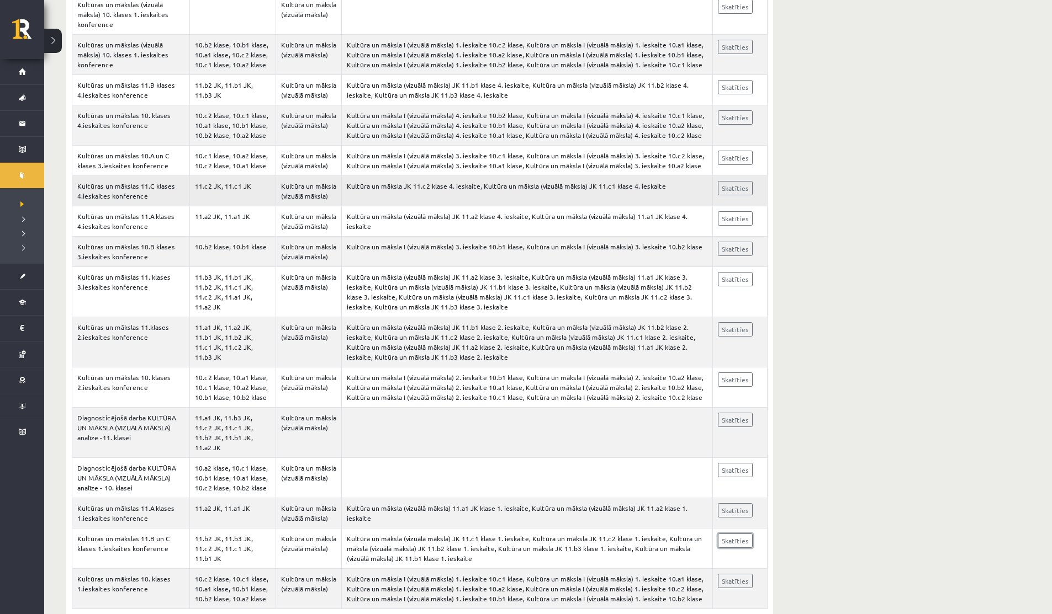
scroll to position [0, 0]
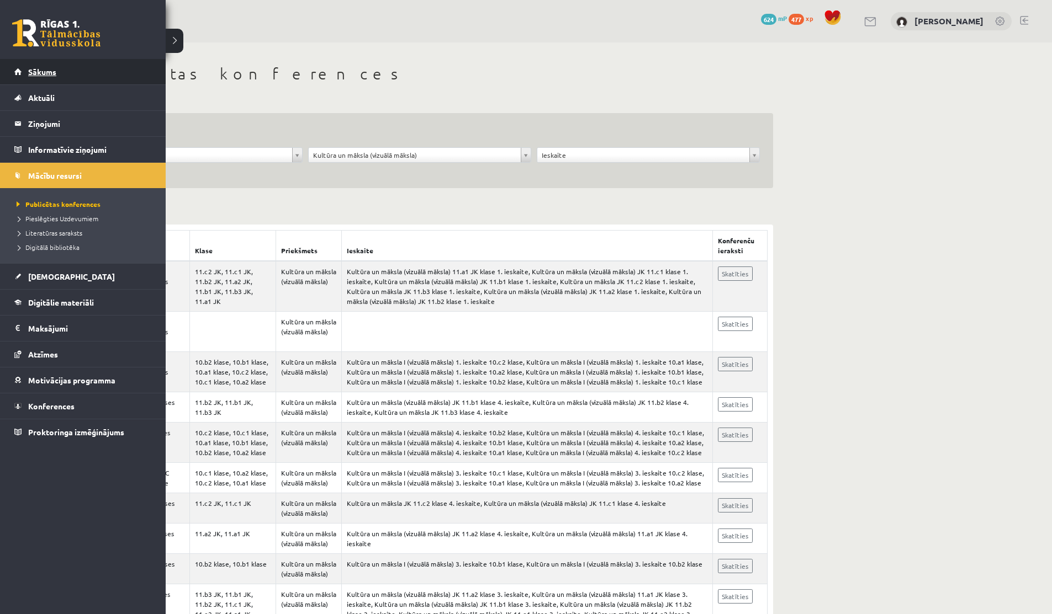
click at [29, 73] on span "Sākums" at bounding box center [42, 72] width 28 height 10
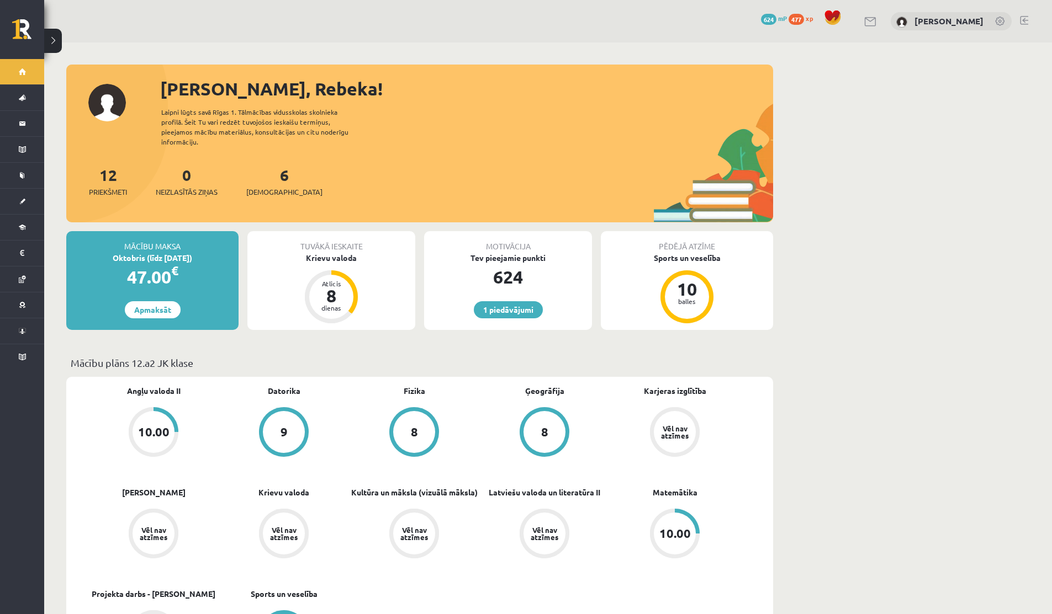
click at [866, 23] on link at bounding box center [870, 21] width 13 height 9
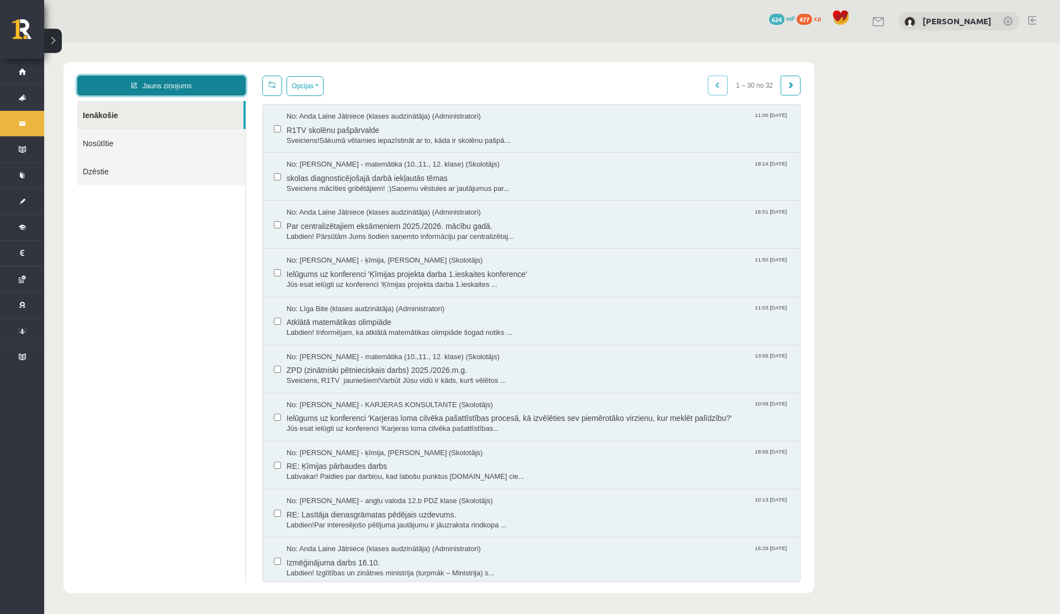
click at [208, 92] on link "Jauns ziņojums" at bounding box center [161, 86] width 168 height 20
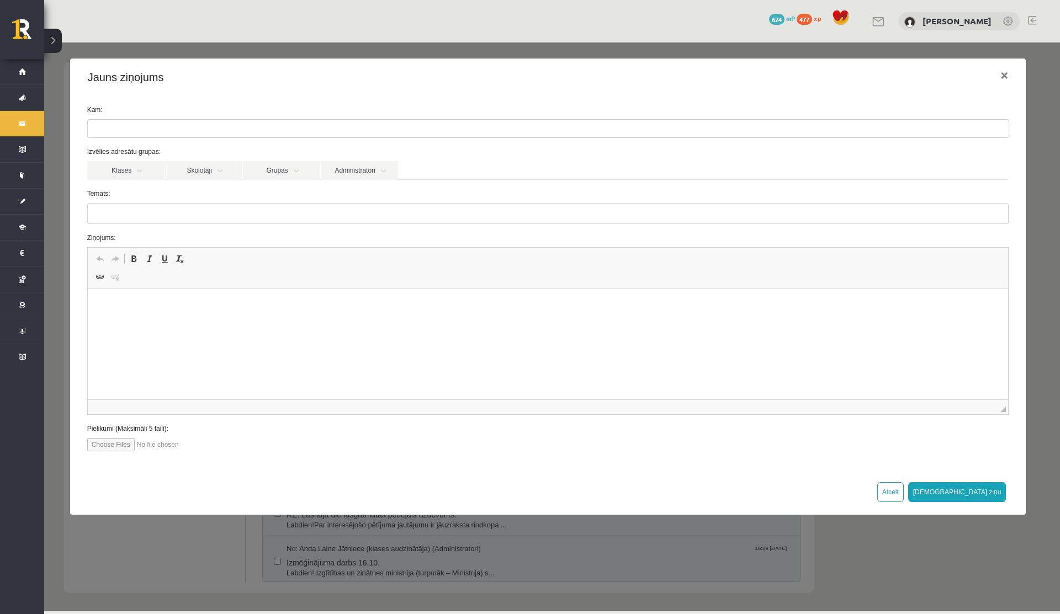
click at [209, 137] on ul at bounding box center [548, 129] width 921 height 18
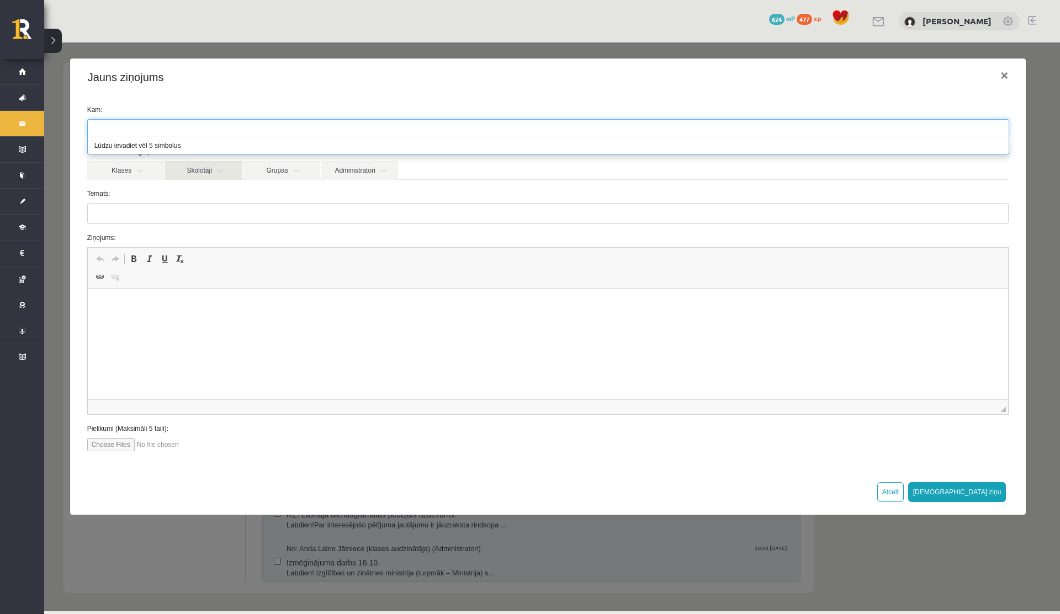
click at [203, 165] on link "Skolotāji" at bounding box center [203, 170] width 77 height 19
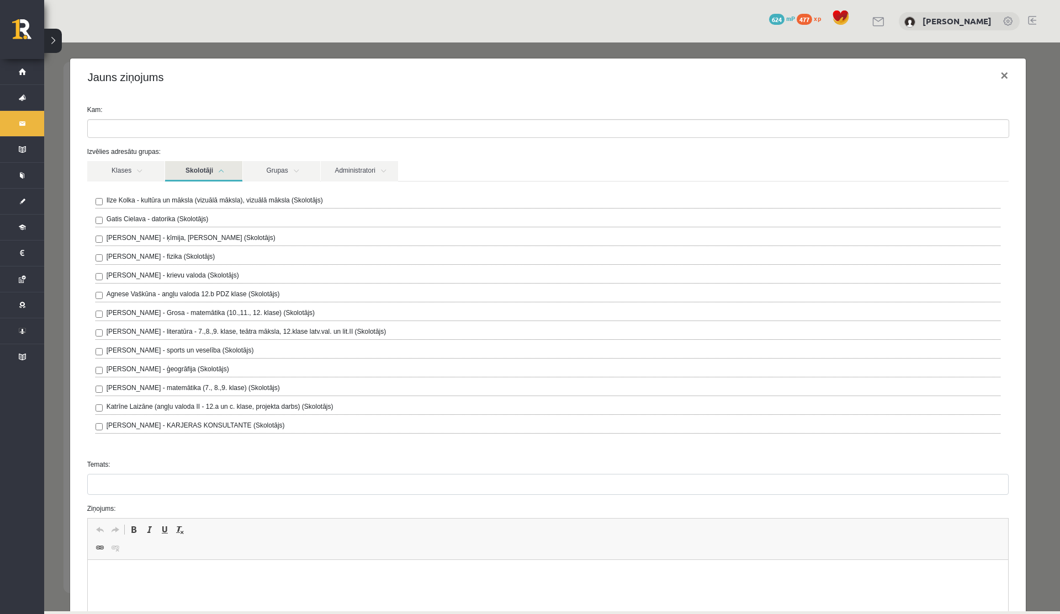
click at [149, 200] on label "Ilze Kolka - kultūra un māksla (vizuālā māksla), vizuālā māksla (Skolotājs)" at bounding box center [215, 200] width 216 height 10
click at [193, 186] on div "[PERSON_NAME] - kultūra un māksla (vizuālā māksla), vizuālā māksla (Skolotājs) …" at bounding box center [548, 316] width 922 height 269
click at [194, 179] on link "Skolotāji" at bounding box center [203, 171] width 77 height 20
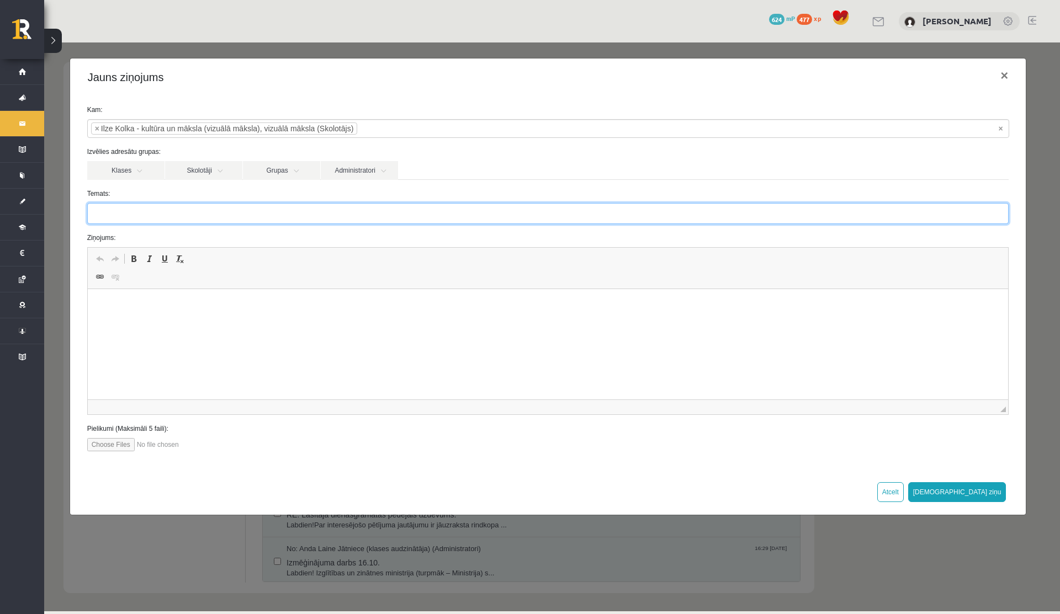
click at [178, 214] on input "Temats:" at bounding box center [548, 213] width 922 height 21
type input "*"
type input "**********"
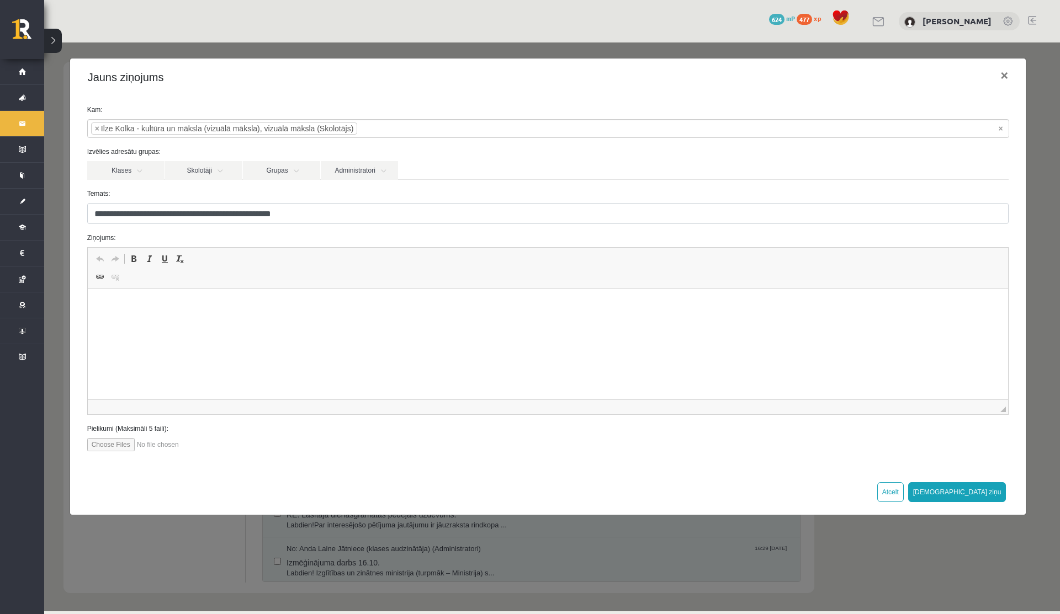
click at [116, 308] on p "Editor, wiswyg-editor-47433870803600-1759939911-958" at bounding box center [547, 306] width 899 height 12
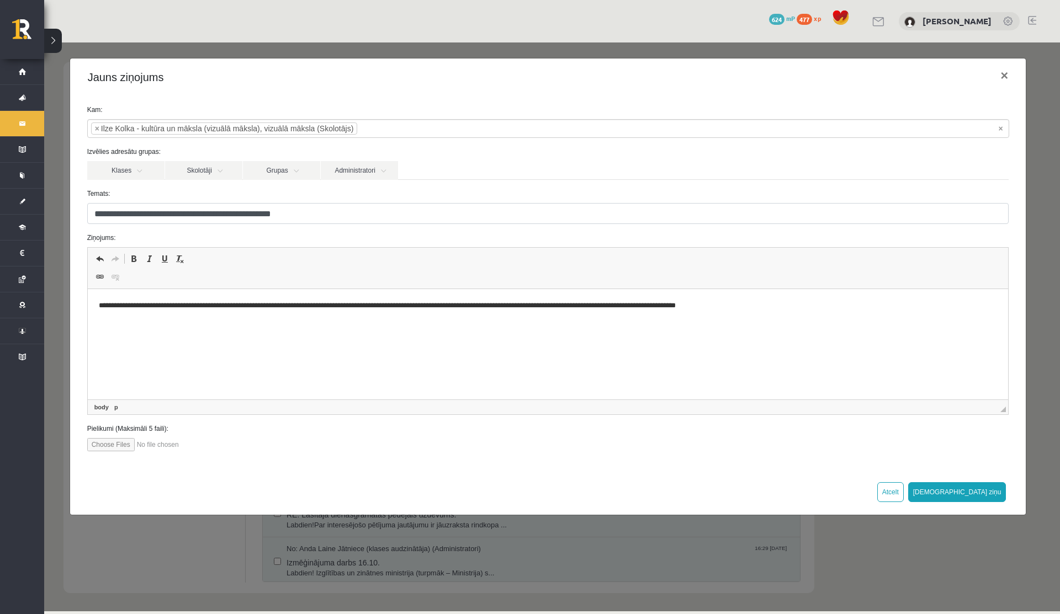
click at [555, 305] on p "**********" at bounding box center [547, 306] width 899 height 12
click at [698, 296] on html "**********" at bounding box center [547, 306] width 921 height 34
click at [707, 306] on p "**********" at bounding box center [547, 306] width 899 height 12
click at [732, 306] on p "**********" at bounding box center [547, 306] width 899 height 12
click at [215, 305] on p "**********" at bounding box center [547, 306] width 899 height 12
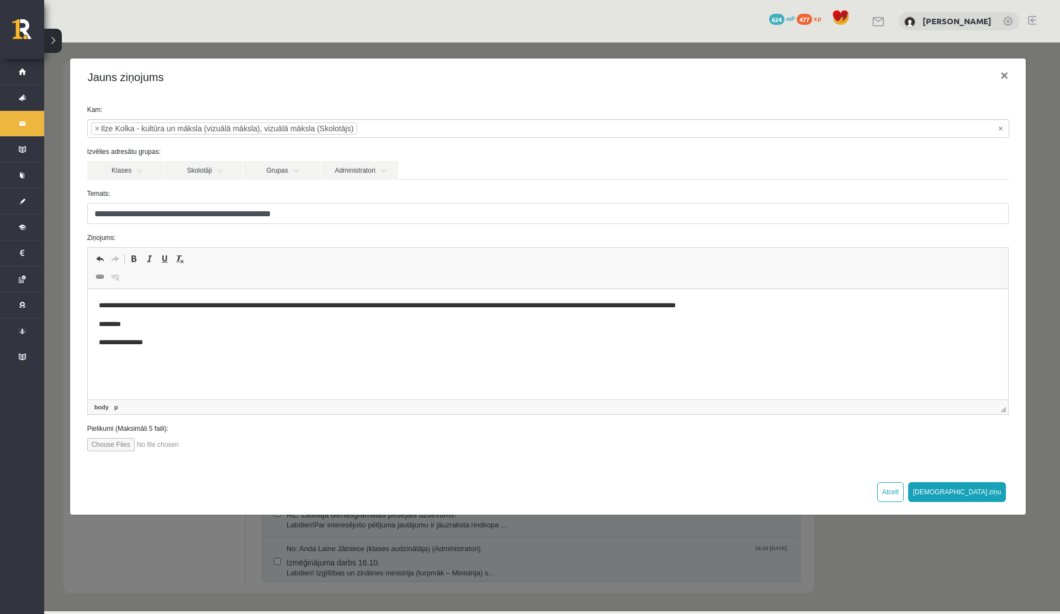
click at [209, 308] on p "**********" at bounding box center [547, 306] width 899 height 12
click at [225, 308] on p "**********" at bounding box center [547, 306] width 899 height 12
click at [273, 305] on p "**********" at bounding box center [547, 306] width 899 height 12
click at [353, 305] on p "**********" at bounding box center [547, 306] width 899 height 12
click at [359, 305] on p "**********" at bounding box center [547, 306] width 899 height 12
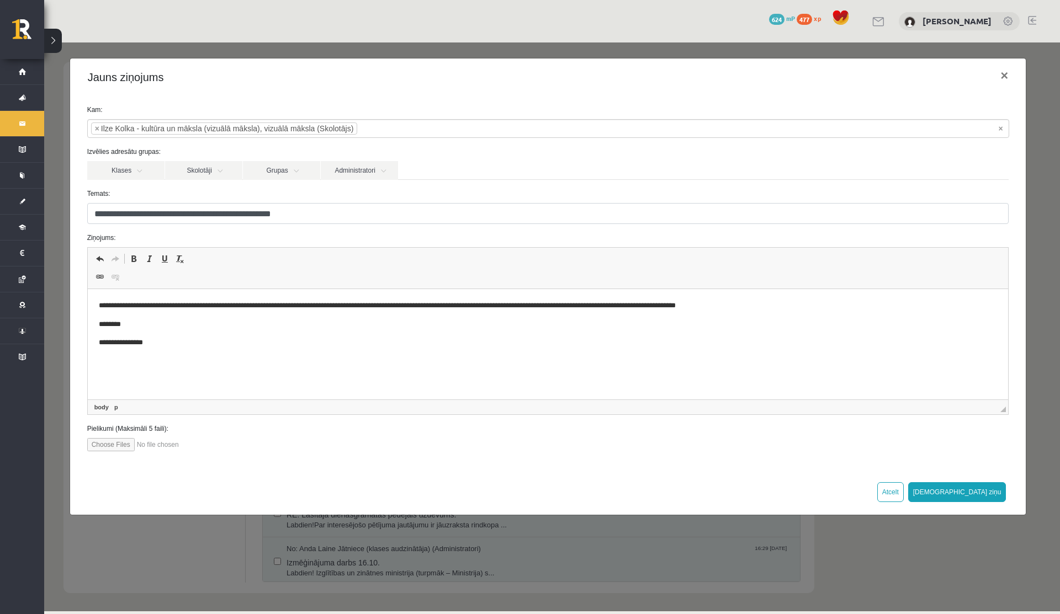
click at [734, 304] on p "**********" at bounding box center [547, 306] width 899 height 12
click at [747, 303] on p "**********" at bounding box center [547, 306] width 899 height 12
click at [720, 305] on p "**********" at bounding box center [547, 306] width 899 height 12
click at [725, 305] on p "**********" at bounding box center [547, 306] width 899 height 12
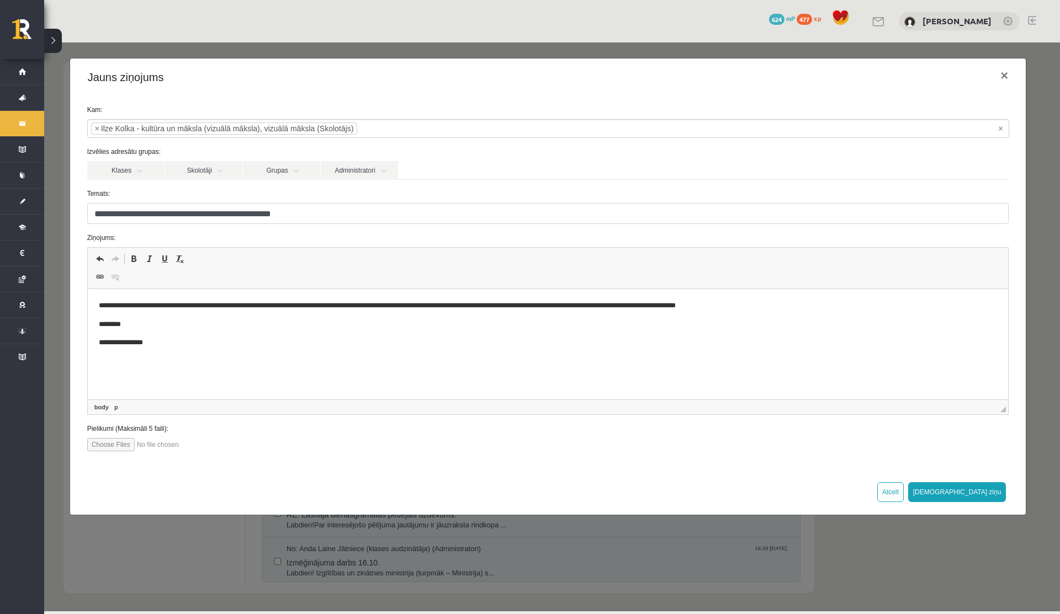
click at [736, 305] on p "**********" at bounding box center [547, 306] width 899 height 12
click at [118, 317] on body "**********" at bounding box center [547, 324] width 899 height 49
click at [171, 305] on p "**********" at bounding box center [547, 306] width 899 height 12
click at [153, 343] on p "**********" at bounding box center [547, 343] width 899 height 12
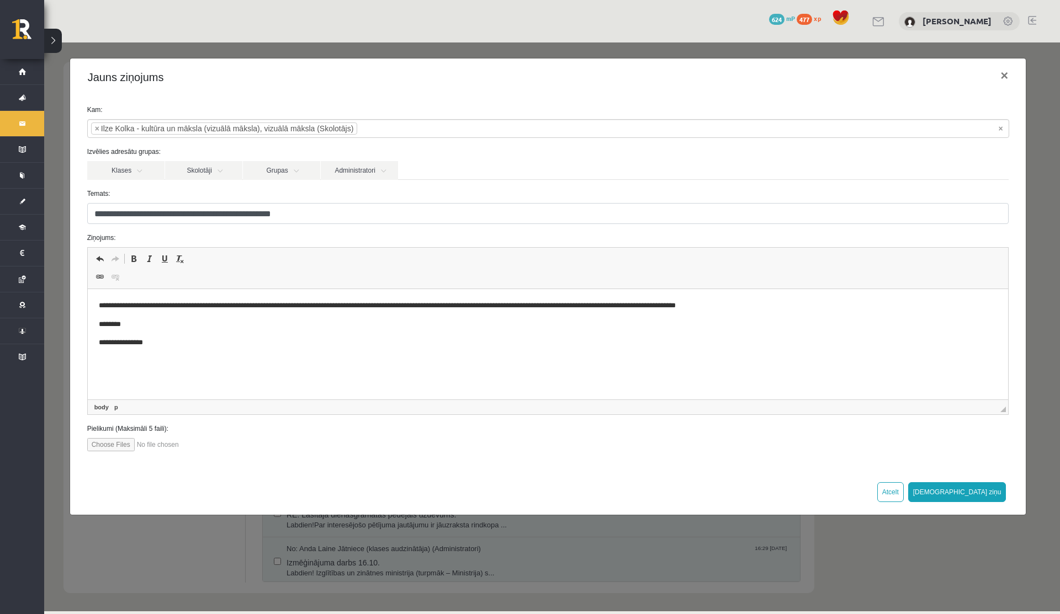
click at [159, 351] on html "**********" at bounding box center [547, 324] width 921 height 71
click at [131, 311] on p "**********" at bounding box center [547, 306] width 899 height 12
click at [336, 308] on p "**********" at bounding box center [547, 306] width 899 height 12
click at [363, 308] on p "**********" at bounding box center [547, 306] width 899 height 12
click at [360, 309] on p "**********" at bounding box center [547, 306] width 899 height 12
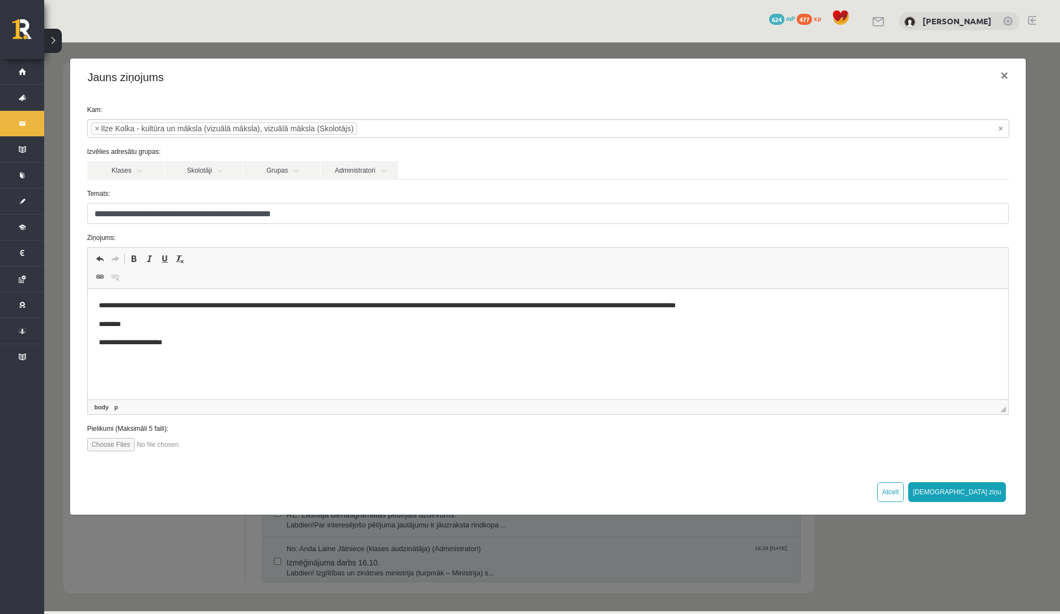
click at [347, 307] on p "**********" at bounding box center [547, 306] width 899 height 12
click at [358, 307] on p "**********" at bounding box center [547, 306] width 899 height 12
click at [548, 310] on p "**********" at bounding box center [547, 306] width 899 height 12
click at [417, 334] on body "**********" at bounding box center [547, 324] width 899 height 49
click at [486, 309] on p "**********" at bounding box center [547, 306] width 899 height 12
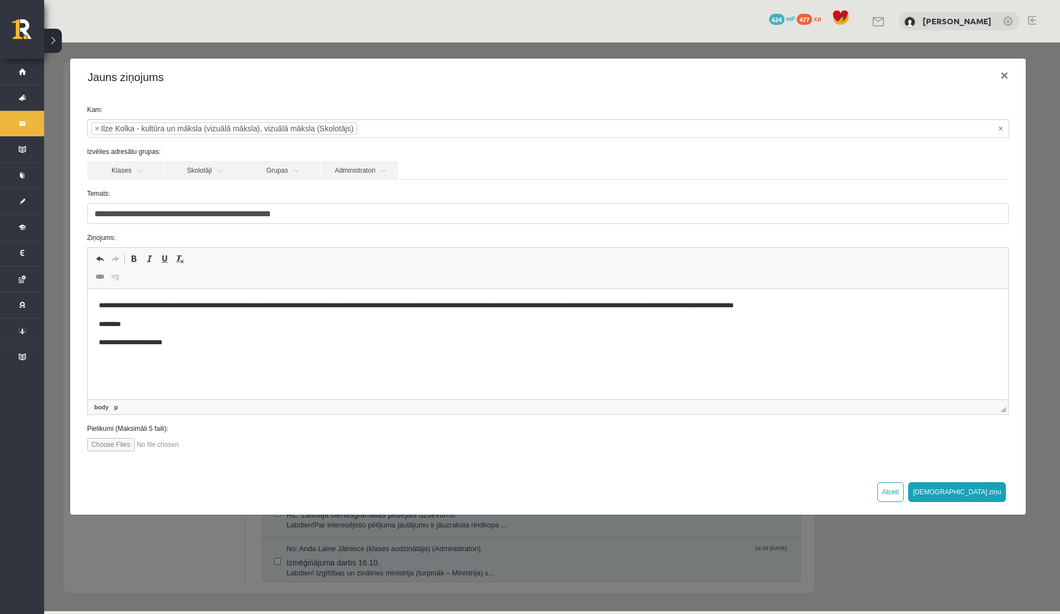
click at [505, 325] on p "********" at bounding box center [547, 325] width 899 height 12
click at [814, 307] on p "**********" at bounding box center [547, 306] width 899 height 12
click at [201, 306] on p "**********" at bounding box center [547, 306] width 899 height 12
click at [272, 306] on p "**********" at bounding box center [547, 306] width 899 height 12
click at [305, 307] on p "**********" at bounding box center [547, 306] width 899 height 12
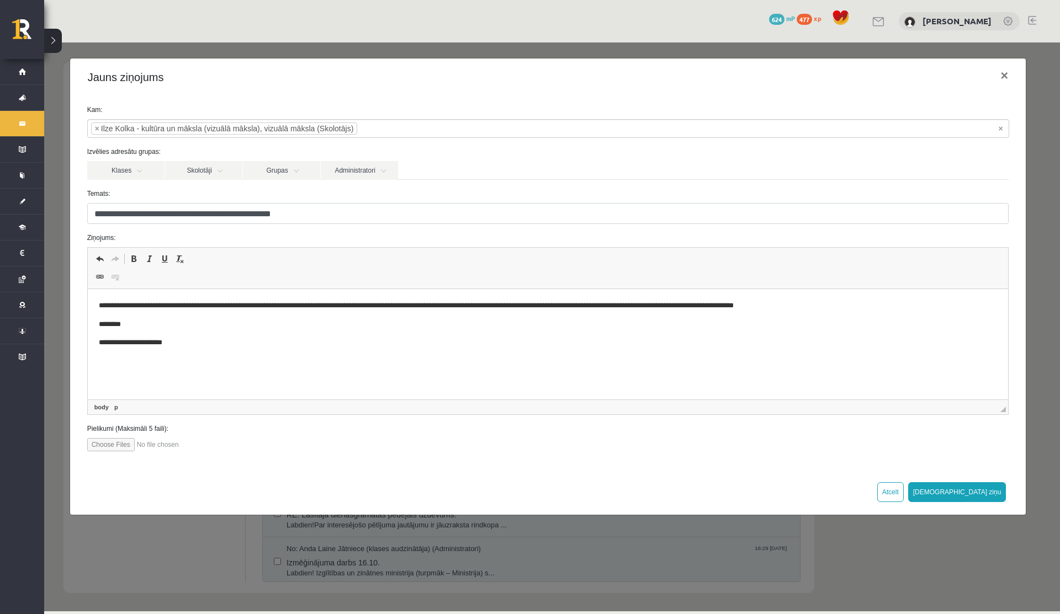
click at [361, 306] on p "**********" at bounding box center [547, 306] width 899 height 12
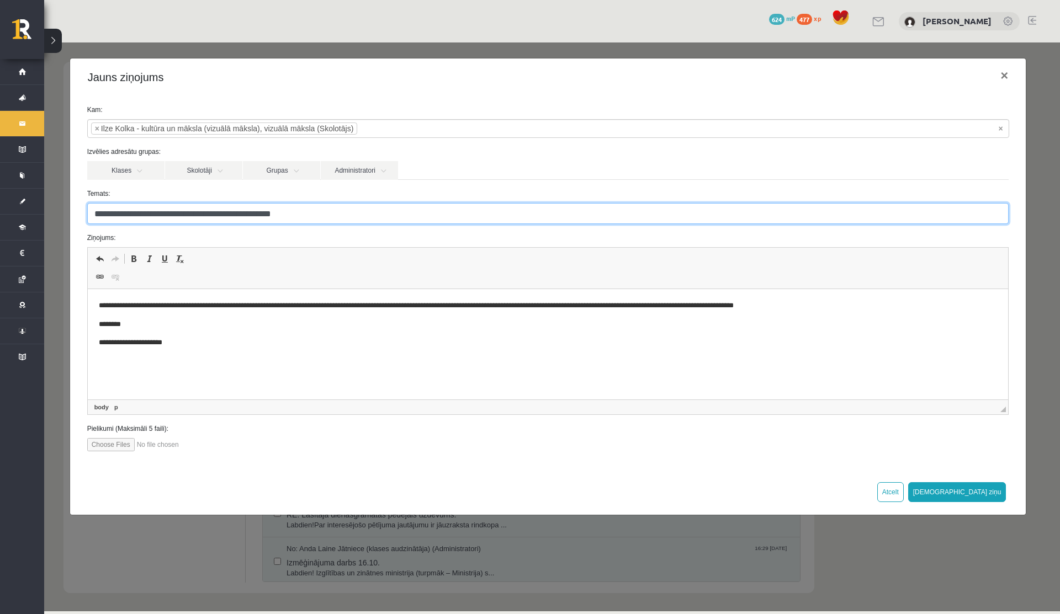
click at [164, 214] on input "**********" at bounding box center [548, 213] width 922 height 21
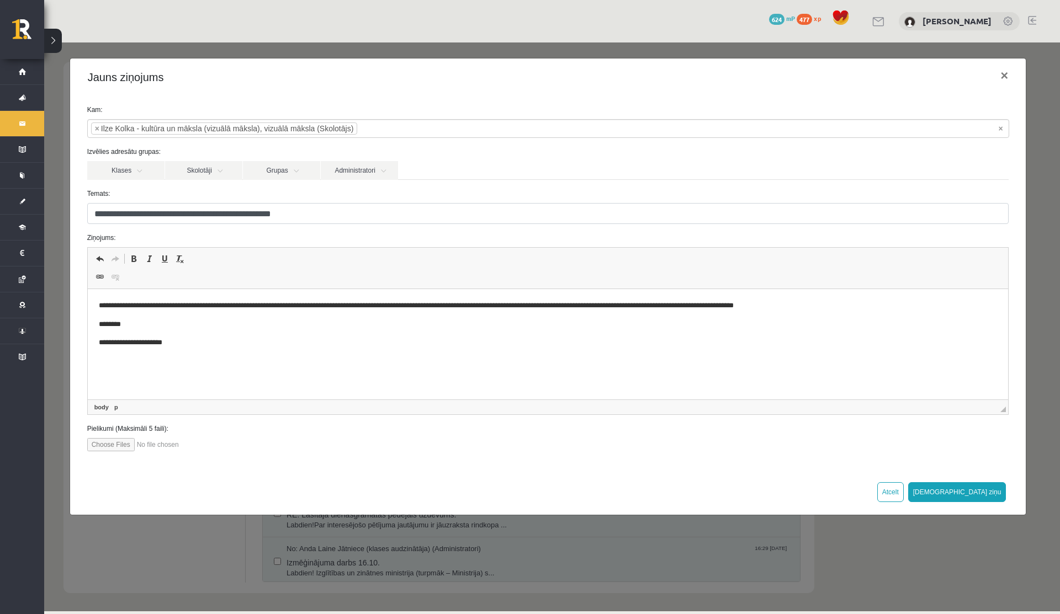
click at [323, 310] on p "**********" at bounding box center [547, 306] width 899 height 12
click at [284, 319] on p "********" at bounding box center [547, 325] width 899 height 12
click at [374, 308] on p "**********" at bounding box center [547, 306] width 899 height 12
click at [628, 307] on p "**********" at bounding box center [547, 306] width 899 height 12
click at [809, 306] on p "**********" at bounding box center [547, 306] width 899 height 12
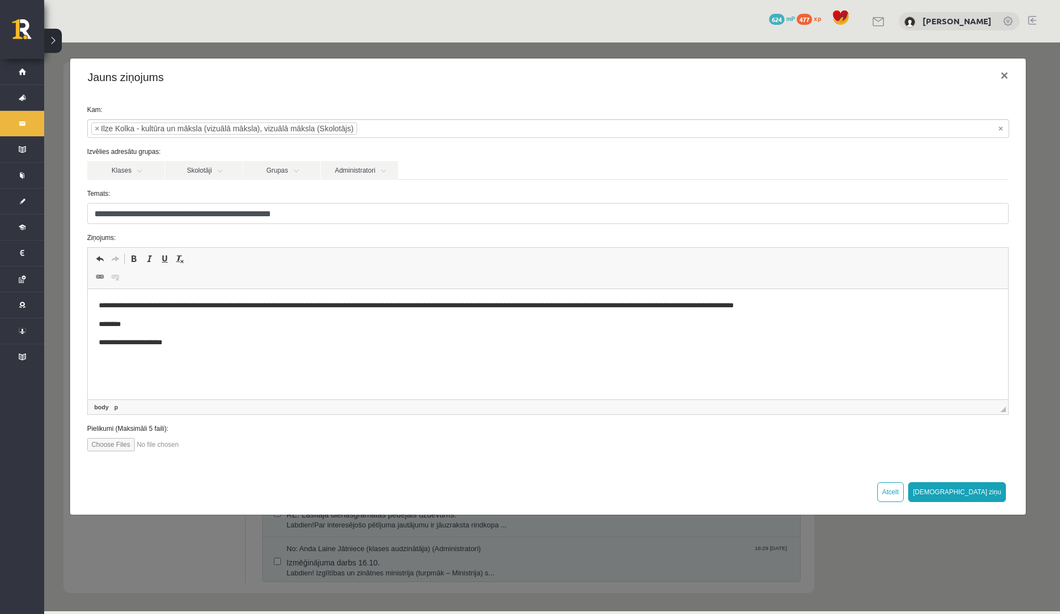
click at [694, 310] on p "**********" at bounding box center [547, 306] width 899 height 12
click at [806, 302] on p "**********" at bounding box center [547, 306] width 899 height 12
click at [147, 312] on body "**********" at bounding box center [547, 324] width 899 height 49
click at [178, 344] on p "**********" at bounding box center [547, 343] width 899 height 12
click at [131, 310] on p "**********" at bounding box center [547, 306] width 899 height 12
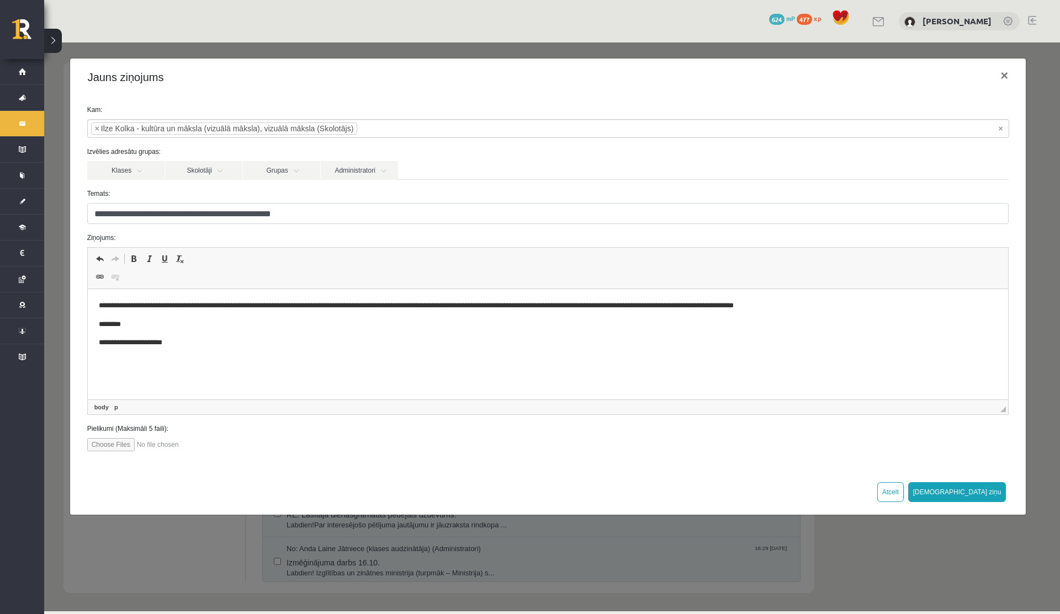
click at [384, 307] on p "**********" at bounding box center [547, 306] width 899 height 12
click at [818, 312] on body "**********" at bounding box center [547, 324] width 899 height 49
click at [740, 307] on p "**********" at bounding box center [547, 306] width 899 height 12
click at [741, 307] on p "**********" at bounding box center [547, 306] width 899 height 12
click at [409, 306] on p "**********" at bounding box center [547, 306] width 899 height 12
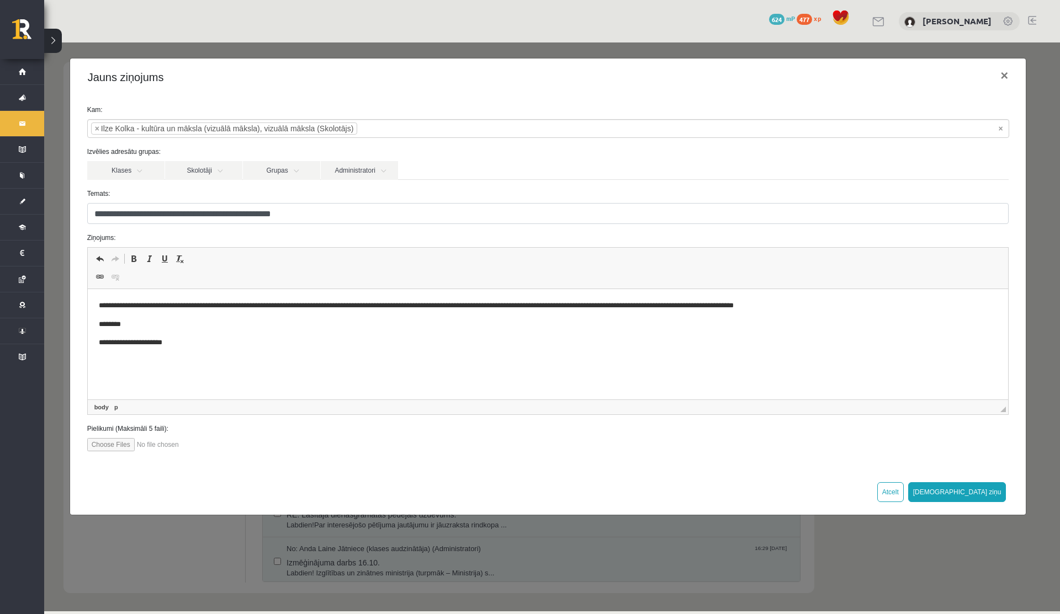
click at [530, 308] on p "**********" at bounding box center [547, 306] width 899 height 12
click at [614, 315] on body "**********" at bounding box center [547, 324] width 899 height 49
click at [631, 307] on p "**********" at bounding box center [547, 306] width 899 height 12
click at [814, 305] on p "**********" at bounding box center [547, 306] width 899 height 12
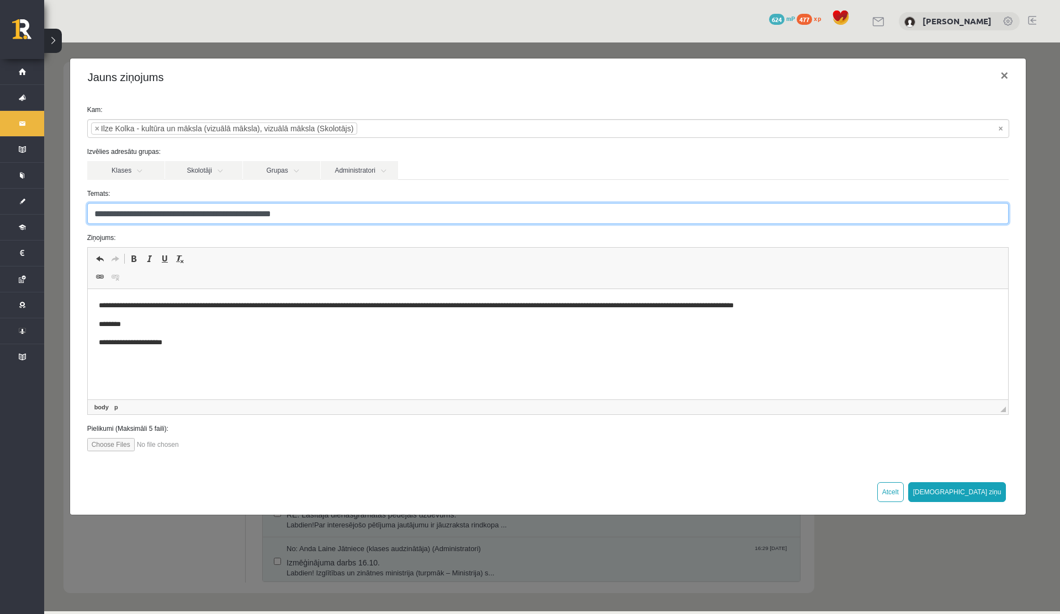
click at [177, 214] on input "**********" at bounding box center [548, 213] width 922 height 21
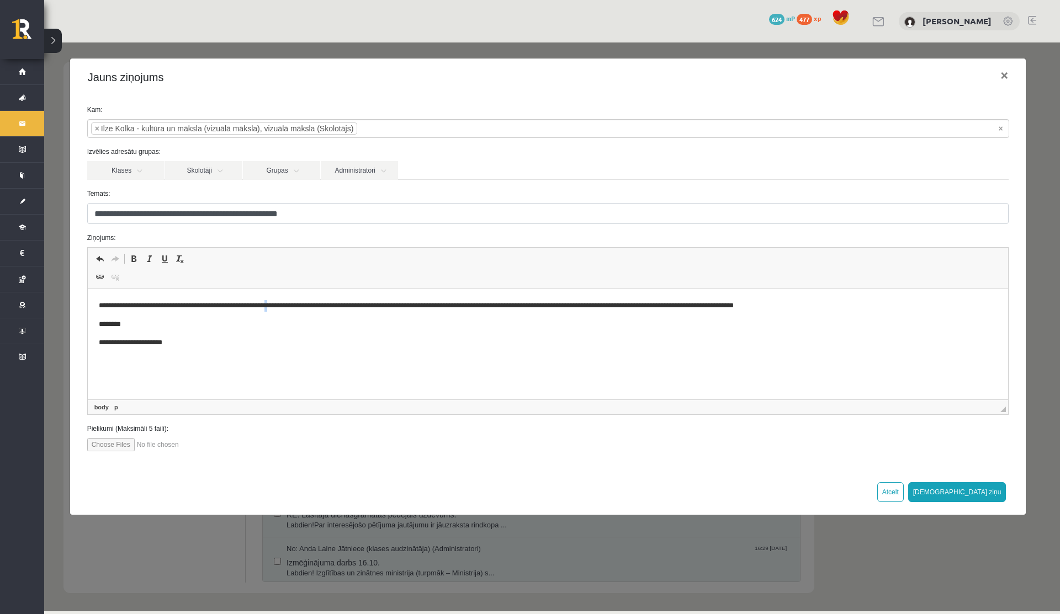
click at [278, 311] on p "**********" at bounding box center [547, 306] width 899 height 12
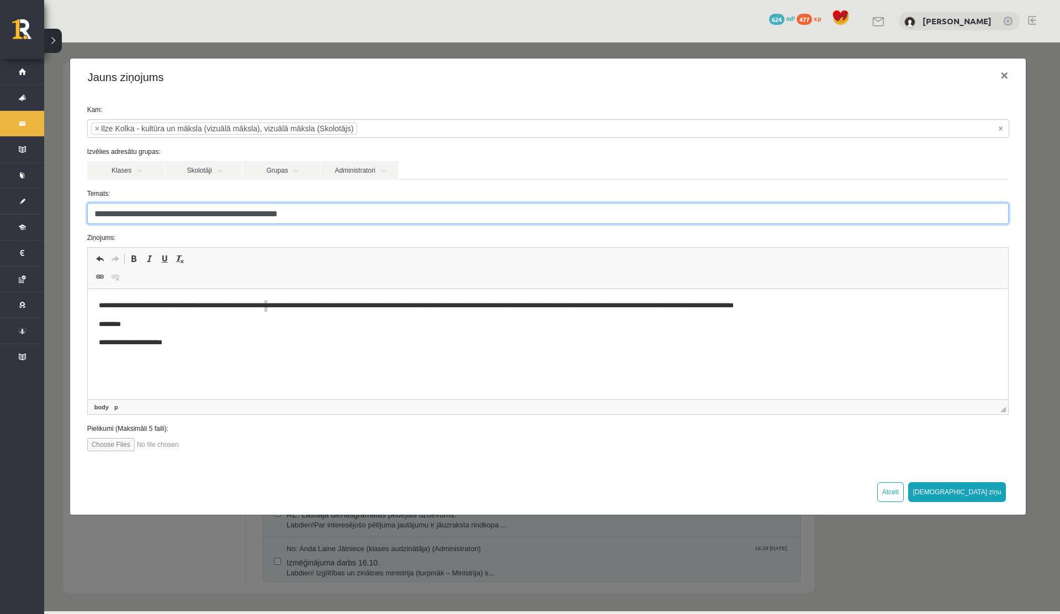
click at [187, 214] on input "**********" at bounding box center [548, 213] width 922 height 21
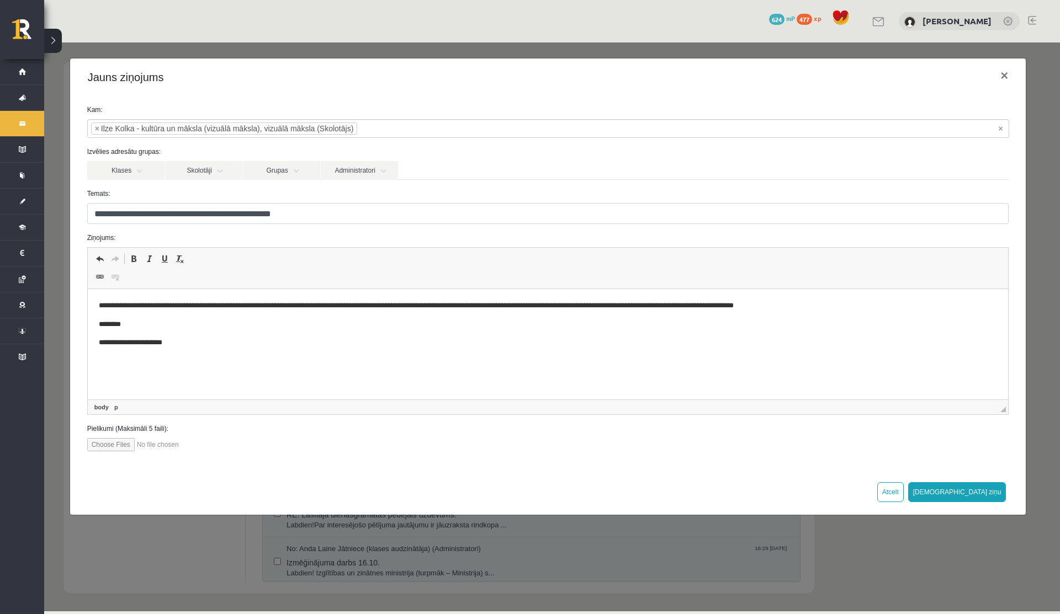
click at [171, 307] on p "**********" at bounding box center [547, 306] width 899 height 12
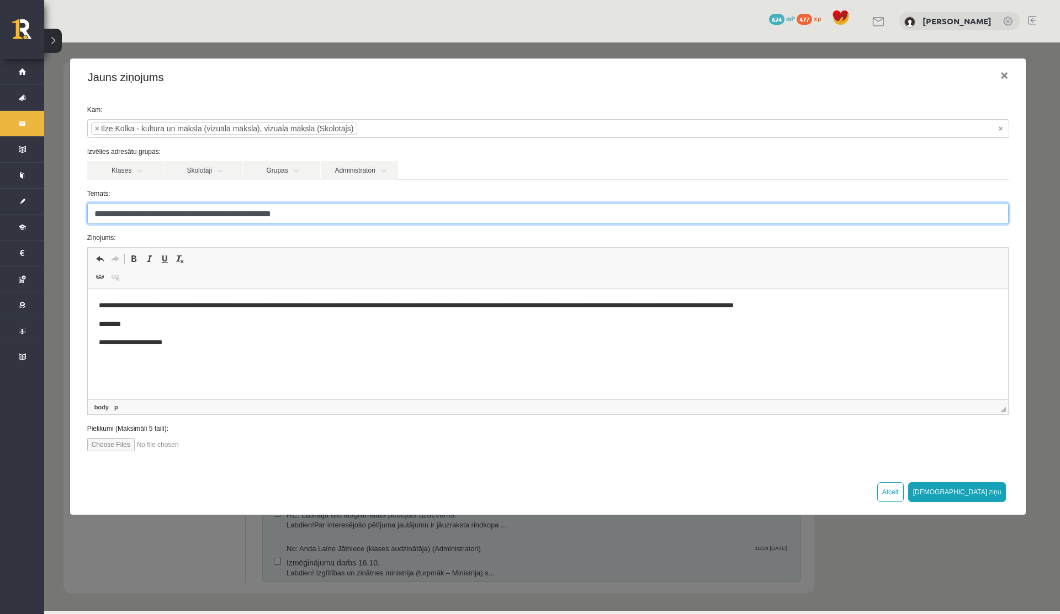
click at [177, 214] on input "**********" at bounding box center [548, 213] width 922 height 21
type input "**********"
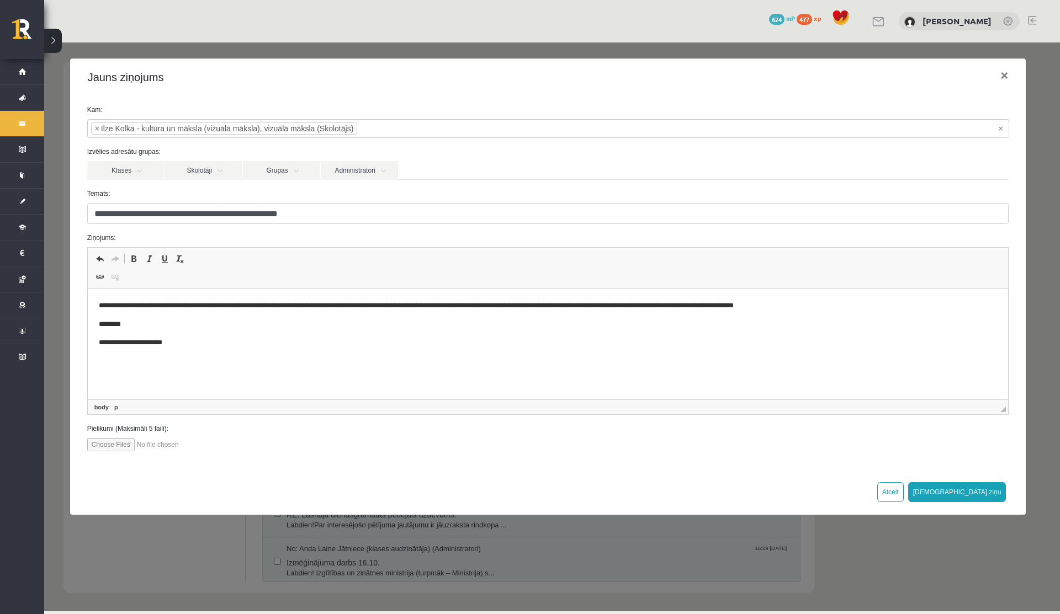
click at [355, 332] on body "**********" at bounding box center [547, 324] width 899 height 49
click at [182, 309] on p "**********" at bounding box center [547, 306] width 899 height 12
click at [366, 309] on p "**********" at bounding box center [547, 306] width 899 height 12
click at [987, 494] on button "Sūtīt ziņu" at bounding box center [957, 492] width 98 height 20
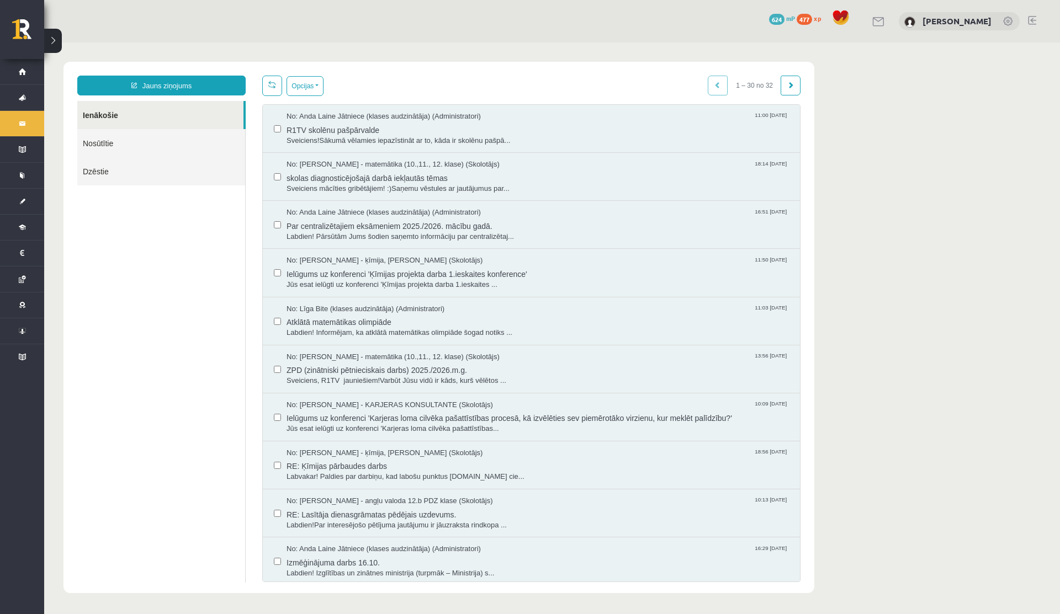
click at [137, 144] on link "Nosūtītie" at bounding box center [161, 143] width 168 height 28
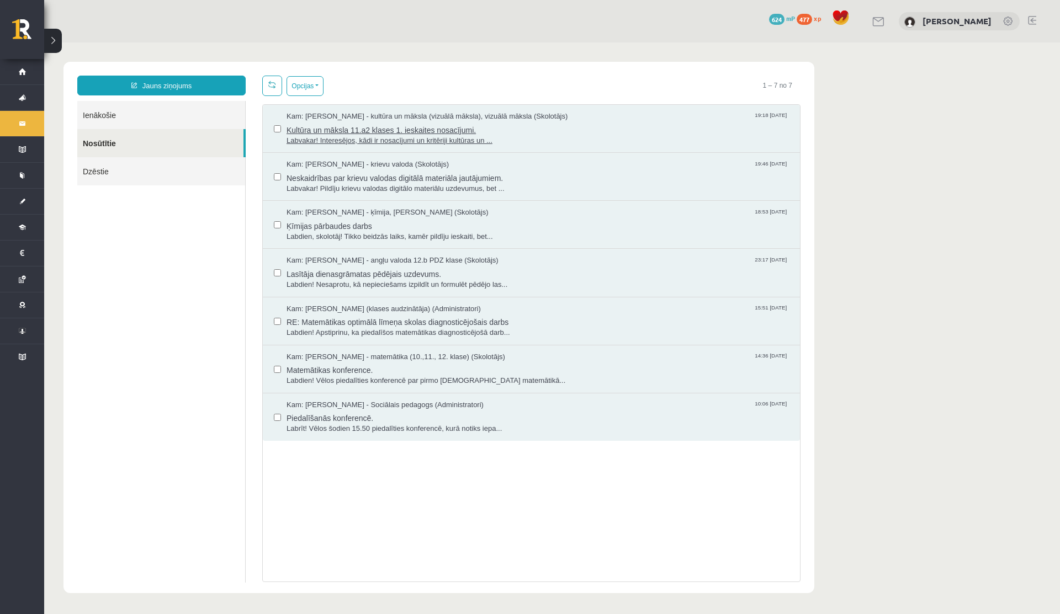
click at [333, 131] on span "Kultūra un māksla 11.a2 klases 1. ieskaites nosacījumi." at bounding box center [537, 129] width 502 height 14
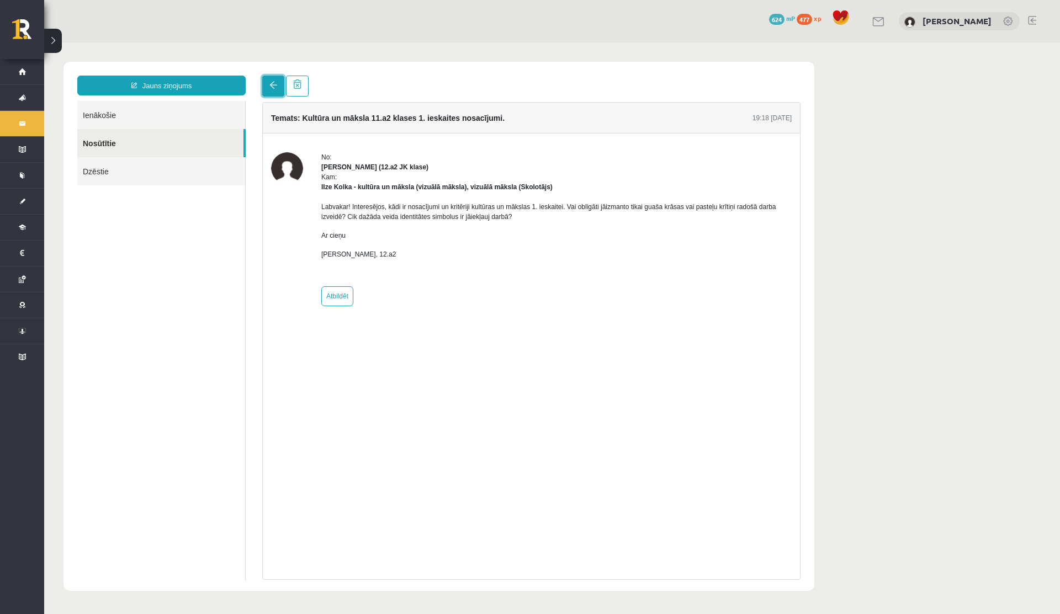
click at [266, 89] on link at bounding box center [273, 86] width 22 height 21
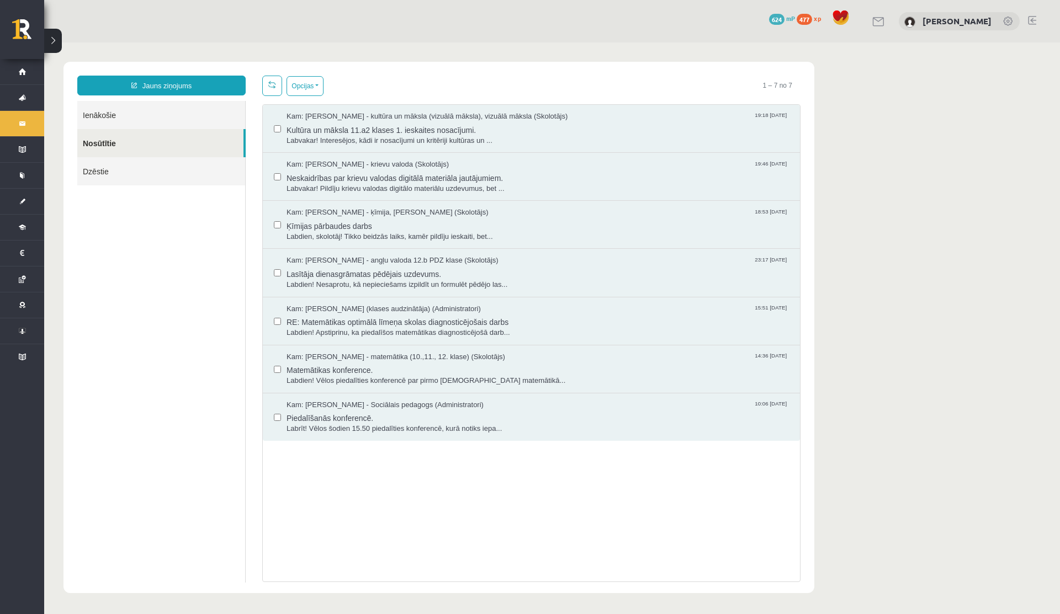
click at [145, 116] on link "Ienākošie" at bounding box center [161, 115] width 168 height 28
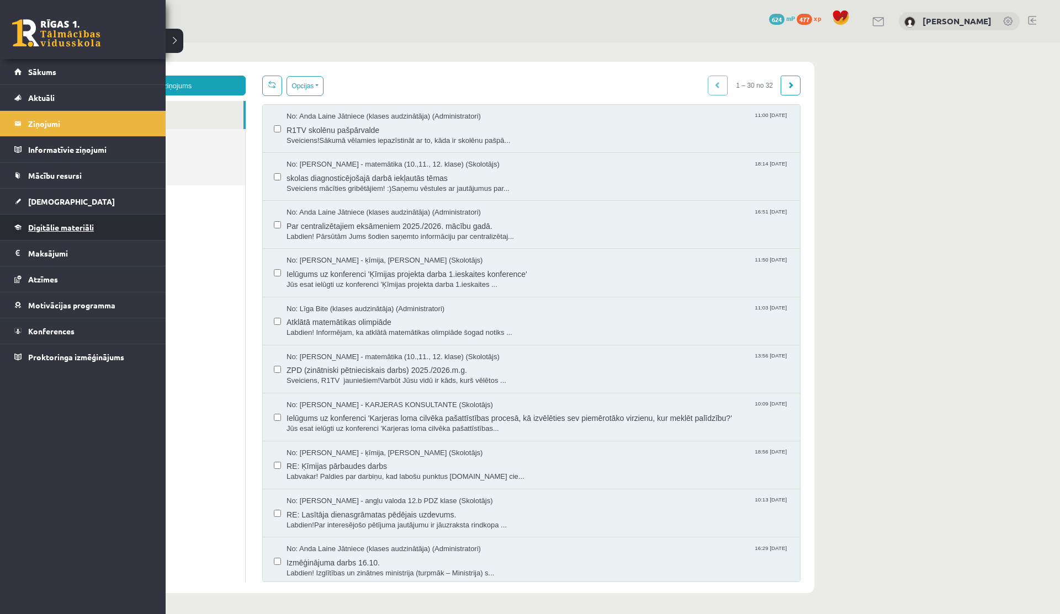
click at [53, 222] on link "Digitālie materiāli" at bounding box center [82, 227] width 137 height 25
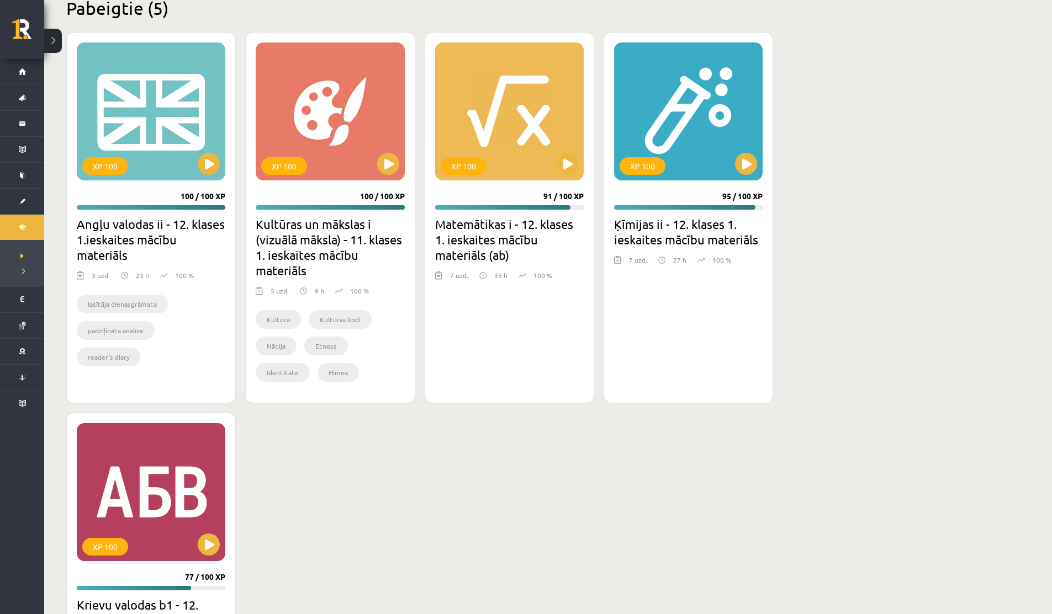
scroll to position [712, 0]
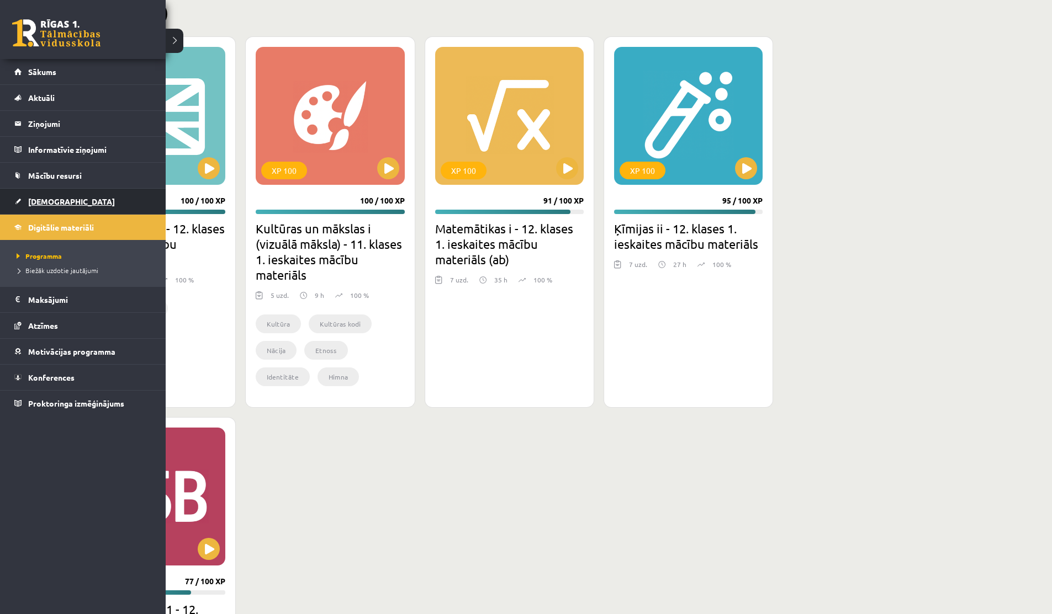
click at [33, 199] on span "[DEMOGRAPHIC_DATA]" at bounding box center [71, 202] width 87 height 10
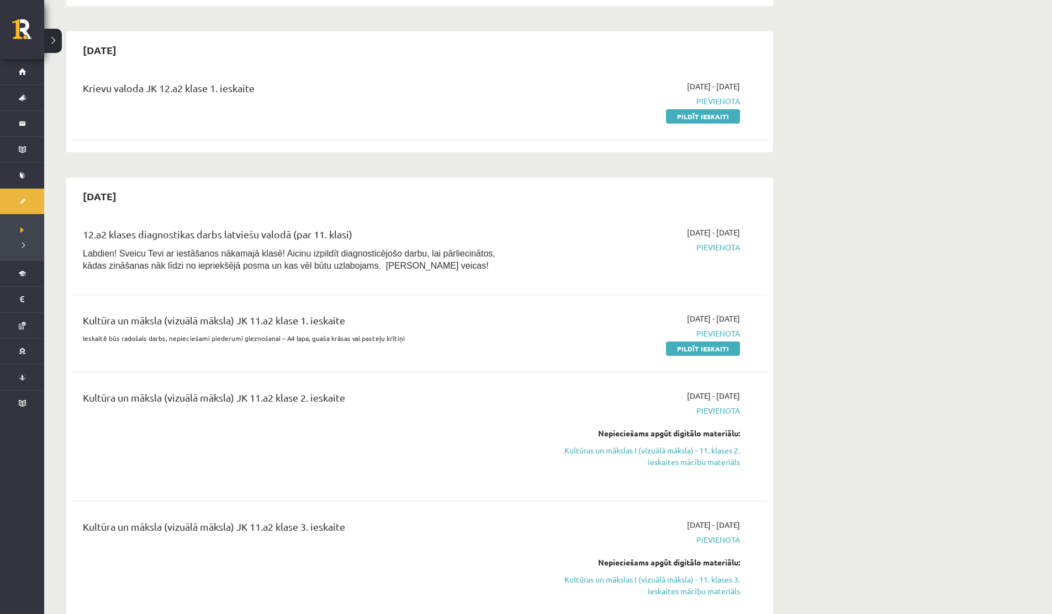
scroll to position [245, 0]
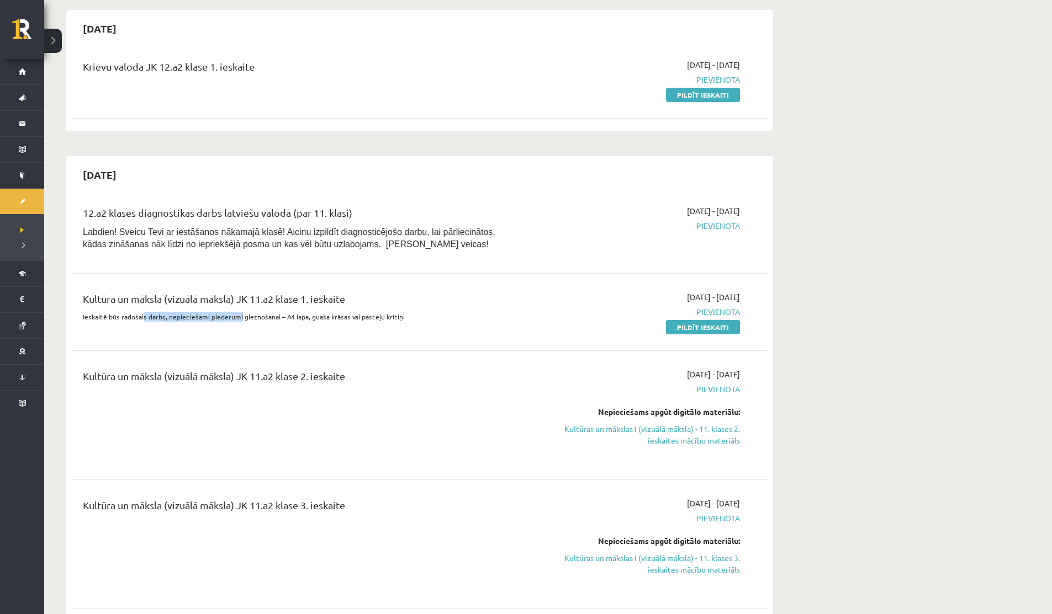
drag, startPoint x: 143, startPoint y: 317, endPoint x: 237, endPoint y: 318, distance: 94.4
click at [237, 318] on p "Ieskaitē būs radošais darbs, nepieciešami piederumi gleznošanai – A4 lapa, guaš…" at bounding box center [299, 317] width 432 height 10
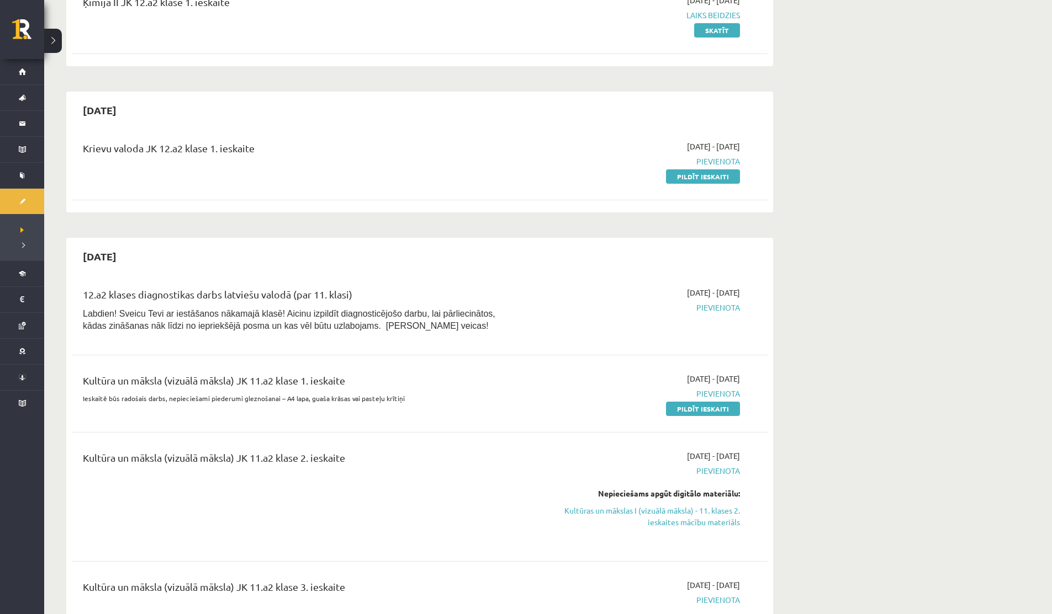
scroll to position [0, 0]
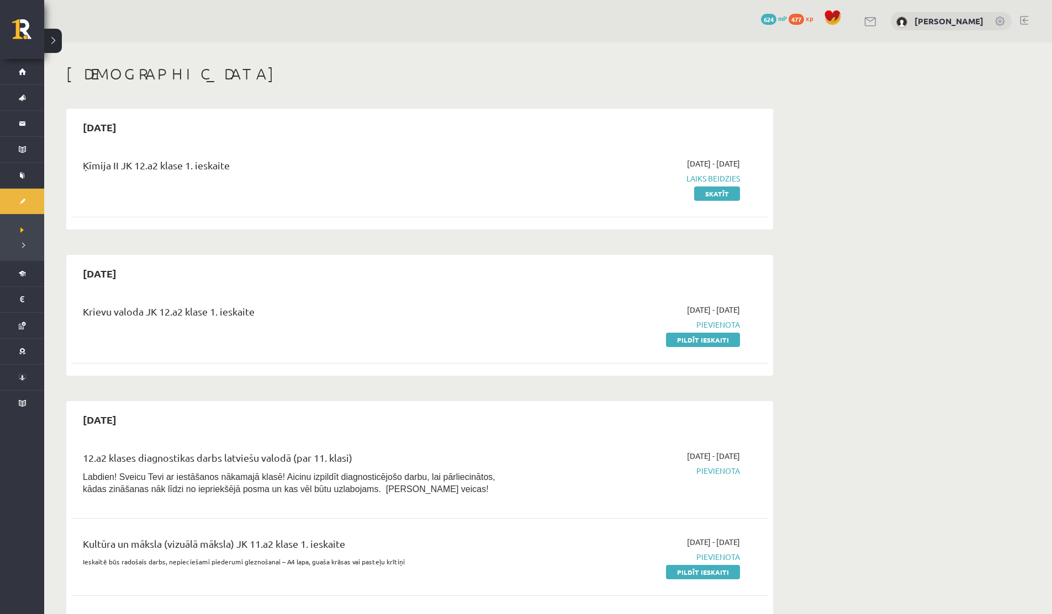
click at [874, 15] on div at bounding box center [870, 21] width 13 height 12
click at [868, 17] on link at bounding box center [870, 21] width 13 height 9
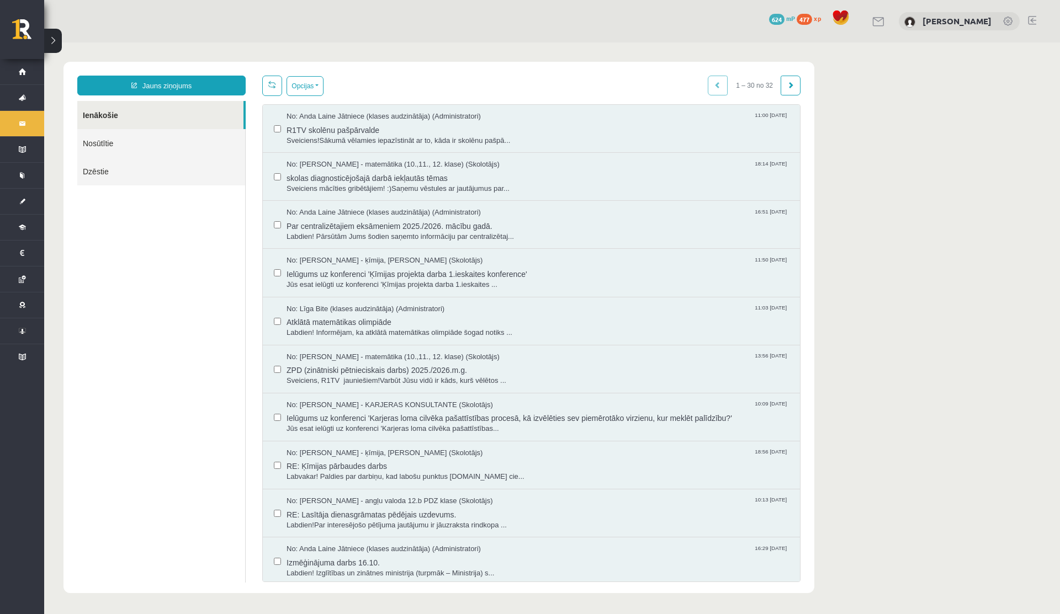
click at [157, 151] on link "Nosūtītie" at bounding box center [161, 143] width 168 height 28
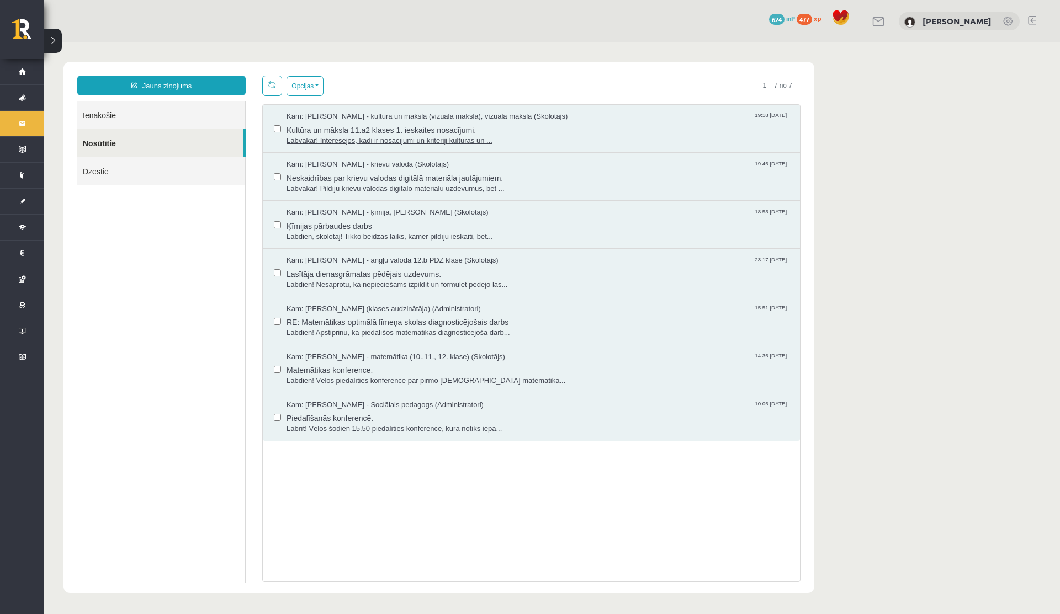
click at [324, 133] on span "Kultūra un māksla 11.a2 klases 1. ieskaites nosacījumi." at bounding box center [537, 129] width 502 height 14
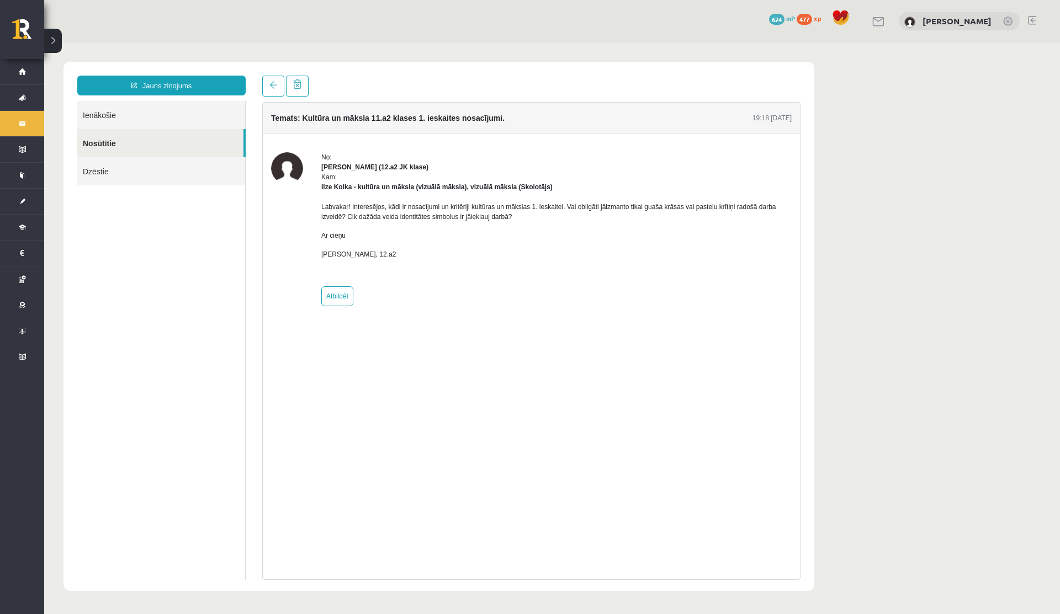
click at [217, 330] on ul "Ienākošie Nosūtītie Dzēstie" at bounding box center [161, 341] width 168 height 480
click at [267, 85] on link at bounding box center [273, 86] width 22 height 21
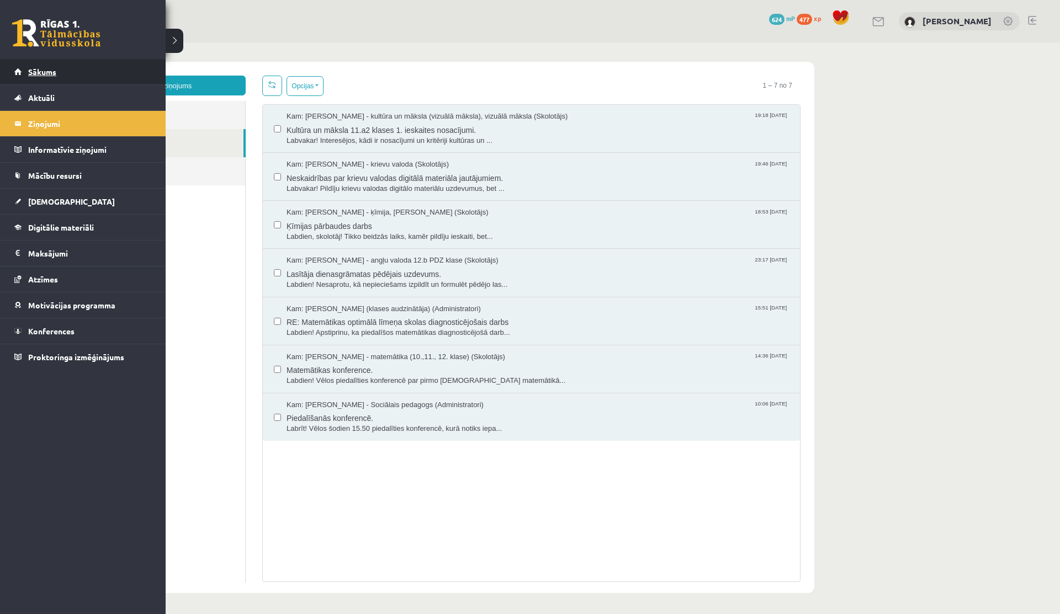
click at [24, 69] on link "Sākums" at bounding box center [82, 71] width 137 height 25
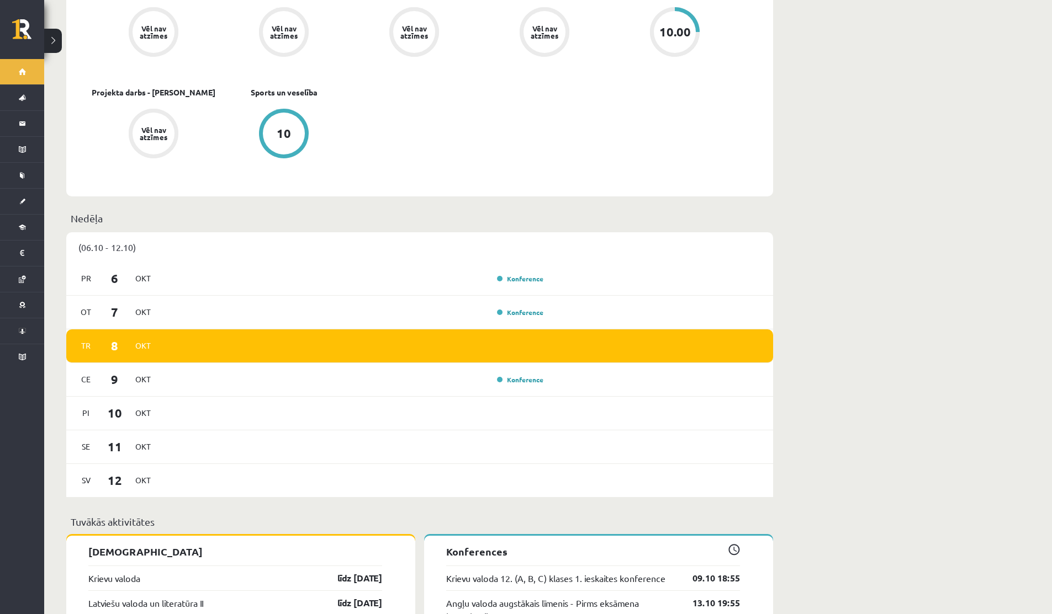
scroll to position [173, 0]
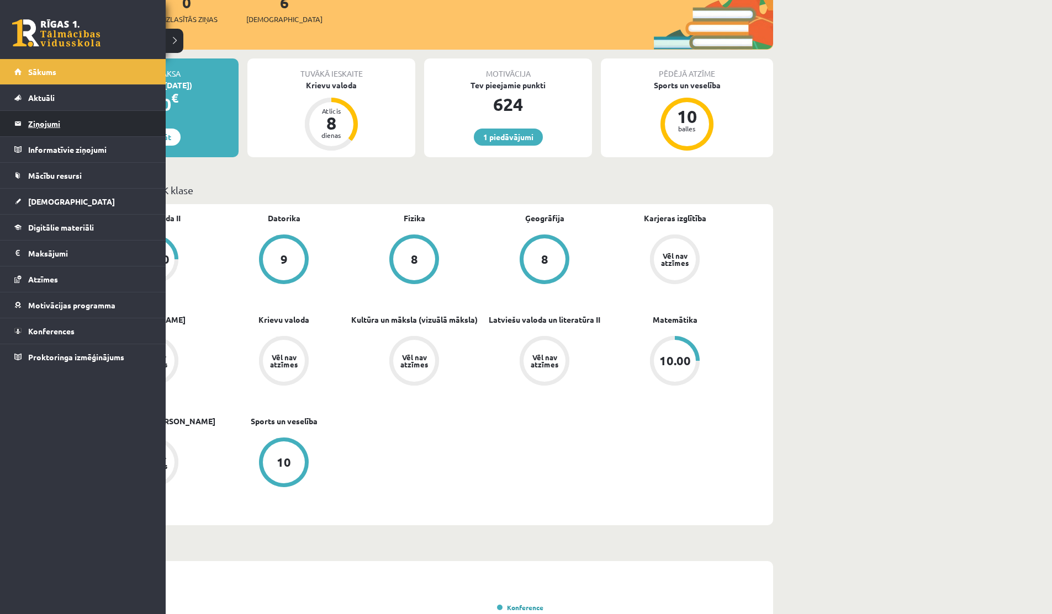
click at [28, 118] on legend "Ziņojumi 0" at bounding box center [90, 123] width 124 height 25
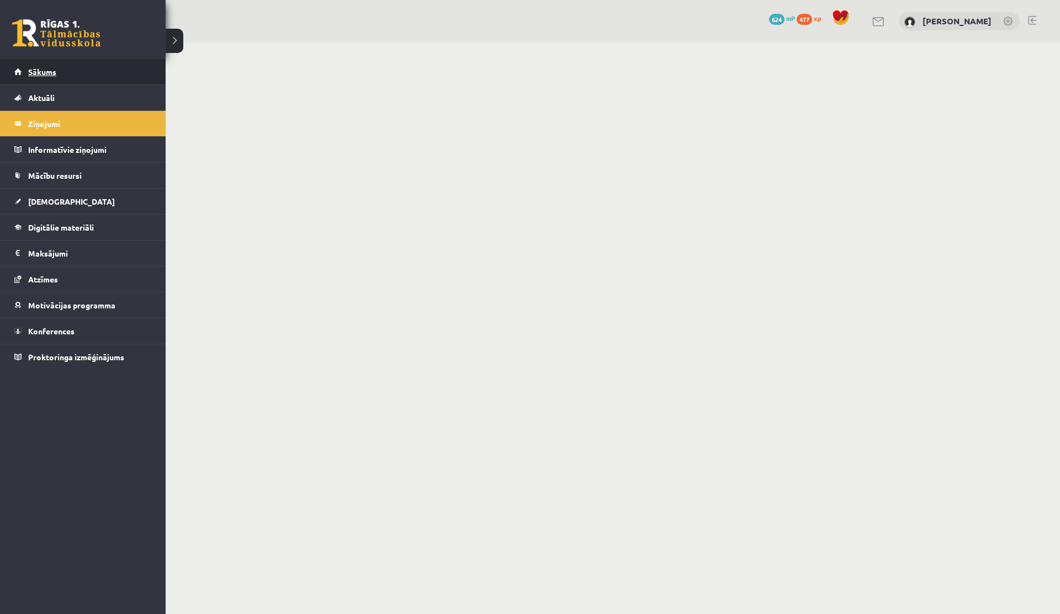
click at [26, 70] on link "Sākums" at bounding box center [82, 71] width 137 height 25
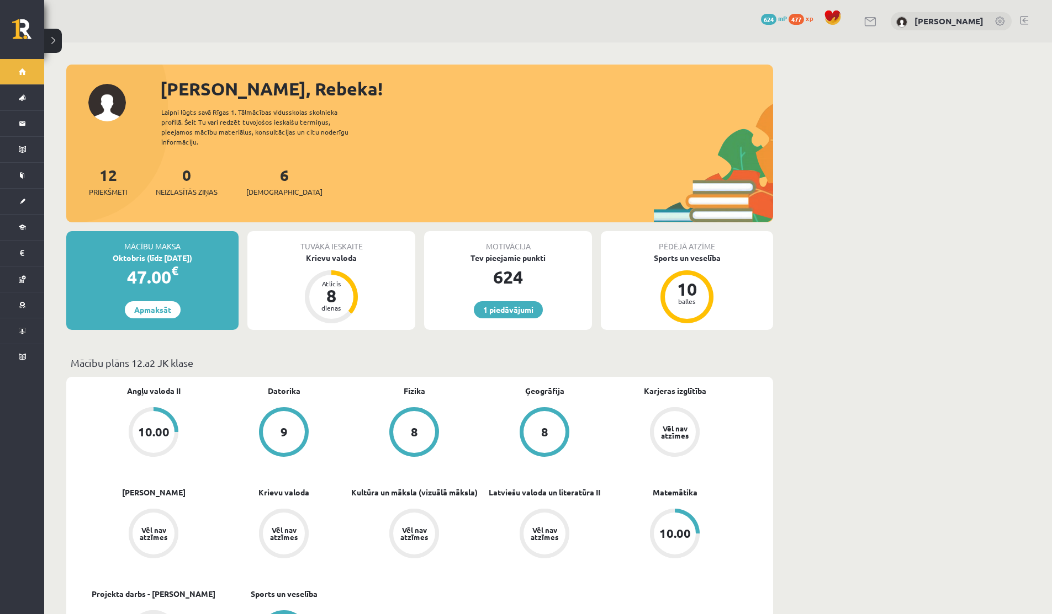
click at [870, 18] on link at bounding box center [870, 21] width 13 height 9
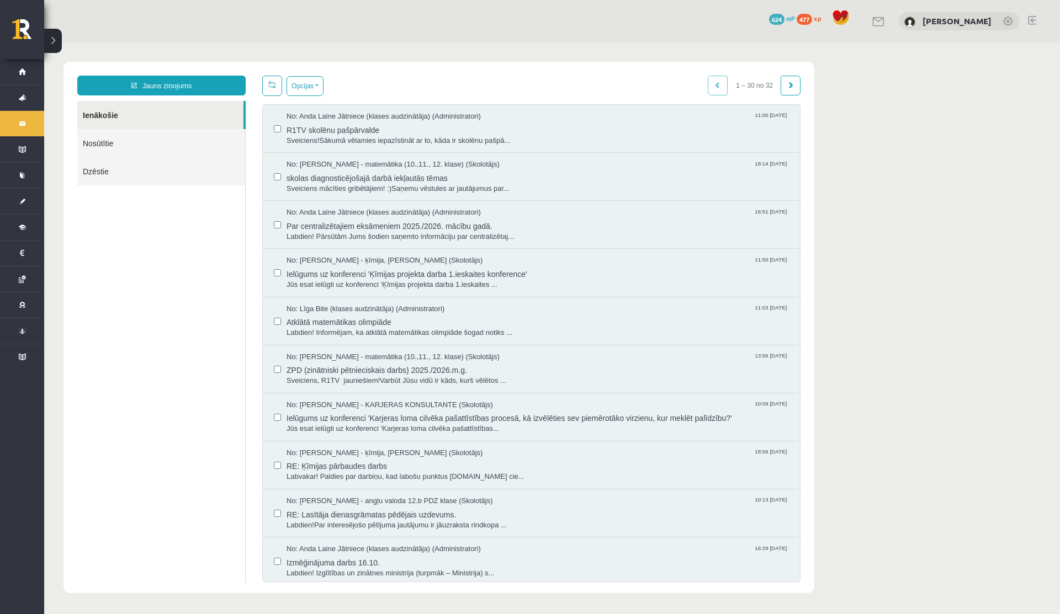
click at [121, 135] on link "Nosūtītie" at bounding box center [161, 143] width 168 height 28
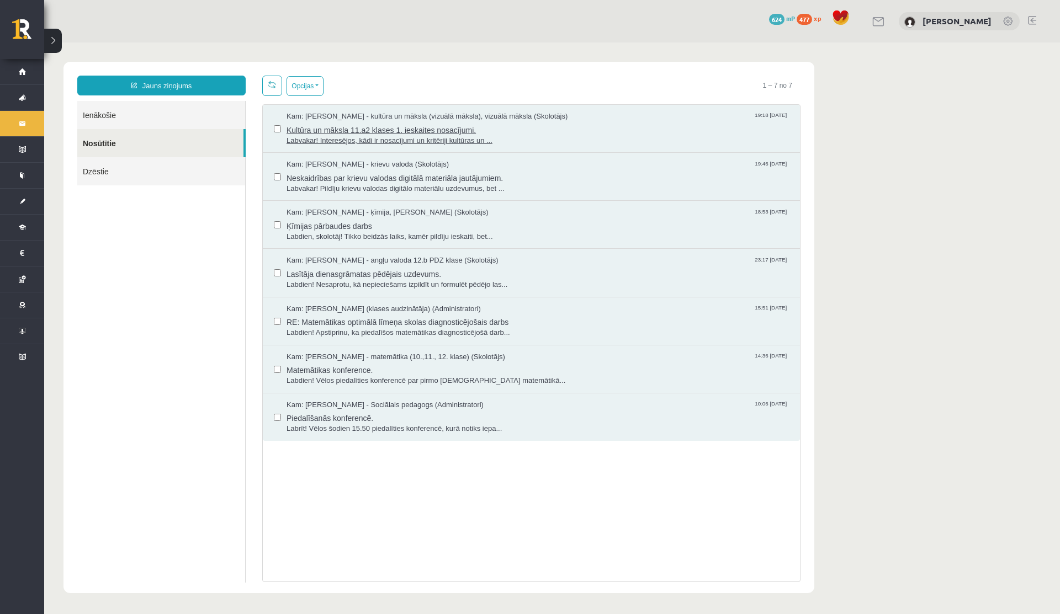
click at [333, 135] on span "Kultūra un māksla 11.a2 klases 1. ieskaites nosacījumi." at bounding box center [537, 129] width 502 height 14
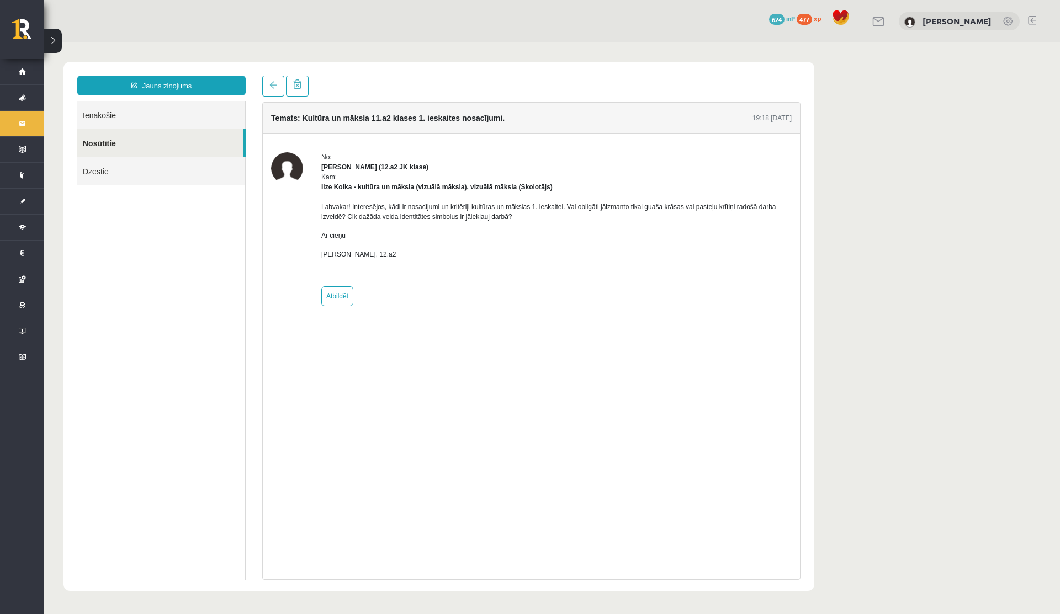
drag, startPoint x: 383, startPoint y: 168, endPoint x: 454, endPoint y: 168, distance: 71.8
click at [454, 168] on div "Rebeka Trofimova (12.a2 JK klase)" at bounding box center [556, 167] width 470 height 10
click at [270, 89] on span at bounding box center [273, 85] width 8 height 8
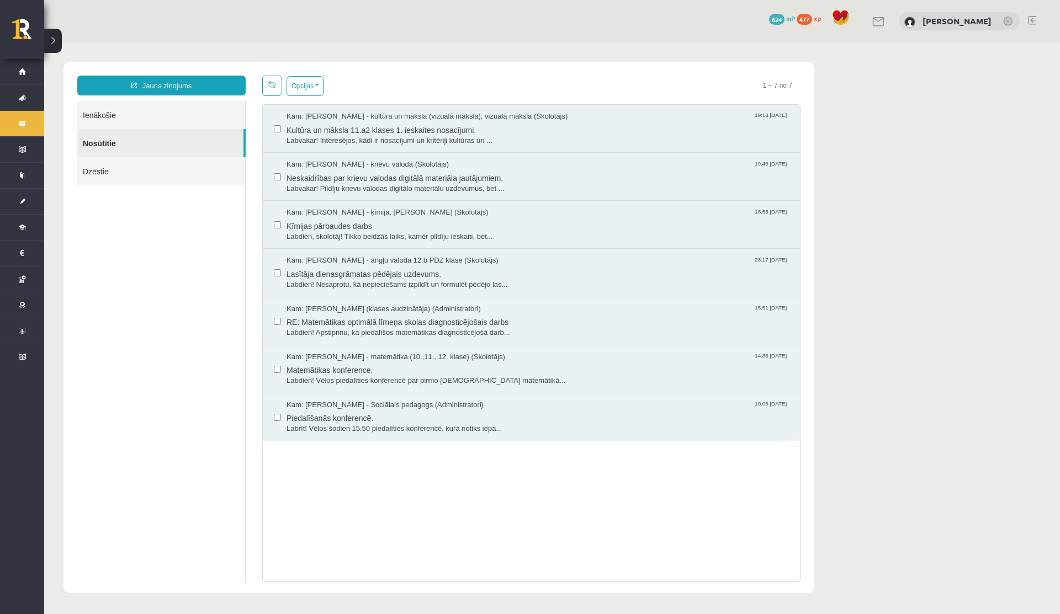
click at [165, 110] on link "Ienākošie" at bounding box center [161, 115] width 168 height 28
click at [114, 119] on link "Ienākošie" at bounding box center [161, 115] width 168 height 28
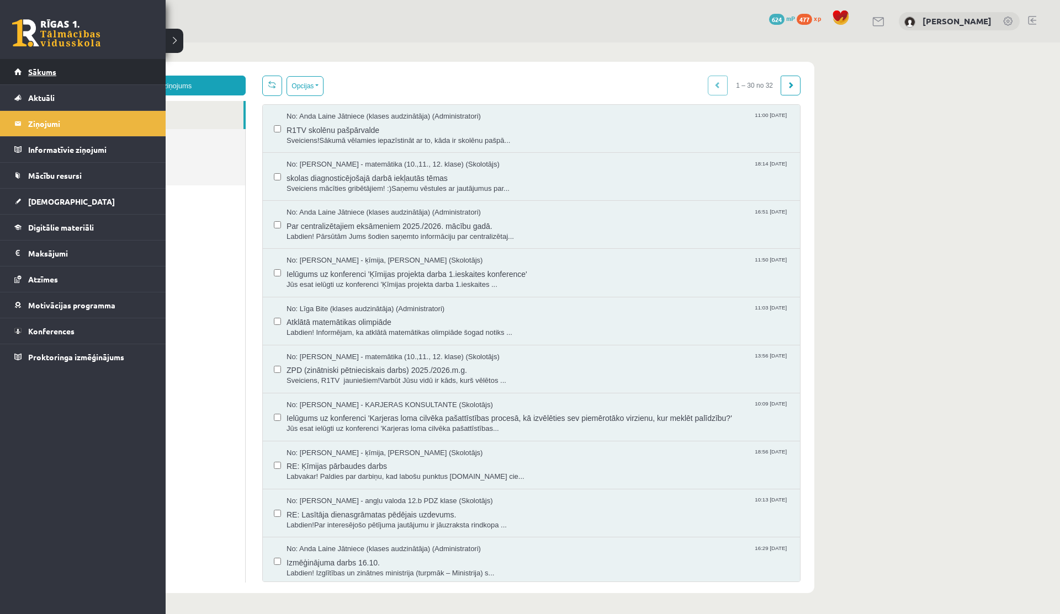
click at [25, 75] on link "Sākums" at bounding box center [82, 71] width 137 height 25
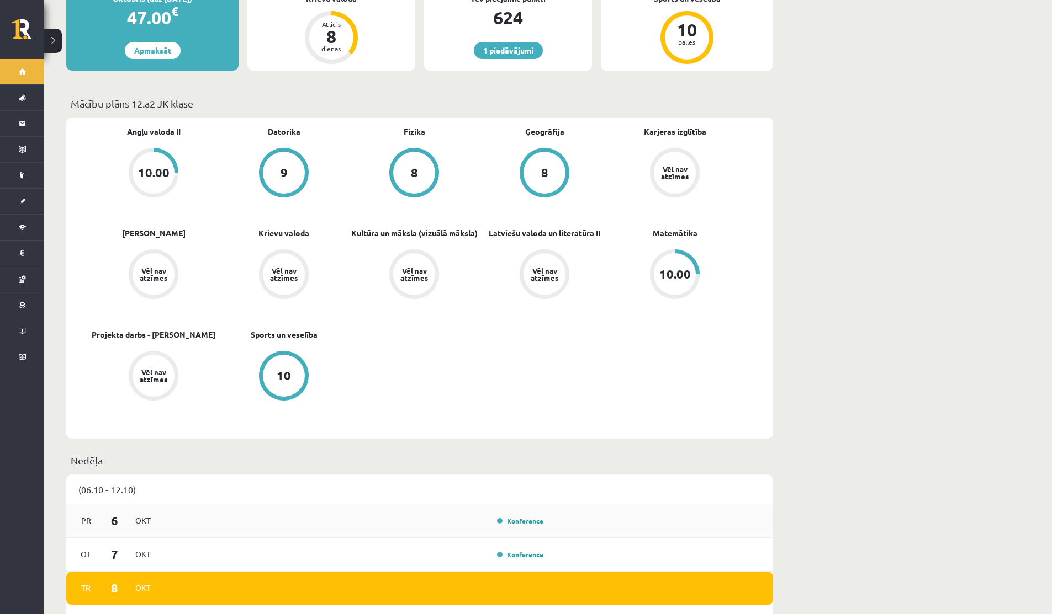
scroll to position [260, 0]
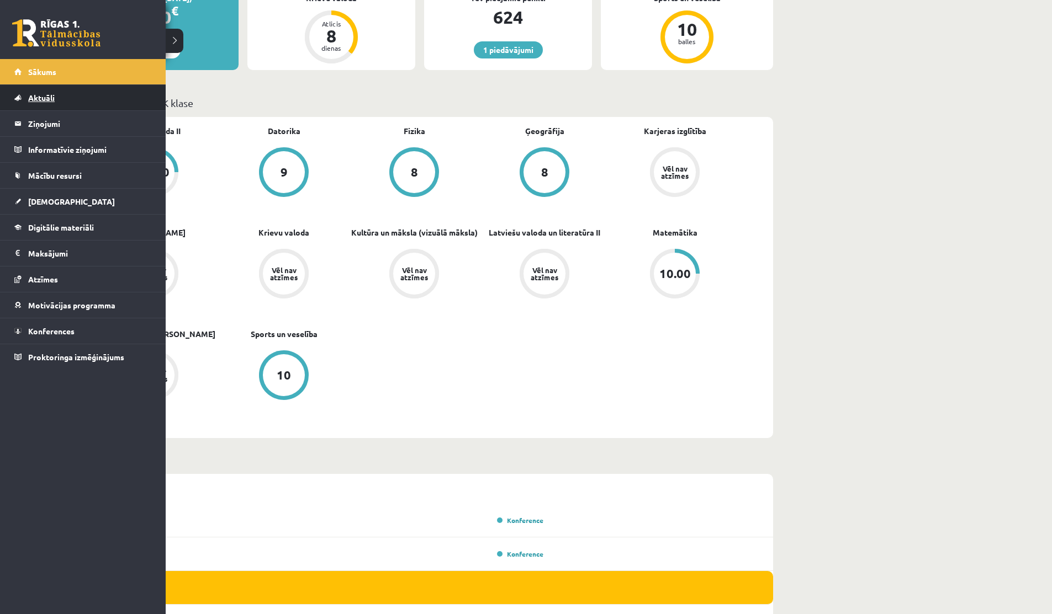
click at [58, 102] on link "Aktuāli" at bounding box center [82, 97] width 137 height 25
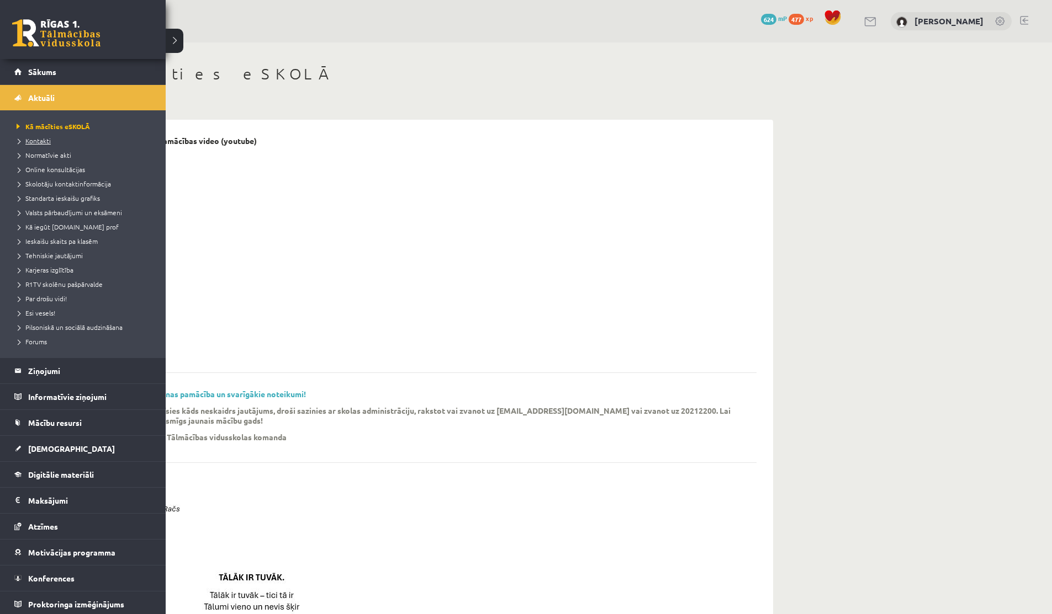
click at [30, 139] on span "Kontakti" at bounding box center [32, 140] width 37 height 9
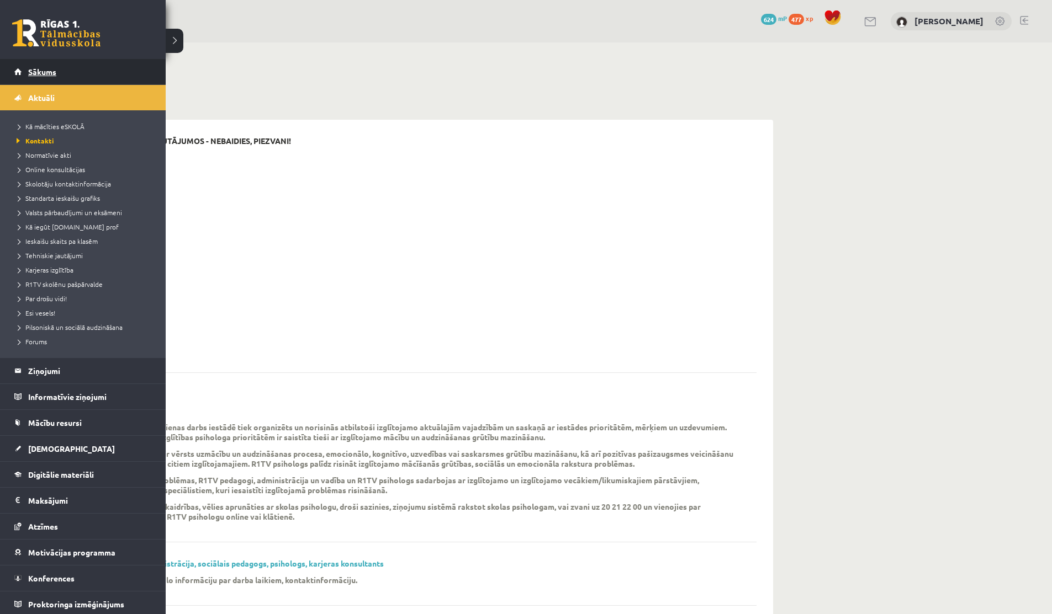
click at [18, 80] on link "Sākums" at bounding box center [82, 71] width 137 height 25
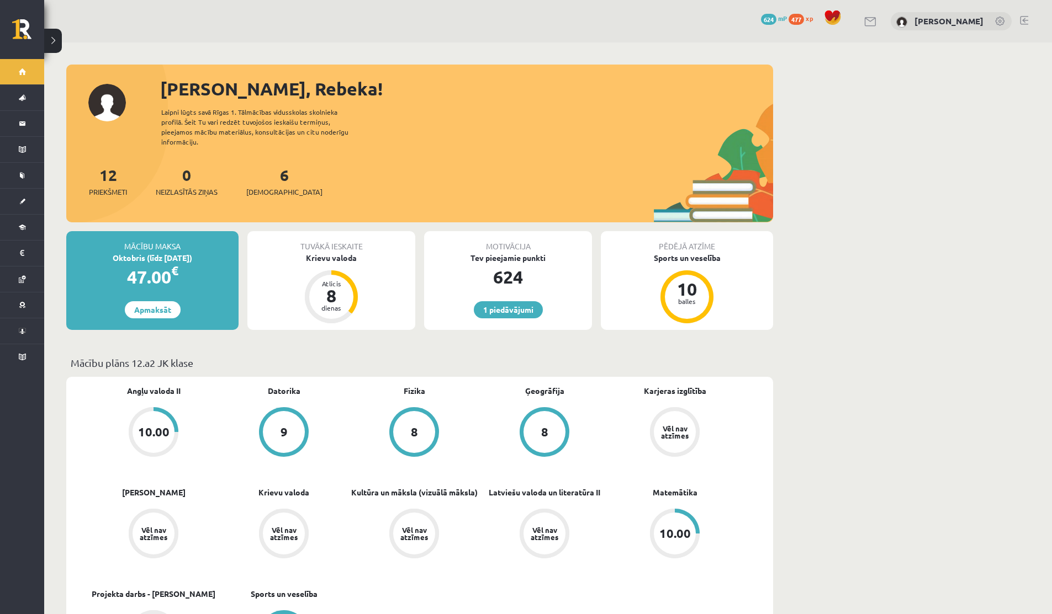
click at [865, 22] on link at bounding box center [870, 21] width 13 height 9
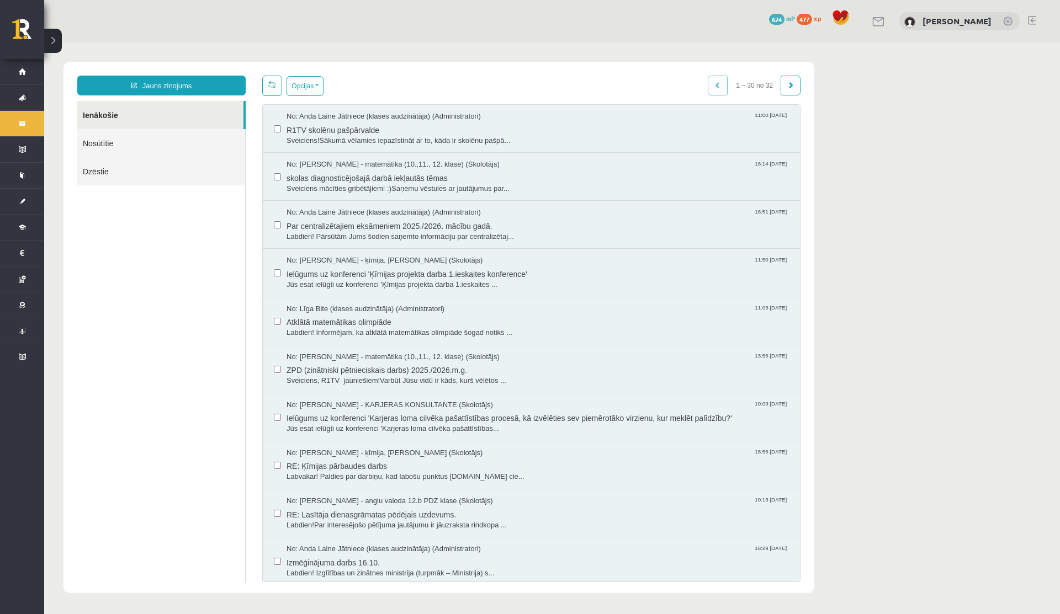
click at [179, 140] on link "Nosūtītie" at bounding box center [161, 143] width 168 height 28
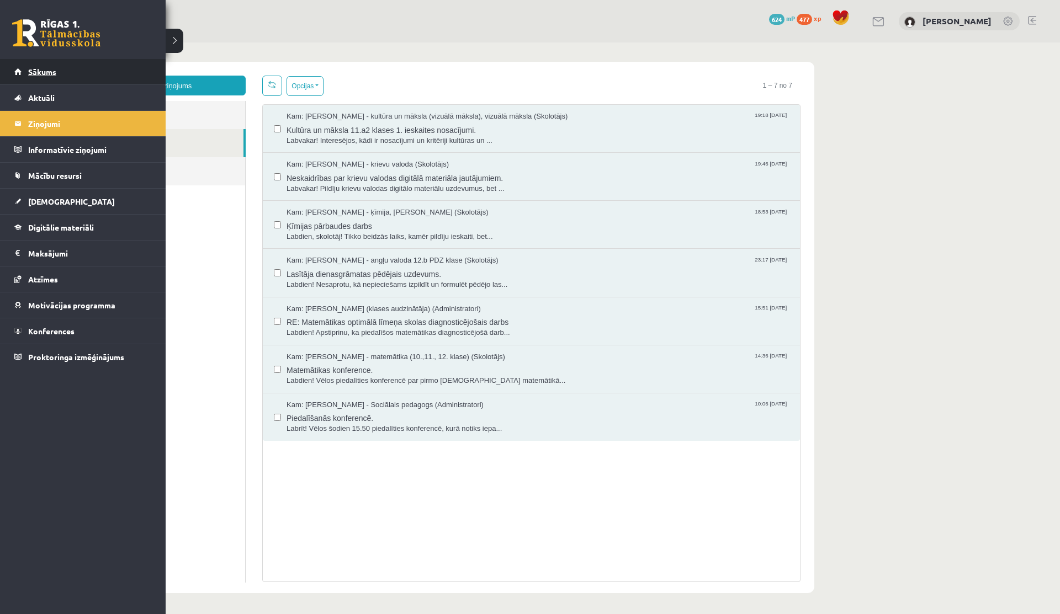
click at [36, 73] on span "Sākums" at bounding box center [42, 72] width 28 height 10
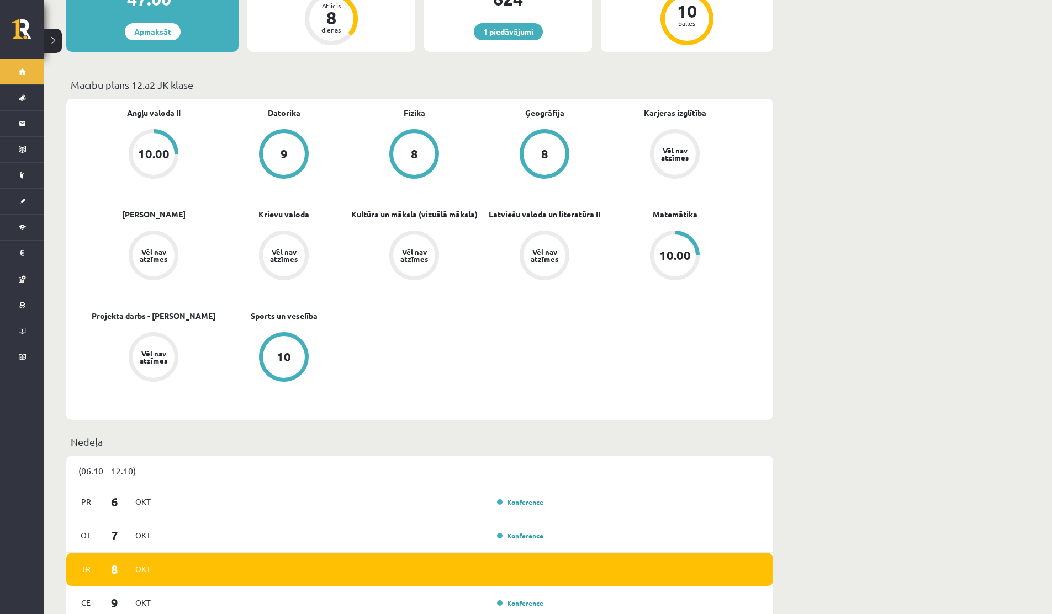
scroll to position [443, 0]
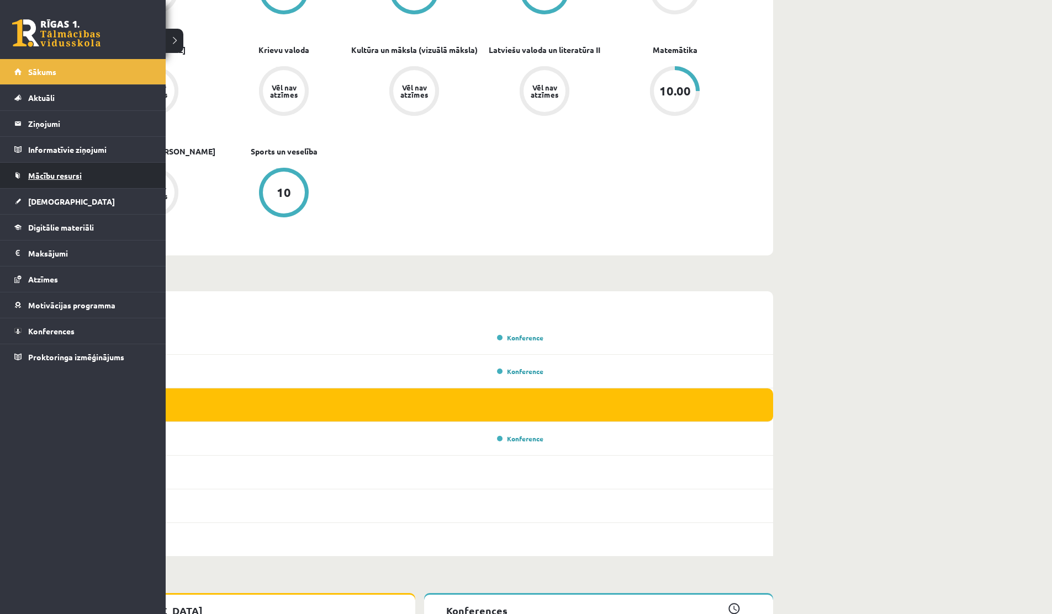
click at [41, 179] on span "Mācību resursi" at bounding box center [55, 176] width 54 height 10
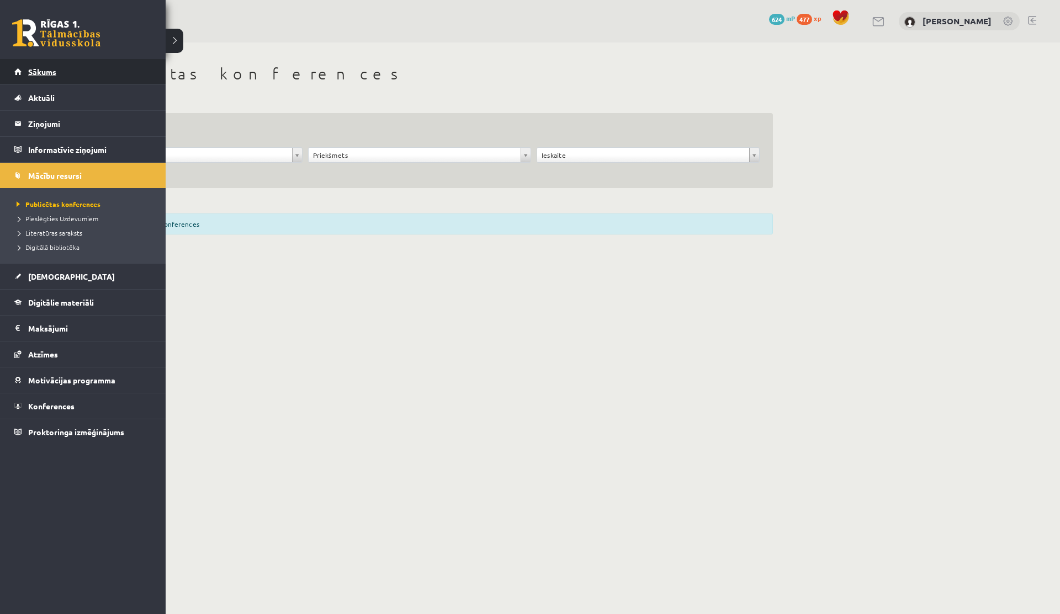
click at [28, 80] on link "Sākums" at bounding box center [82, 71] width 137 height 25
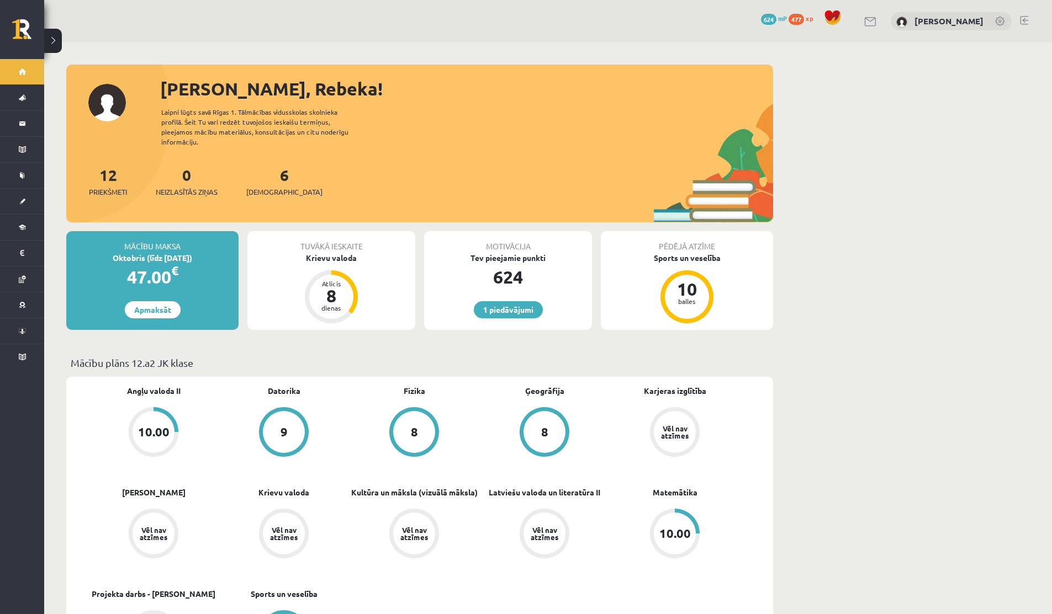
click at [868, 23] on link at bounding box center [870, 21] width 13 height 9
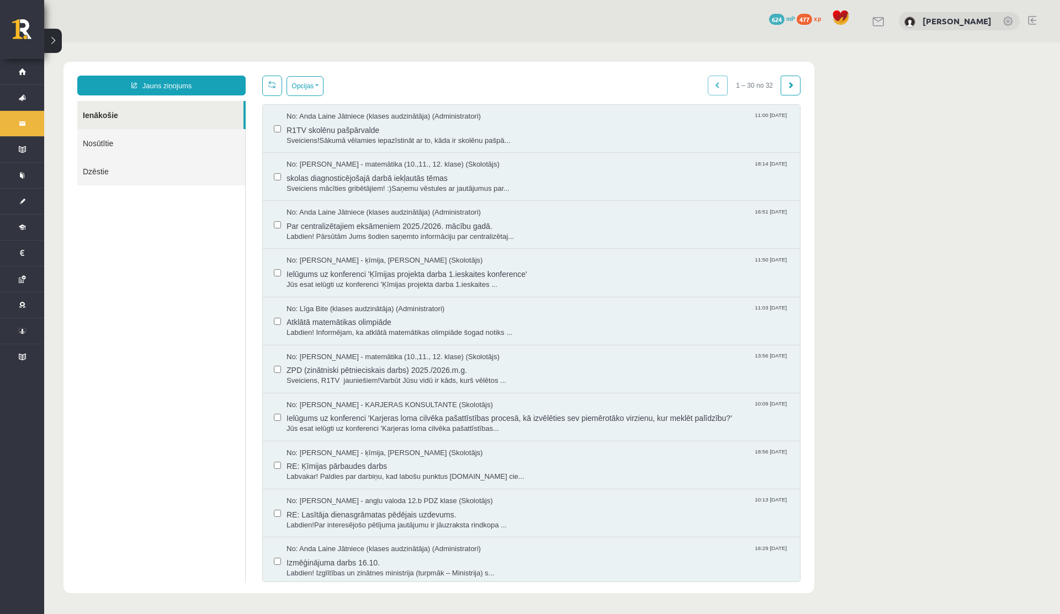
click at [157, 148] on link "Nosūtītie" at bounding box center [161, 143] width 168 height 28
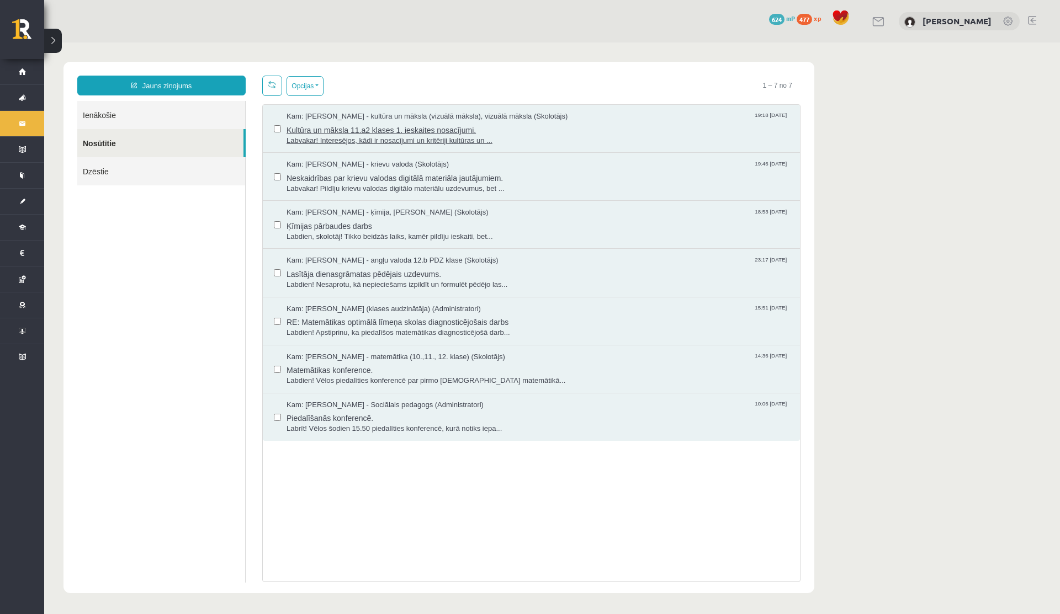
click at [343, 136] on span "Labvakar! Interesējos, kādi ir nosacījumi un kritēriji kultūras un ..." at bounding box center [537, 141] width 502 height 10
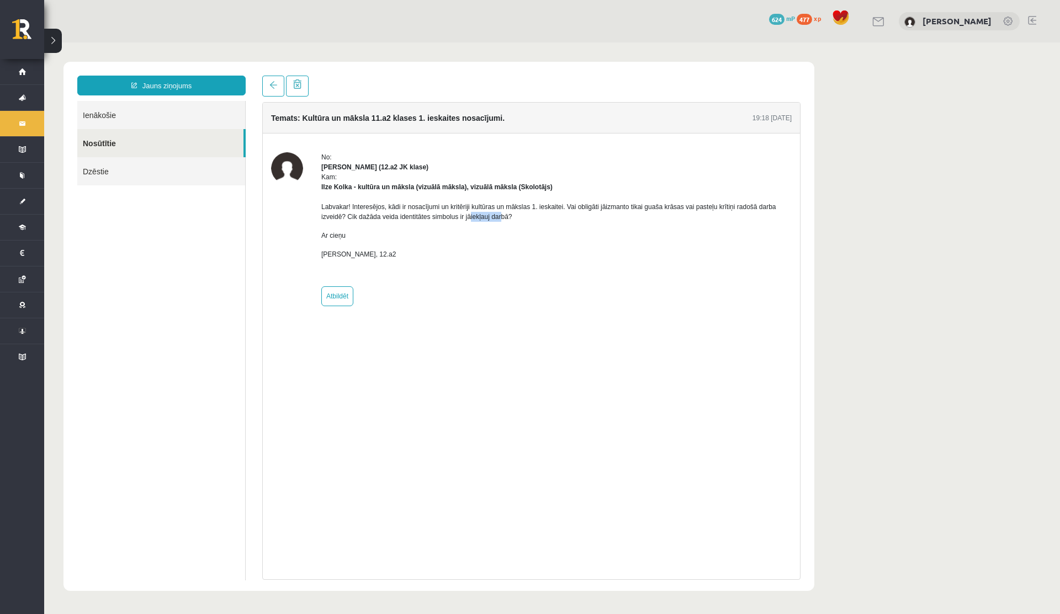
drag, startPoint x: 498, startPoint y: 216, endPoint x: 531, endPoint y: 217, distance: 33.1
click at [531, 217] on p "Labvakar! Interesējos, kādi ir nosacījumi un kritēriji kultūras un mākslas 1. i…" at bounding box center [556, 212] width 470 height 20
click at [353, 246] on div "Labvakar! Interesējos, kādi ir nosacījumi un kritēriji kultūras un mākslas 1. i…" at bounding box center [556, 235] width 470 height 86
click at [344, 235] on p "Ar cieņu" at bounding box center [556, 236] width 470 height 10
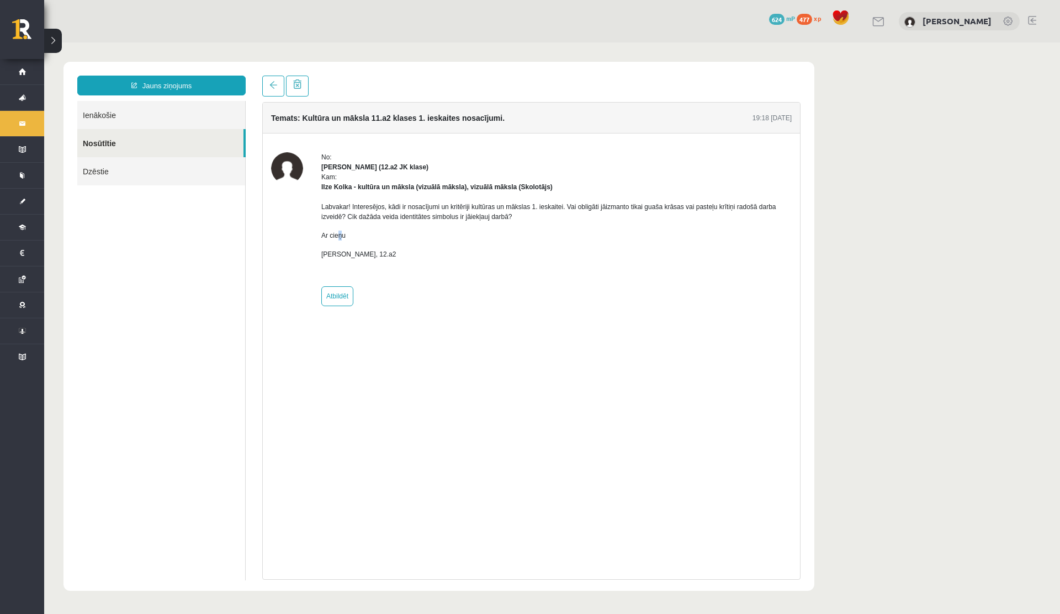
click at [345, 235] on p "Ar cieņu" at bounding box center [556, 236] width 470 height 10
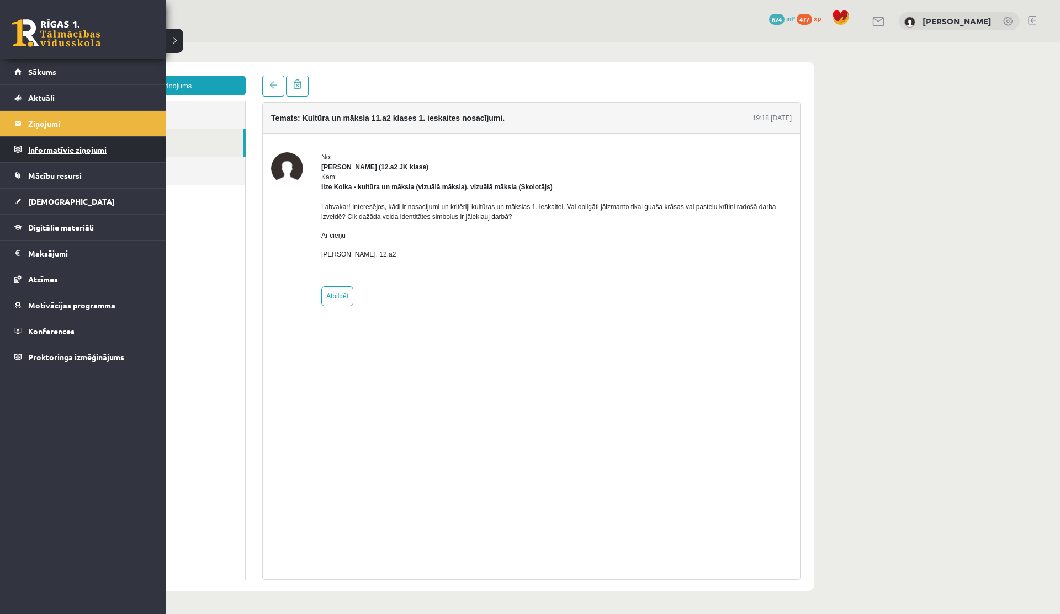
click at [35, 153] on legend "Informatīvie ziņojumi 0" at bounding box center [90, 149] width 124 height 25
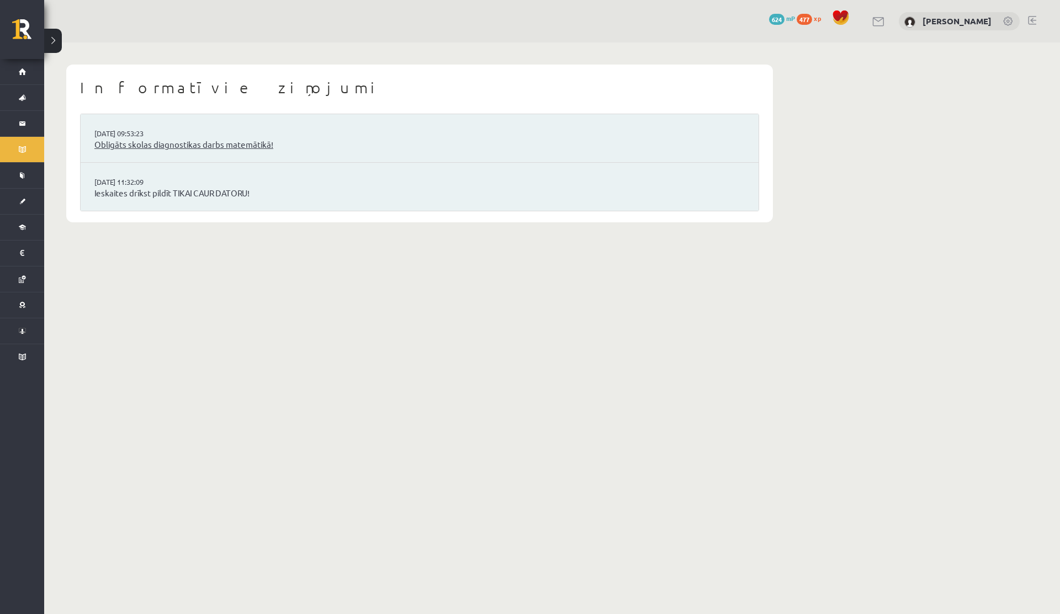
click at [213, 144] on link "Obligāts skolas diagnostikas darbs matemātikā!" at bounding box center [419, 145] width 650 height 13
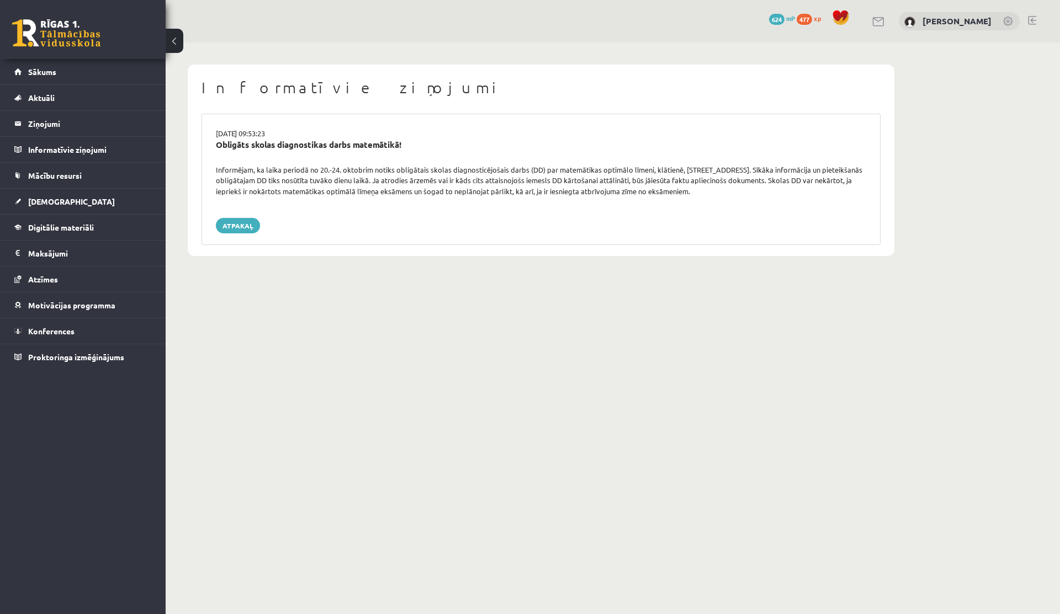
drag, startPoint x: 318, startPoint y: 169, endPoint x: 386, endPoint y: 170, distance: 67.9
click at [386, 170] on div "Informējam, ka laika periodā no 20.-24. oktobrim notiks obligātais skolas diagn…" at bounding box center [541, 180] width 667 height 33
click at [91, 70] on link "Sākums" at bounding box center [82, 71] width 137 height 25
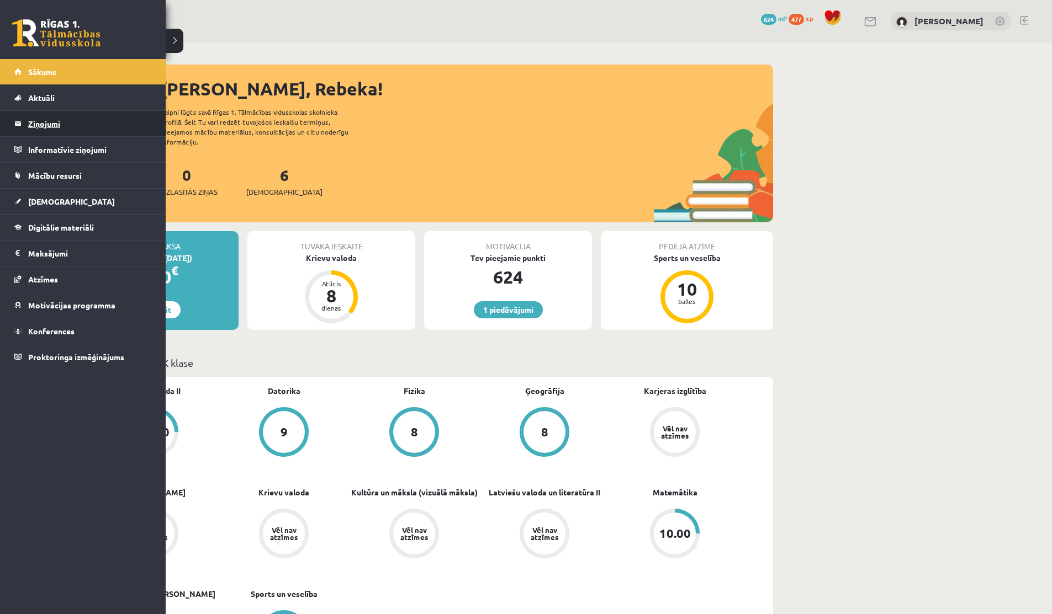
click at [36, 123] on legend "Ziņojumi 0" at bounding box center [90, 123] width 124 height 25
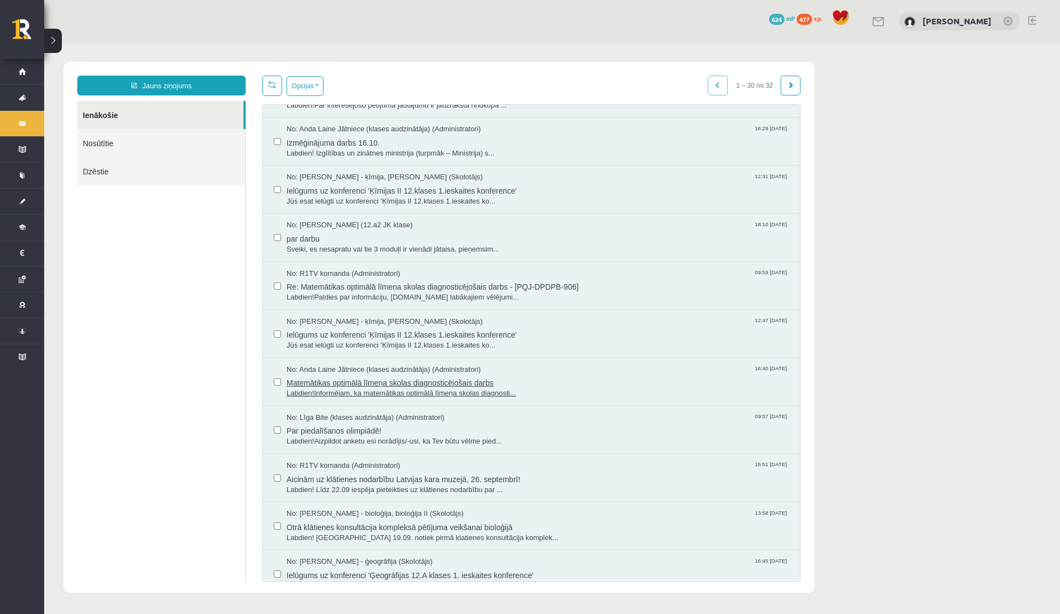
scroll to position [430, 0]
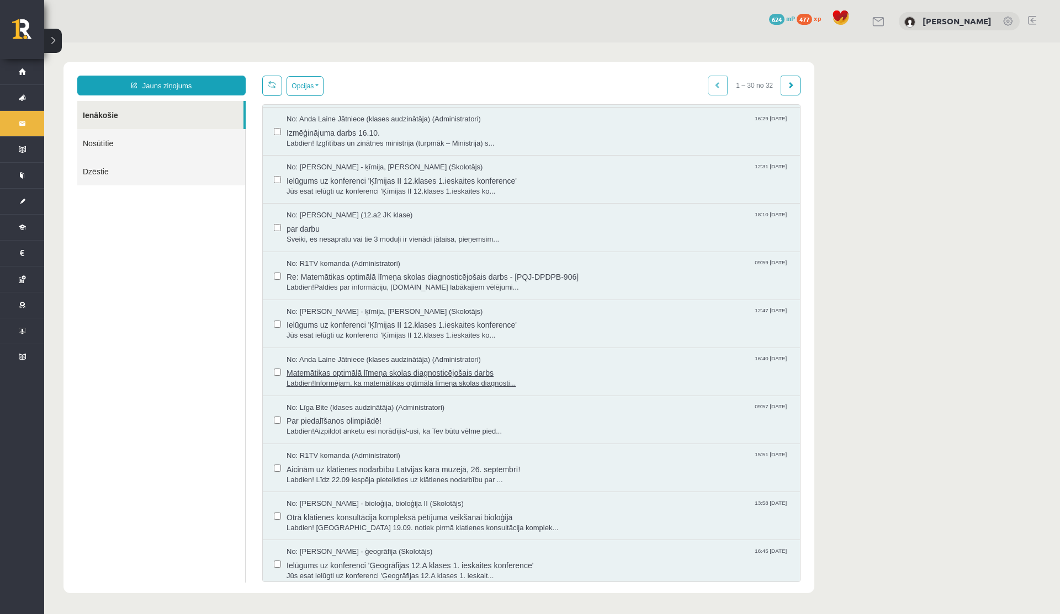
click at [351, 375] on span "Matemātikas optimālā līmeņa skolas diagnosticējošais darbs" at bounding box center [537, 372] width 502 height 14
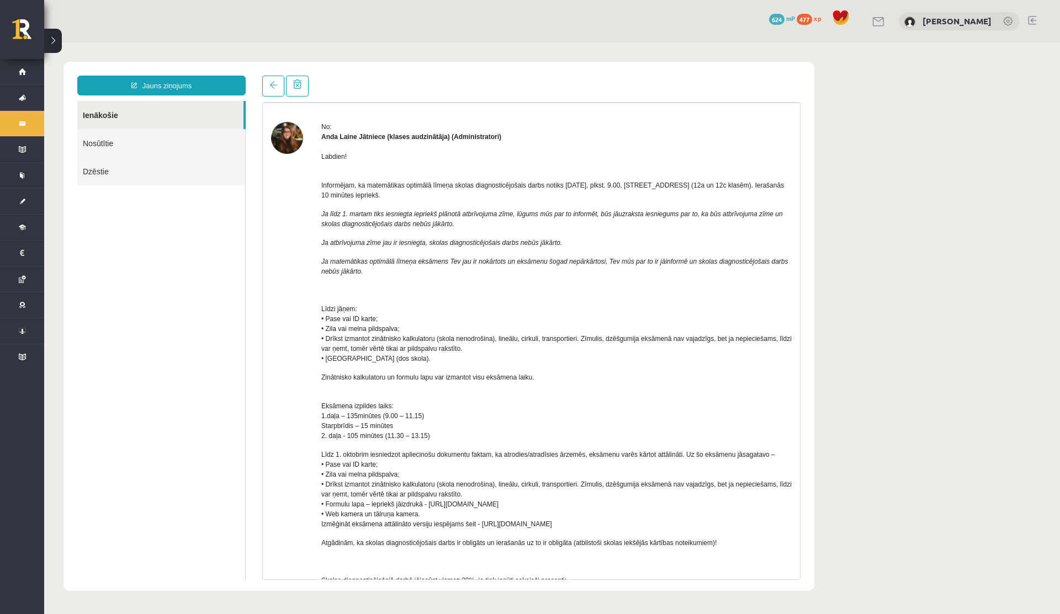
scroll to position [0, 0]
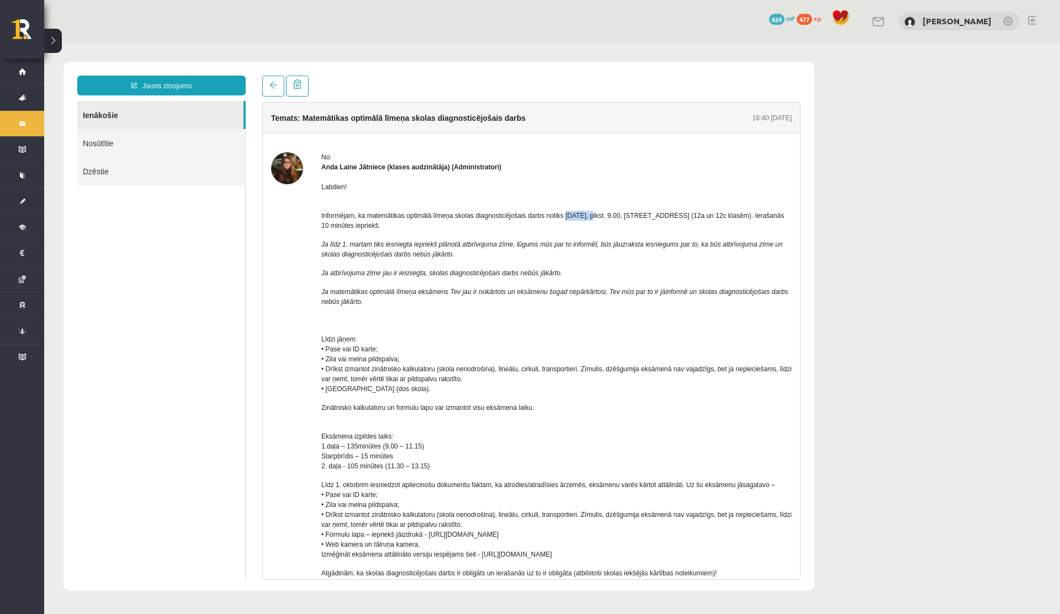
drag, startPoint x: 580, startPoint y: 216, endPoint x: 608, endPoint y: 216, distance: 28.7
click at [608, 216] on span "Informējam, ka matemātikas optimālā līmeņa skolas diagnosticējošais darbs notik…" at bounding box center [552, 221] width 463 height 18
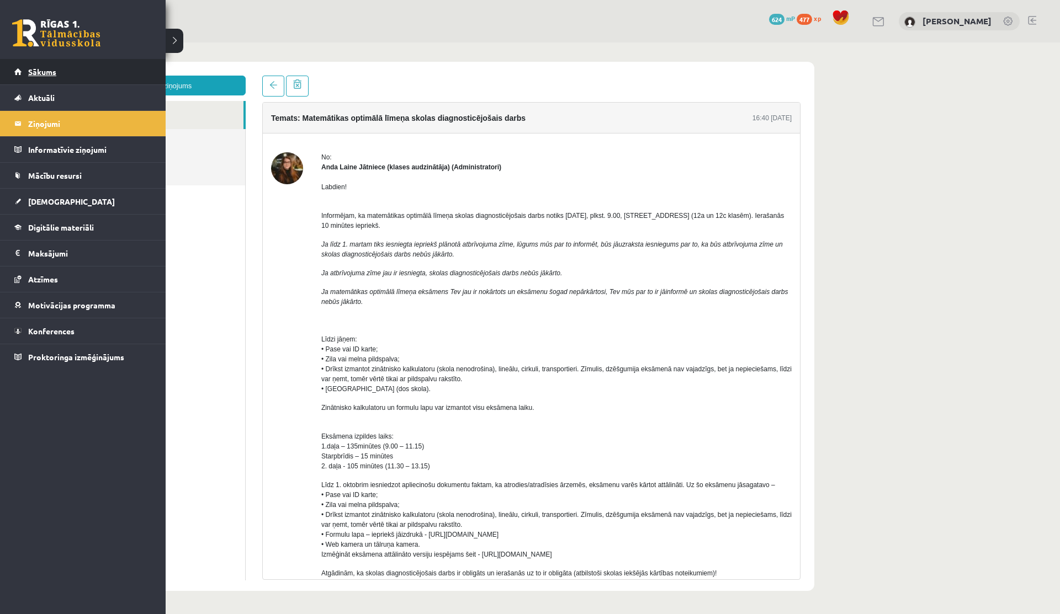
click at [47, 71] on span "Sākums" at bounding box center [42, 72] width 28 height 10
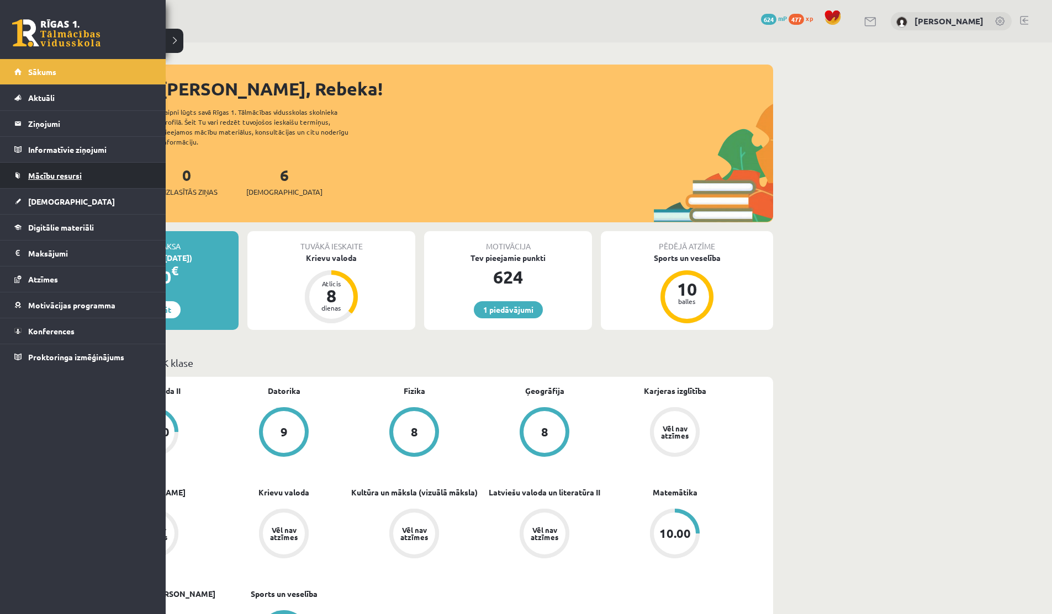
click at [33, 186] on link "Mācību resursi" at bounding box center [82, 175] width 137 height 25
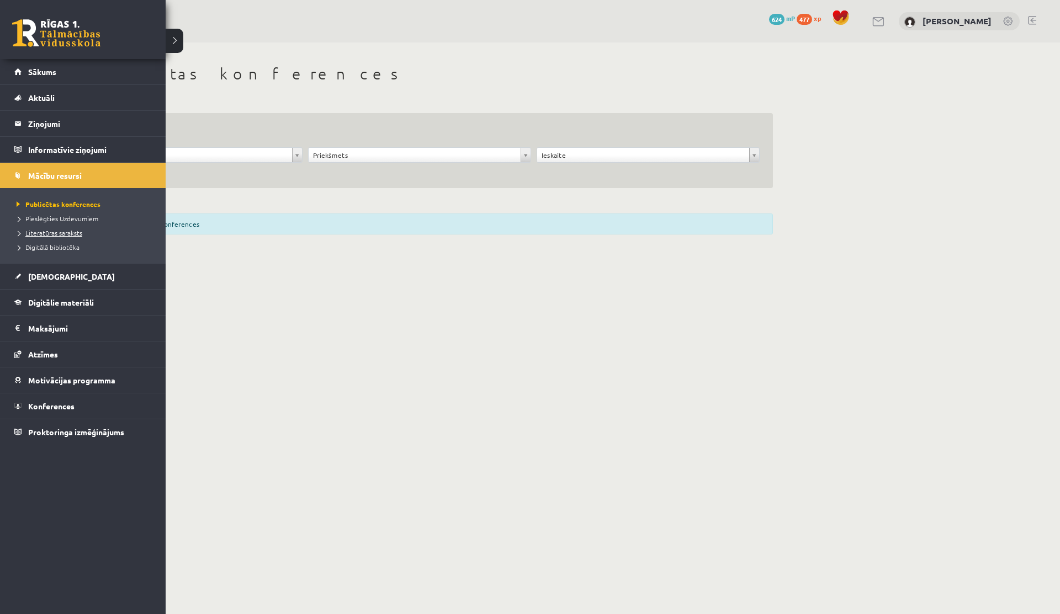
click at [51, 231] on span "Literatūras saraksts" at bounding box center [48, 233] width 68 height 9
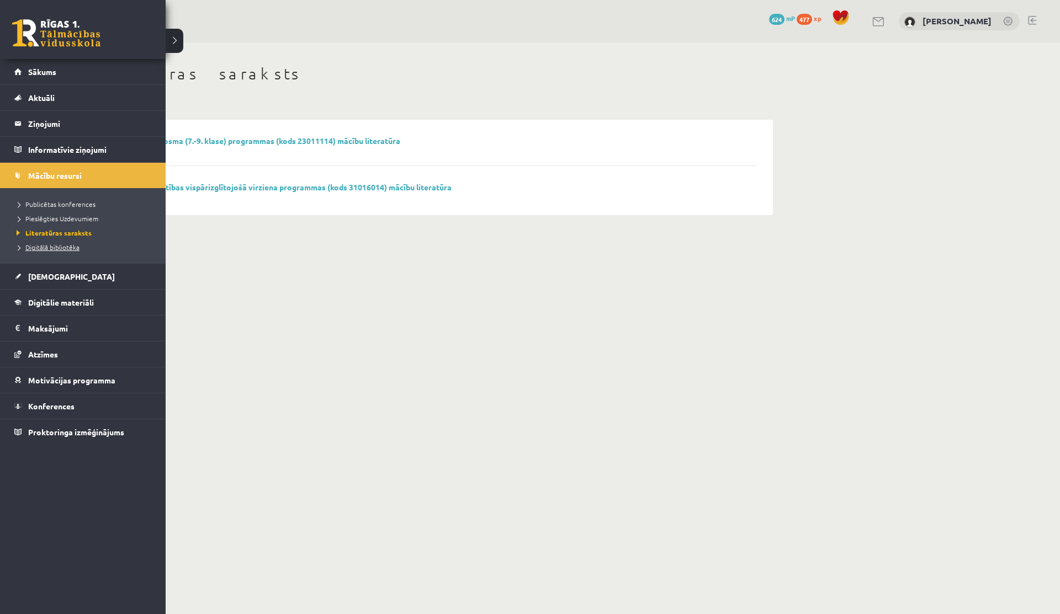
click at [51, 248] on span "Digitālā bibliotēka" at bounding box center [47, 247] width 66 height 9
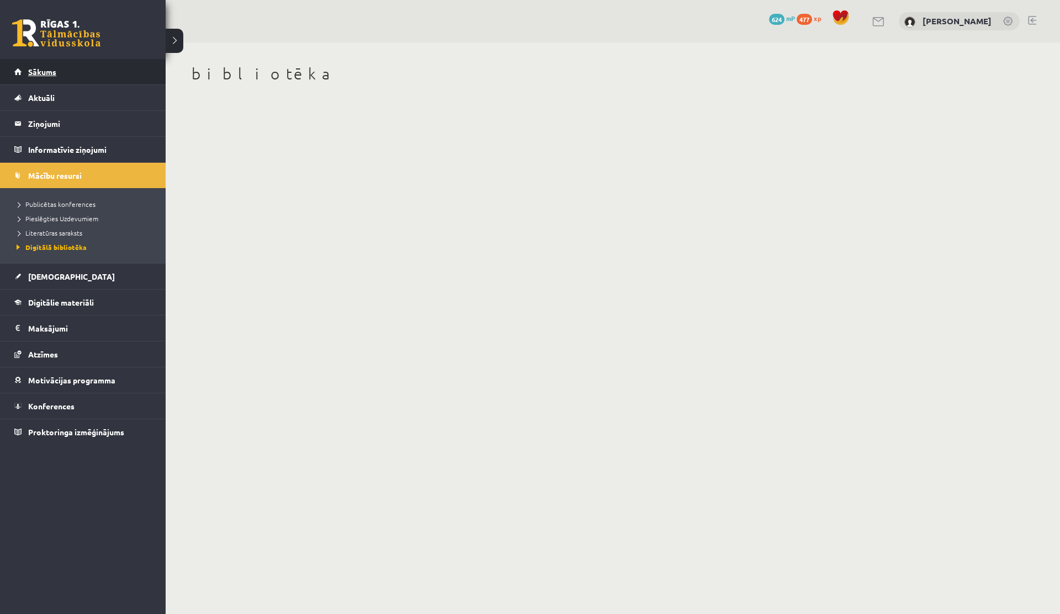
click at [18, 72] on link "Sākums" at bounding box center [82, 71] width 137 height 25
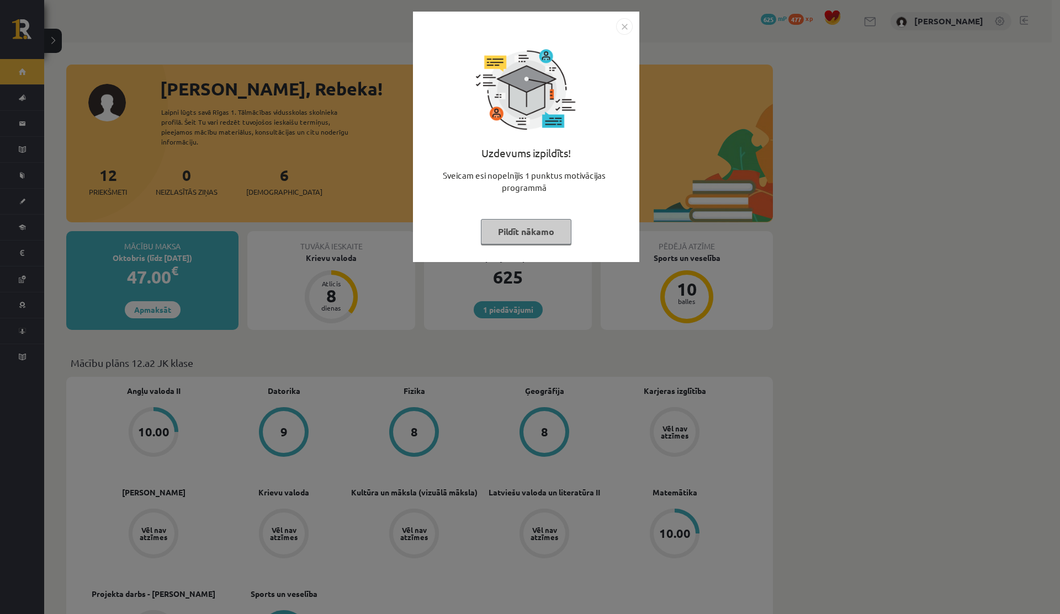
click at [507, 234] on button "Pildīt nākamo" at bounding box center [526, 231] width 91 height 25
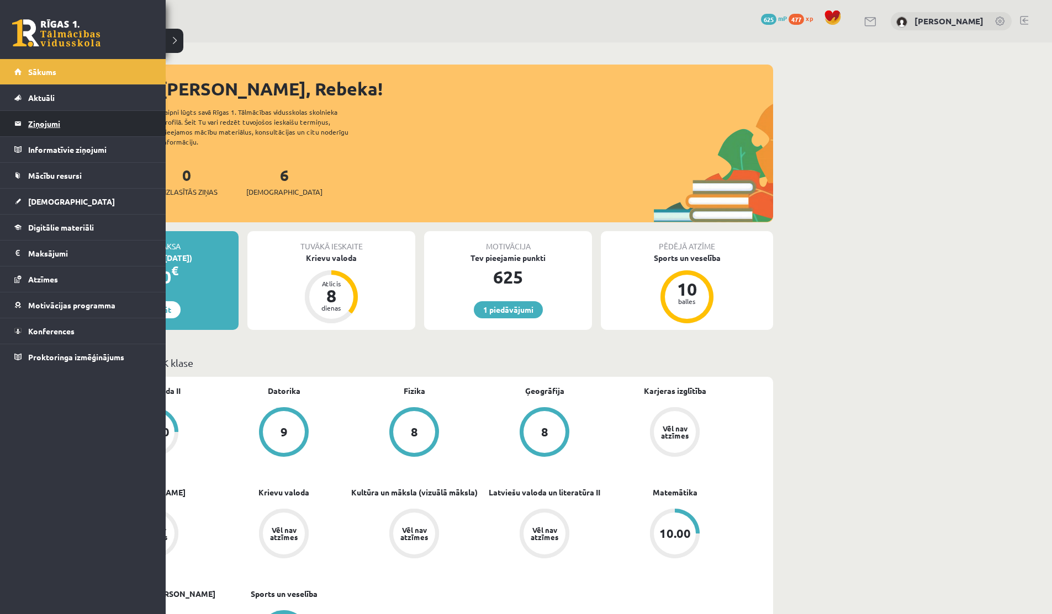
click at [26, 132] on link "Ziņojumi 0" at bounding box center [82, 123] width 137 height 25
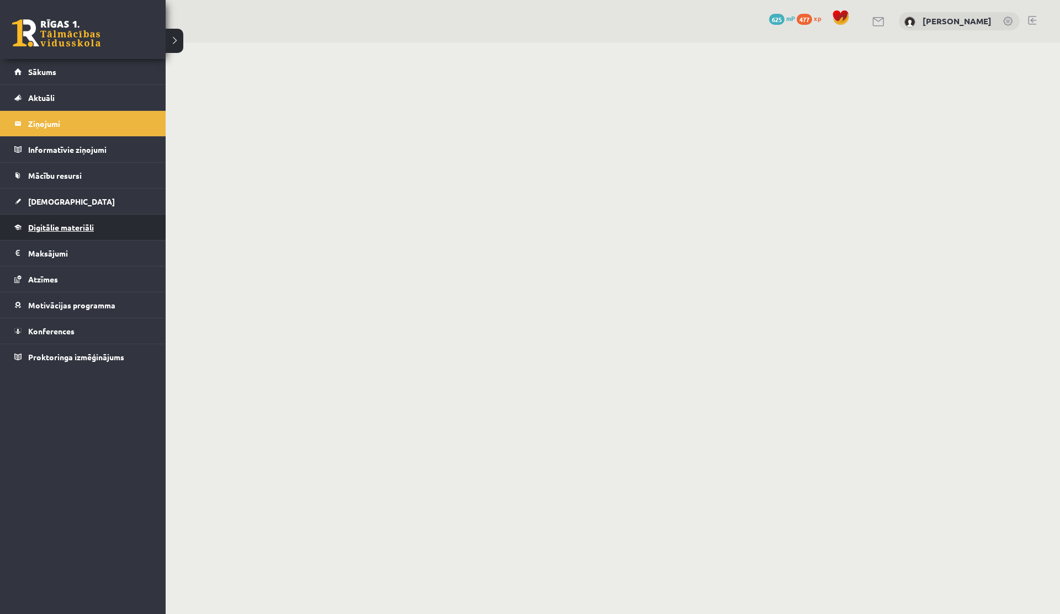
click at [37, 233] on link "Digitālie materiāli" at bounding box center [82, 227] width 137 height 25
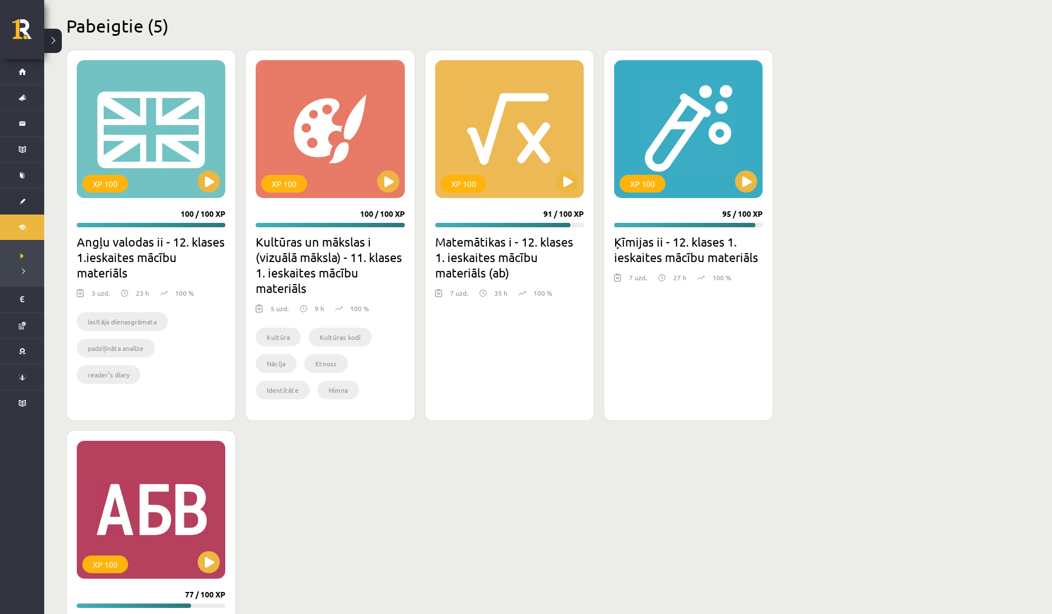
scroll to position [709, 0]
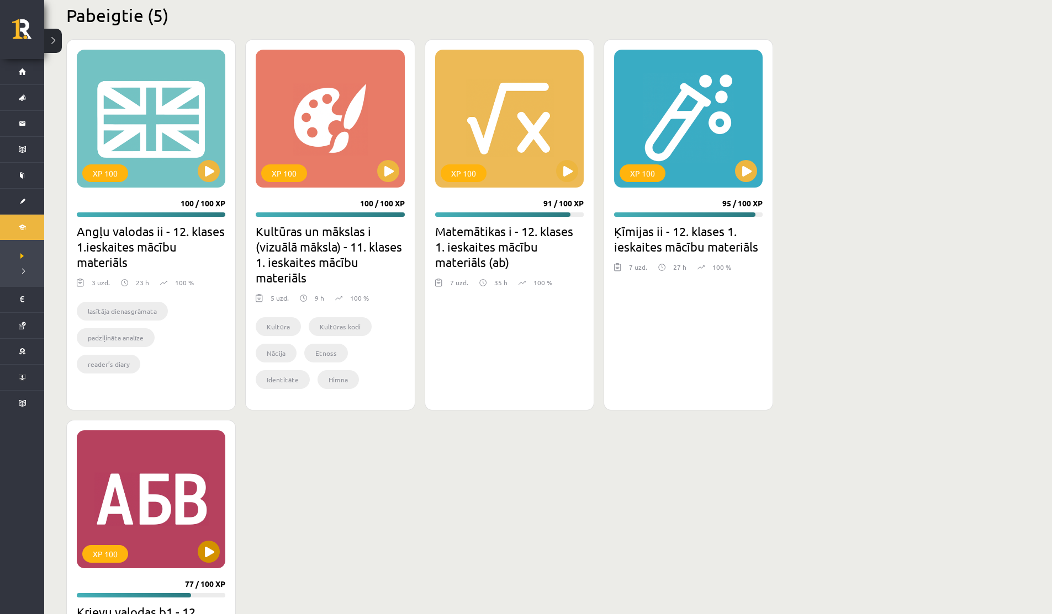
click at [197, 561] on div "XP 100" at bounding box center [151, 500] width 148 height 138
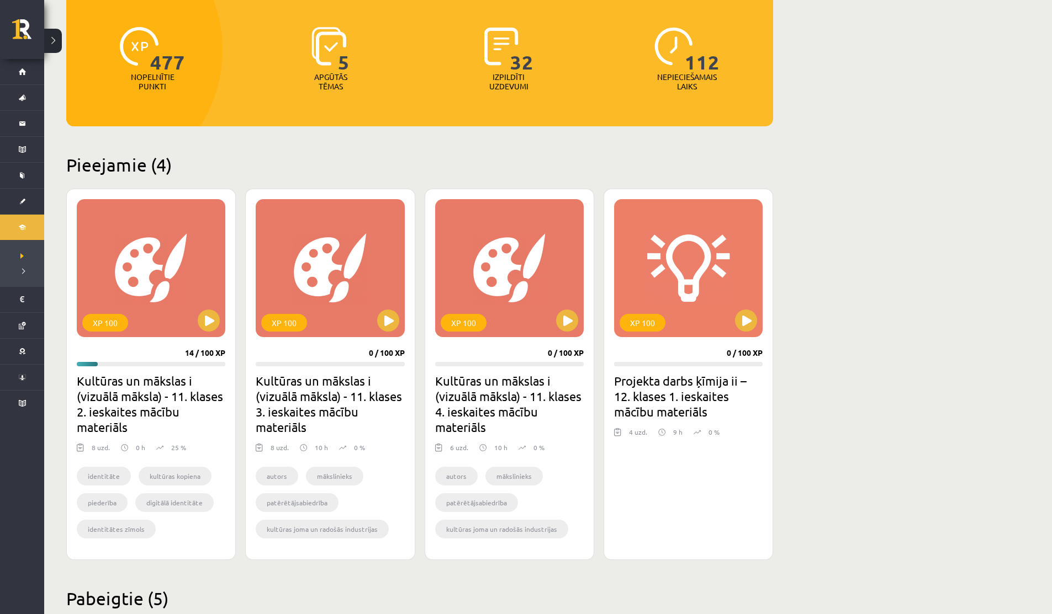
scroll to position [0, 0]
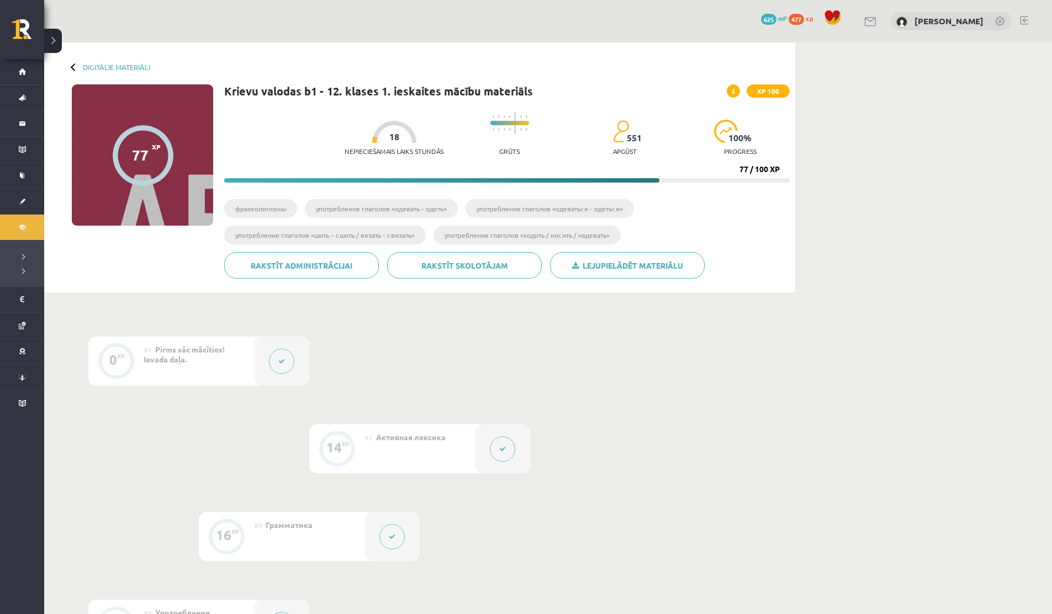
click at [296, 353] on div at bounding box center [281, 361] width 55 height 49
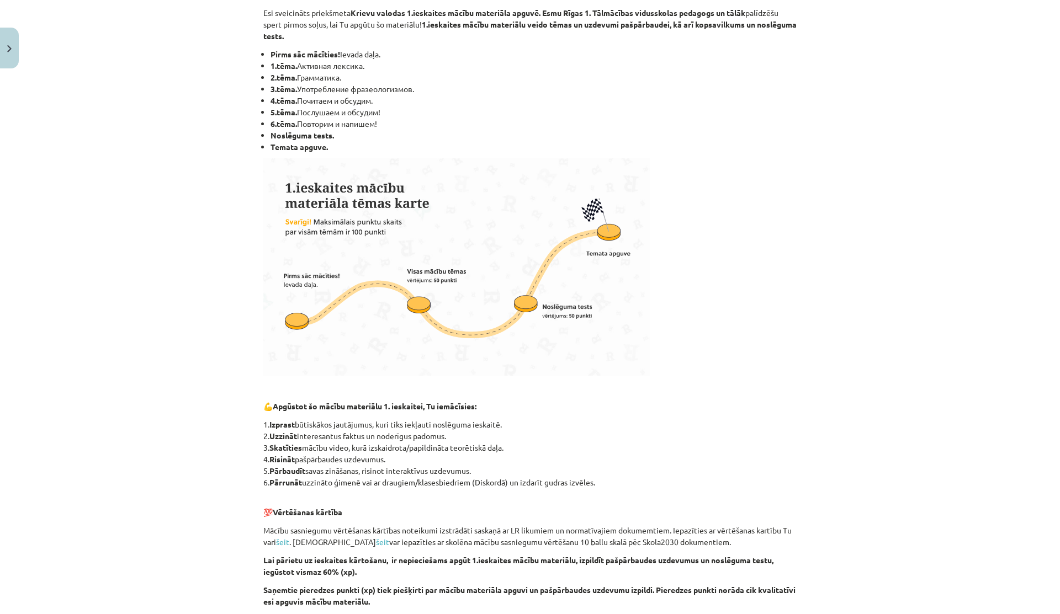
scroll to position [474, 0]
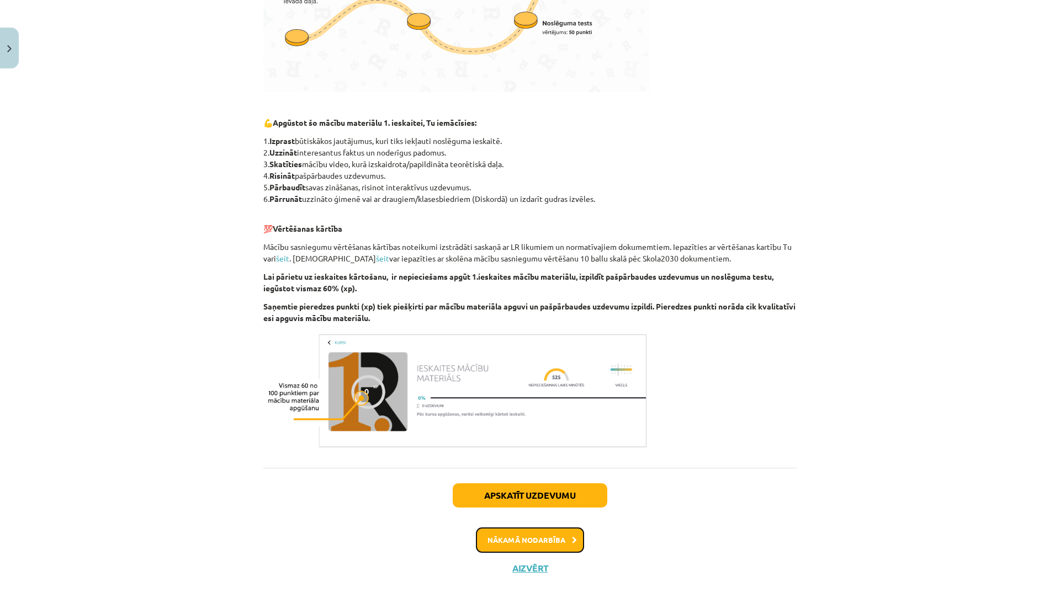
click at [494, 540] on button "Nākamā nodarbība" at bounding box center [530, 540] width 108 height 25
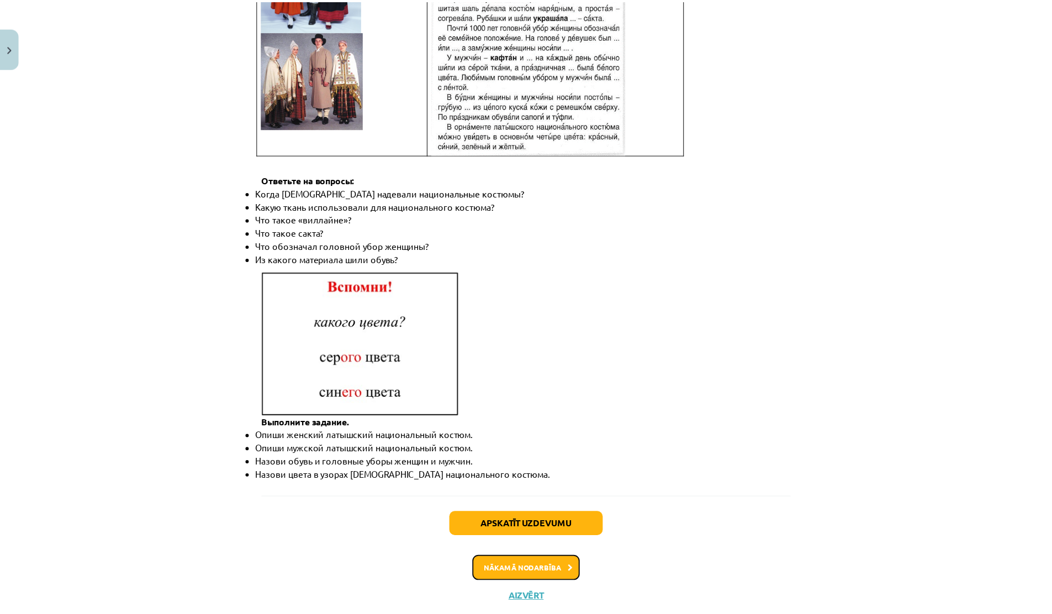
scroll to position [1442, 0]
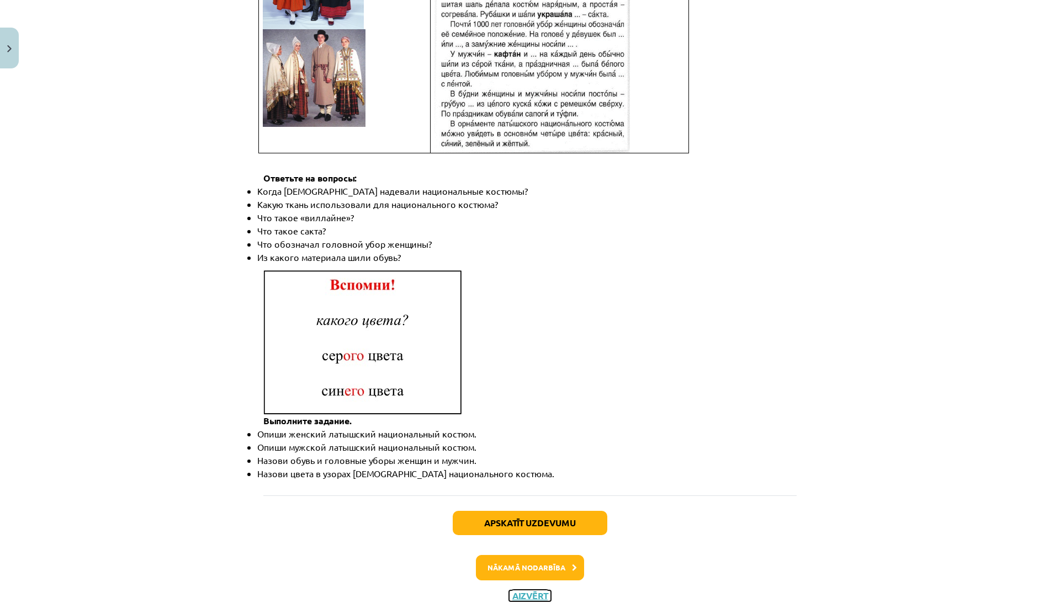
click at [519, 591] on button "Aizvērt" at bounding box center [530, 596] width 42 height 11
click at [30, 235] on link "Digitālie materiāli" at bounding box center [22, 227] width 44 height 25
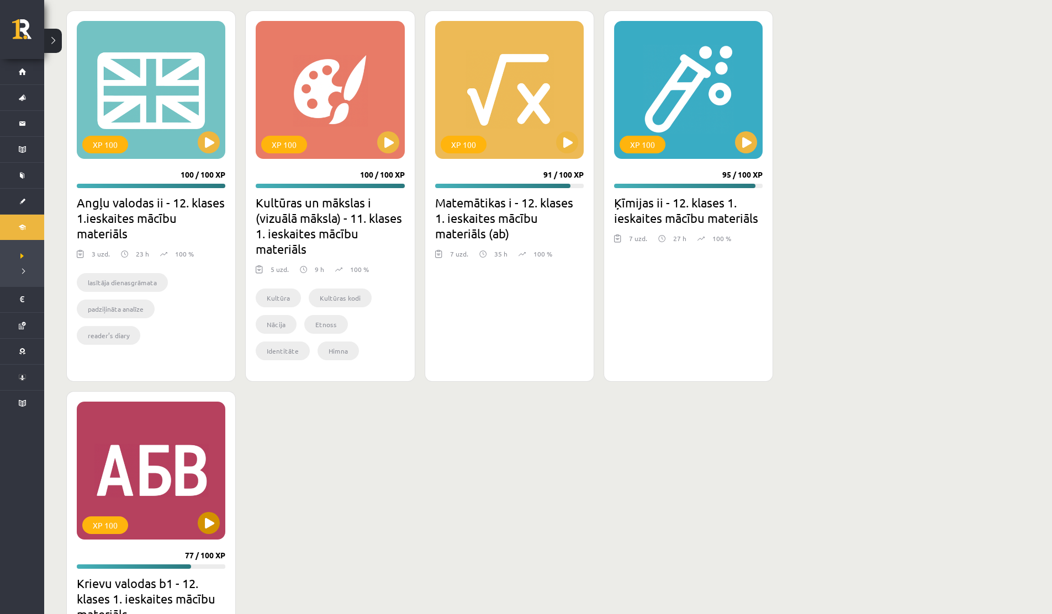
scroll to position [727, 0]
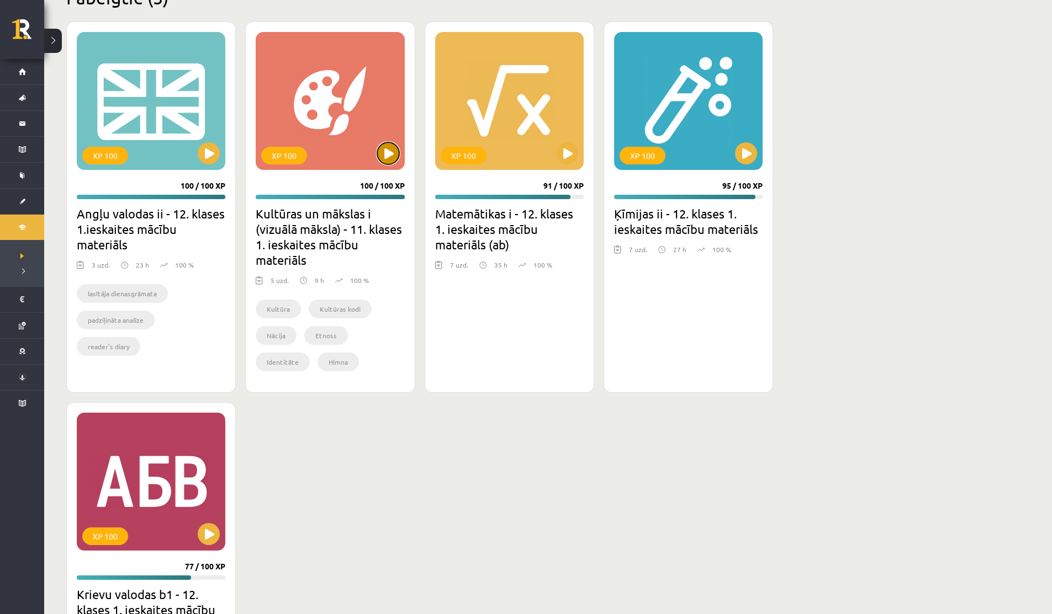
click at [393, 157] on button at bounding box center [388, 153] width 22 height 22
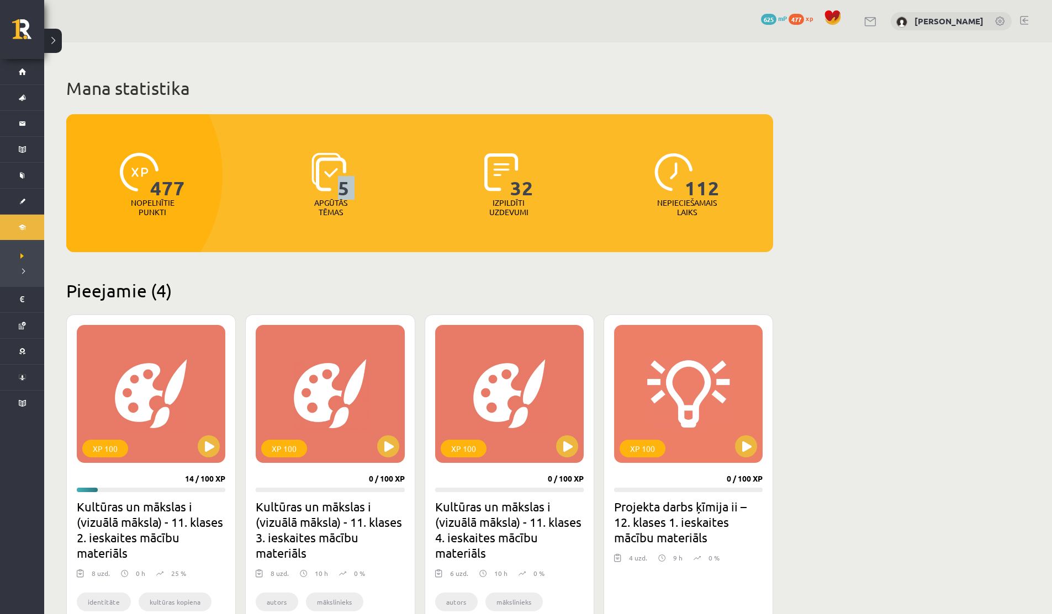
drag, startPoint x: 342, startPoint y: 187, endPoint x: 381, endPoint y: 187, distance: 39.7
click at [381, 187] on div "5 Apgūtās tēmas" at bounding box center [331, 185] width 173 height 76
click at [382, 187] on div "5 Apgūtās tēmas" at bounding box center [331, 185] width 173 height 76
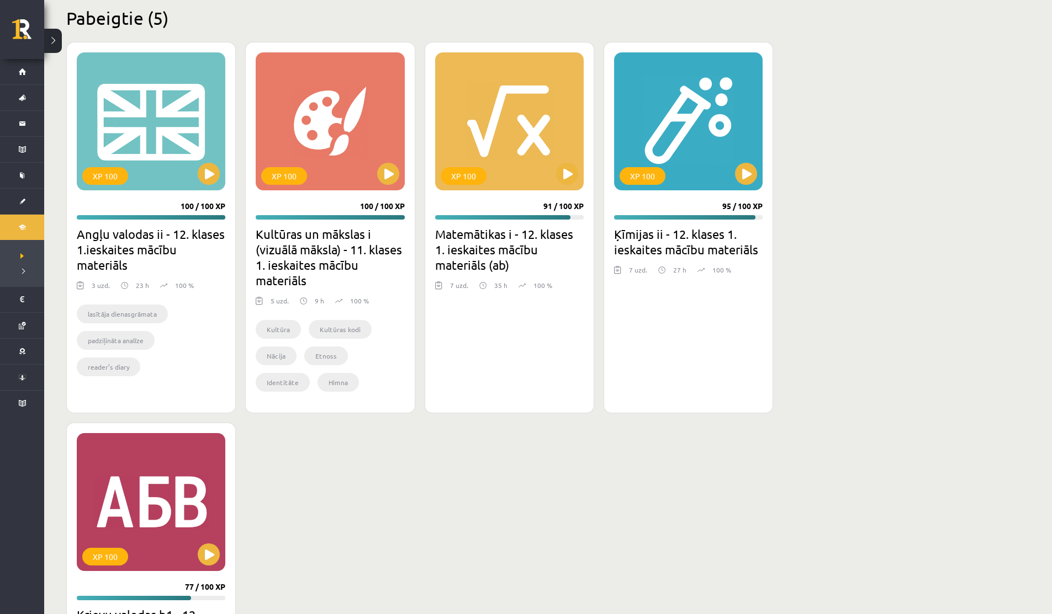
scroll to position [893, 0]
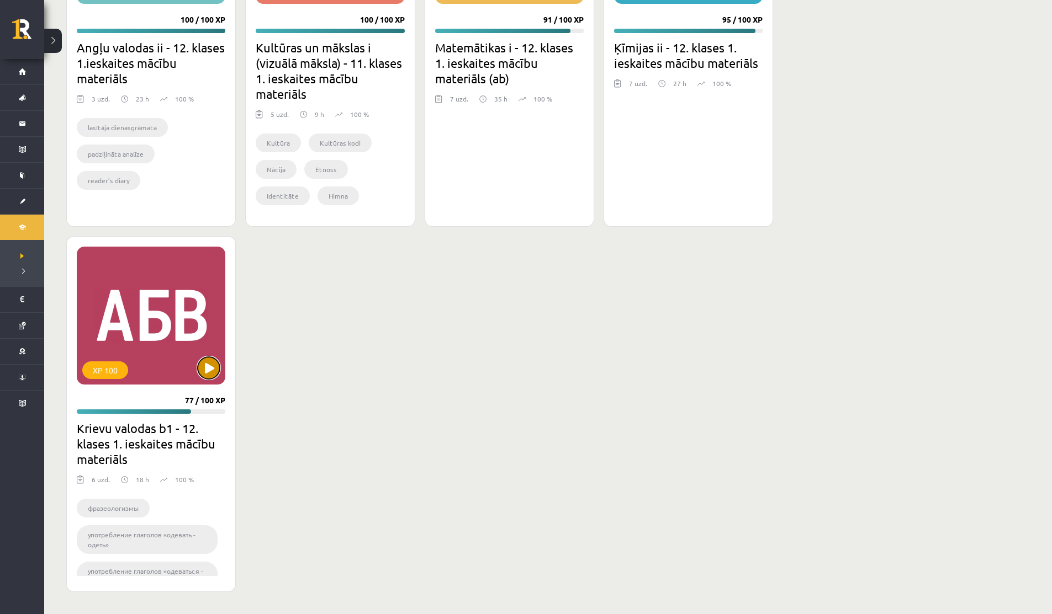
click at [210, 363] on button at bounding box center [209, 368] width 22 height 22
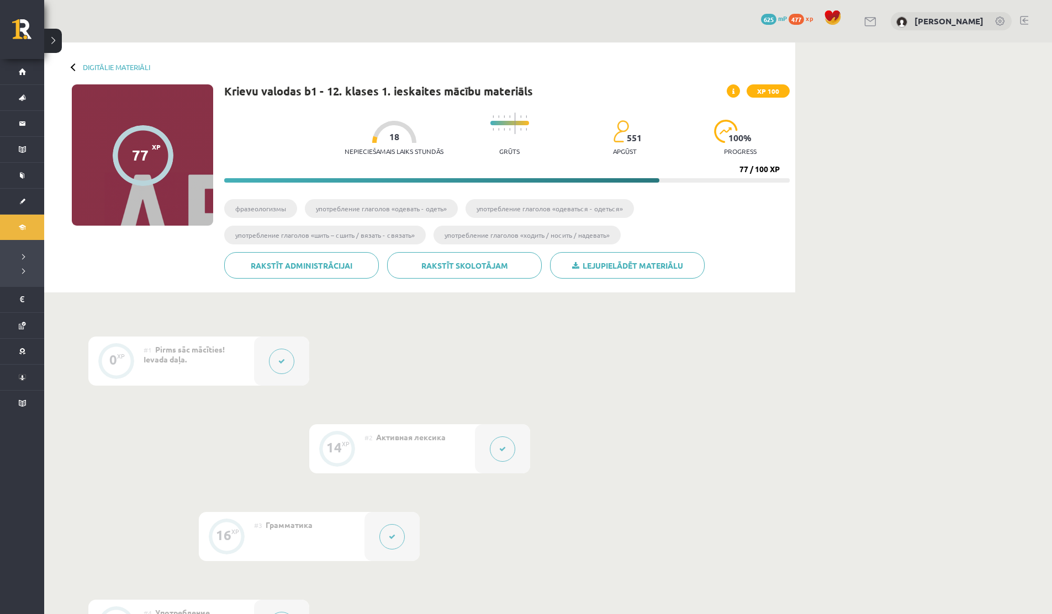
click at [489, 457] on div at bounding box center [502, 448] width 55 height 49
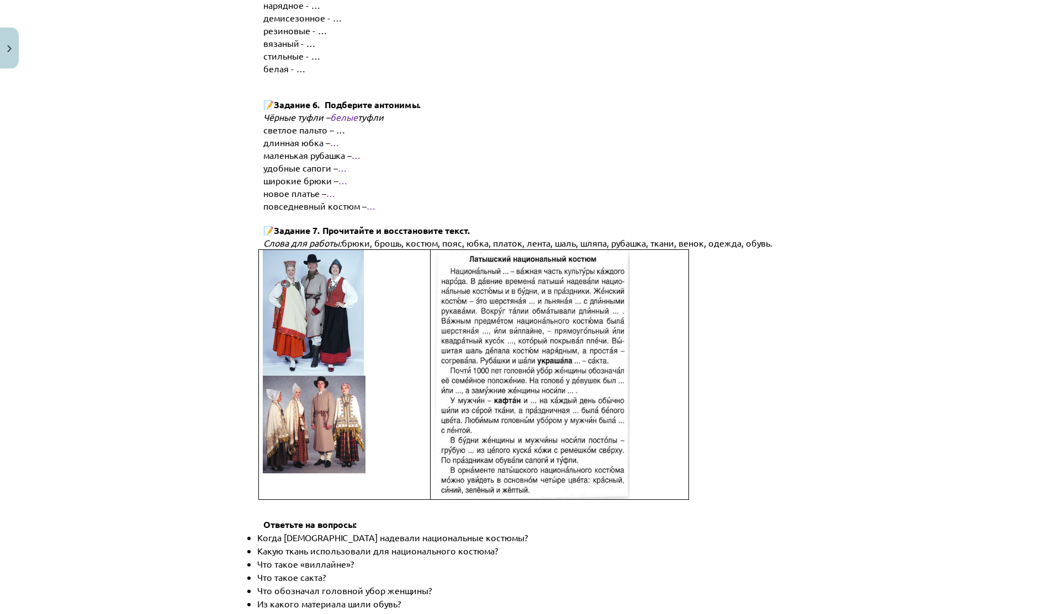
scroll to position [1442, 0]
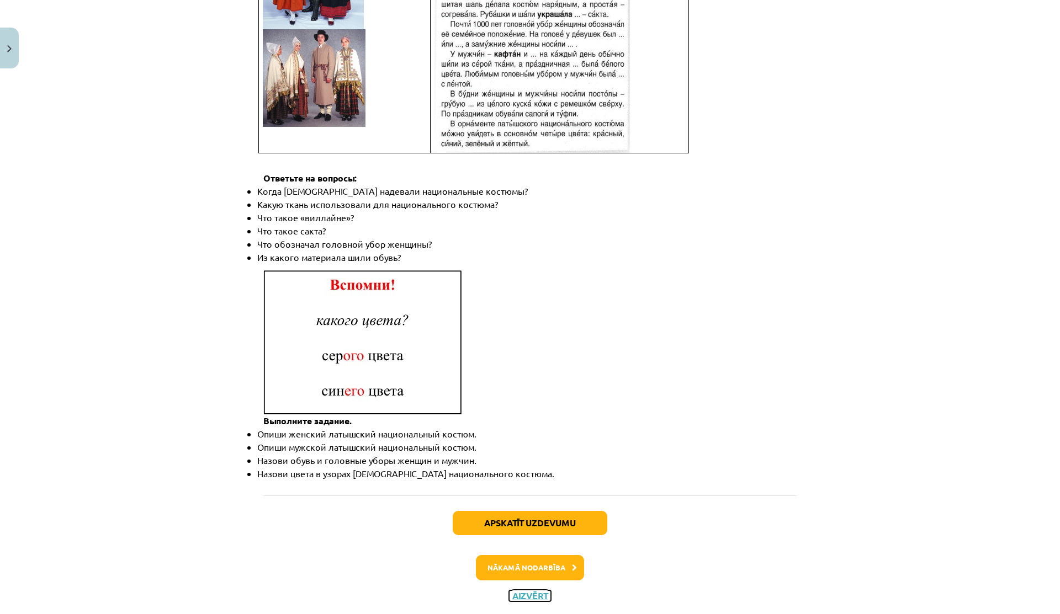
click at [521, 591] on button "Aizvērt" at bounding box center [530, 596] width 42 height 11
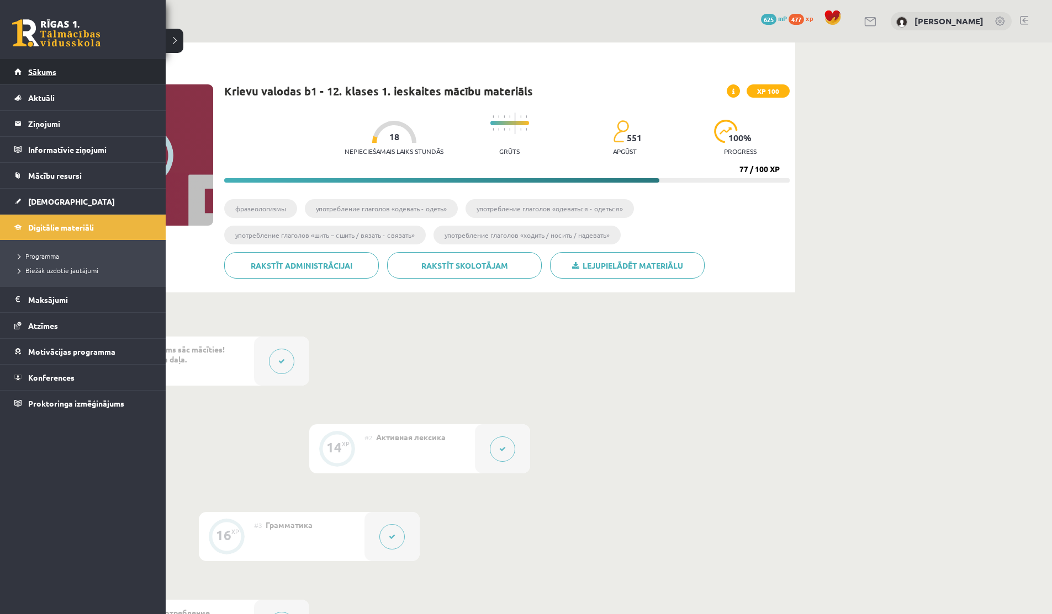
click at [22, 66] on link "Sākums" at bounding box center [82, 71] width 137 height 25
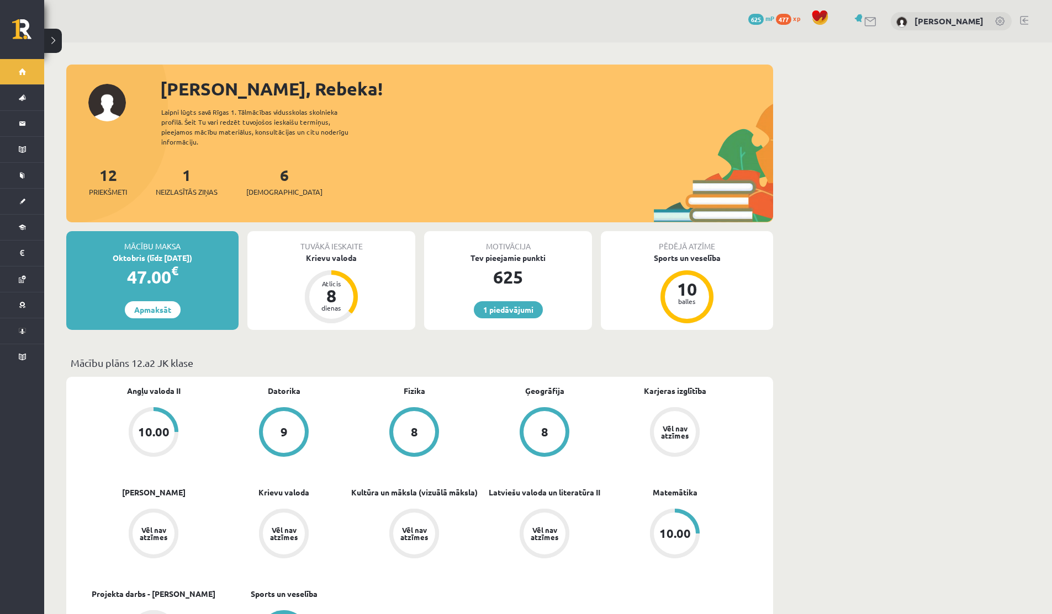
click at [866, 21] on link at bounding box center [870, 21] width 13 height 9
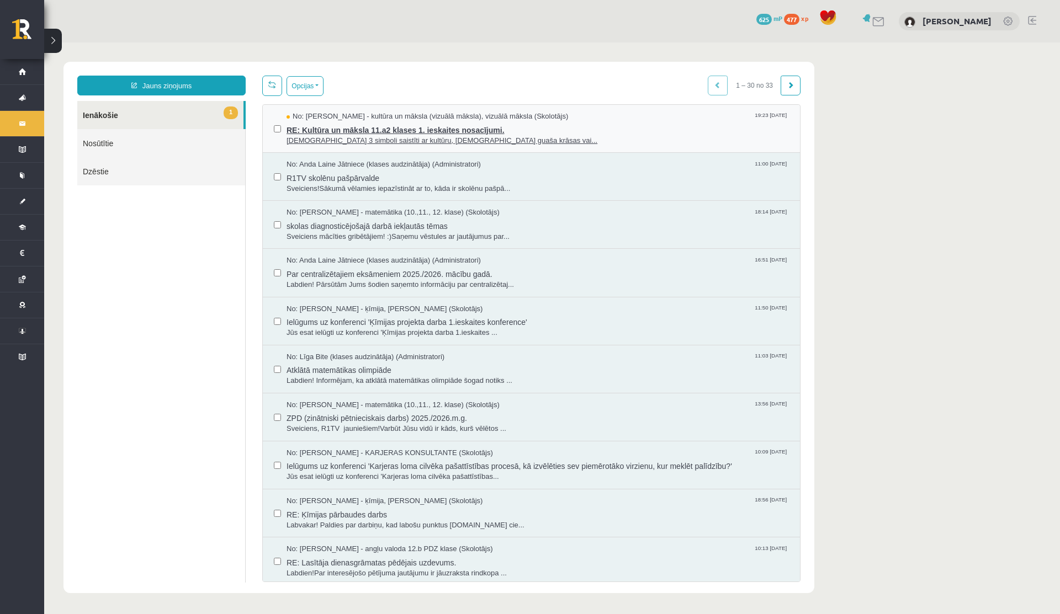
click at [348, 130] on span "RE: Kultūra un māksla 11.a2 klases 1. ieskaites nosacījumi." at bounding box center [537, 129] width 502 height 14
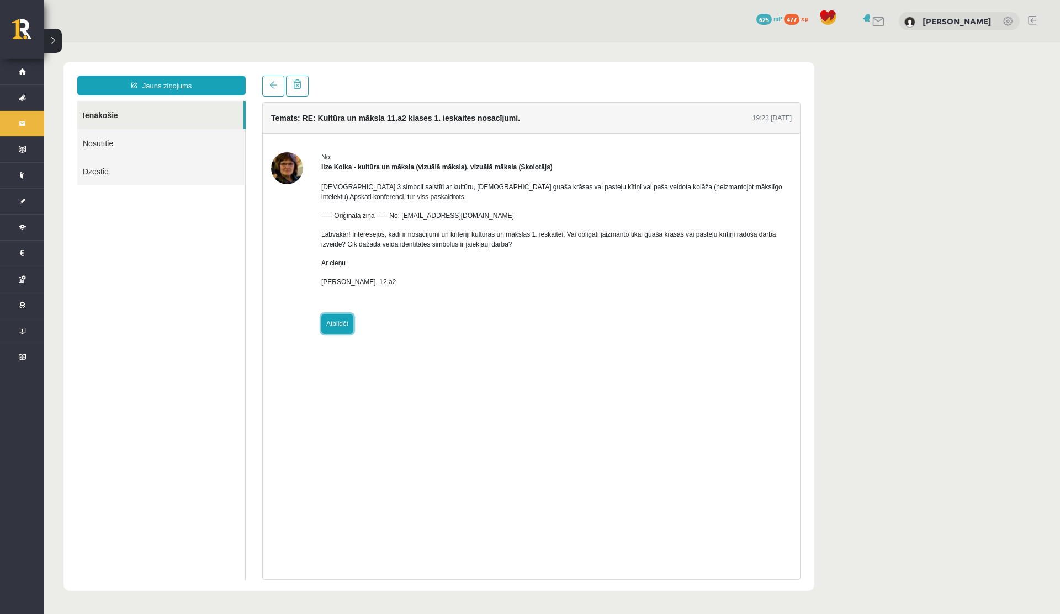
click at [343, 322] on link "Atbildēt" at bounding box center [337, 324] width 32 height 20
type input "**********"
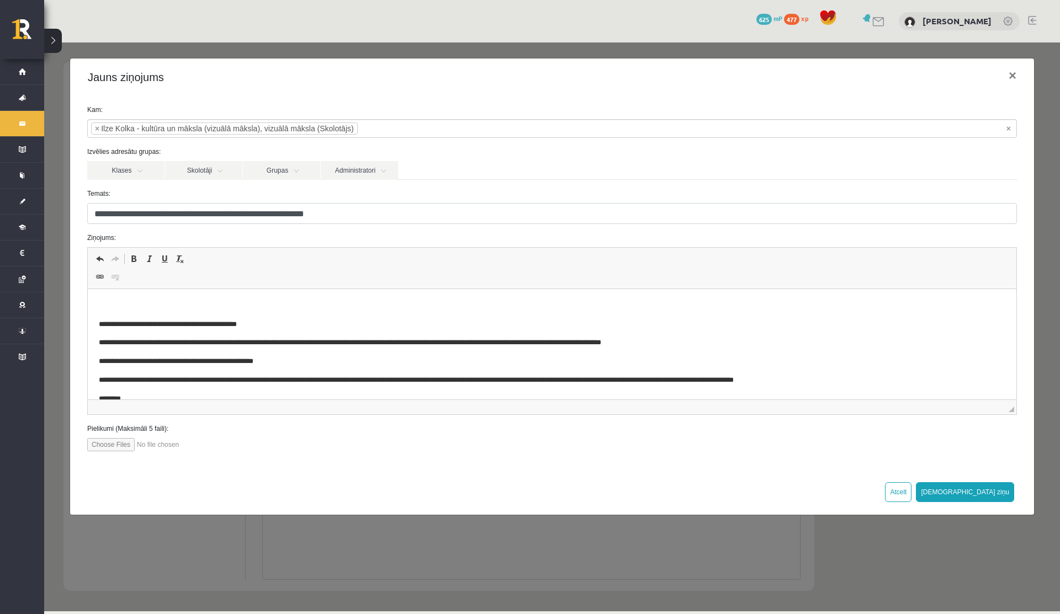
click at [160, 318] on body "**********" at bounding box center [552, 361] width 906 height 123
click at [165, 302] on p "Editor, wiswyg-editor-47433947647360-1759940742-26" at bounding box center [552, 306] width 906 height 12
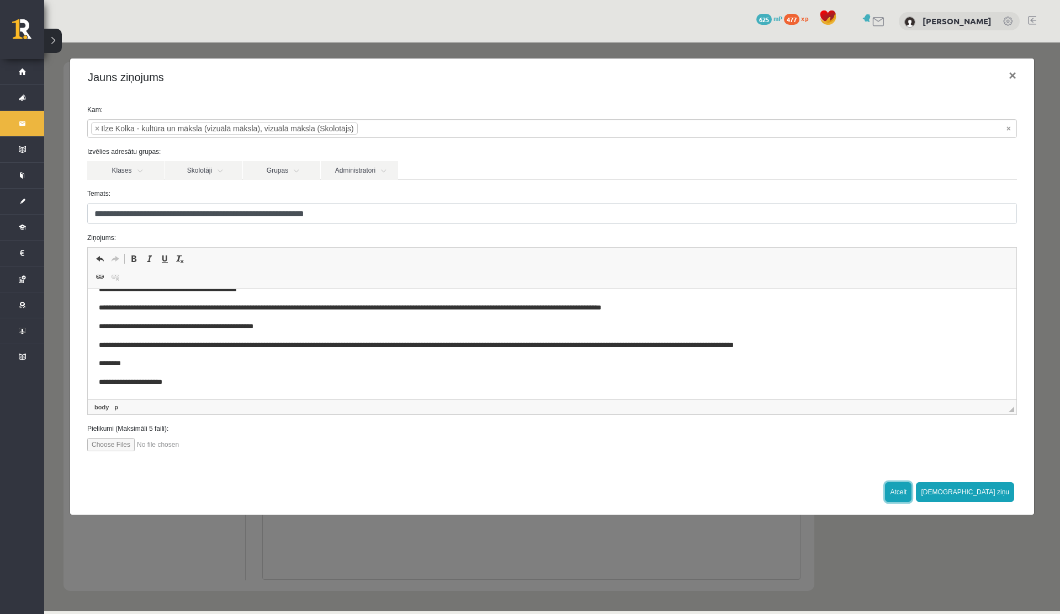
click at [911, 497] on button "Atcelt" at bounding box center [898, 492] width 26 height 20
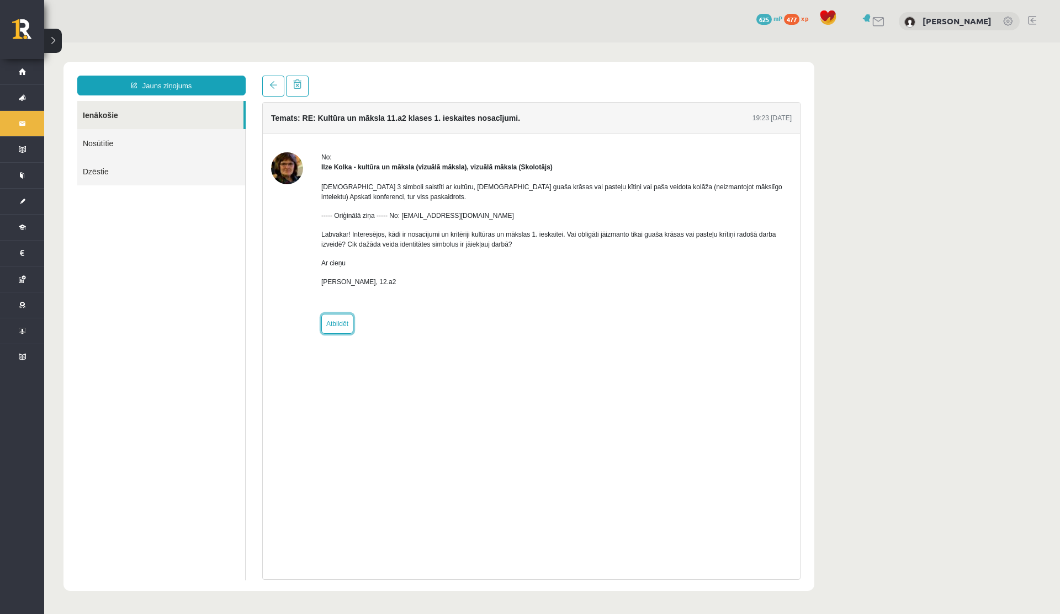
scroll to position [0, 0]
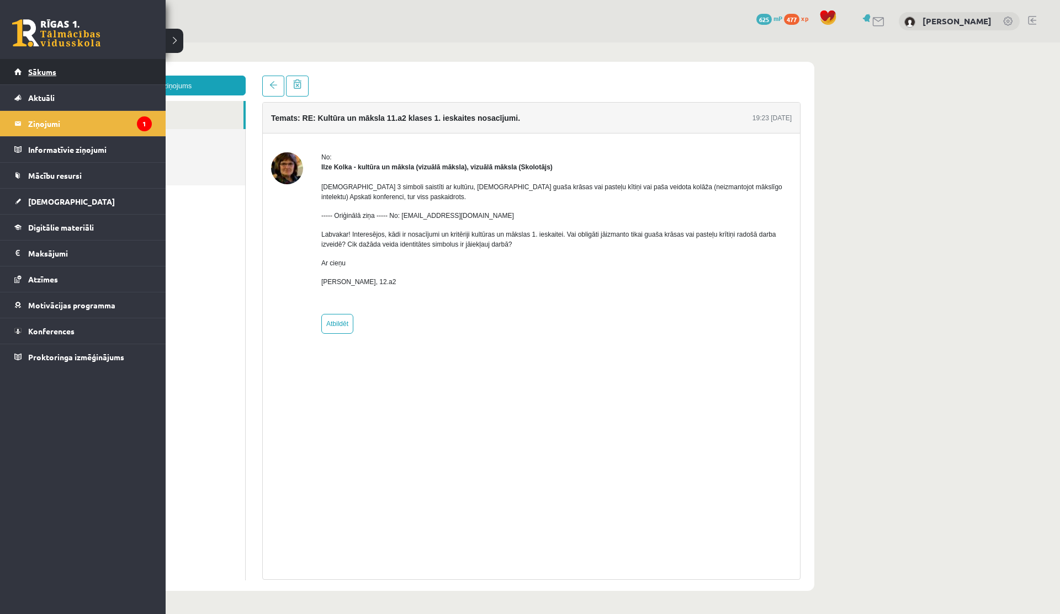
click at [43, 76] on link "Sākums" at bounding box center [82, 71] width 137 height 25
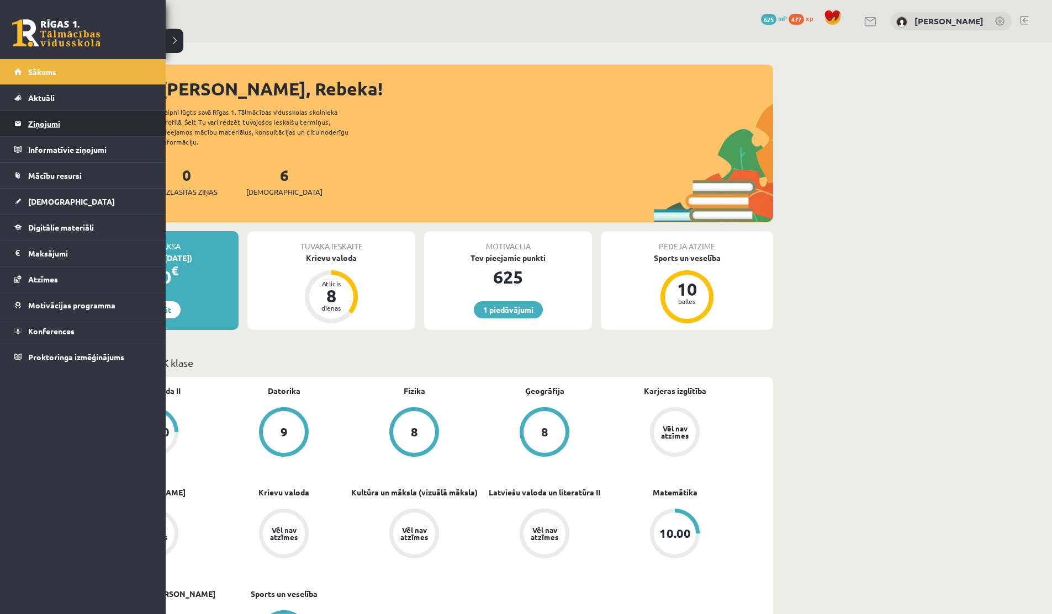
click at [25, 128] on link "Ziņojumi 0" at bounding box center [82, 123] width 137 height 25
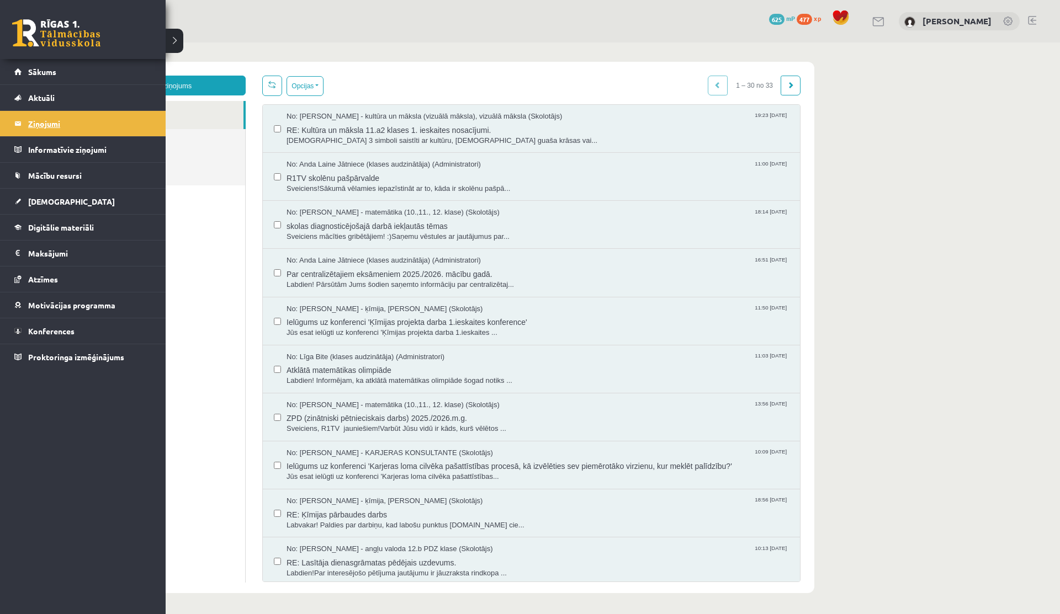
click at [93, 128] on legend "Ziņojumi 0" at bounding box center [90, 123] width 124 height 25
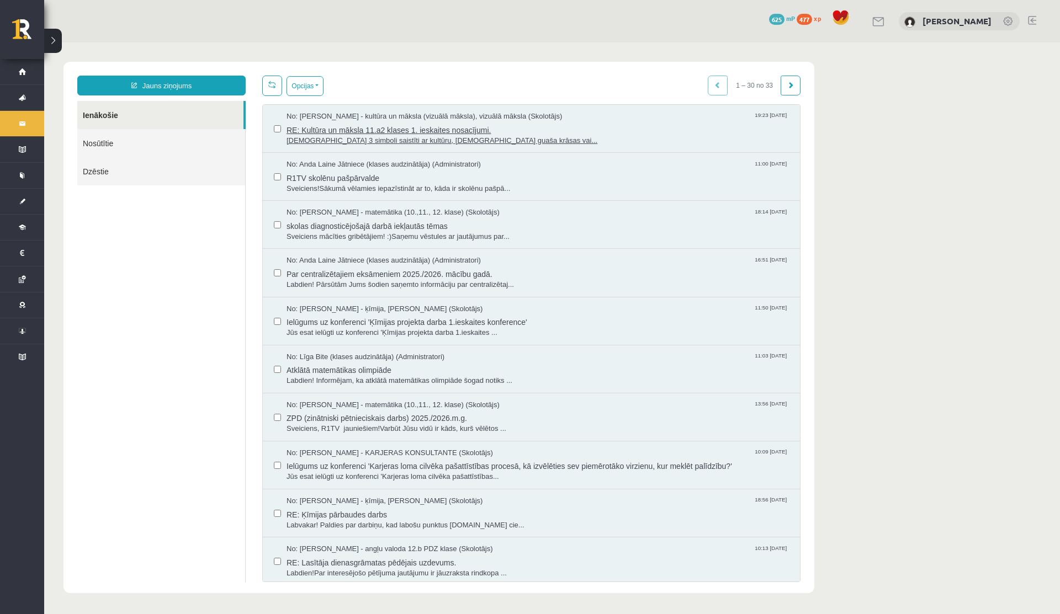
click at [335, 122] on span "RE: Kultūra un māksla 11.a2 klases 1. ieskaites nosacījumi." at bounding box center [537, 129] width 502 height 14
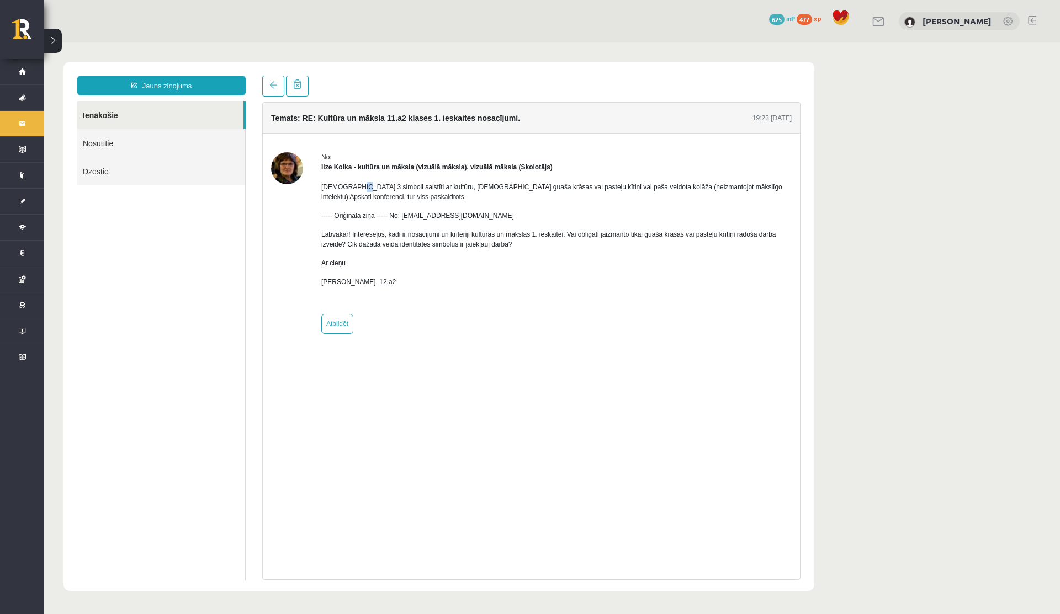
click at [356, 187] on p "Jāiekļauj 3 simboli saistīti ar kultūru, Jāizmanto guaša krāsas vai pasteļu kīt…" at bounding box center [556, 192] width 470 height 20
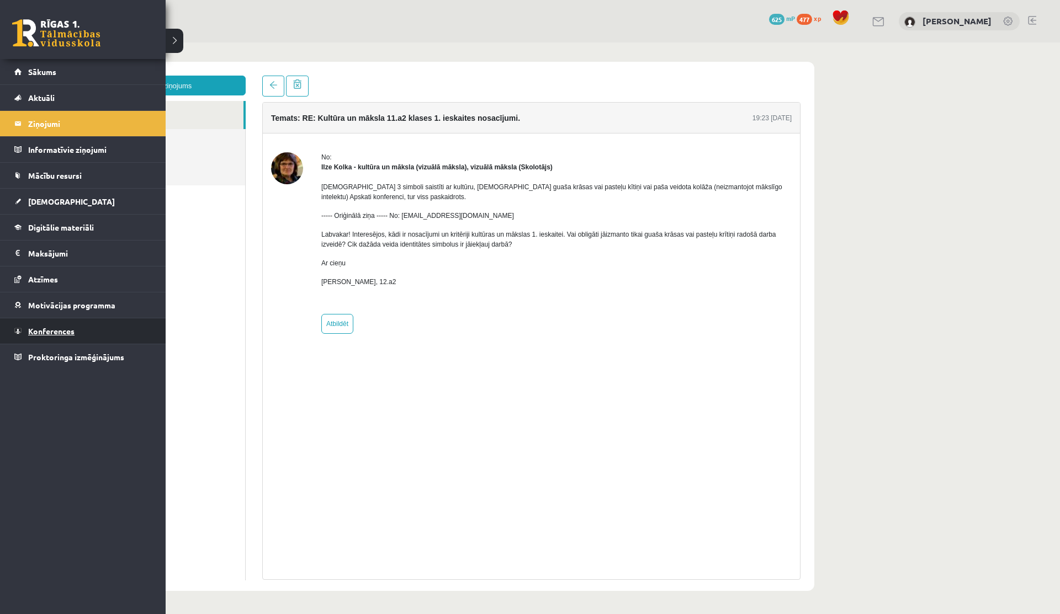
click at [56, 321] on link "Konferences" at bounding box center [82, 330] width 137 height 25
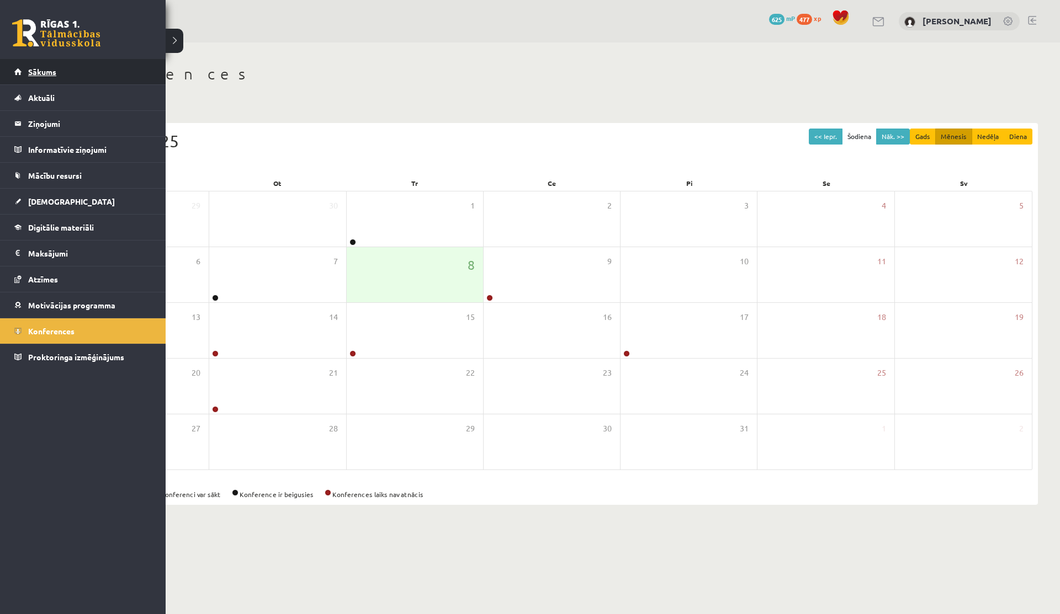
click at [29, 64] on link "Sākums" at bounding box center [82, 71] width 137 height 25
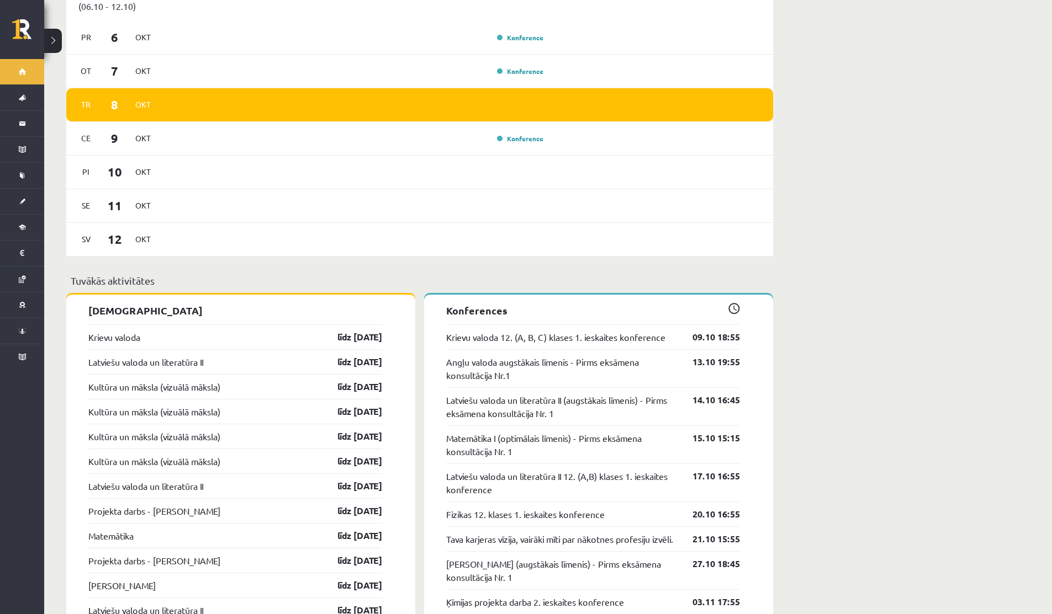
scroll to position [833, 0]
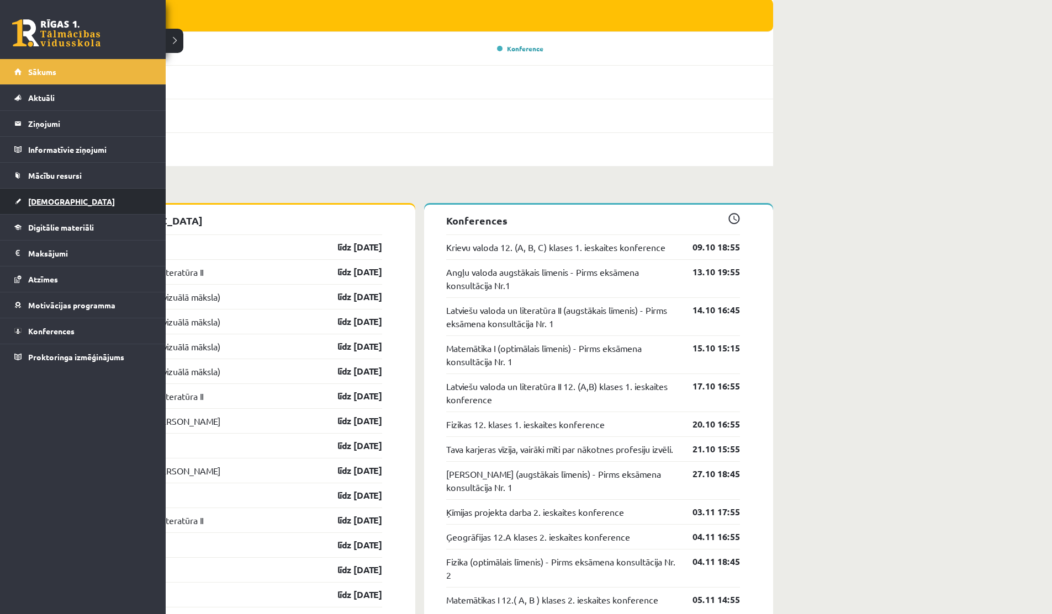
click at [44, 208] on link "[DEMOGRAPHIC_DATA]" at bounding box center [82, 201] width 137 height 25
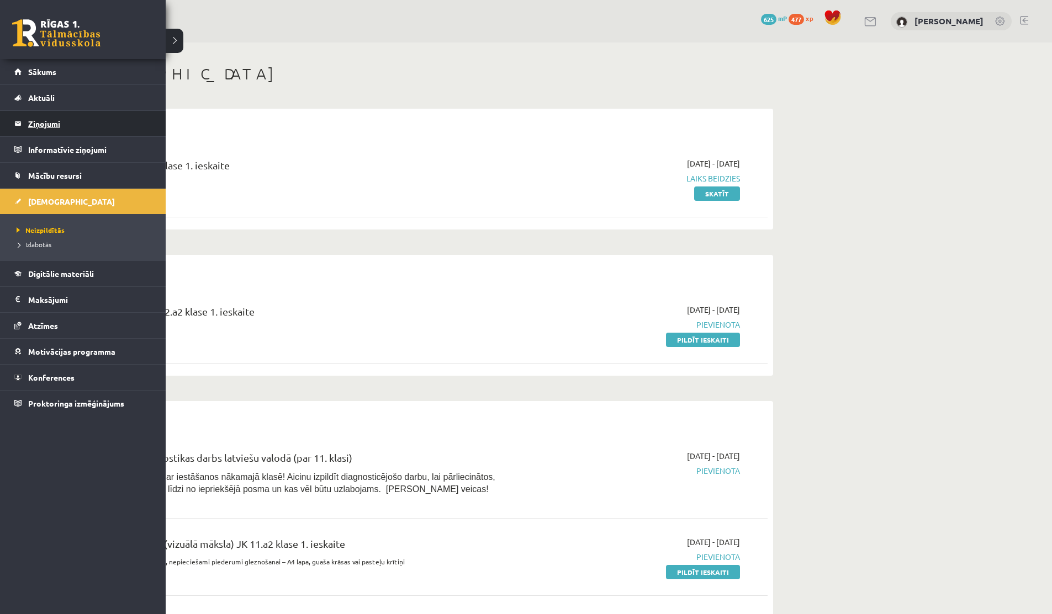
click at [40, 124] on legend "Ziņojumi 0" at bounding box center [90, 123] width 124 height 25
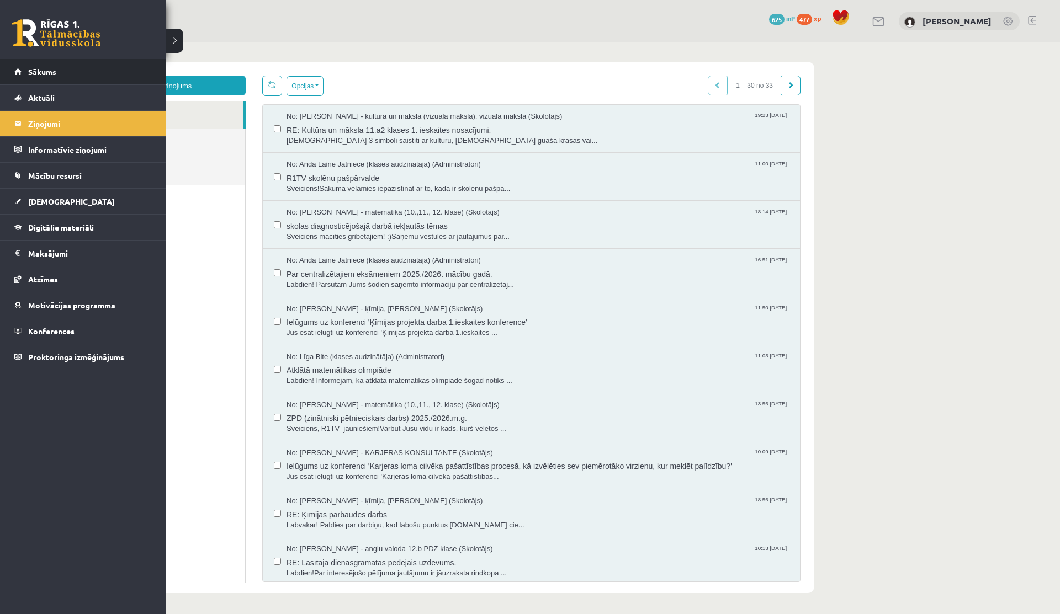
click at [14, 70] on li "Sākums" at bounding box center [83, 72] width 166 height 26
click at [33, 76] on link "Sākums" at bounding box center [82, 71] width 137 height 25
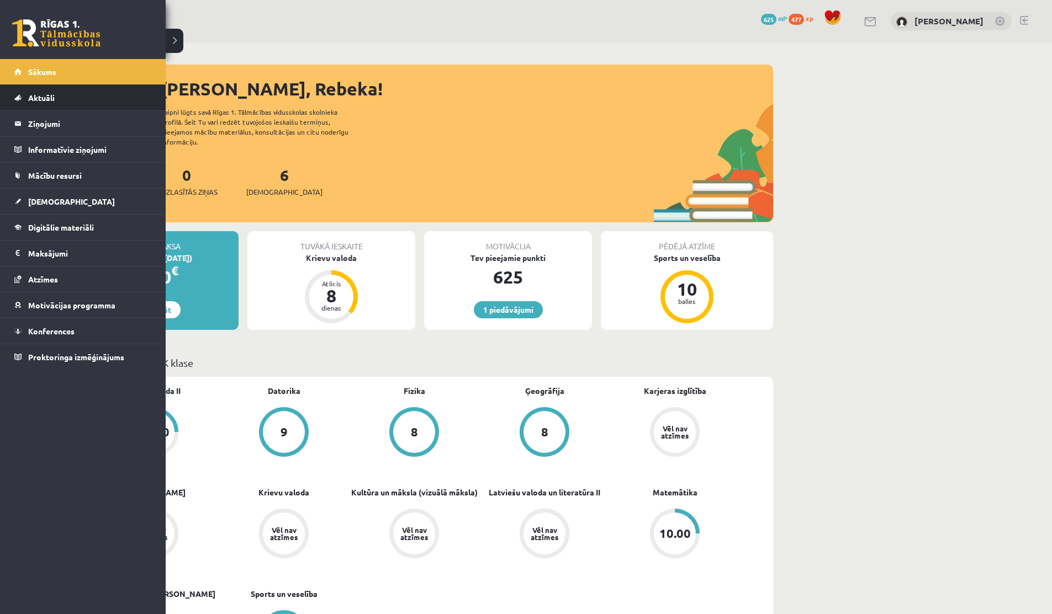
click at [11, 101] on li "Aktuāli Kā mācīties eSKOLĀ Kontakti Normatīvie akti Online konsultācijas Skolot…" at bounding box center [83, 97] width 166 height 26
click at [26, 98] on link "Aktuāli" at bounding box center [82, 97] width 137 height 25
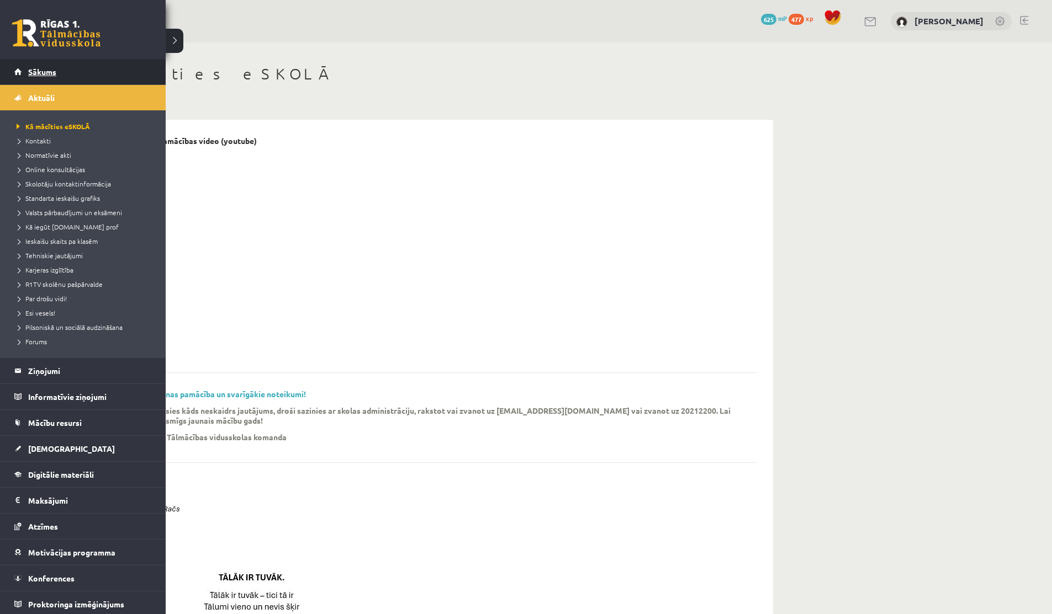
click at [27, 67] on link "Sākums" at bounding box center [82, 71] width 137 height 25
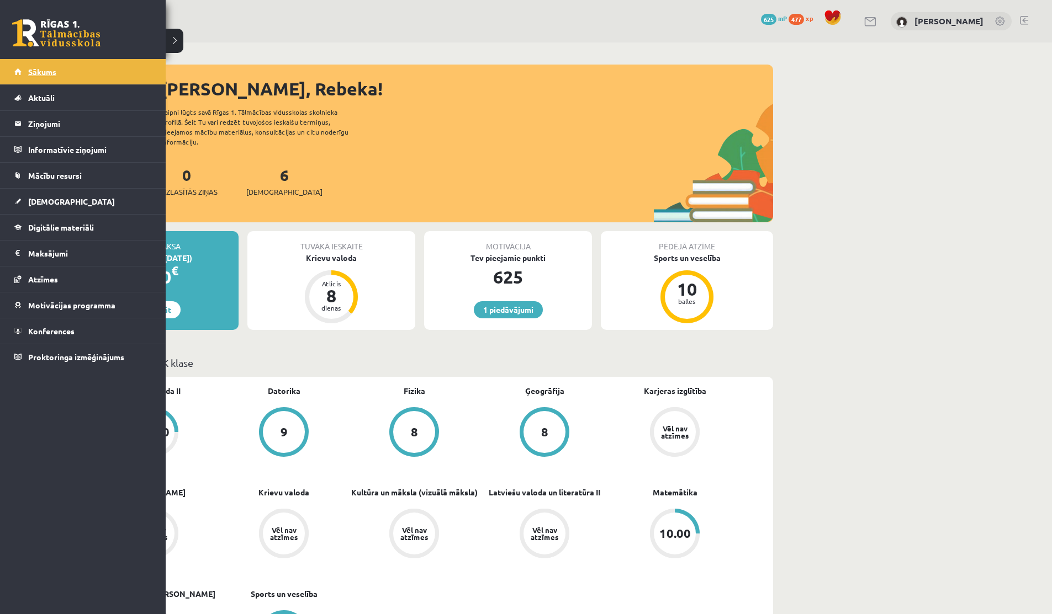
click at [33, 75] on span "Sākums" at bounding box center [42, 72] width 28 height 10
click at [39, 102] on link "Aktuāli" at bounding box center [82, 97] width 137 height 25
